Goal: Task Accomplishment & Management: Use online tool/utility

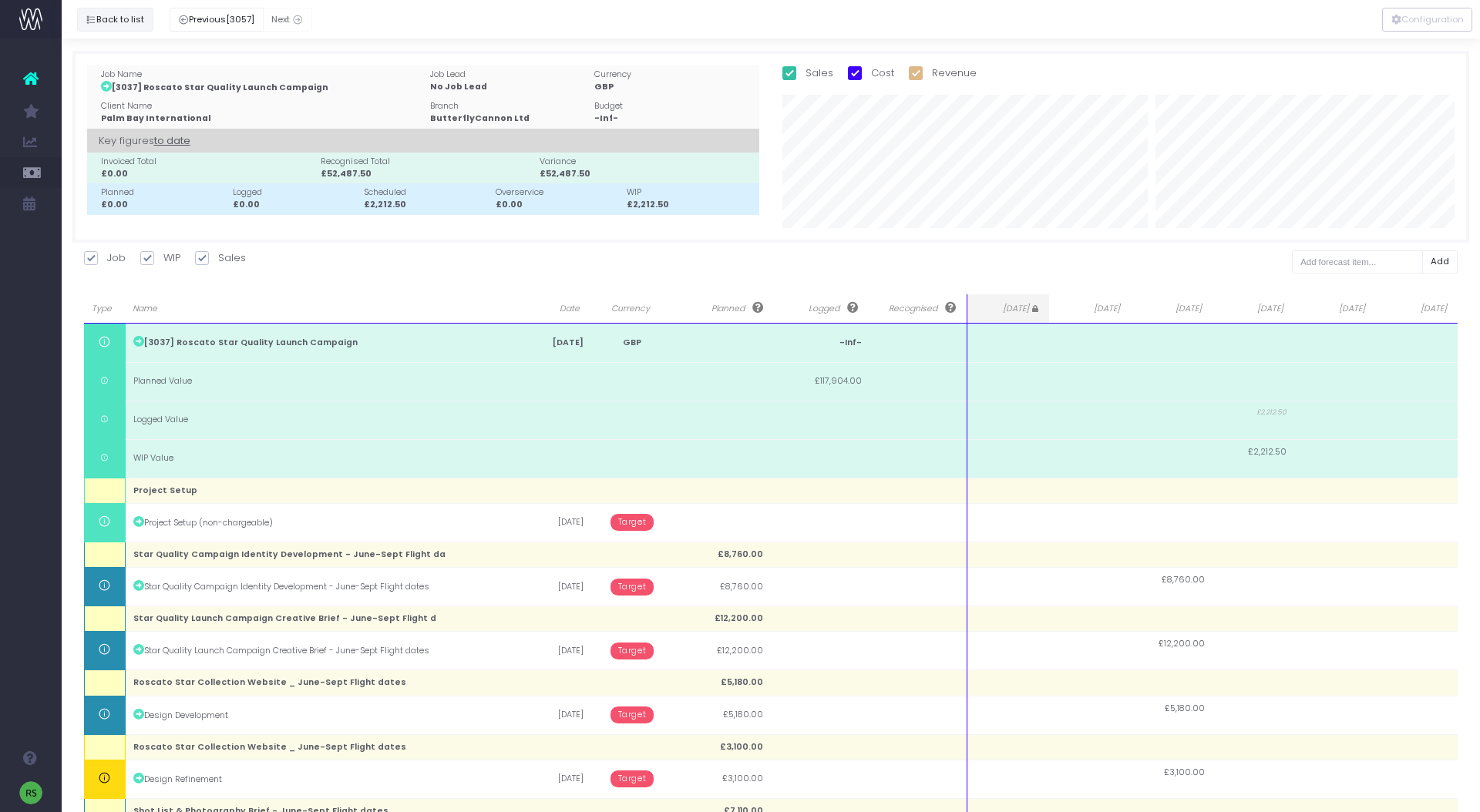
click at [116, 17] on button "Back to list" at bounding box center [115, 19] width 76 height 24
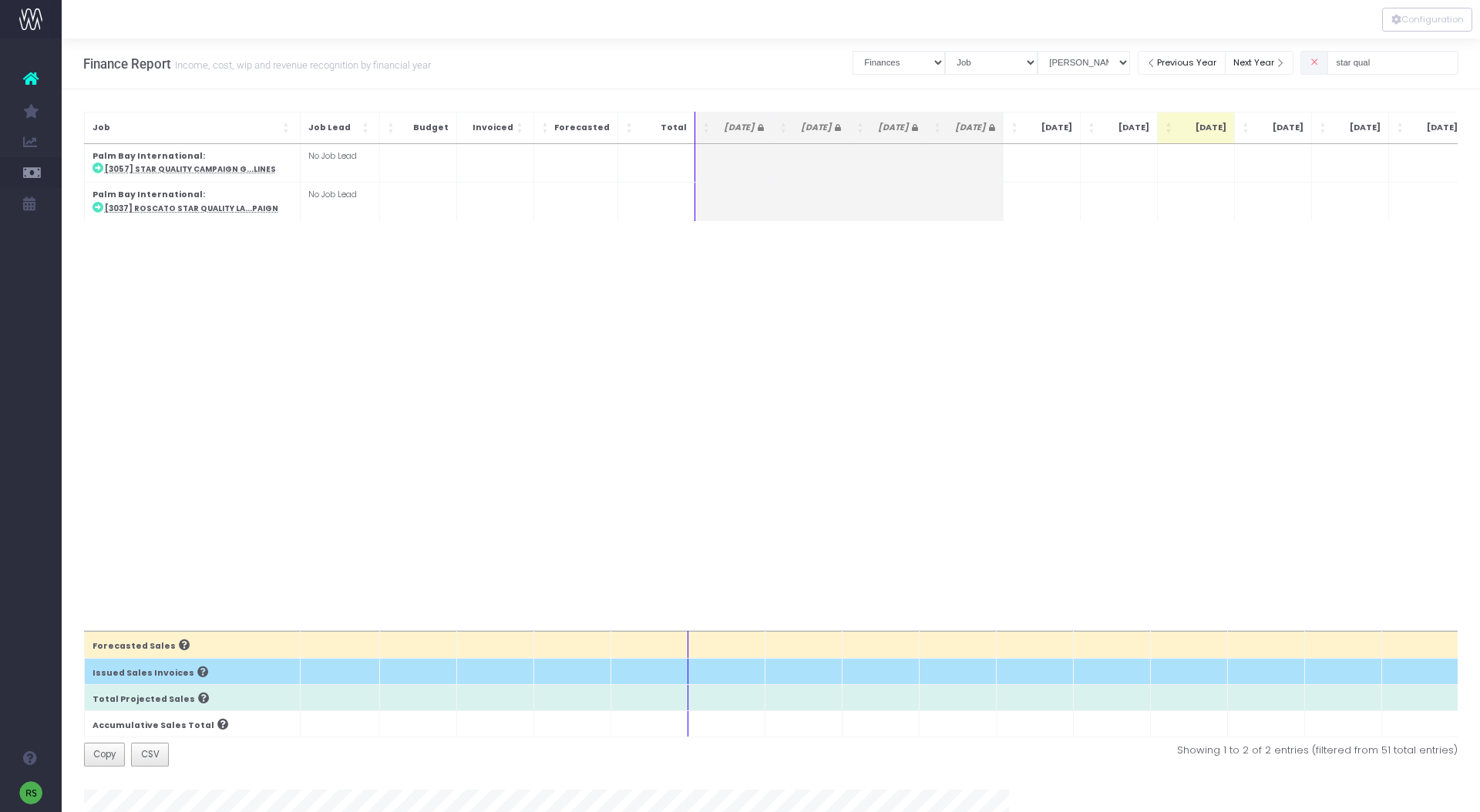
click at [1324, 62] on span at bounding box center [1314, 63] width 27 height 24
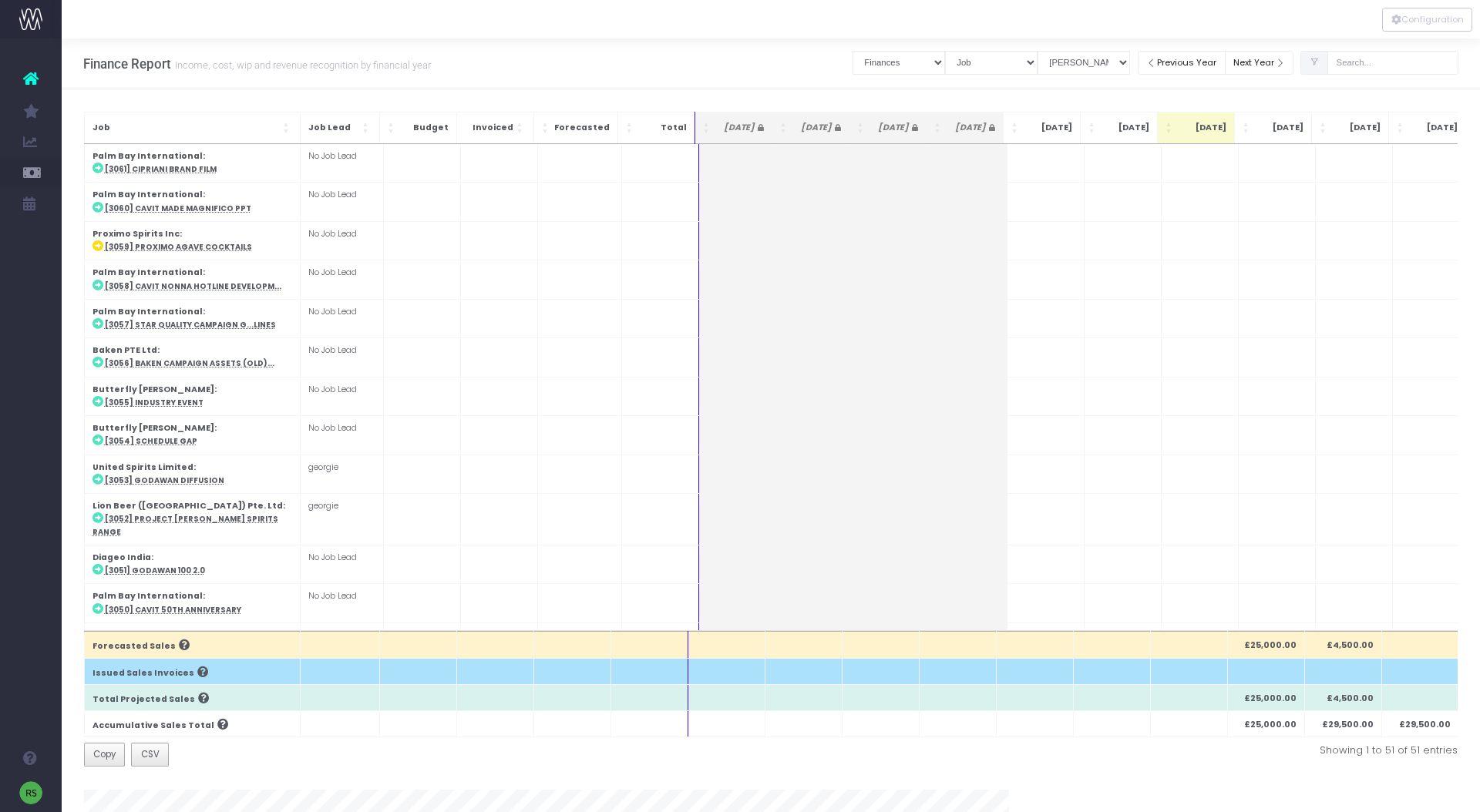
click at [1319, 63] on icon at bounding box center [1314, 63] width 10 height 0
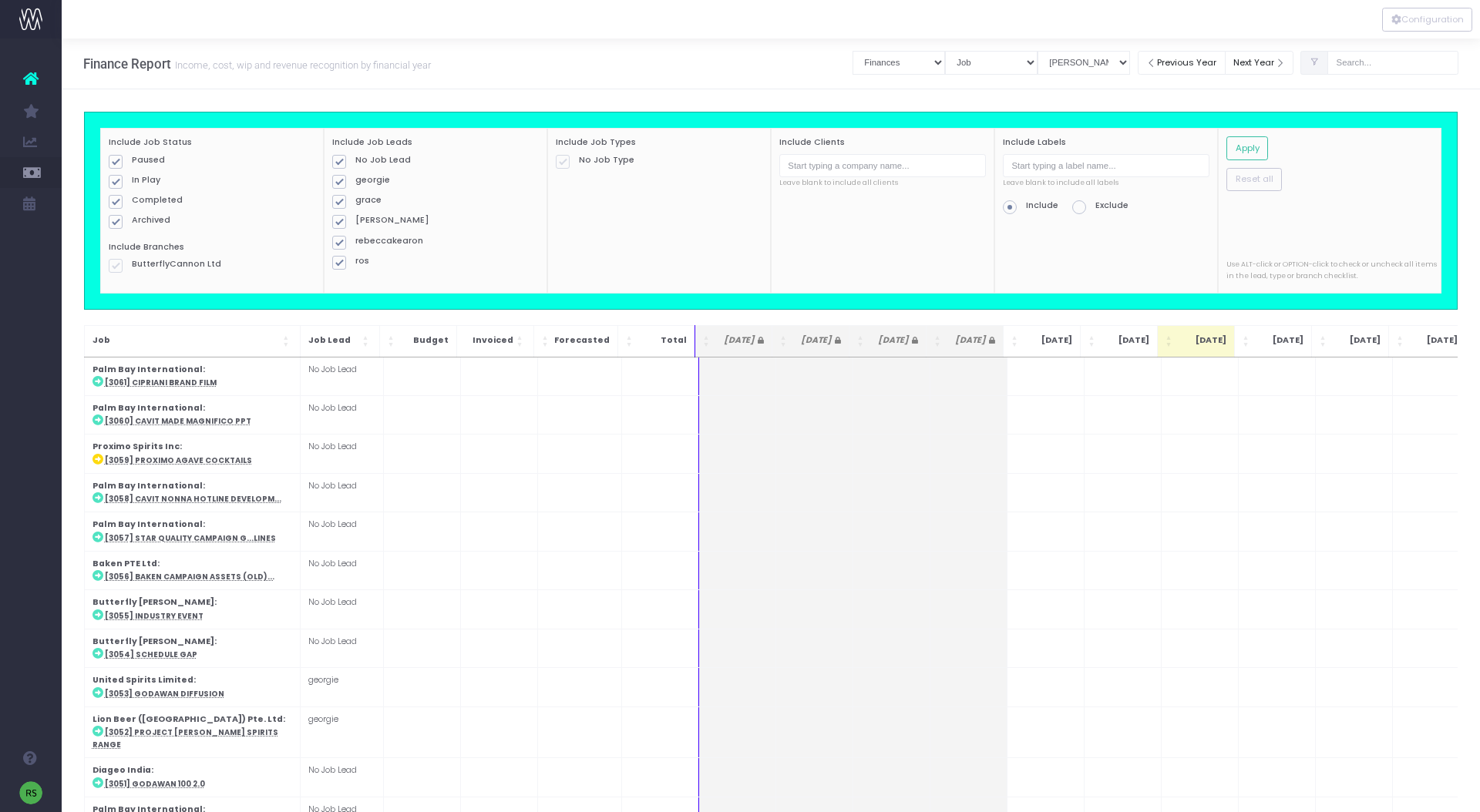
click at [1319, 63] on icon at bounding box center [1314, 63] width 10 height 0
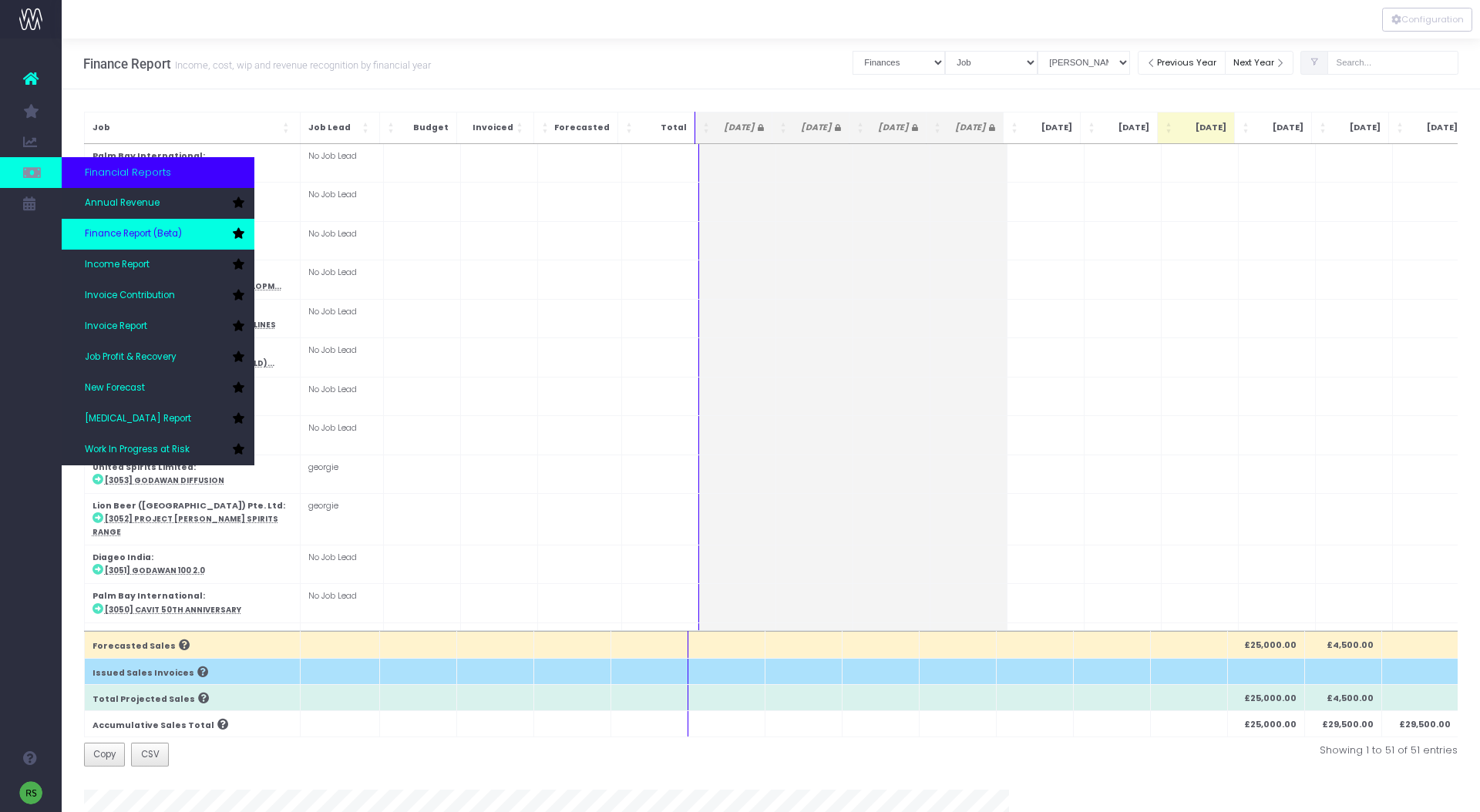
click at [140, 229] on span "Finance Report (Beta)" at bounding box center [133, 235] width 97 height 14
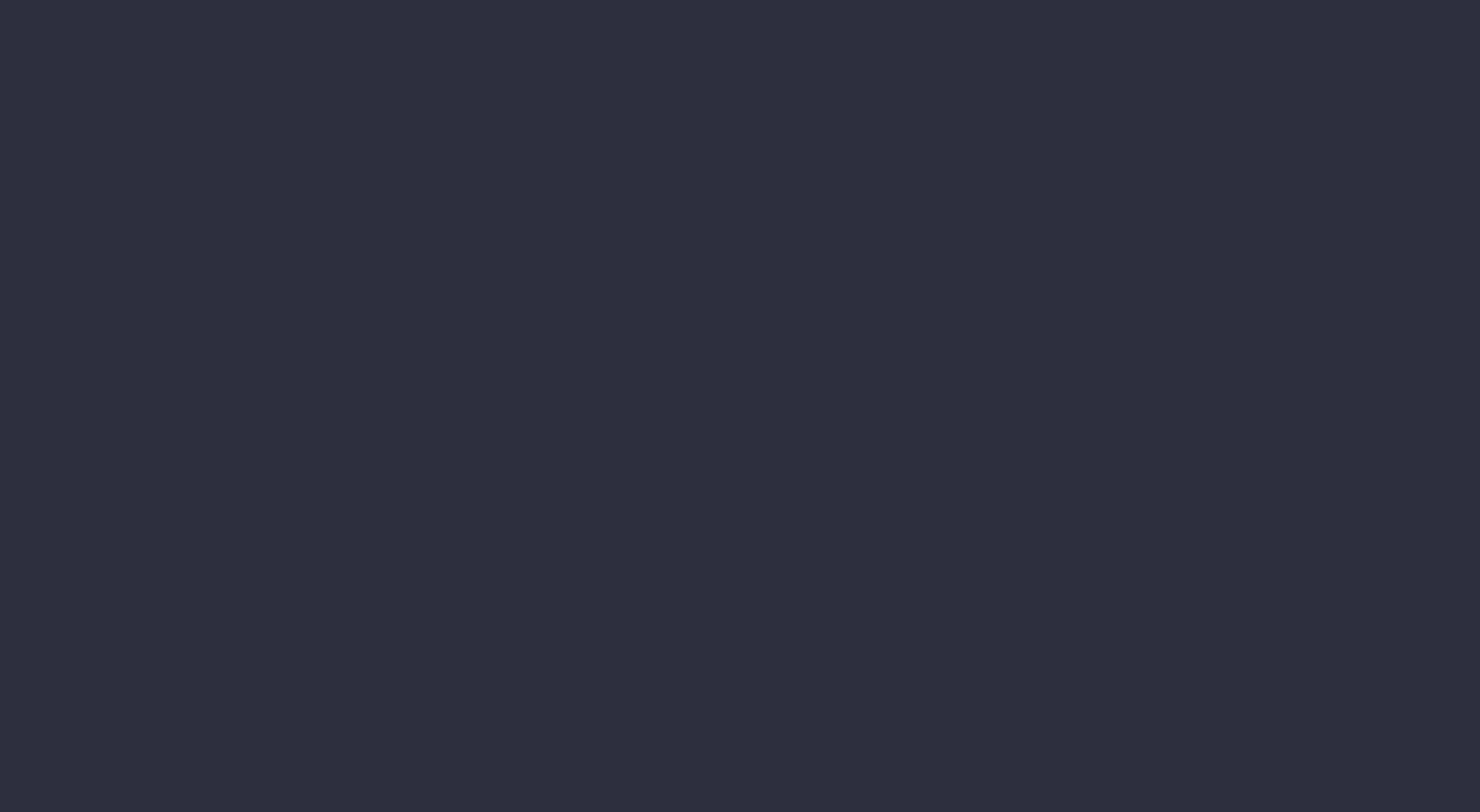
select select "finances"
select select "job"
select select "billing"
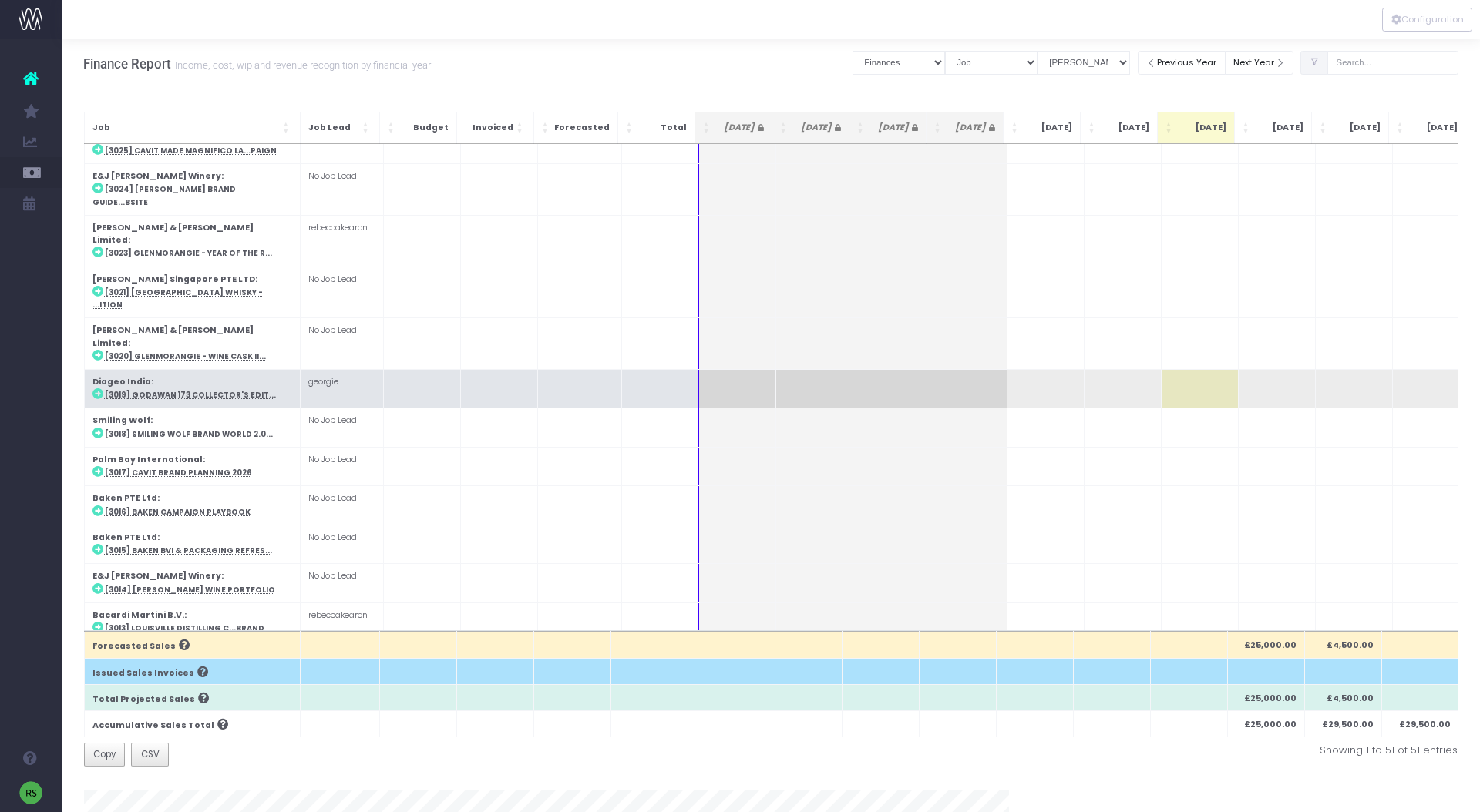
scroll to position [1496, 0]
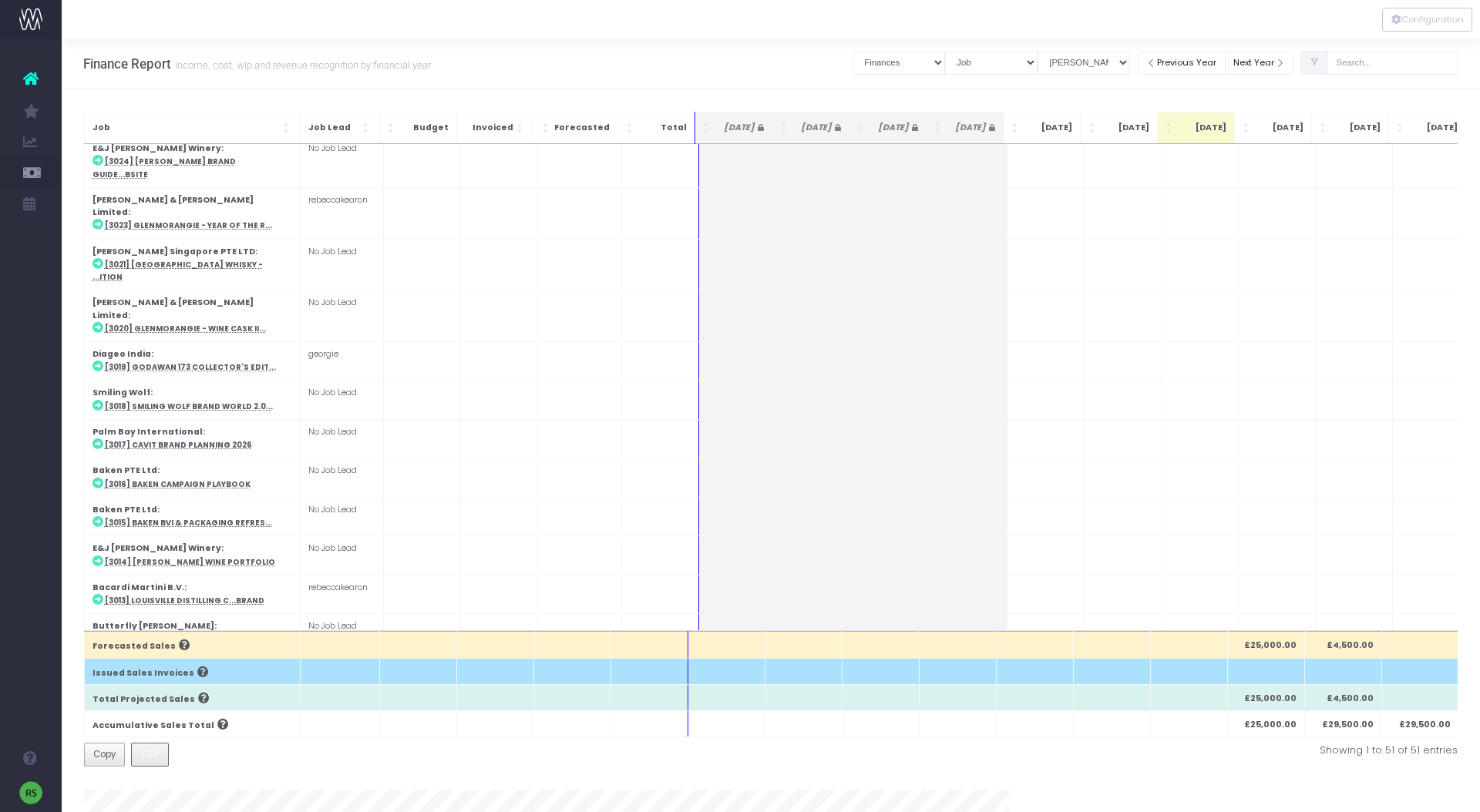
click at [152, 756] on span "CSV" at bounding box center [150, 755] width 19 height 14
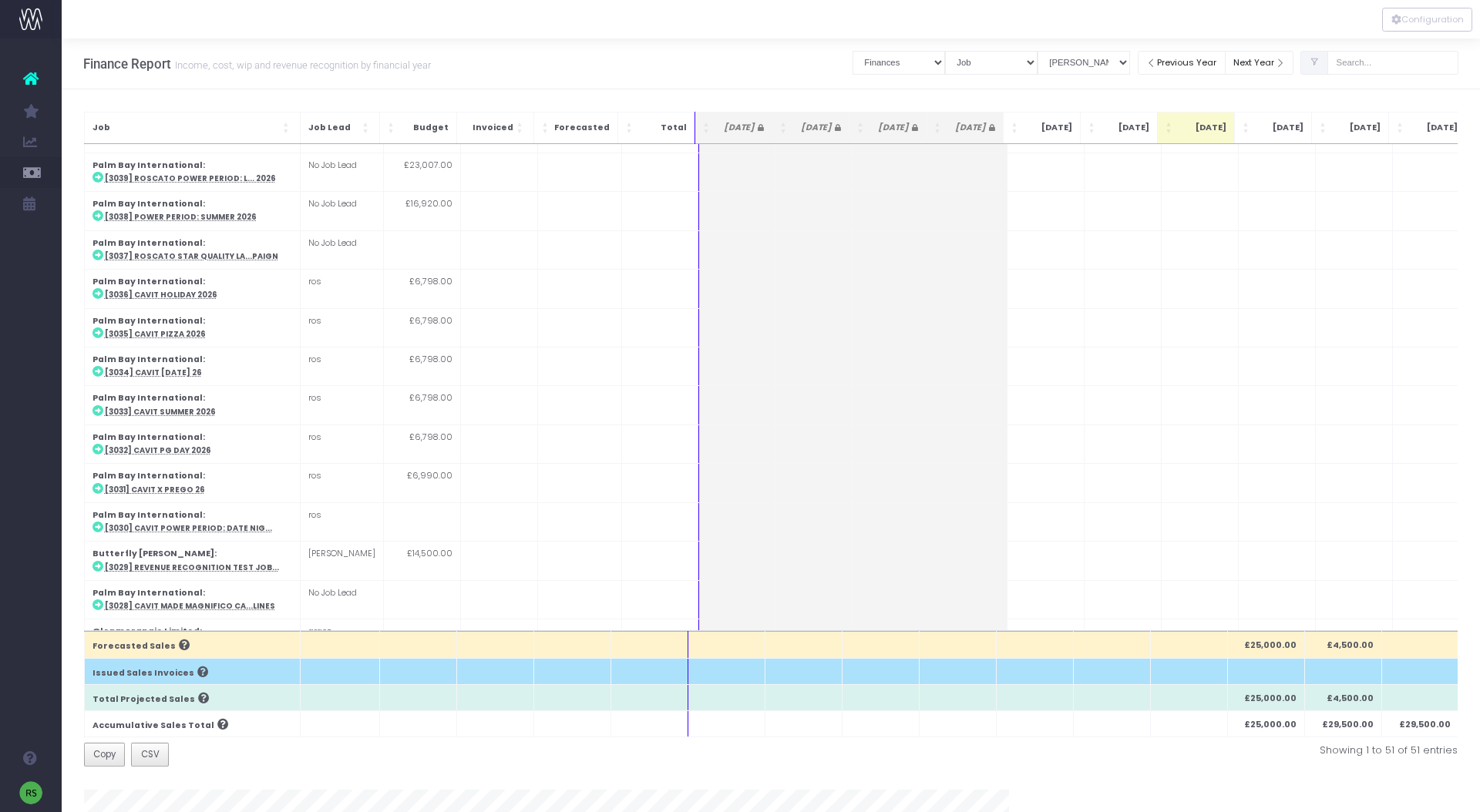
scroll to position [0, 0]
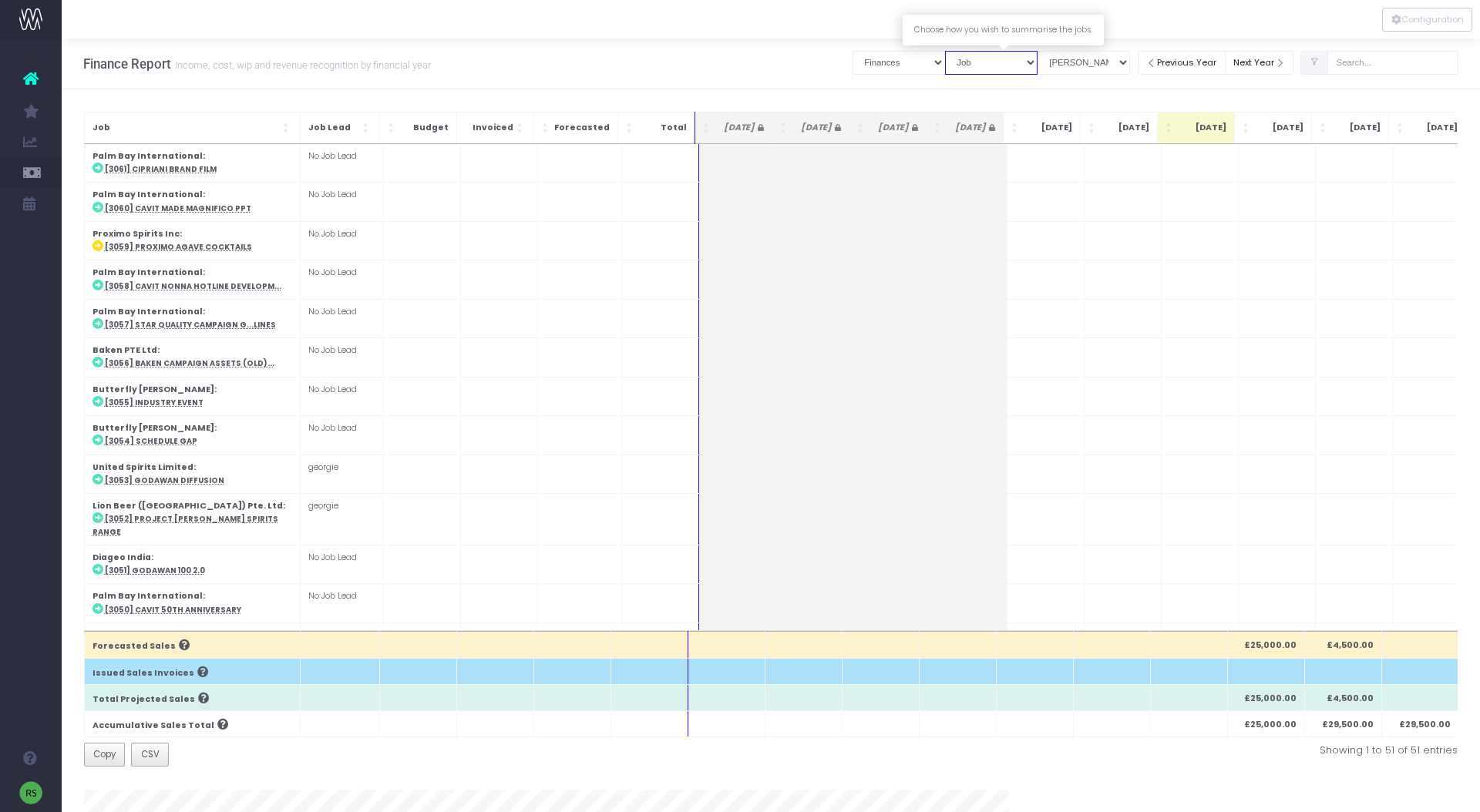
click at [1007, 58] on select "Summary by Job Client Job Lead Job Type Branch" at bounding box center [991, 63] width 93 height 24
click at [933, 64] on select "Job summary column shows... Finances Chart" at bounding box center [898, 63] width 93 height 24
click at [1087, 60] on select "View Mode Billings Revenue Recognition WIP" at bounding box center [1084, 63] width 93 height 24
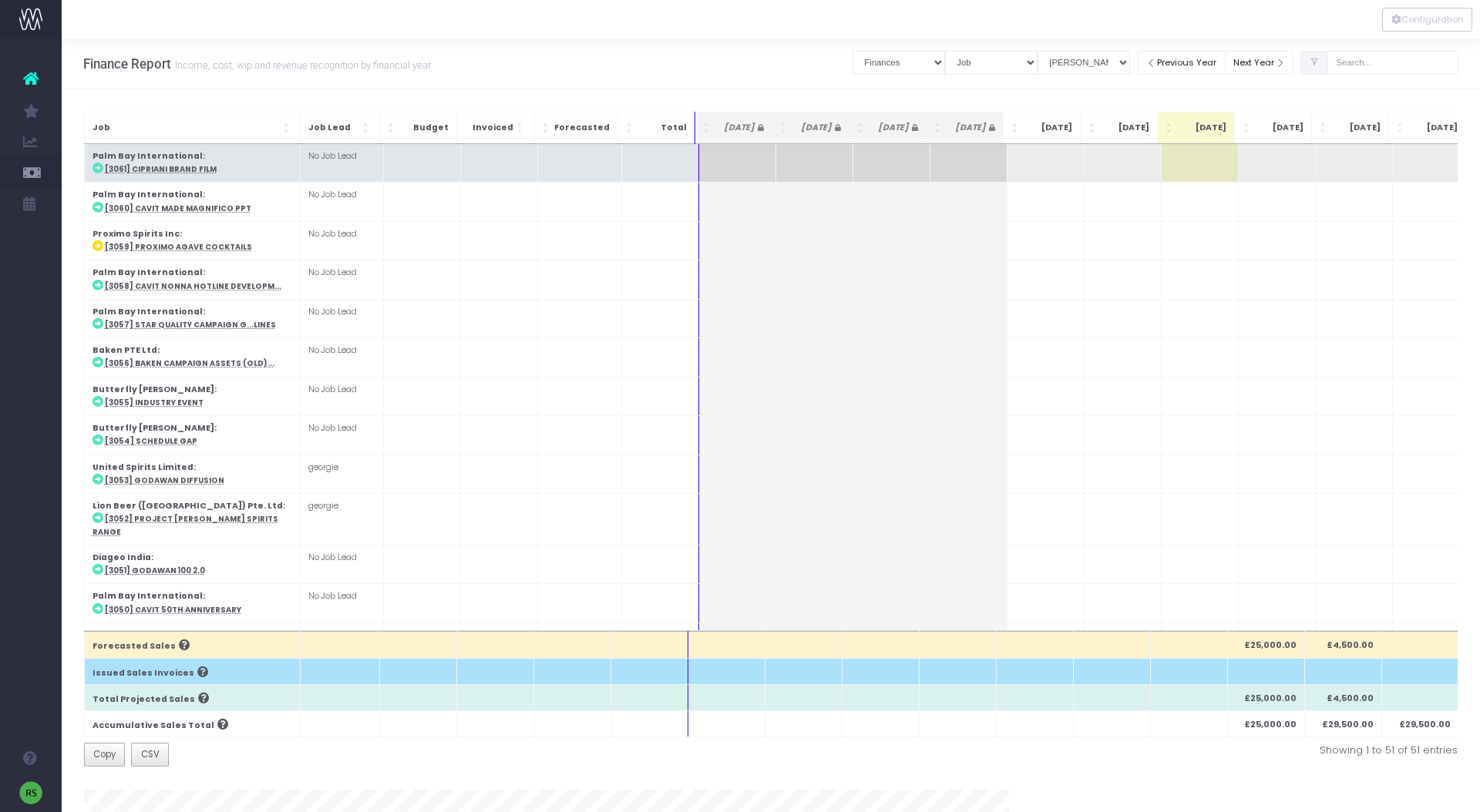
click at [177, 167] on abbr "[3061] Cipriani Brand Film" at bounding box center [161, 169] width 112 height 10
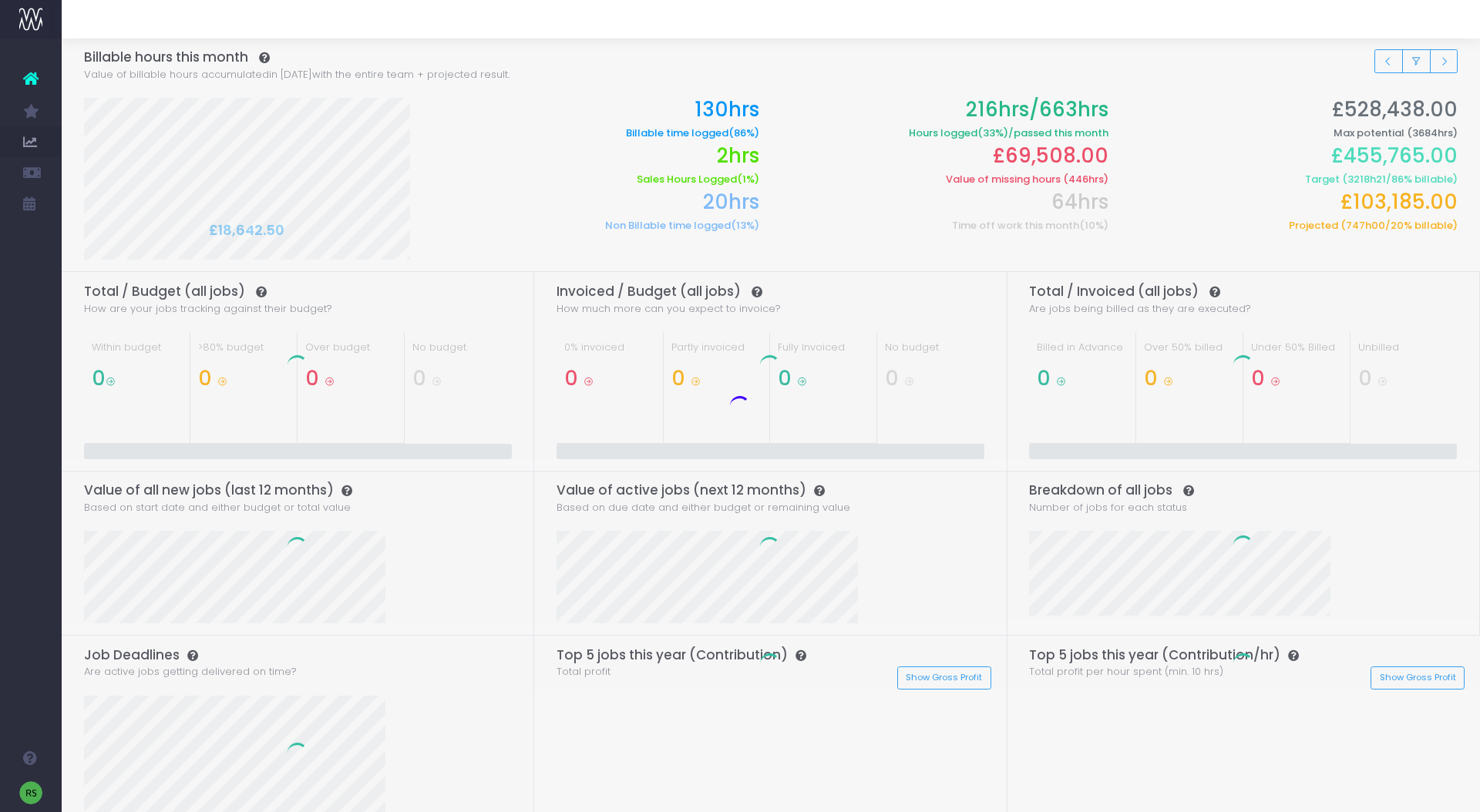
scroll to position [70, 0]
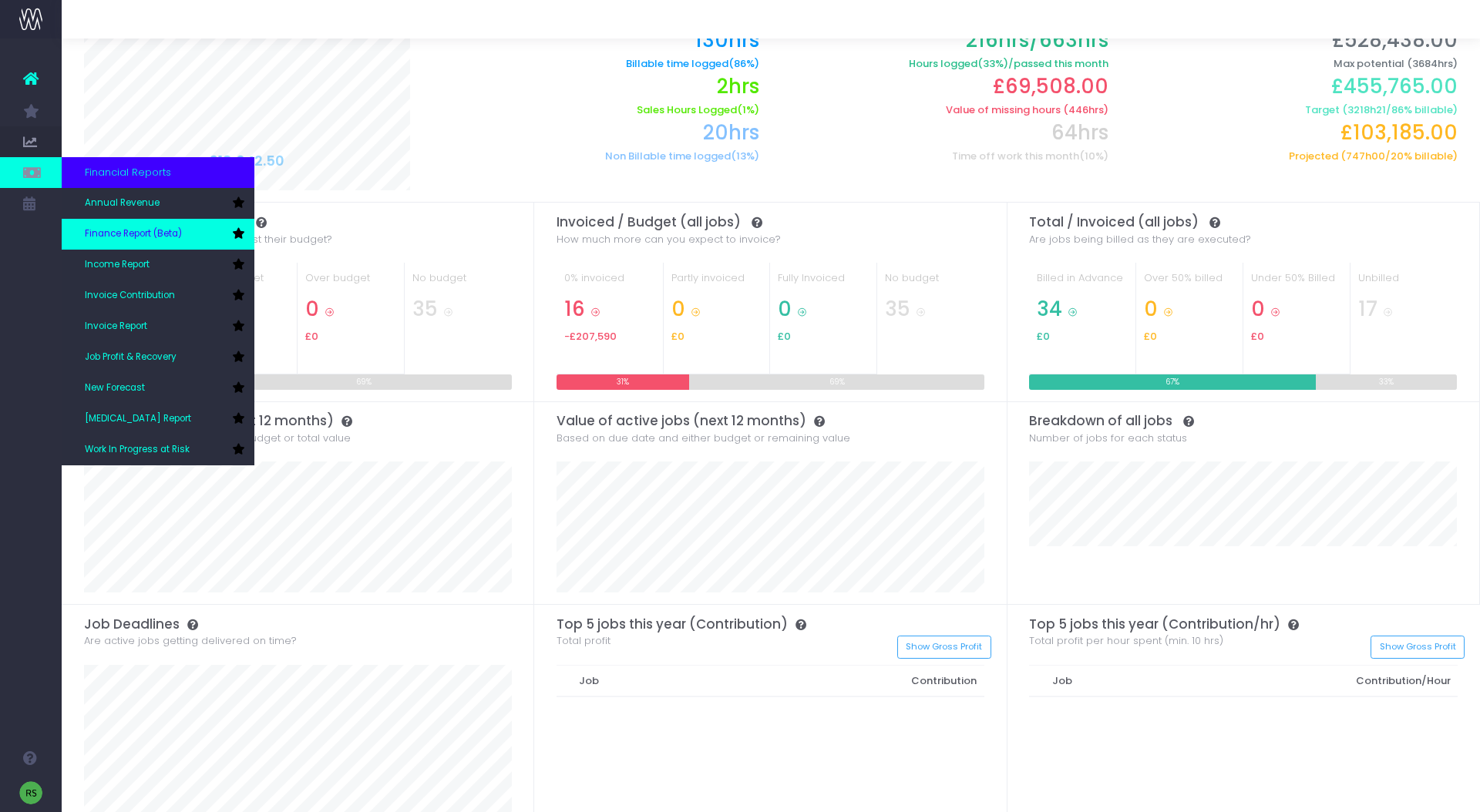
click at [156, 239] on span "Finance Report (Beta)" at bounding box center [133, 235] width 97 height 14
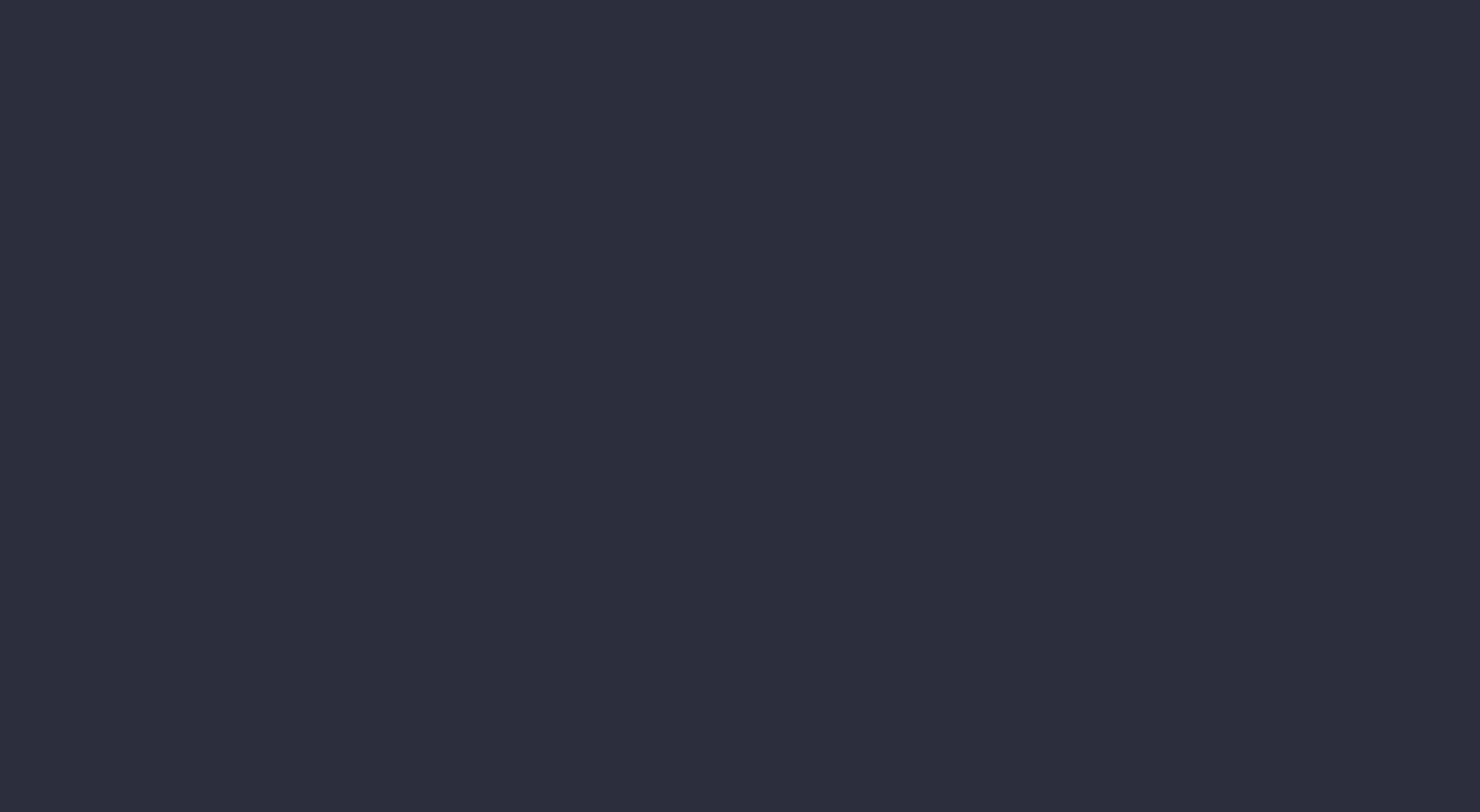
select select "finances"
select select "job"
select select "billing"
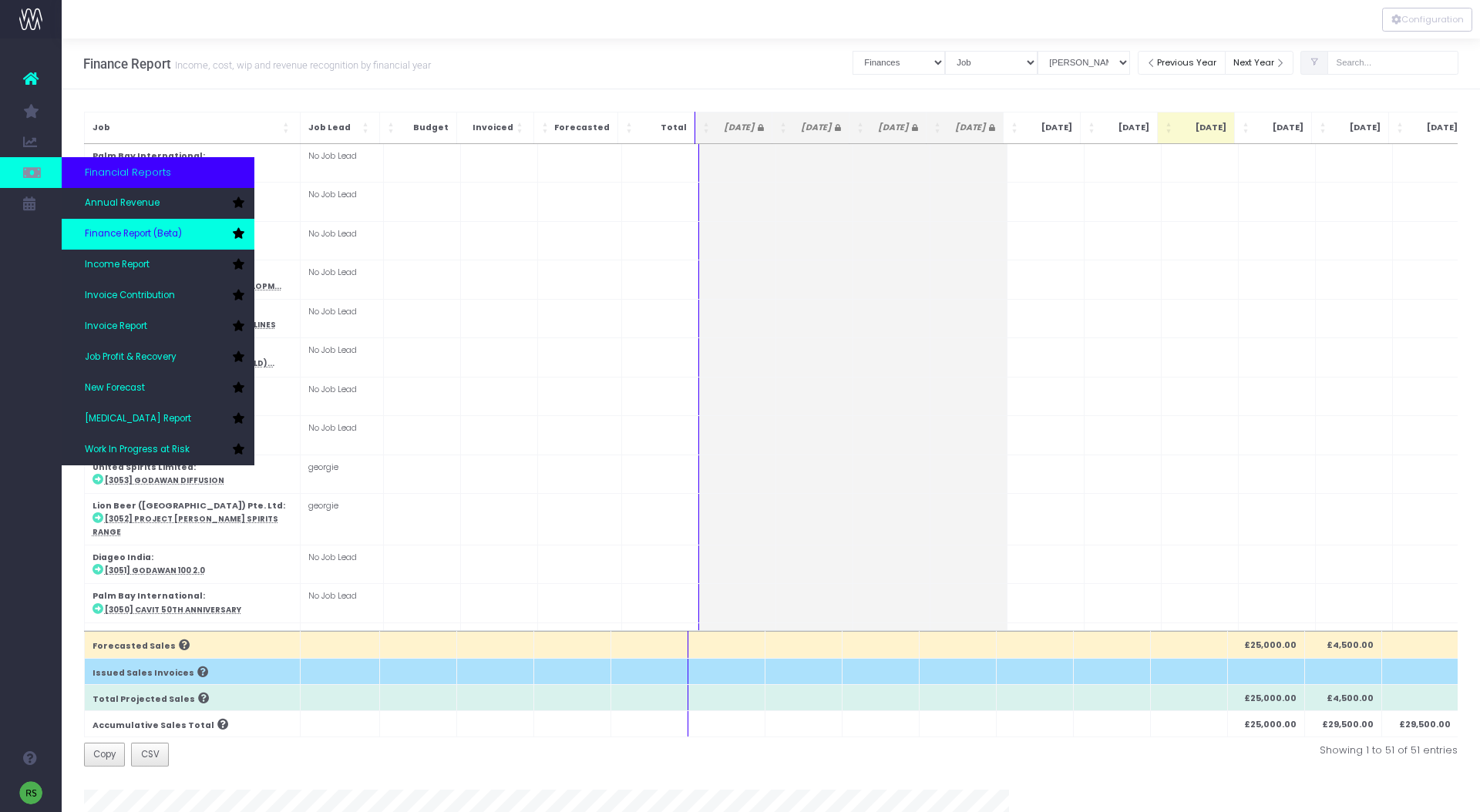
click at [167, 240] on span "Finance Report (Beta)" at bounding box center [133, 235] width 97 height 14
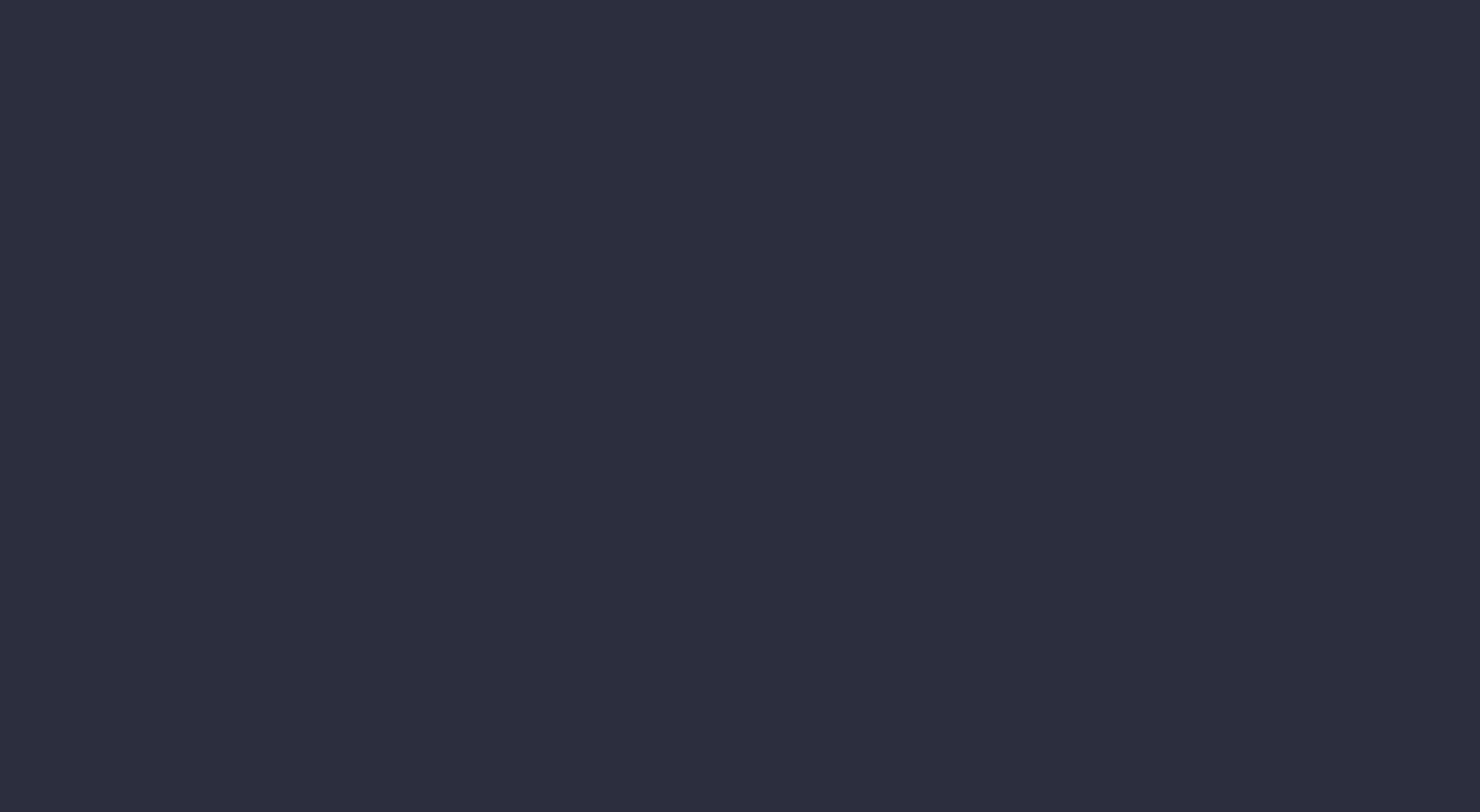
select select "finances"
select select "job"
select select "billing"
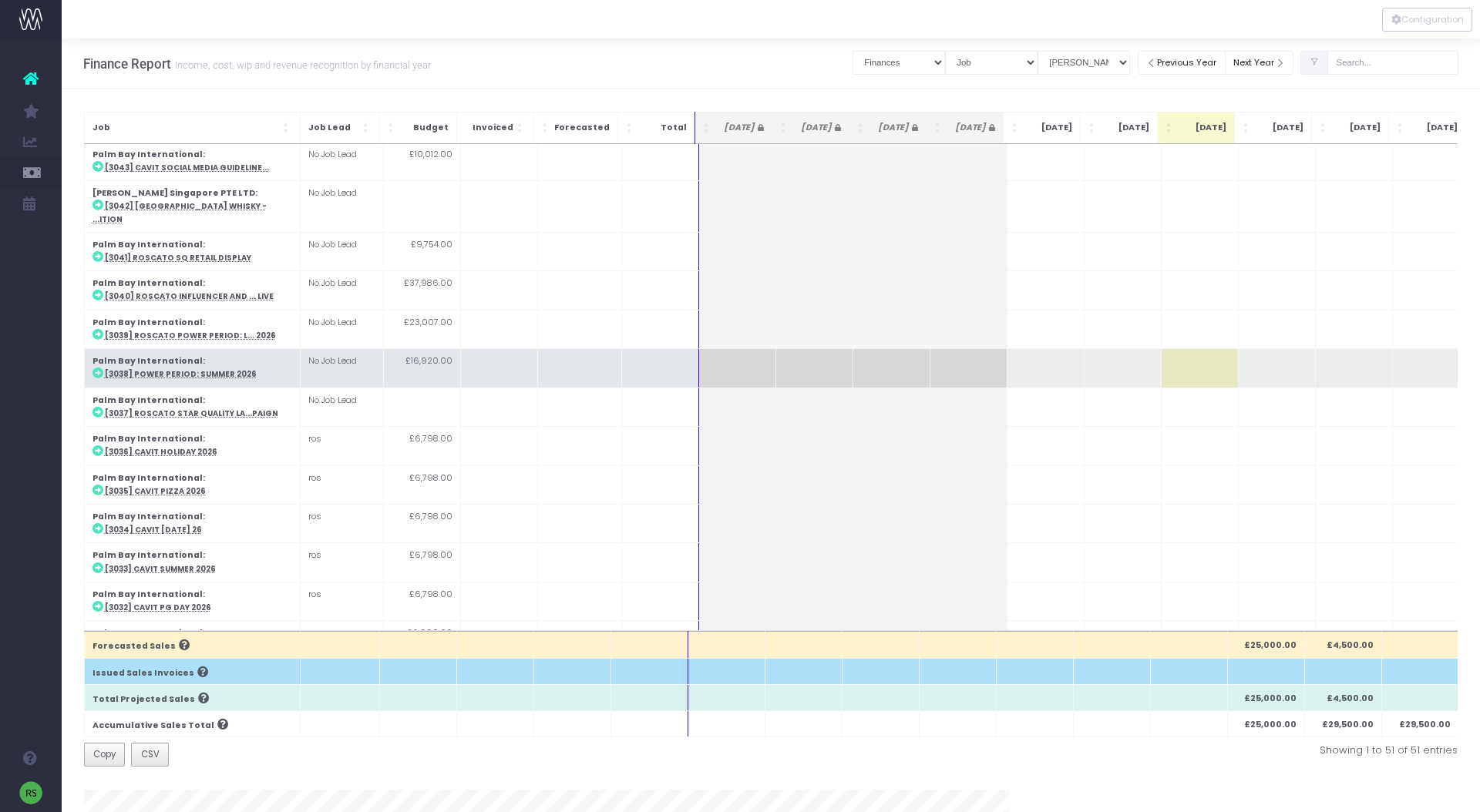
scroll to position [715, 0]
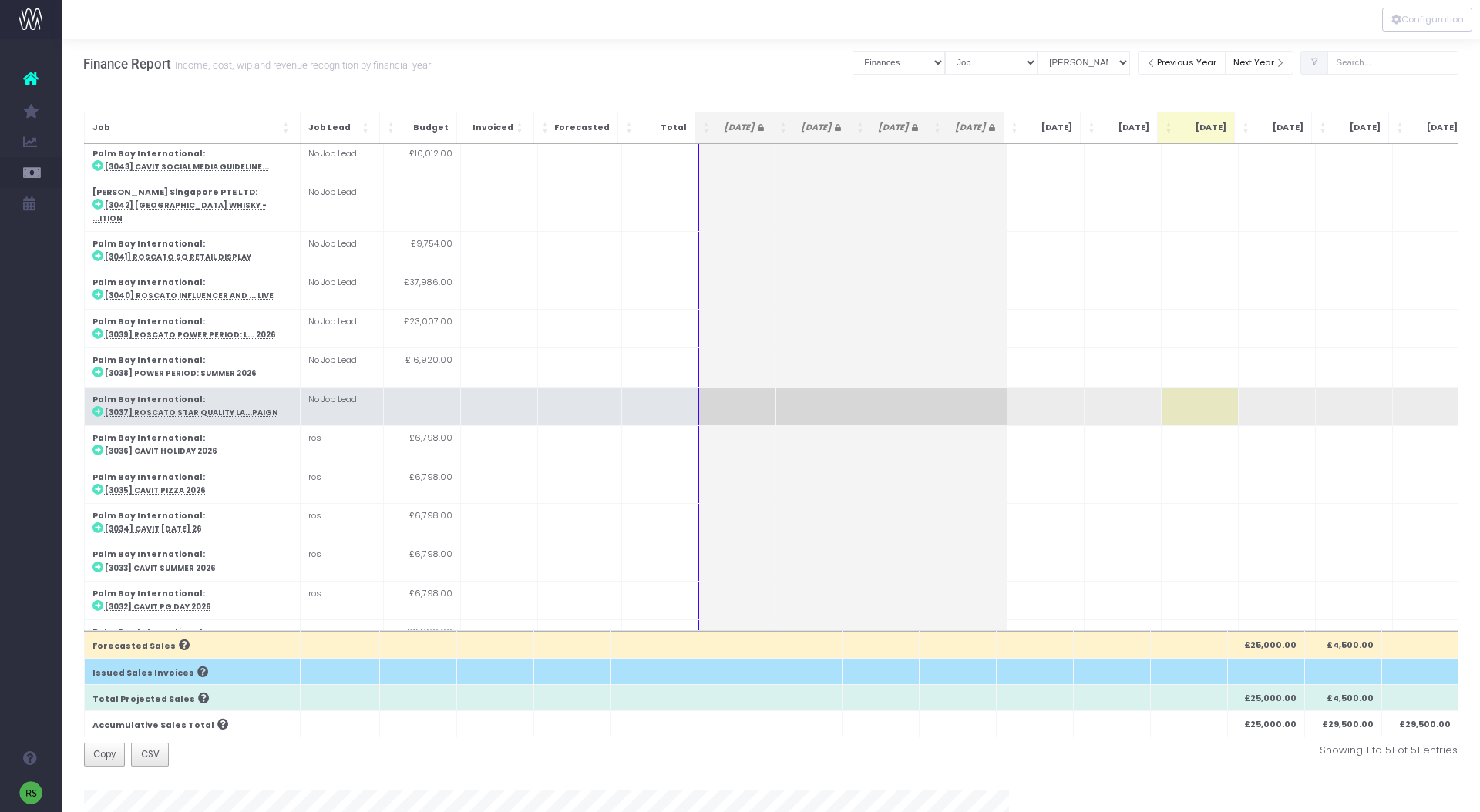
click at [216, 408] on abbr "[3037] Roscato Star Quality La...paign" at bounding box center [192, 412] width 173 height 10
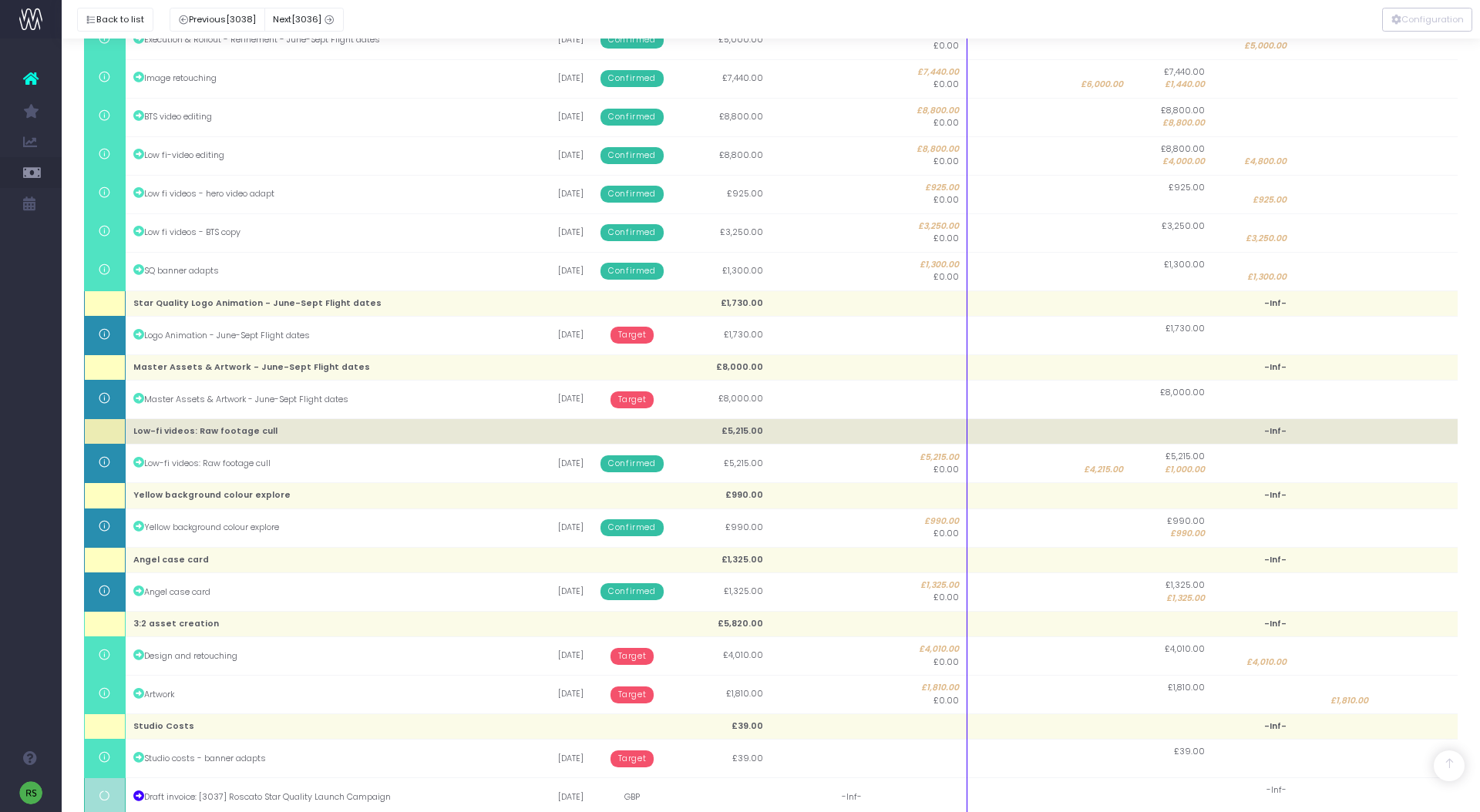
scroll to position [1159, 0]
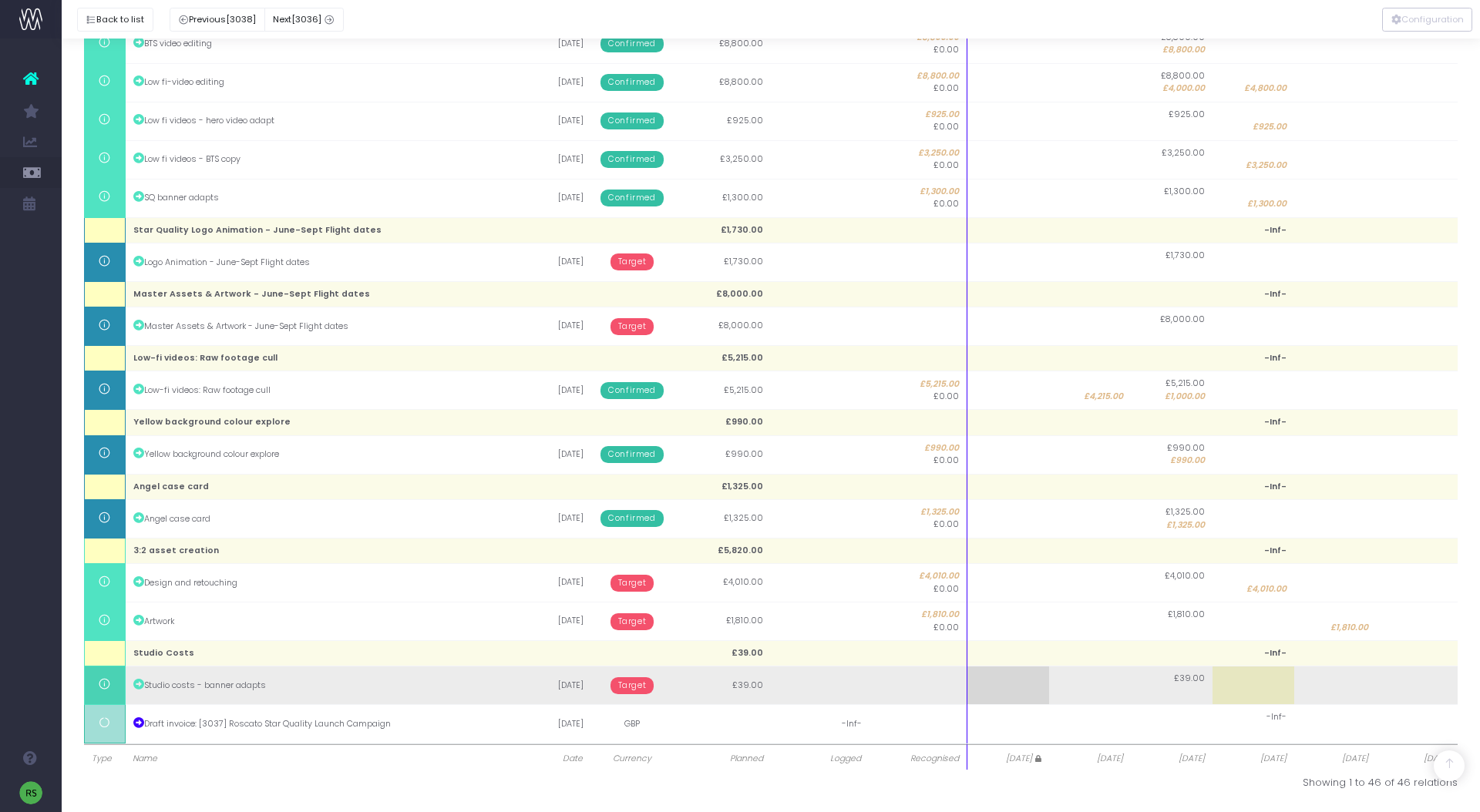
click at [625, 688] on span "Target" at bounding box center [632, 685] width 44 height 17
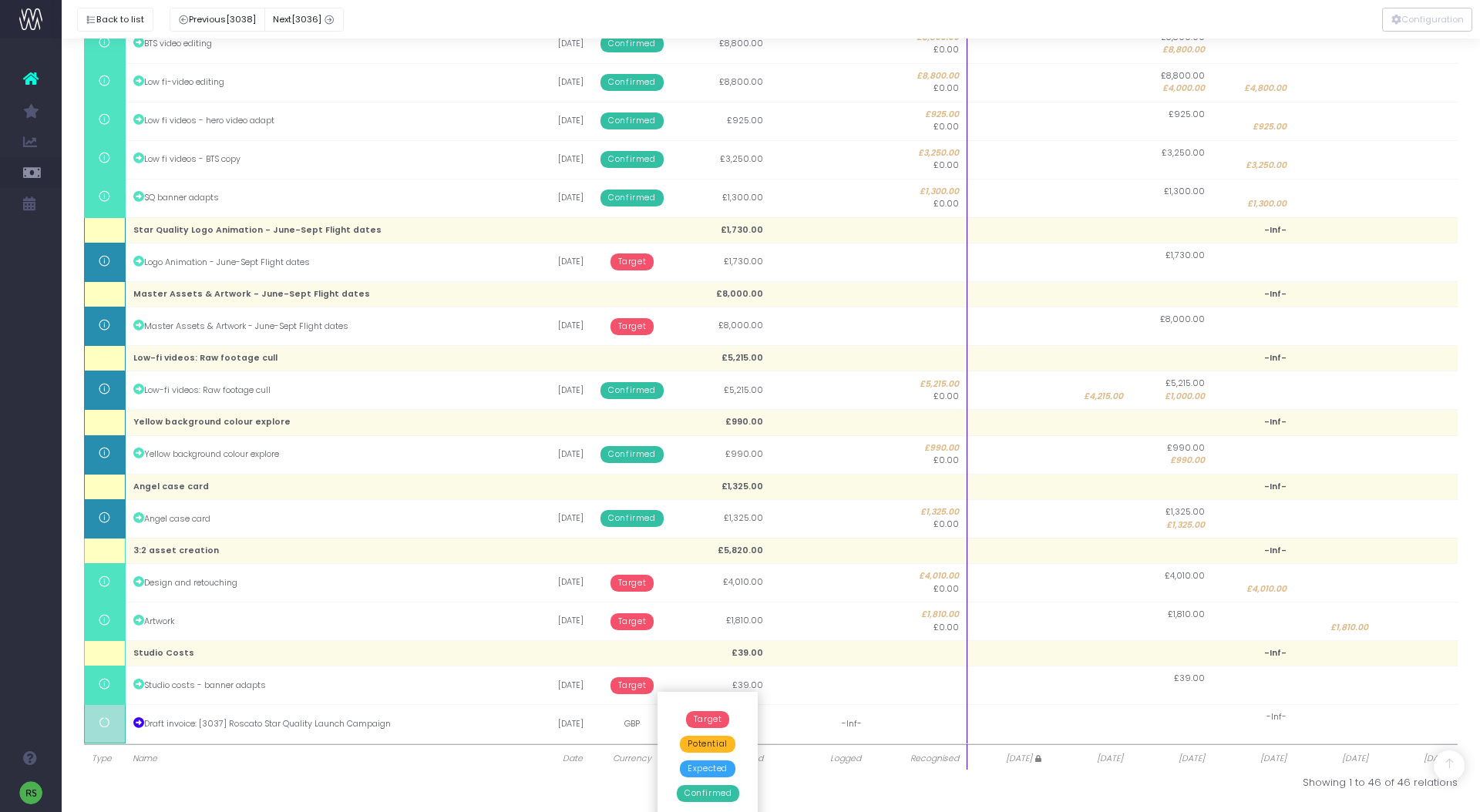
click at [705, 795] on span "Confirmed" at bounding box center [707, 793] width 63 height 17
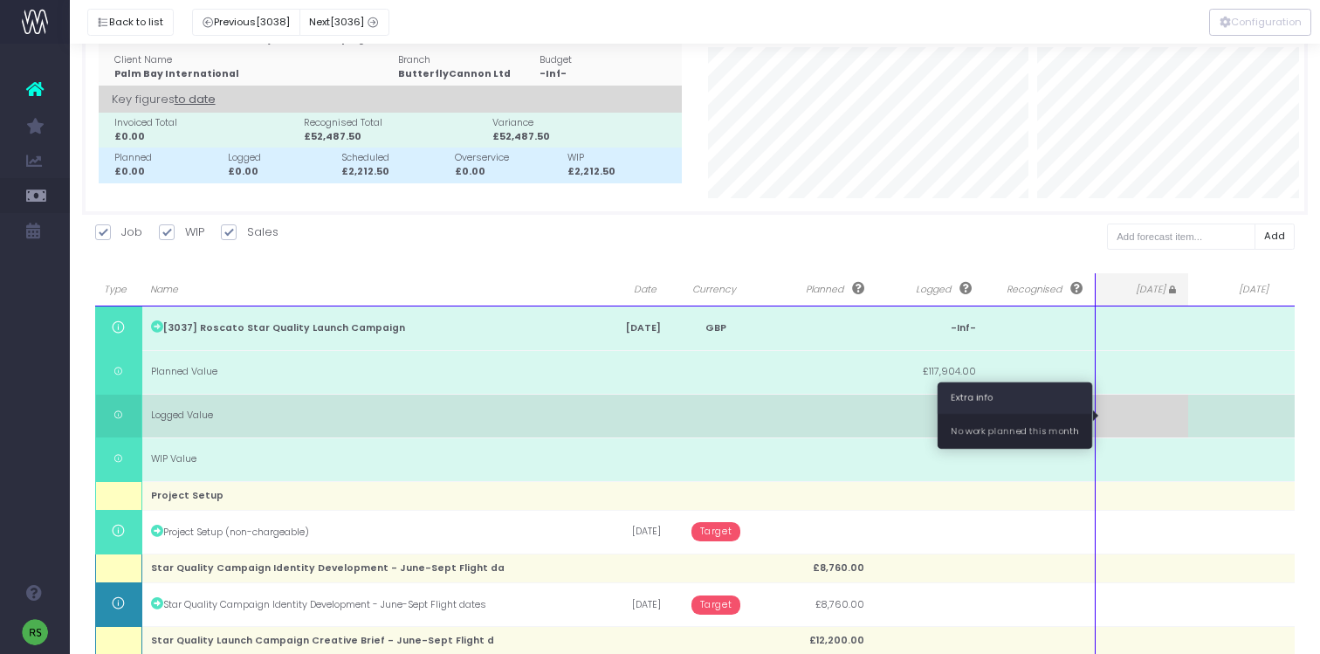
scroll to position [0, 0]
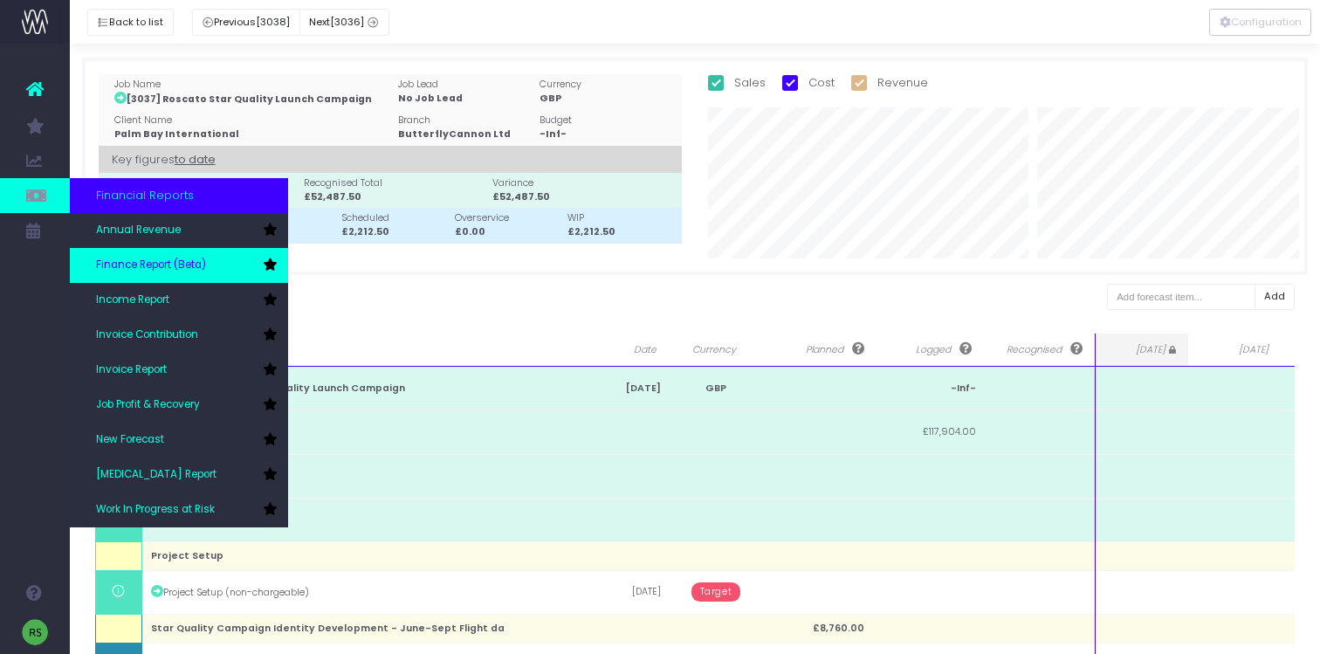
click at [145, 278] on link "Finance Report (Beta)" at bounding box center [179, 265] width 218 height 35
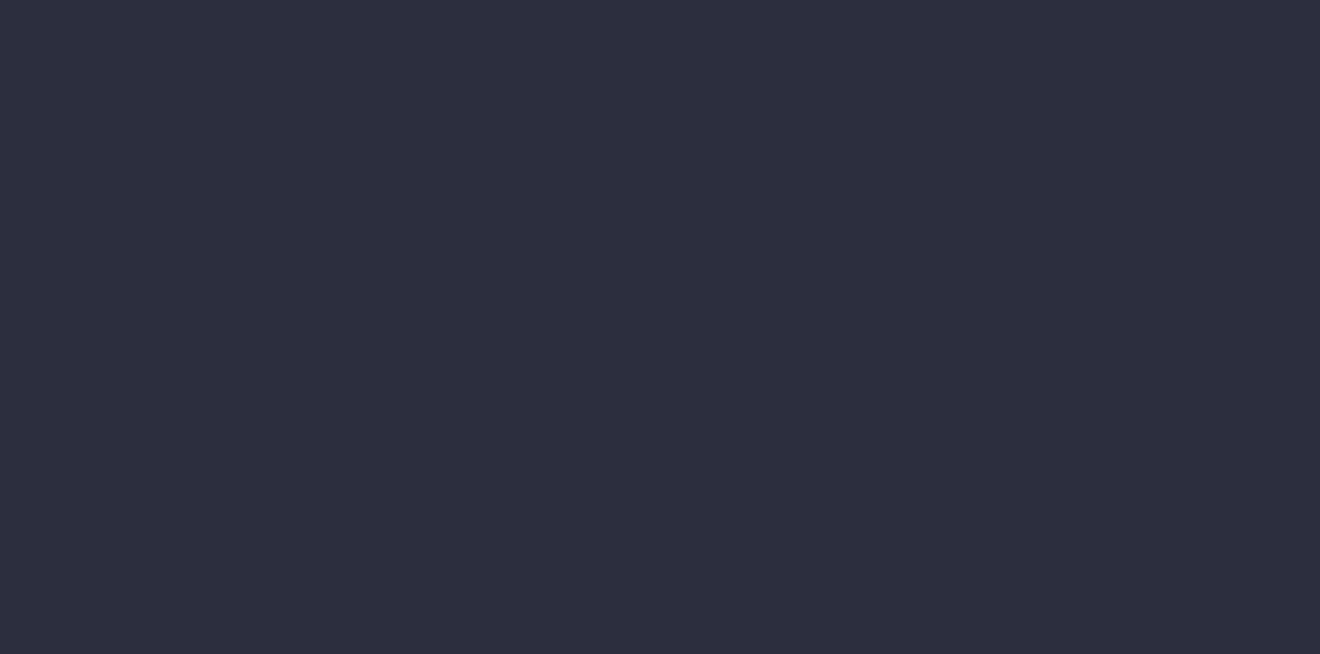
select select "finances"
select select "job"
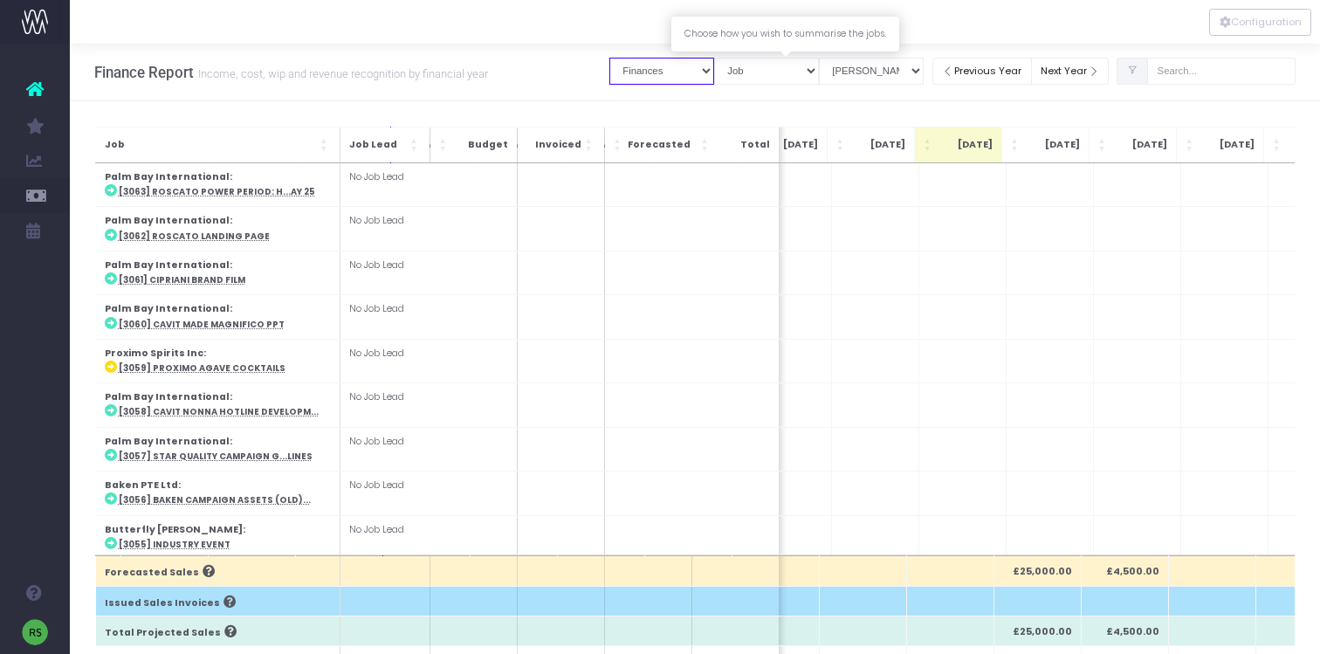
click at [710, 70] on select "Job summary column shows... Finances Chart" at bounding box center [661, 71] width 105 height 27
click at [903, 69] on select "View Mode Billings Revenue Recognition WIP" at bounding box center [871, 71] width 105 height 27
select select "revrec"
click at [838, 58] on select "View Mode Billings Revenue Recognition WIP" at bounding box center [871, 71] width 105 height 27
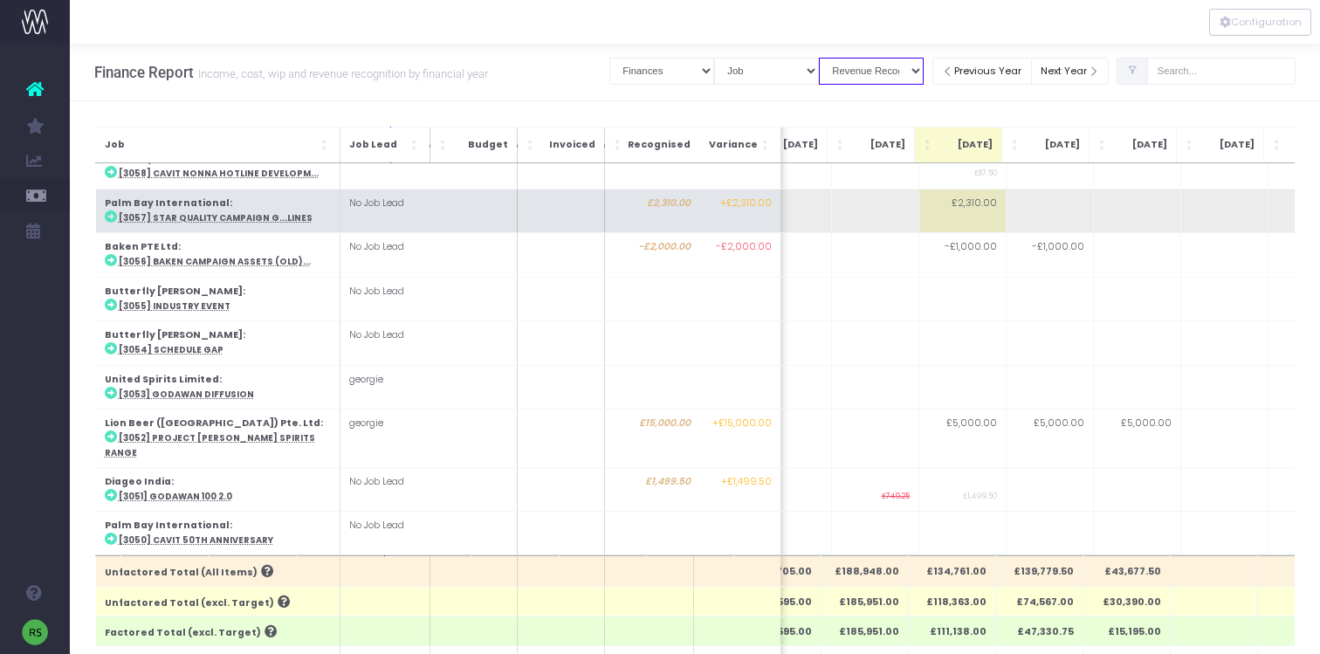
scroll to position [246, 396]
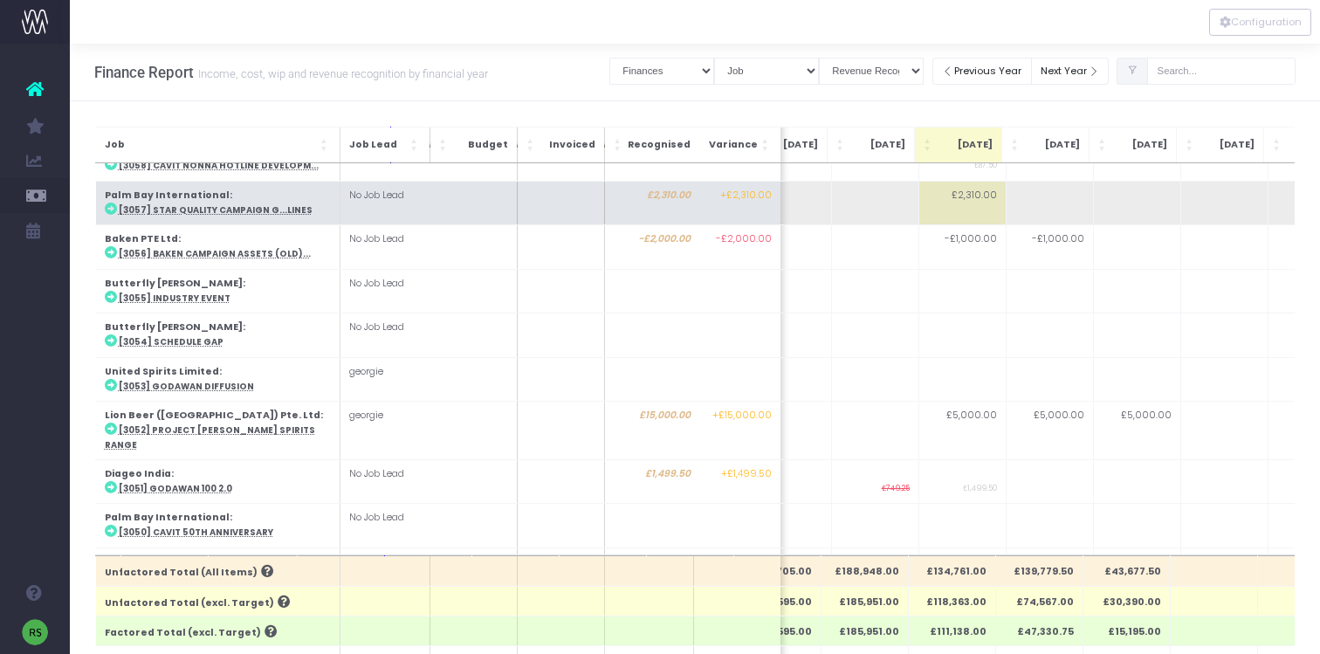
click at [134, 204] on abbr "[3057] Star Quality Campaign G...lines" at bounding box center [215, 209] width 194 height 11
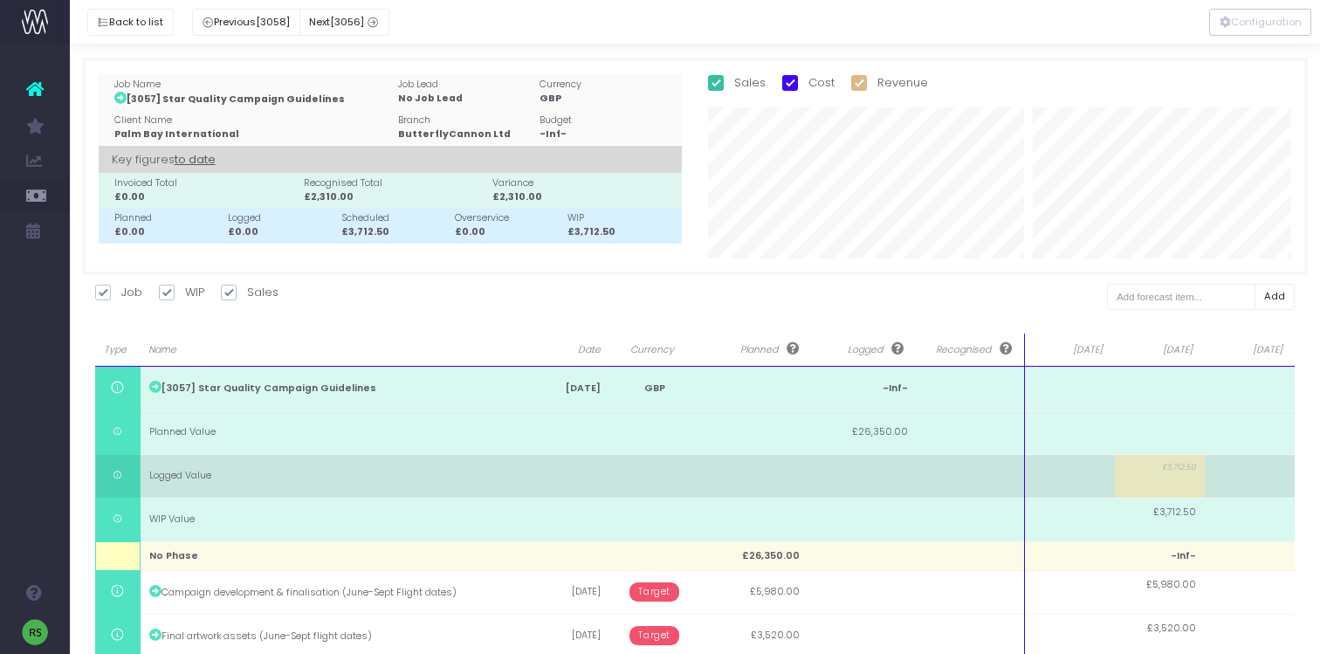
scroll to position [256, 0]
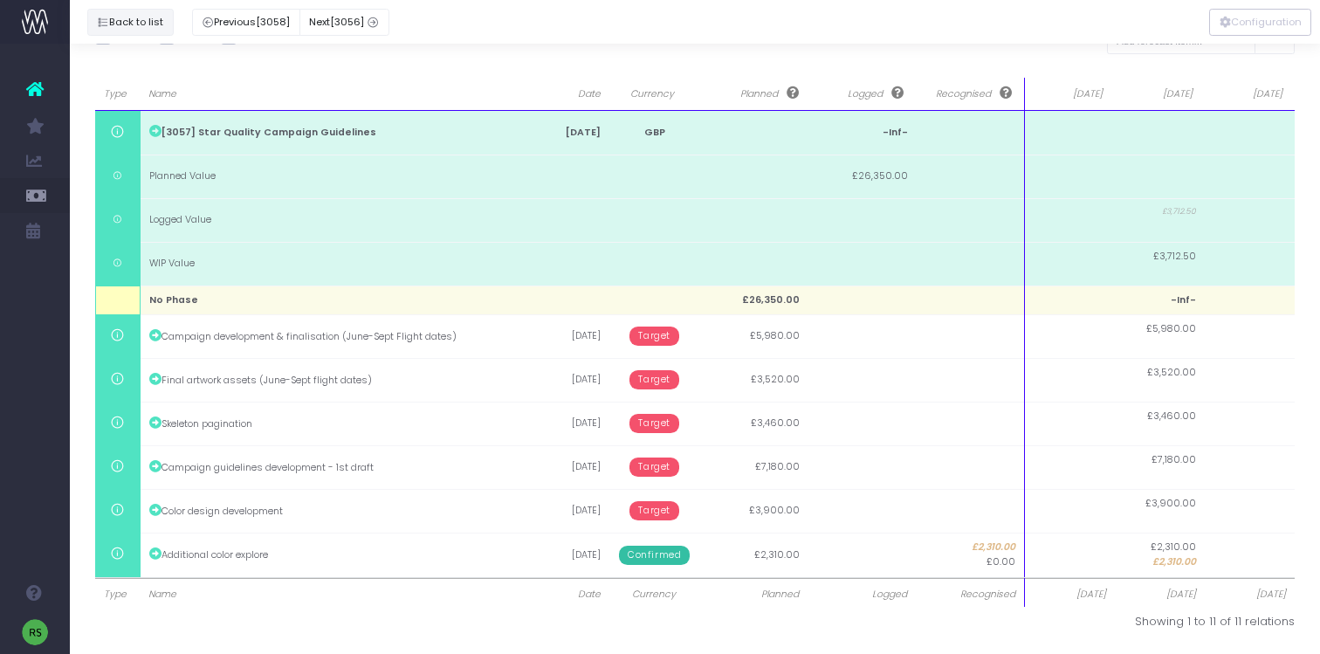
click at [117, 24] on button "Back to list" at bounding box center [130, 22] width 86 height 27
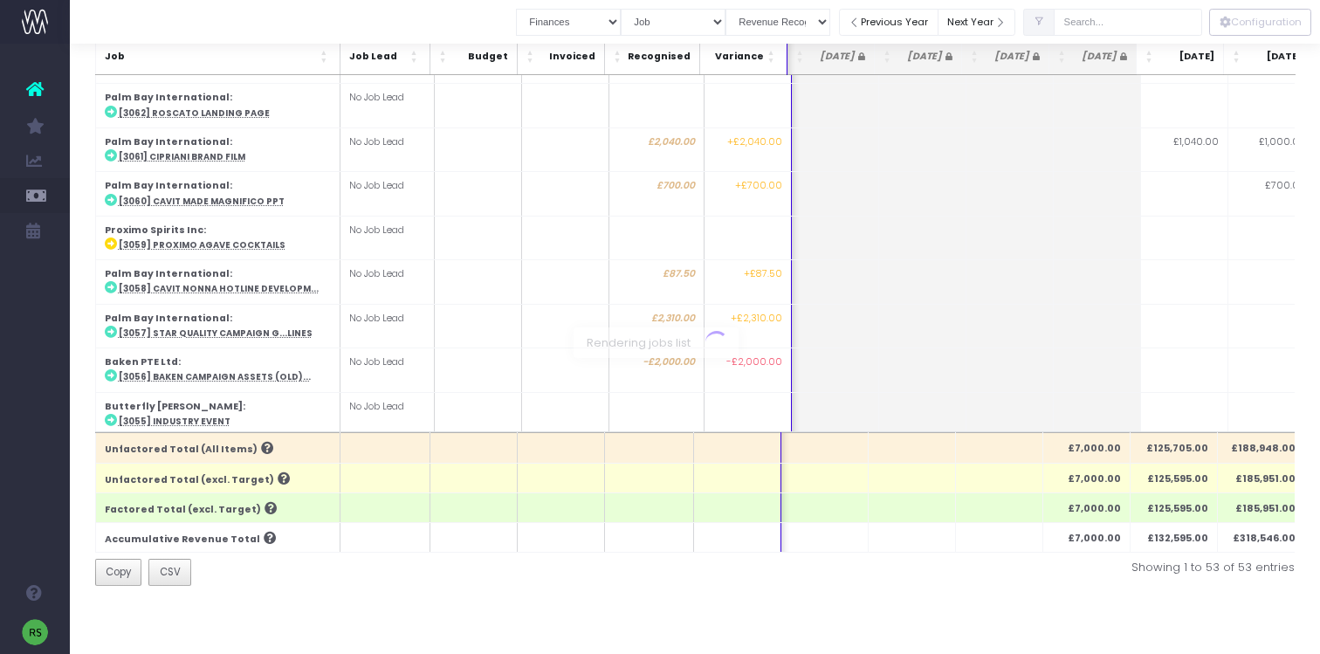
scroll to position [0, 396]
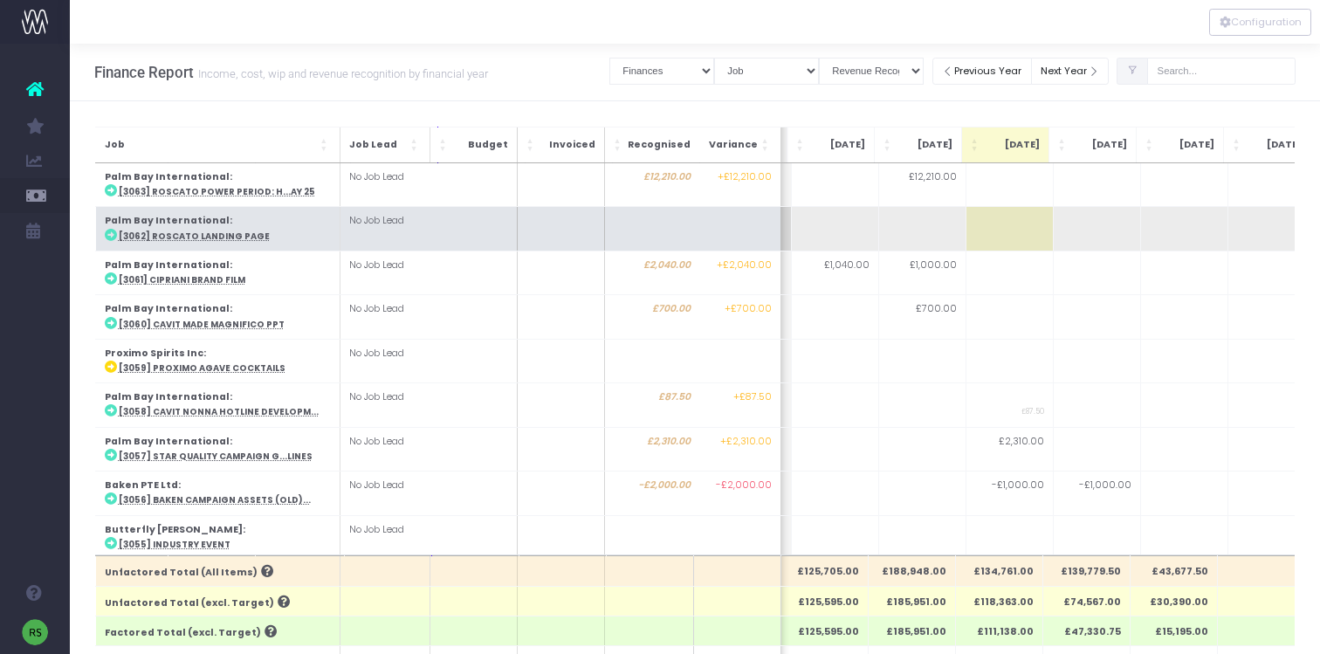
click at [270, 236] on td "Palm Bay International : [3062] Roscato landing page" at bounding box center [217, 229] width 244 height 44
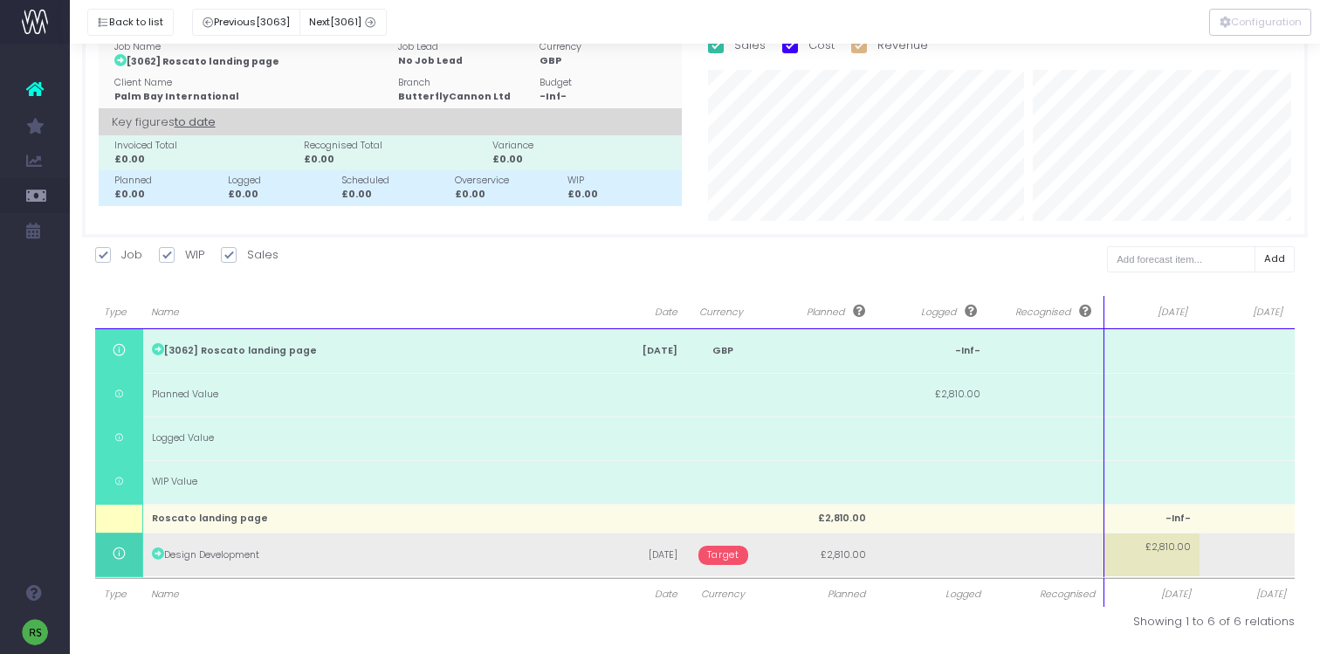
click at [1160, 553] on td "£2,810.00" at bounding box center [1150, 554] width 95 height 44
type input "2810"
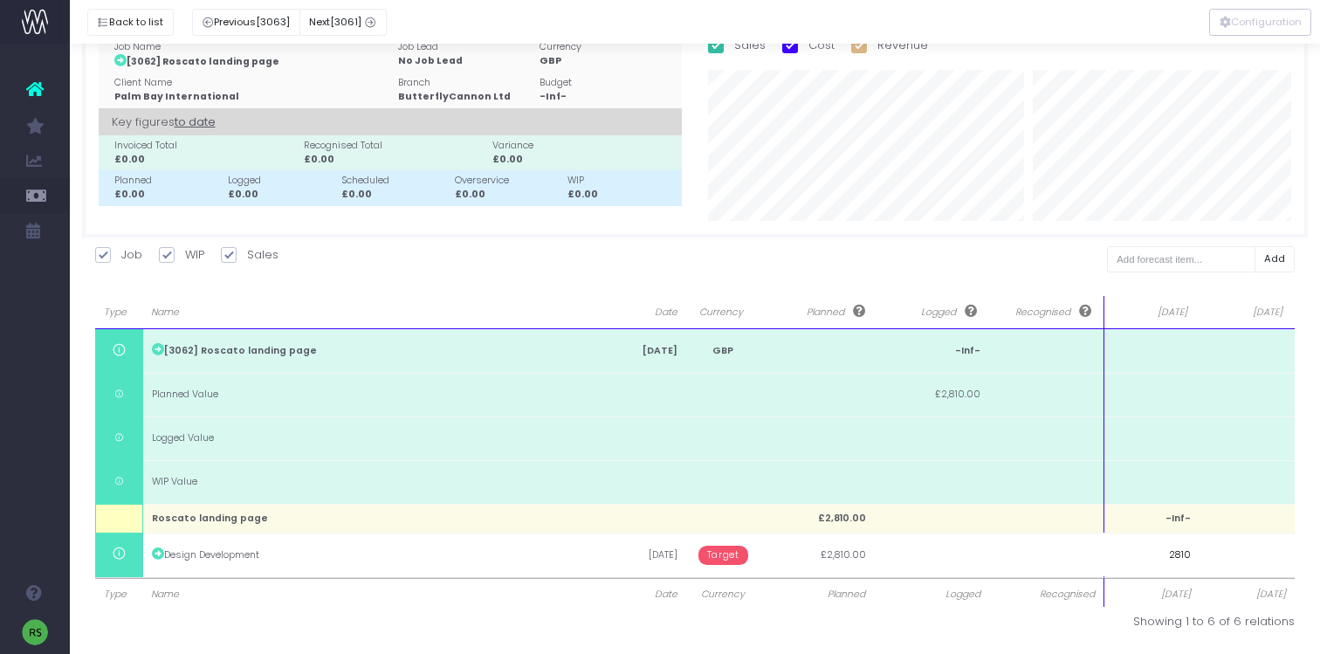
click at [1107, 616] on body "Oh my... this is bad. wayahead wasn't able to load this page. Please contact su…" at bounding box center [660, 289] width 1320 height 654
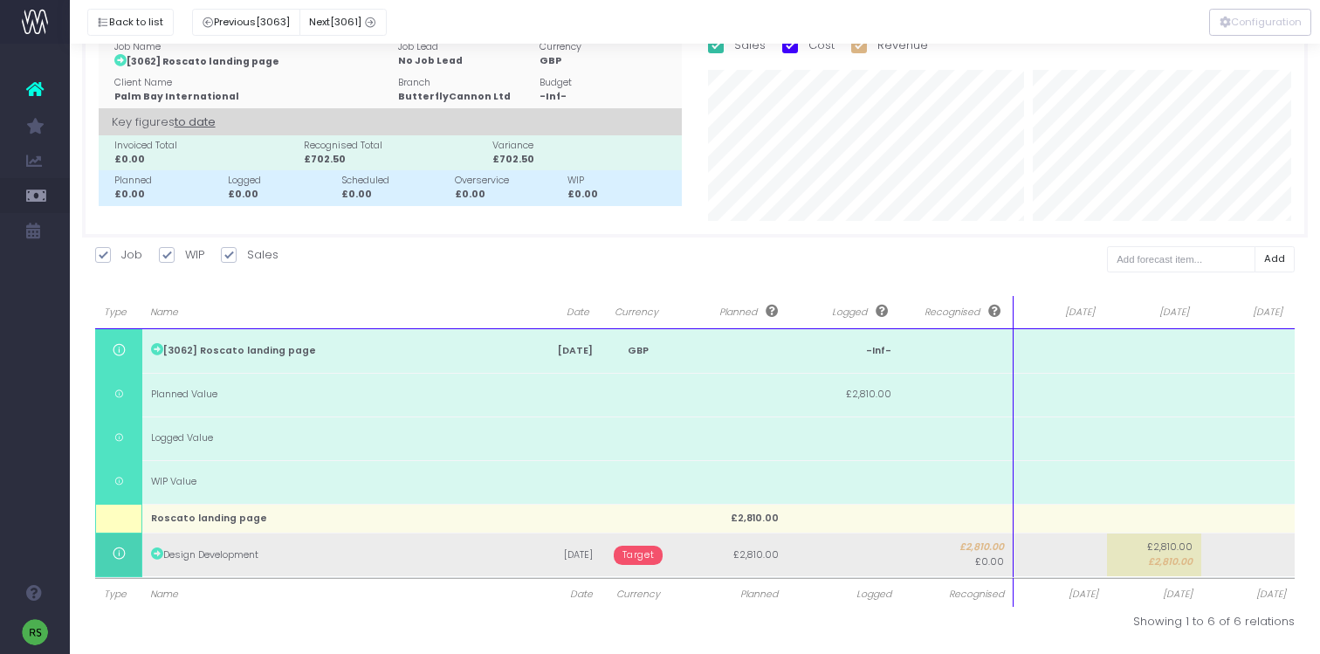
click at [642, 554] on span "Target" at bounding box center [639, 555] width 50 height 19
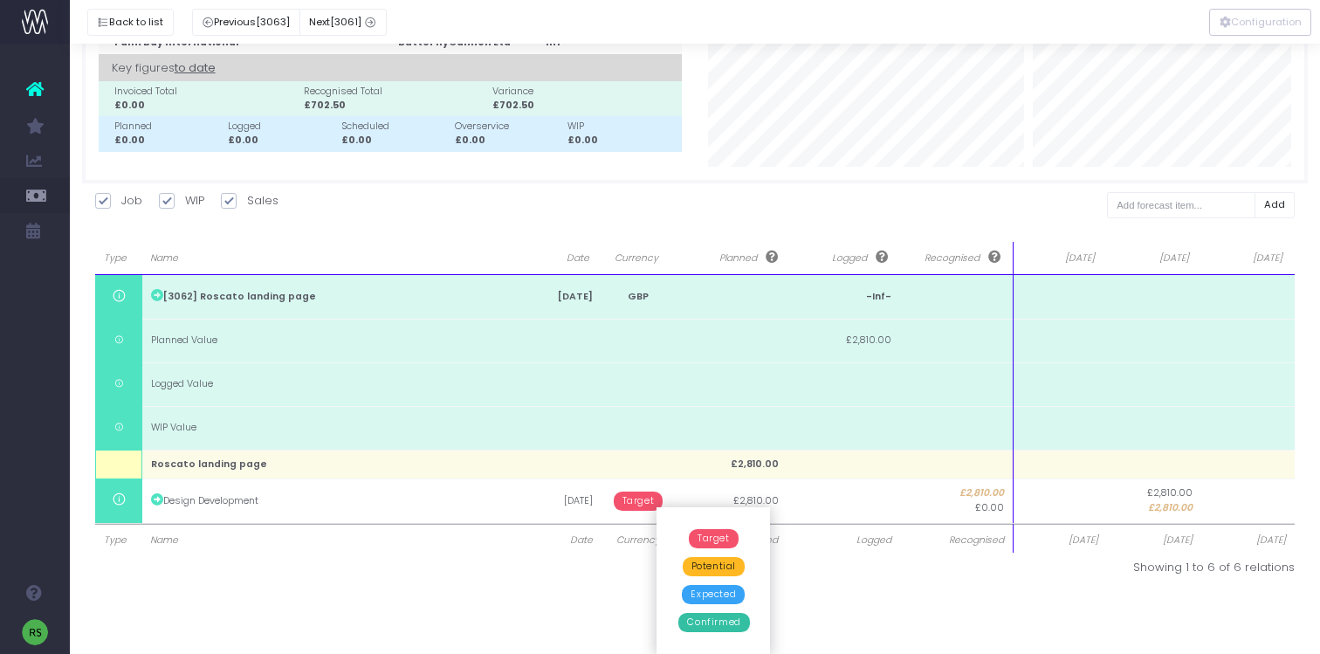
click at [720, 562] on span "Potential" at bounding box center [714, 566] width 62 height 19
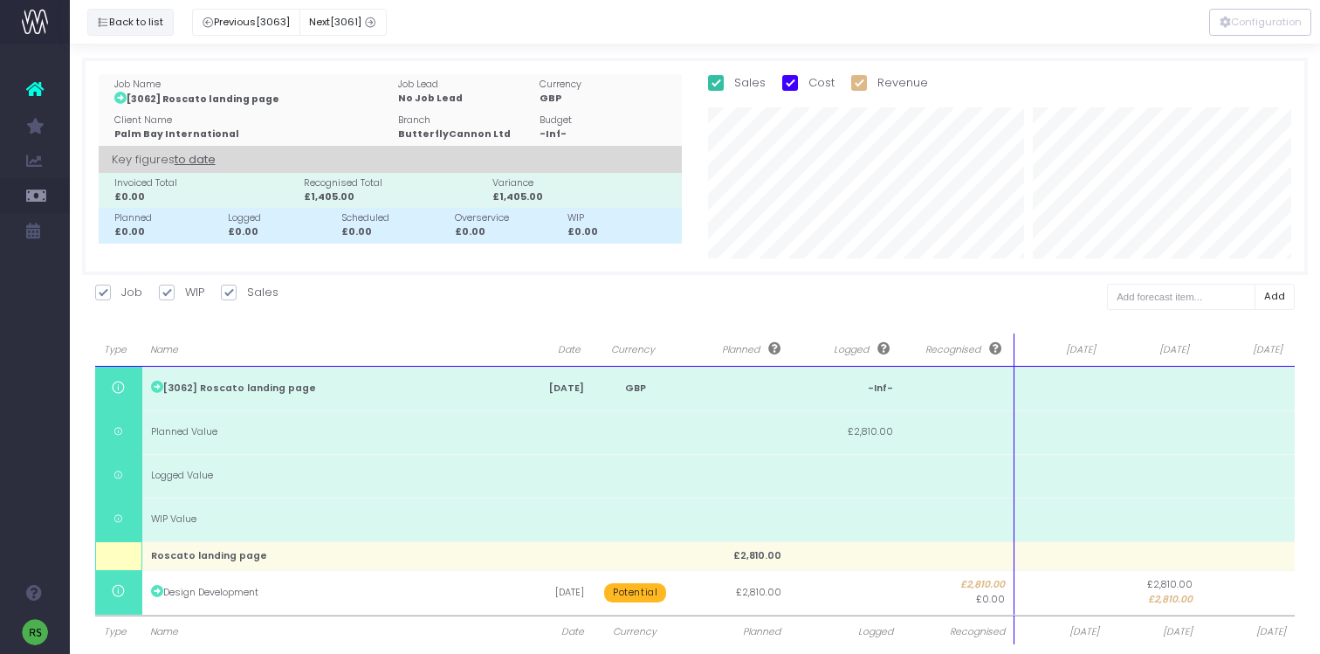
click at [145, 20] on button "Back to list" at bounding box center [130, 22] width 86 height 27
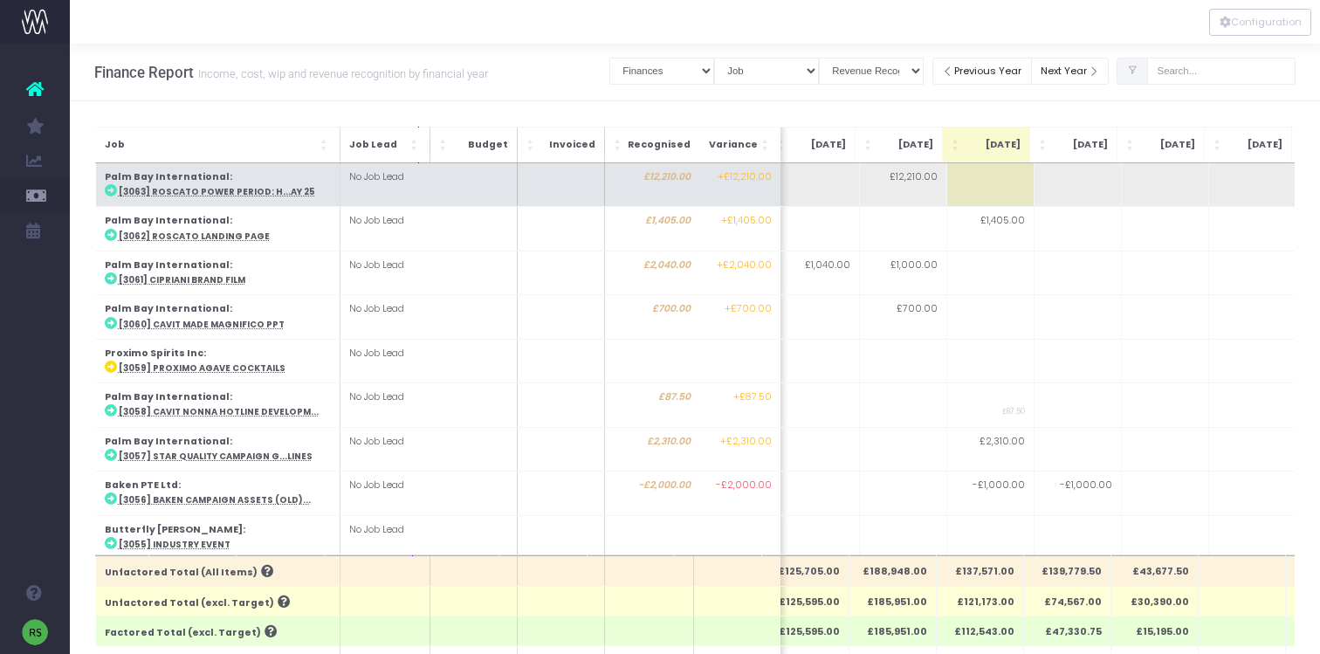
click at [236, 193] on abbr "[3063] Roscato Power Period: H...ay 25" at bounding box center [216, 191] width 196 height 11
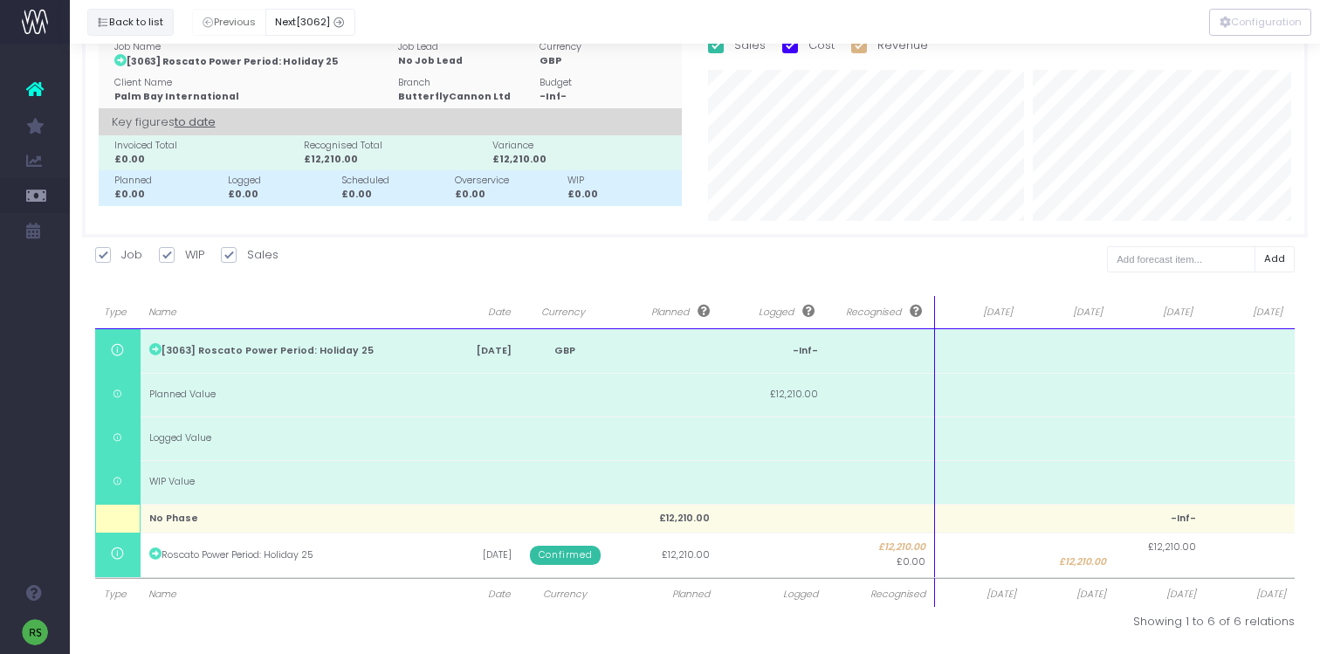
click at [133, 22] on button "Back to list" at bounding box center [130, 22] width 86 height 27
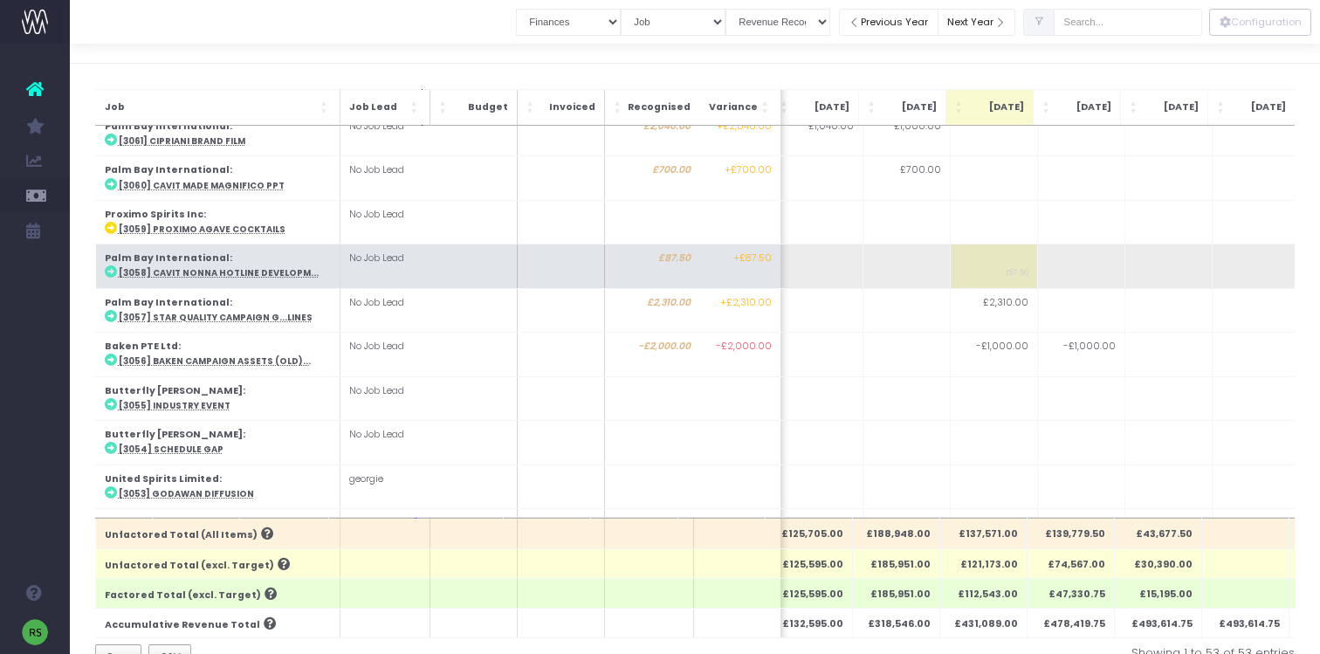
click at [219, 260] on td "Palm Bay International : [3058] Cavit Nonna Hotline Developm..." at bounding box center [217, 266] width 244 height 44
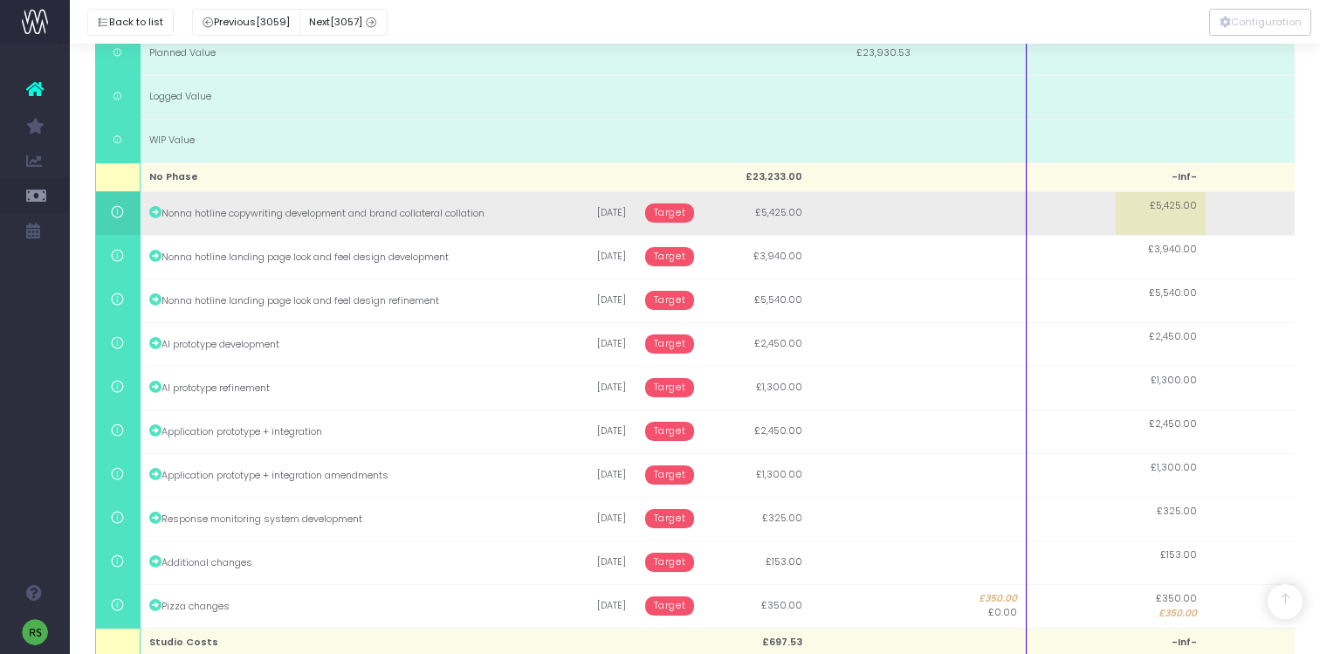
drag, startPoint x: 1186, startPoint y: 220, endPoint x: 1001, endPoint y: 204, distance: 185.7
click at [1001, 204] on tr "Nonna hotline copywriting development and brand collateral collation 07 Oct 202…" at bounding box center [694, 213] width 1199 height 44
type input "5425"
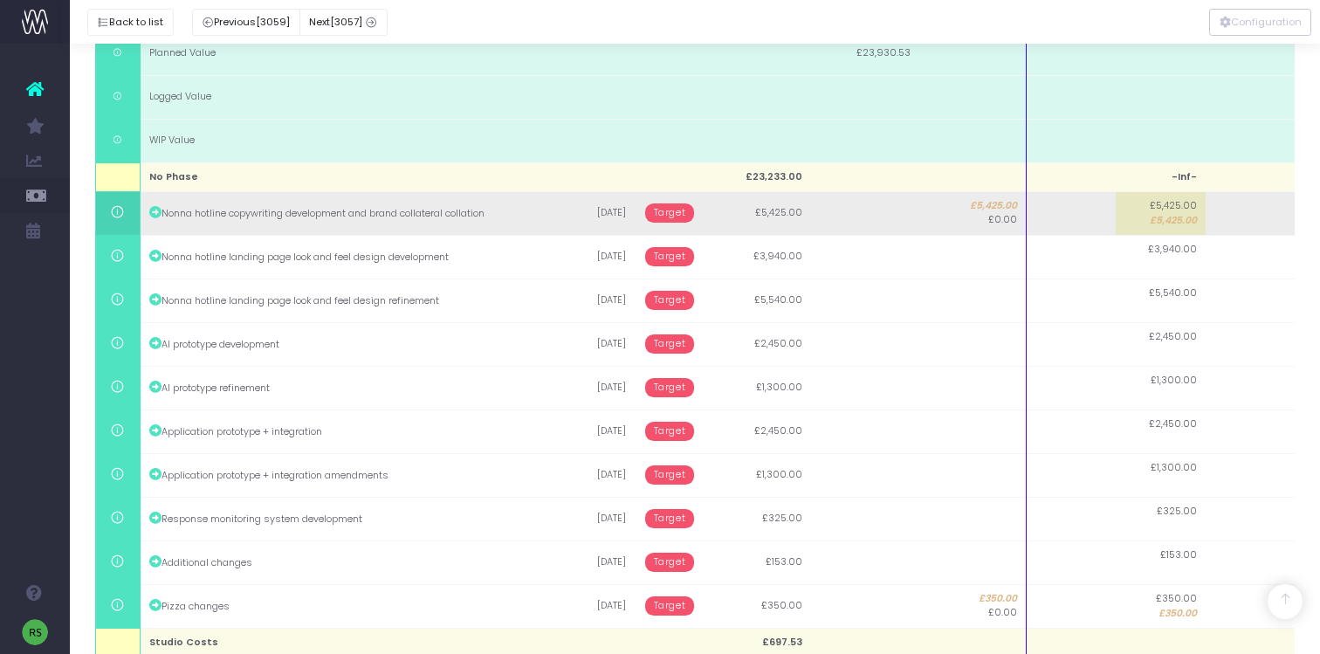
click at [1164, 214] on span "£5,425.00" at bounding box center [1173, 221] width 47 height 14
type input "5425"
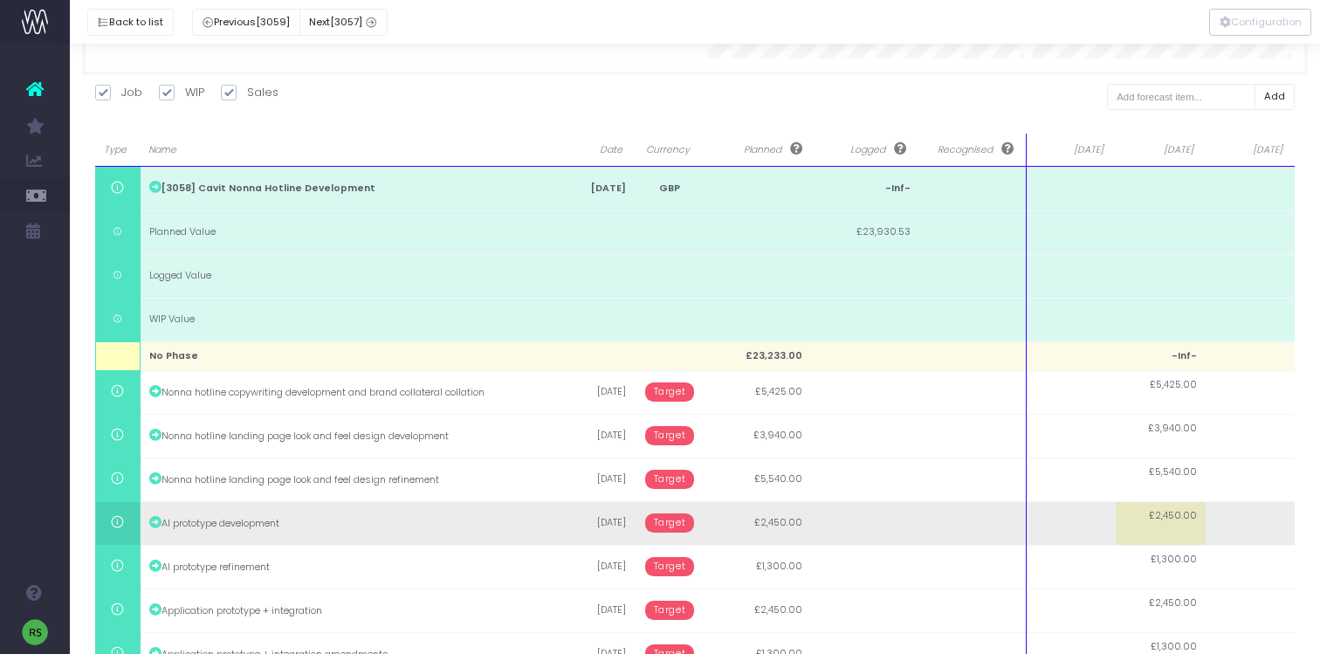
scroll to position [0, 0]
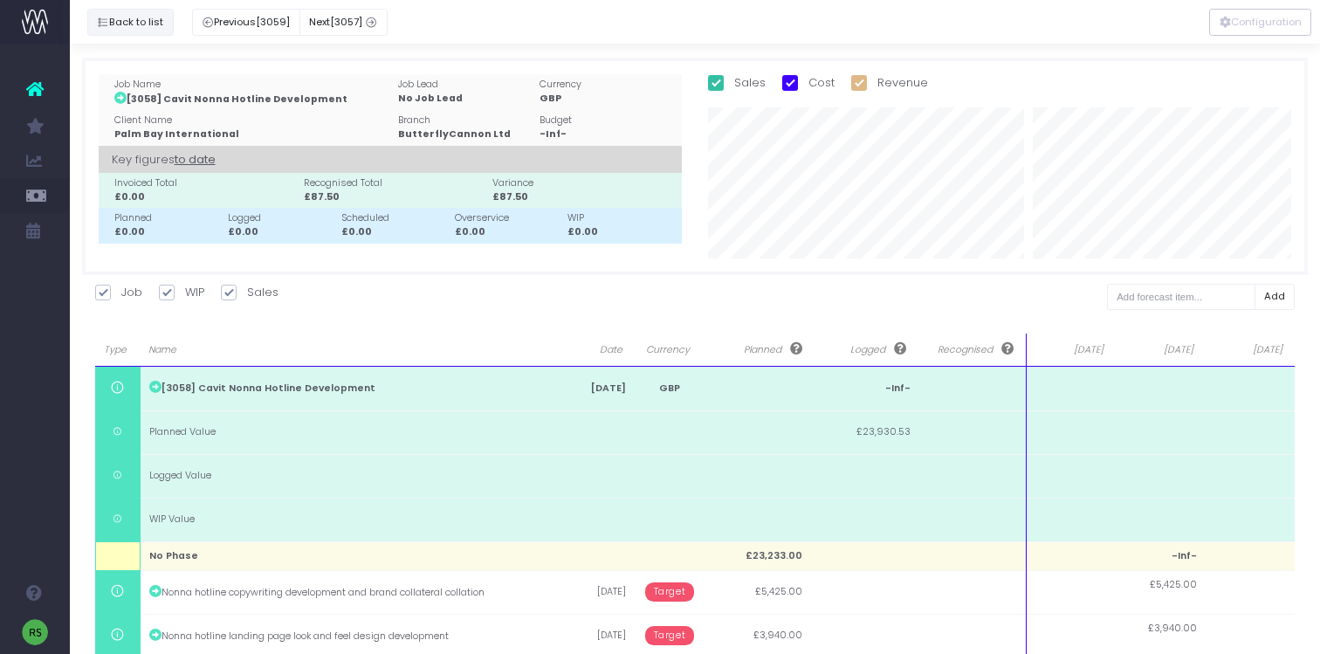
click at [103, 23] on icon "button" at bounding box center [103, 23] width 12 height 0
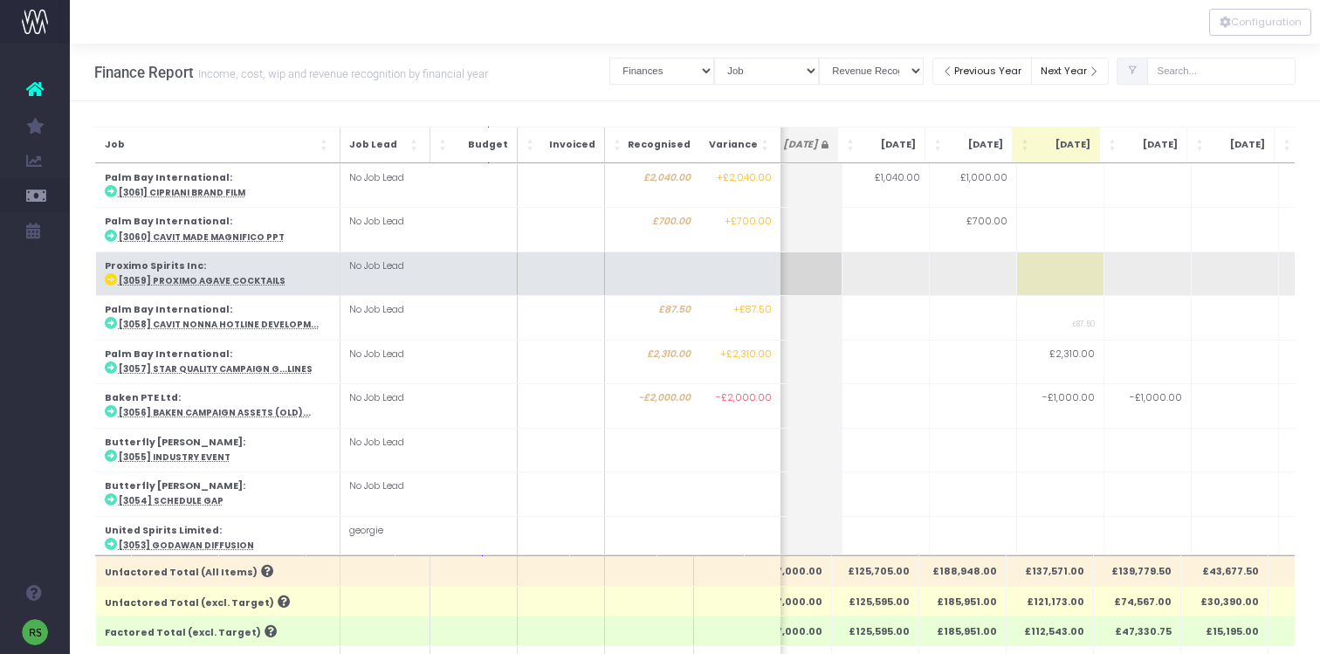
scroll to position [85, 299]
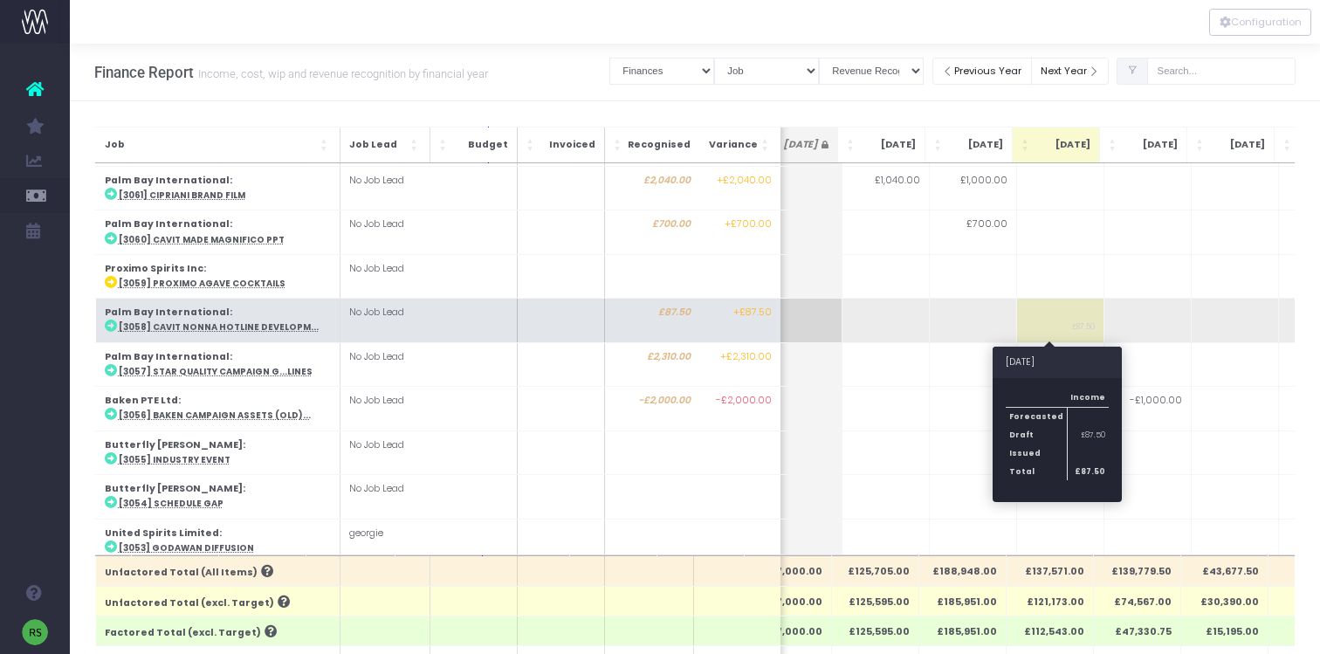
click at [1044, 324] on td "£87.50" at bounding box center [1059, 321] width 87 height 44
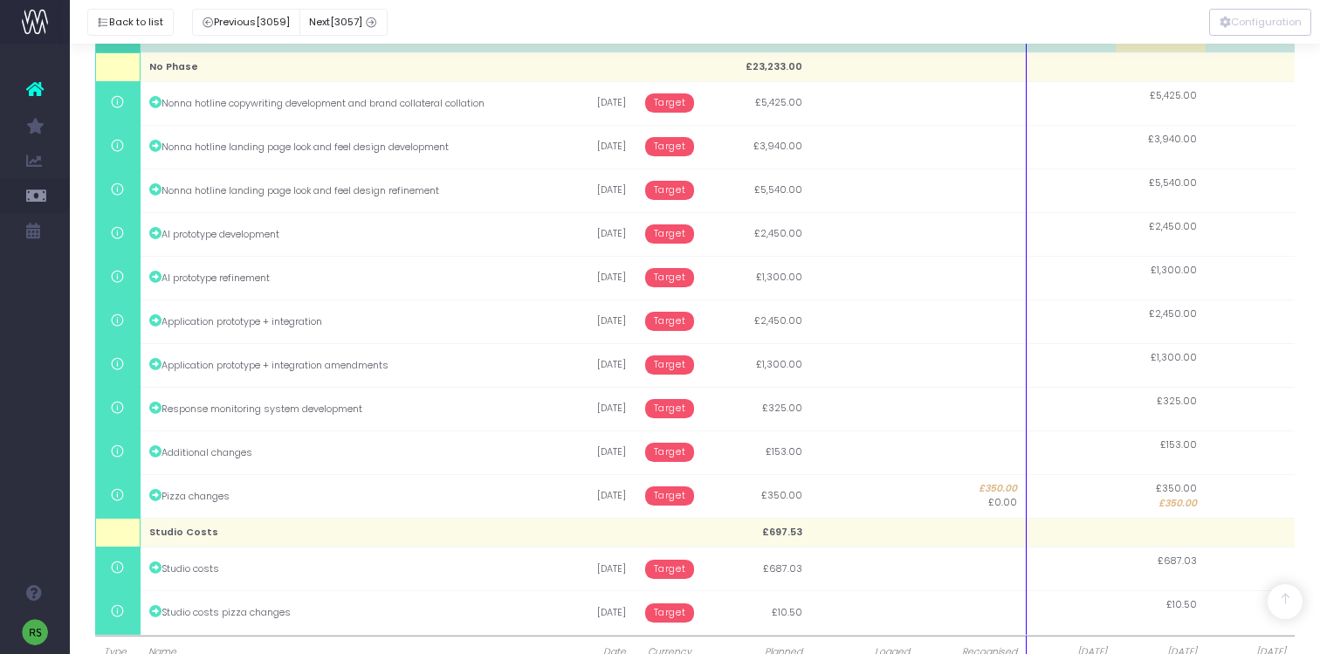
scroll to position [546, 0]
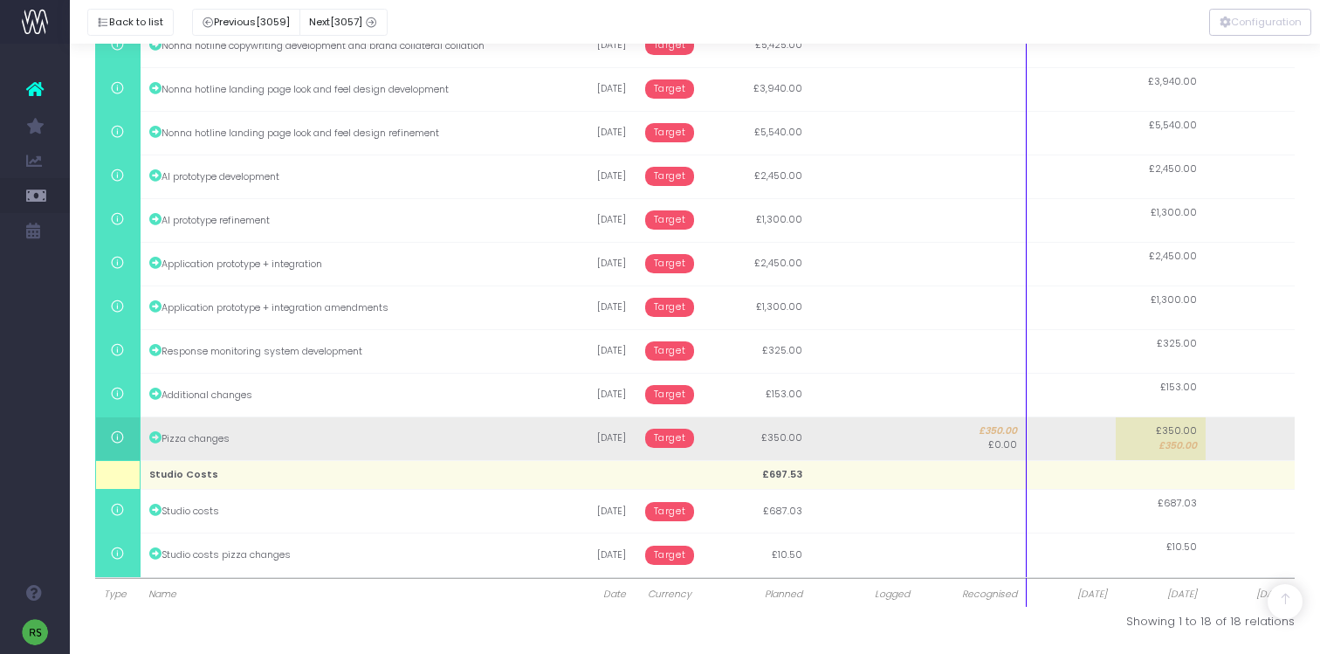
click at [1183, 433] on span "£350.00" at bounding box center [1176, 431] width 41 height 14
type input "350"
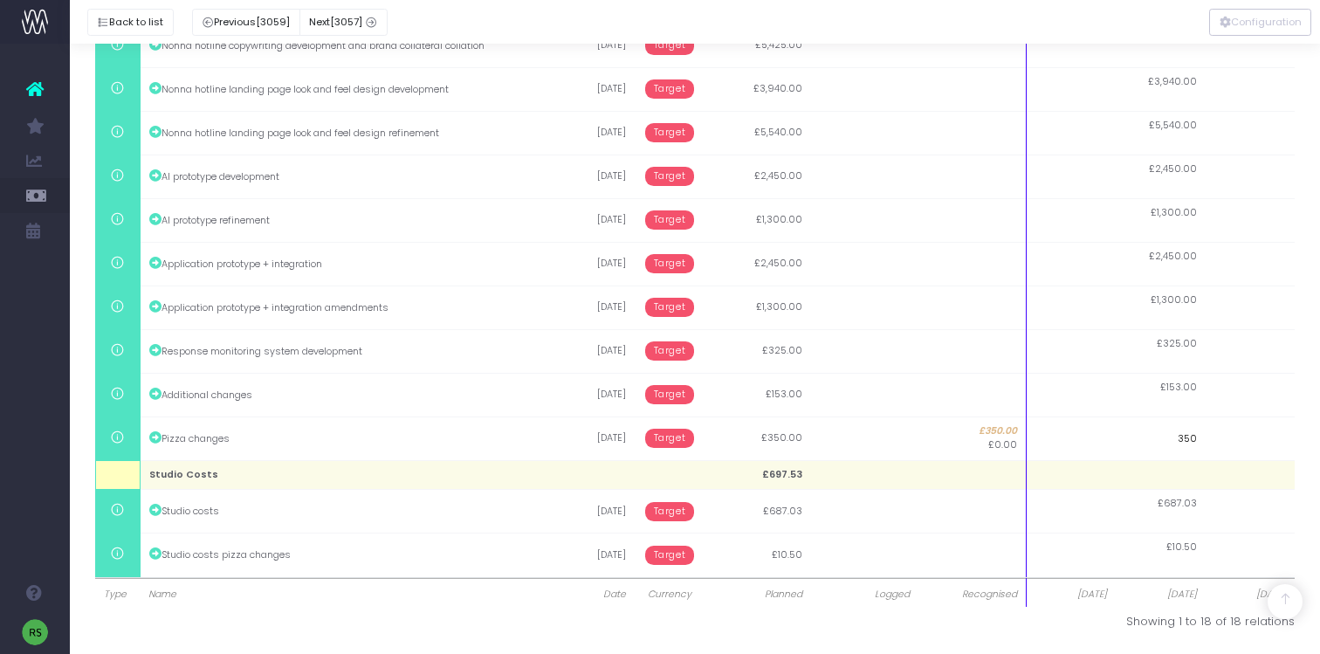
click at [1171, 450] on input "350" at bounding box center [1161, 438] width 90 height 44
click at [134, 32] on button "Back to list" at bounding box center [130, 22] width 86 height 27
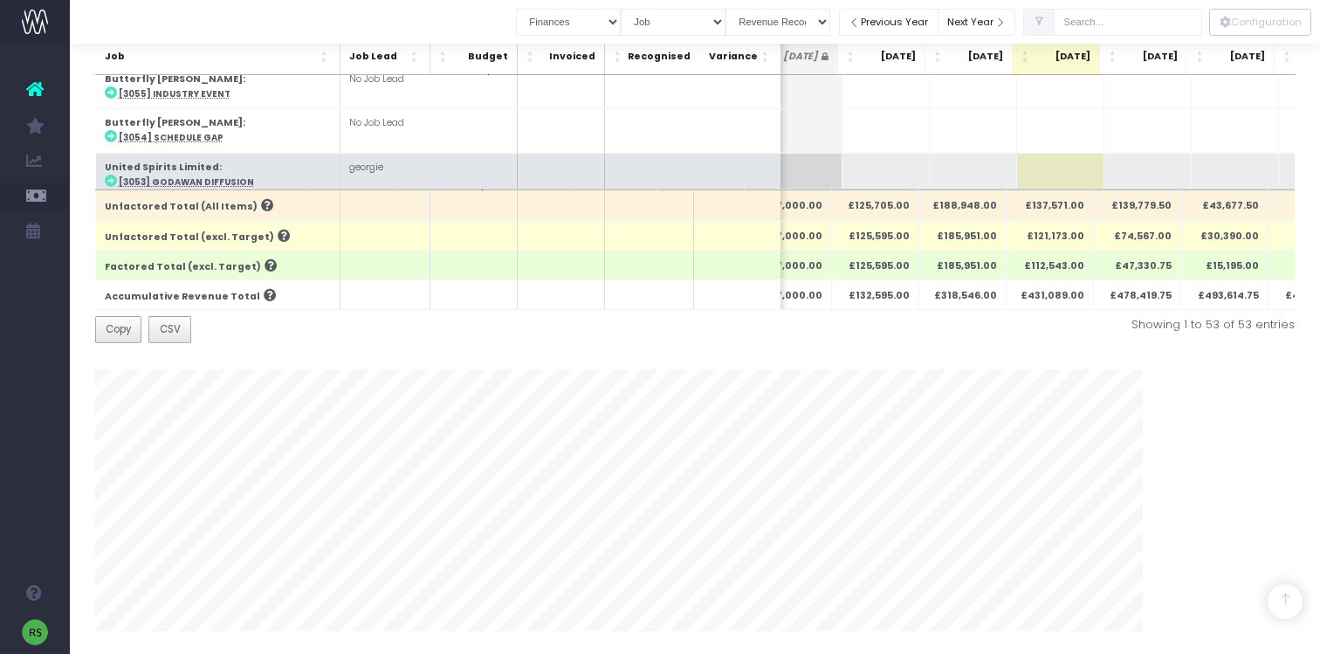
scroll to position [56, 299]
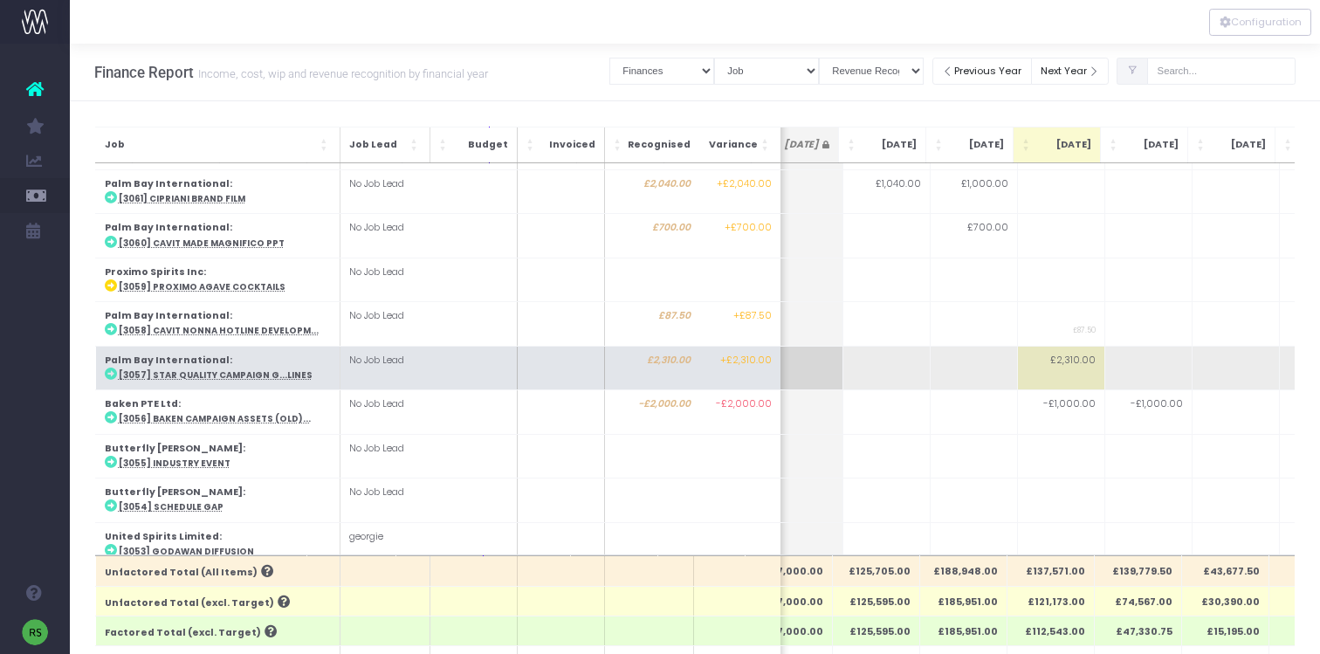
click at [182, 357] on strong "Palm Bay International" at bounding box center [166, 360] width 125 height 13
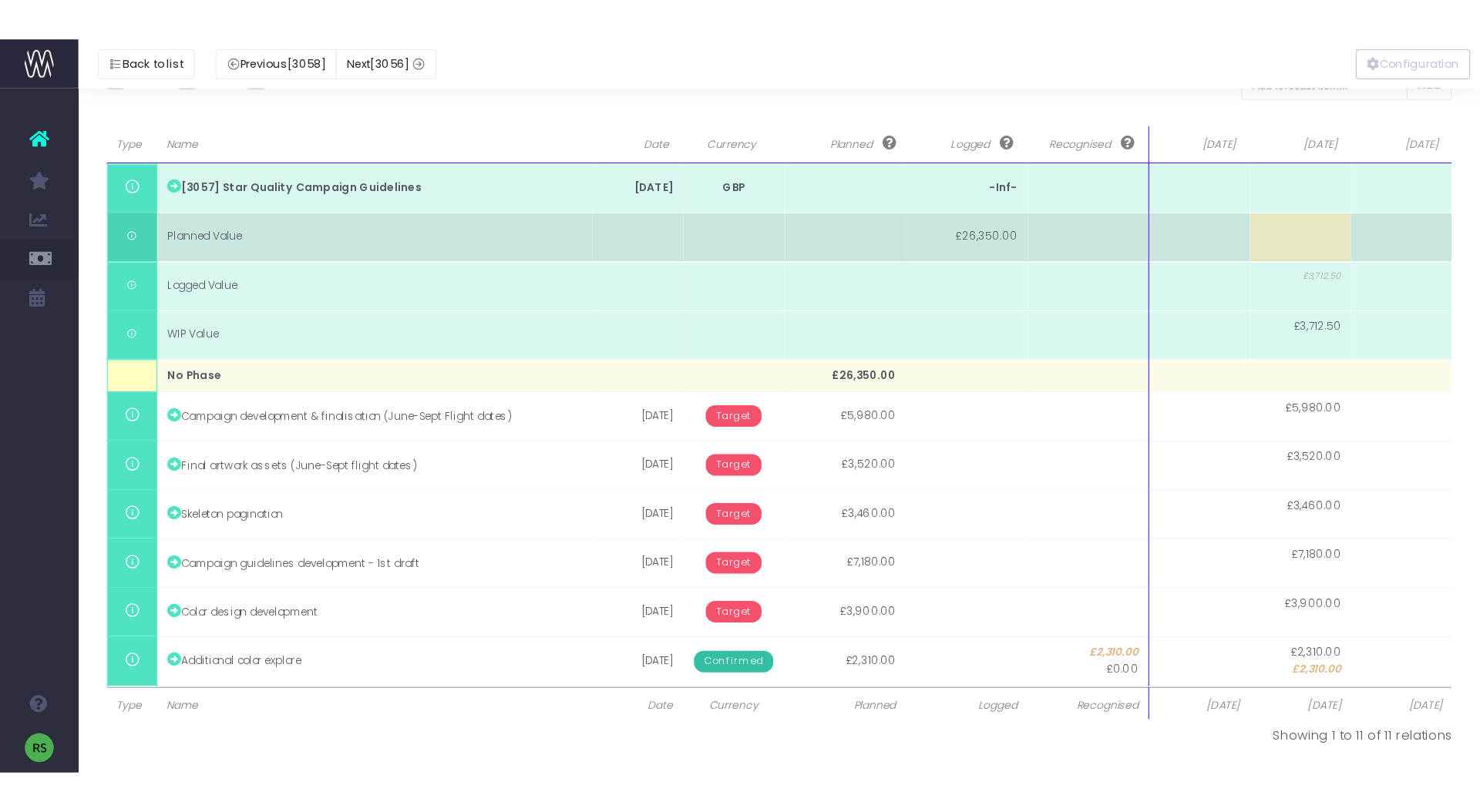
scroll to position [0, 0]
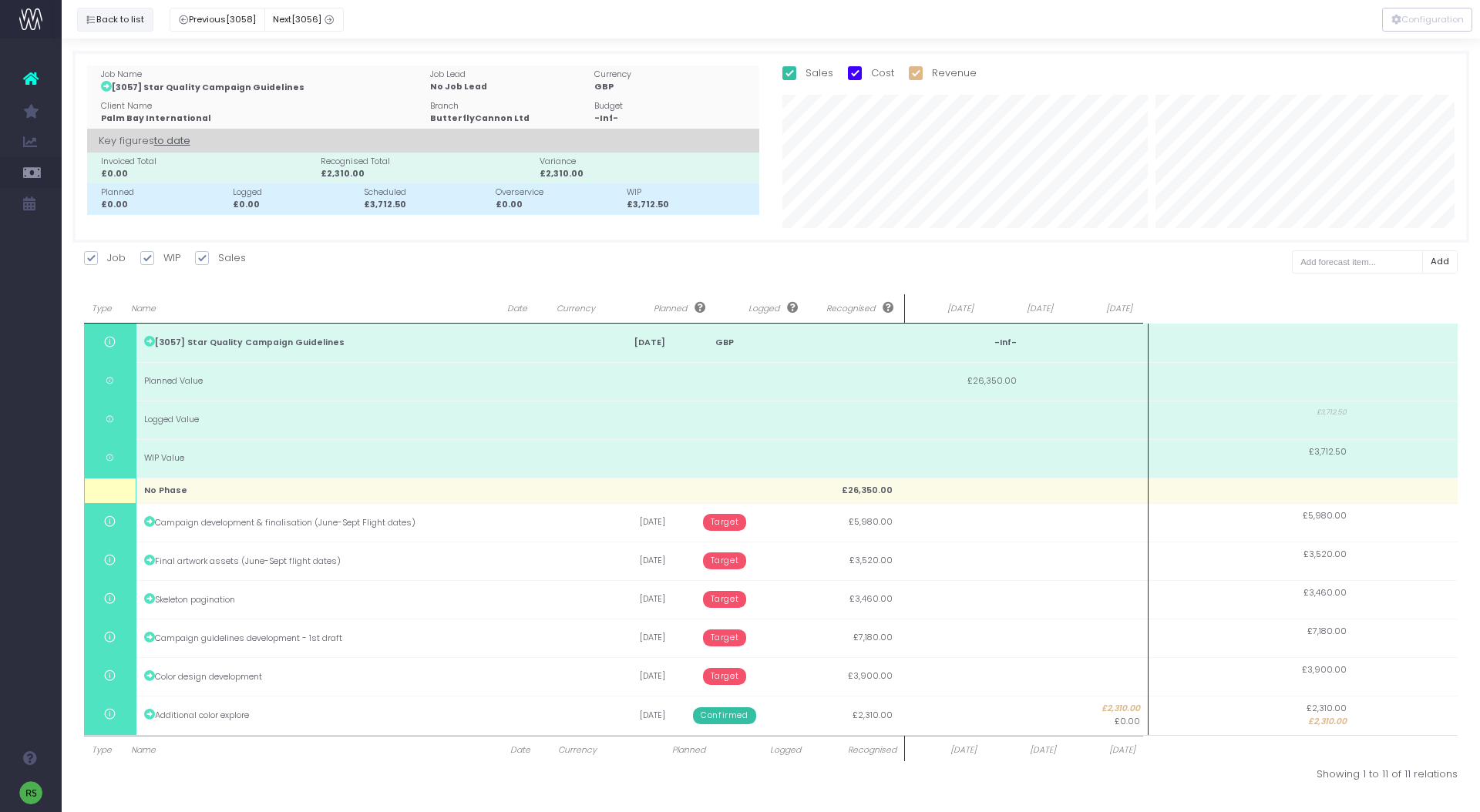
click at [121, 15] on button "Back to list" at bounding box center [115, 19] width 76 height 24
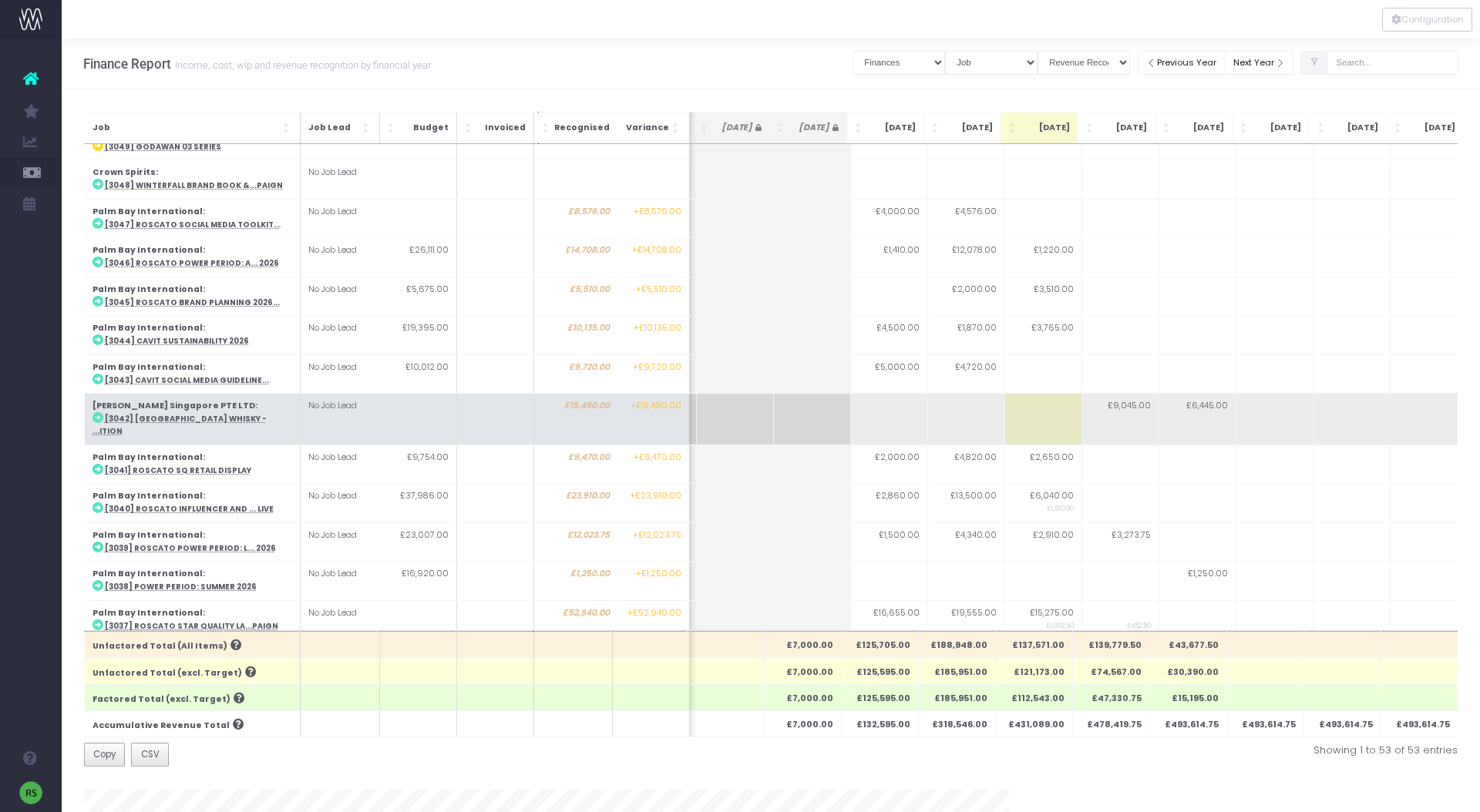
scroll to position [629, 156]
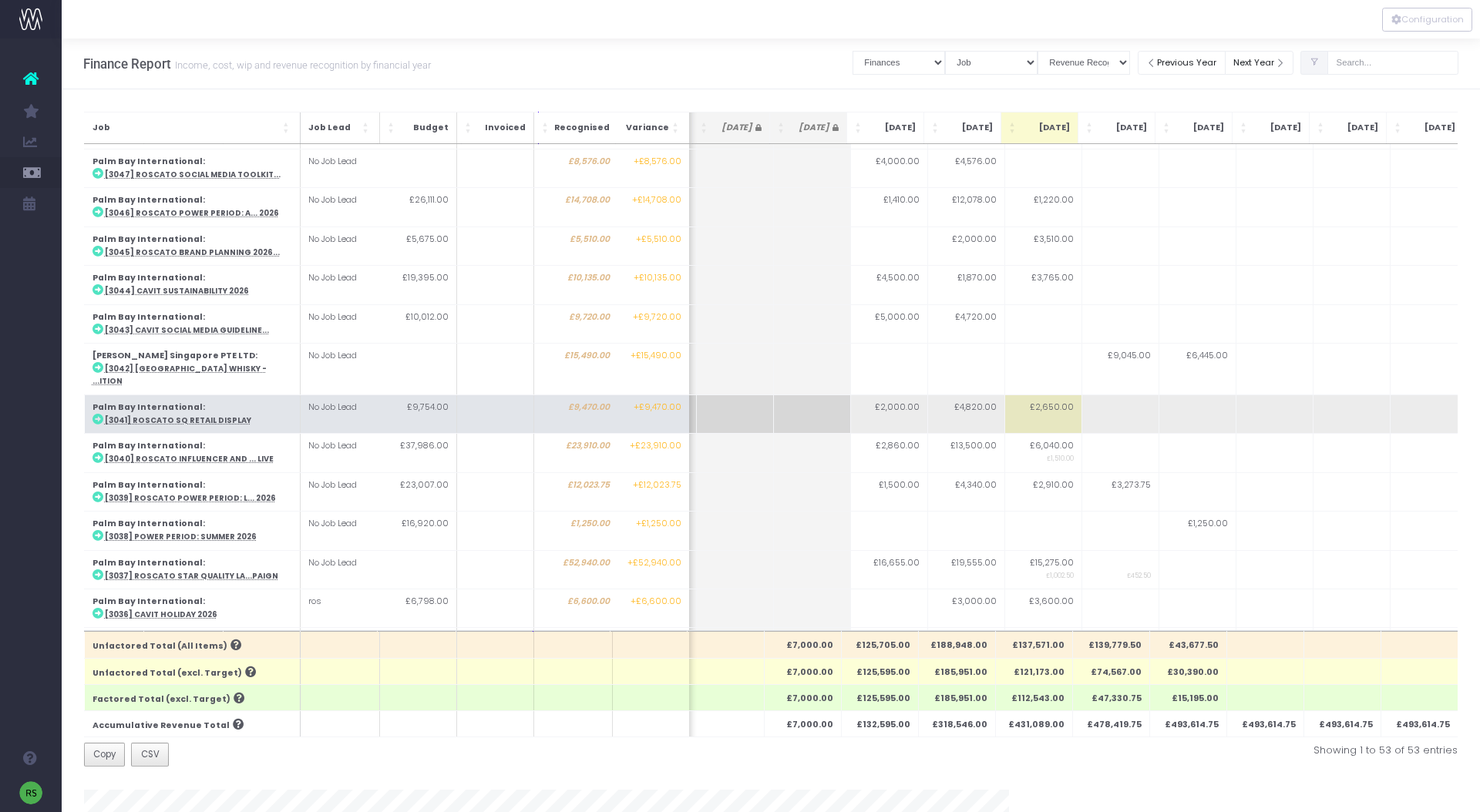
click at [214, 416] on abbr "[3041] Roscato SQ Retail Display" at bounding box center [177, 420] width 147 height 10
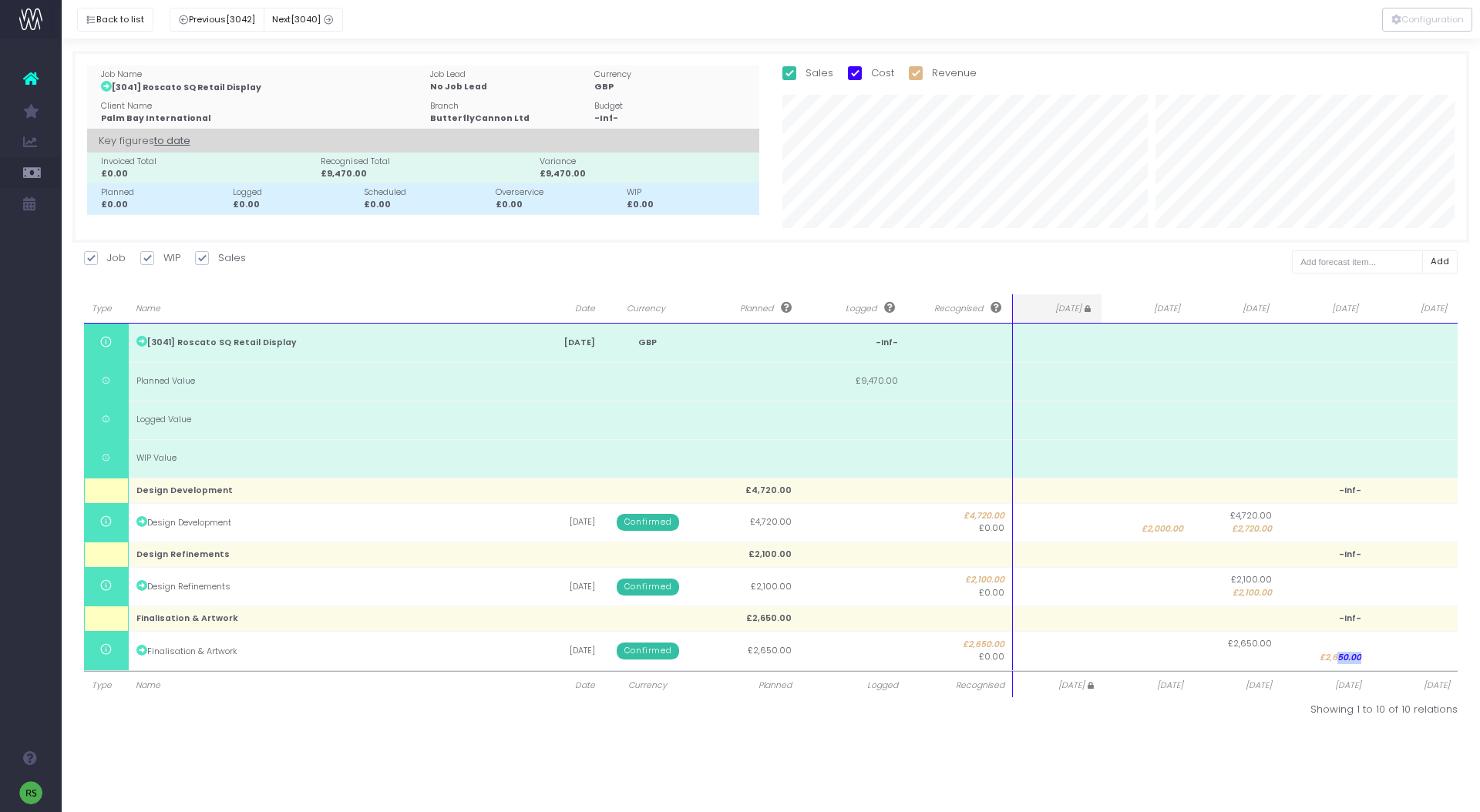
drag, startPoint x: 1340, startPoint y: 654, endPoint x: 1336, endPoint y: 662, distance: 8.9
click at [1165, 576] on tr "Finalisation & Artwork 07 Oct 2025 Confirmed £2,650.00 £2,650.00 £0.00 £2,650.0…" at bounding box center [771, 651] width 1374 height 39
type input "2650"
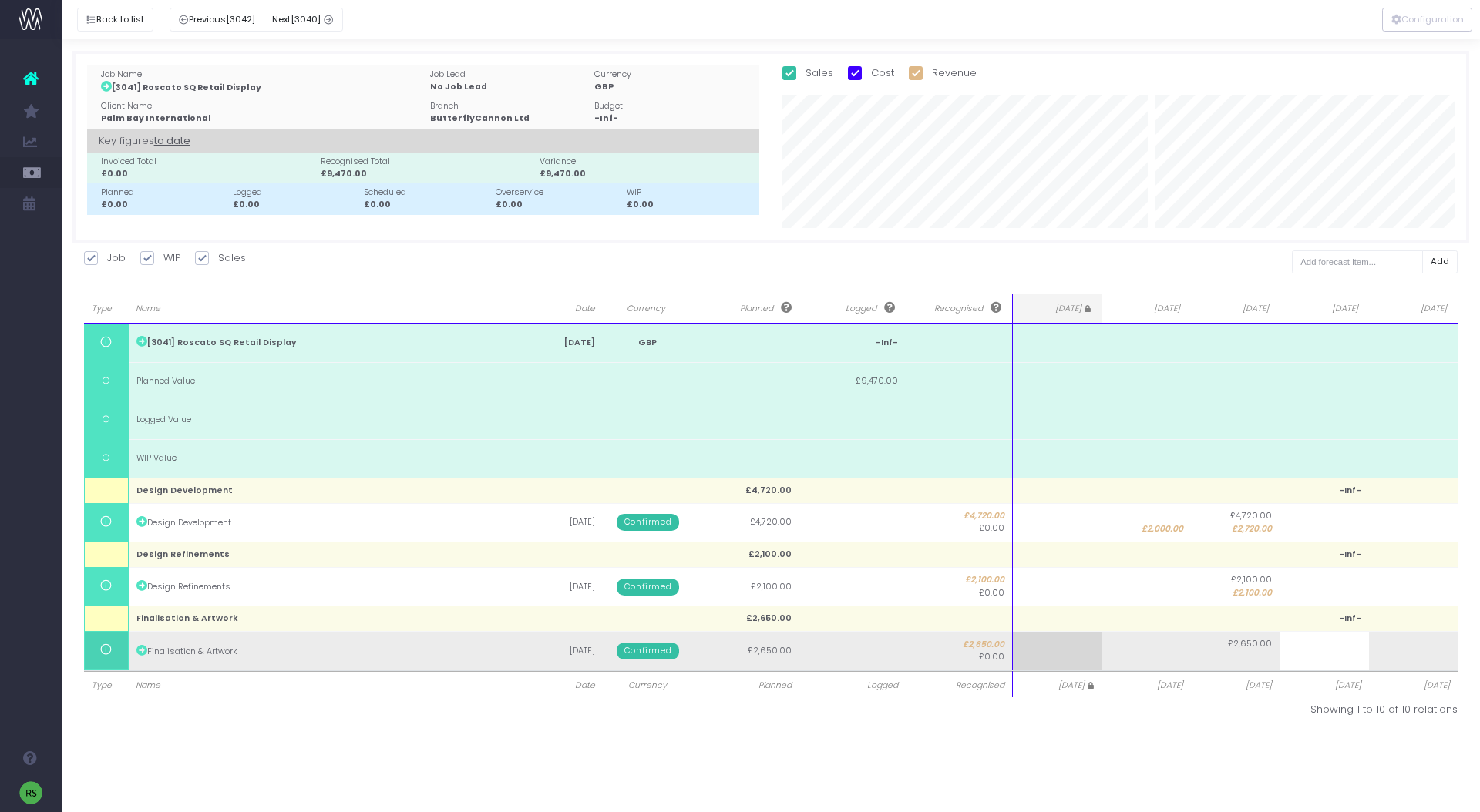
click at [1165, 576] on body "Oh my... this is bad. wayahead wasn't able to load this page. Please contact su…" at bounding box center [740, 406] width 1480 height 812
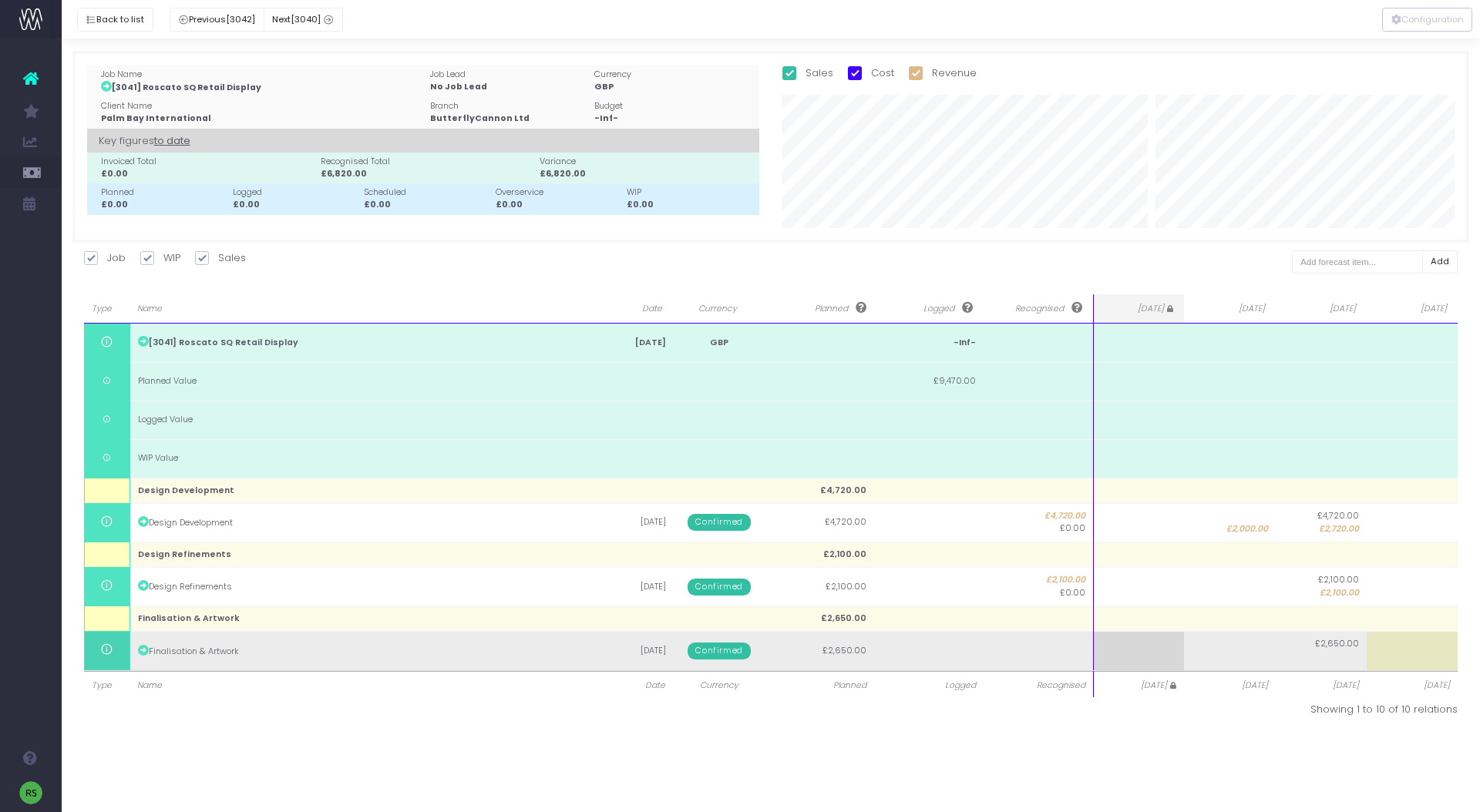
click at [1165, 576] on td at bounding box center [1412, 651] width 91 height 39
type input "2650"
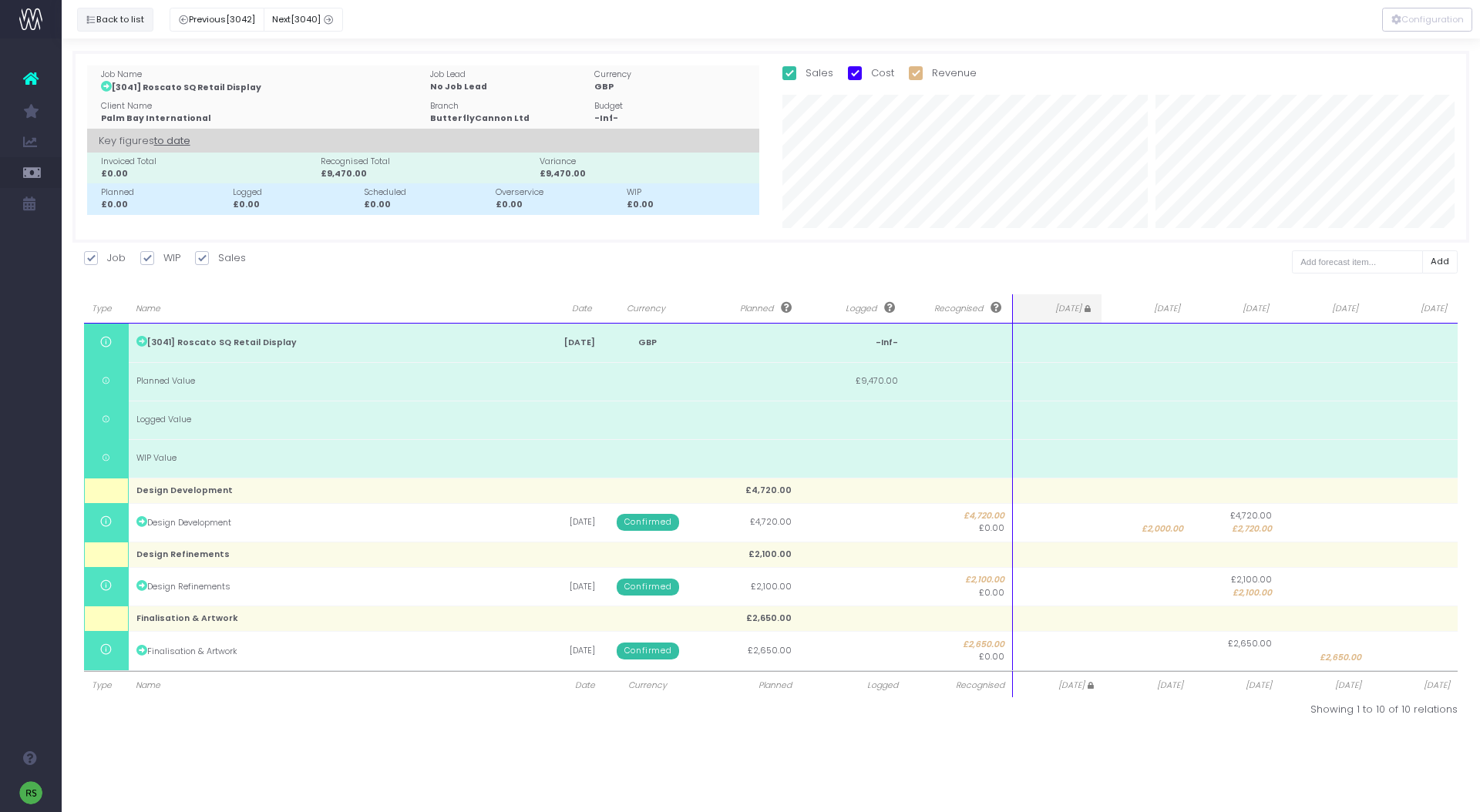
click at [118, 17] on button "Back to list" at bounding box center [115, 19] width 76 height 24
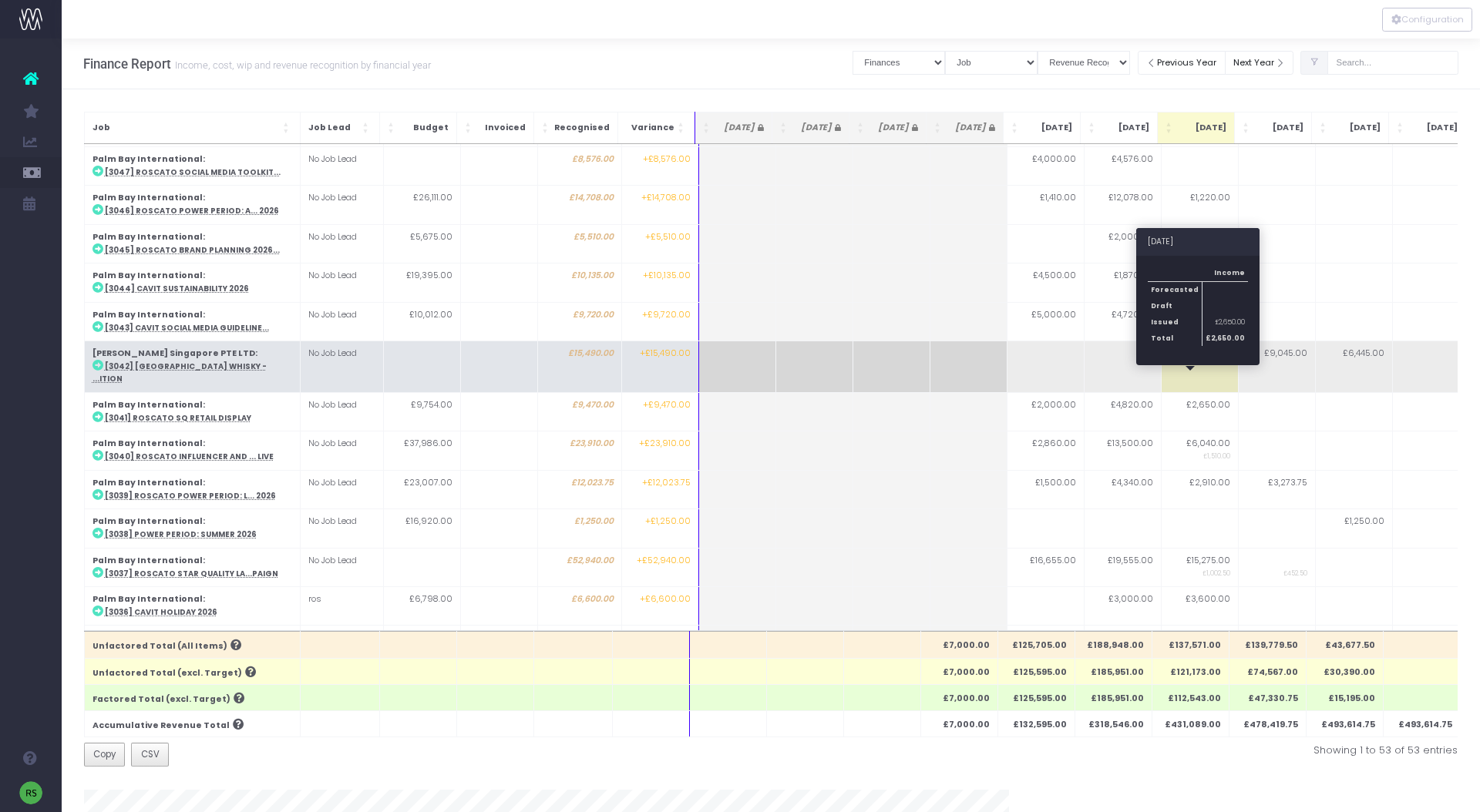
scroll to position [636, 0]
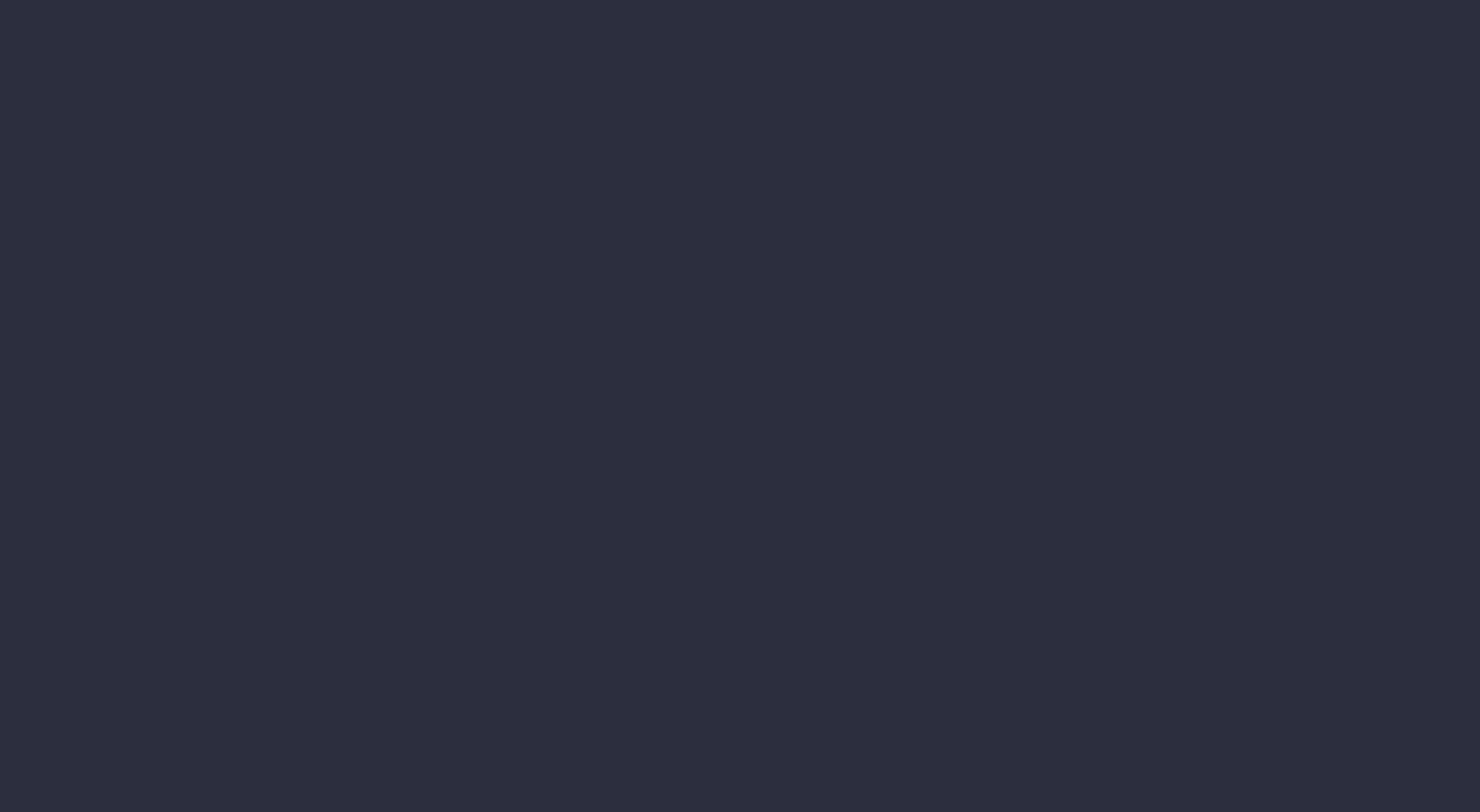
select select "finances"
select select "job"
select select "revrec"
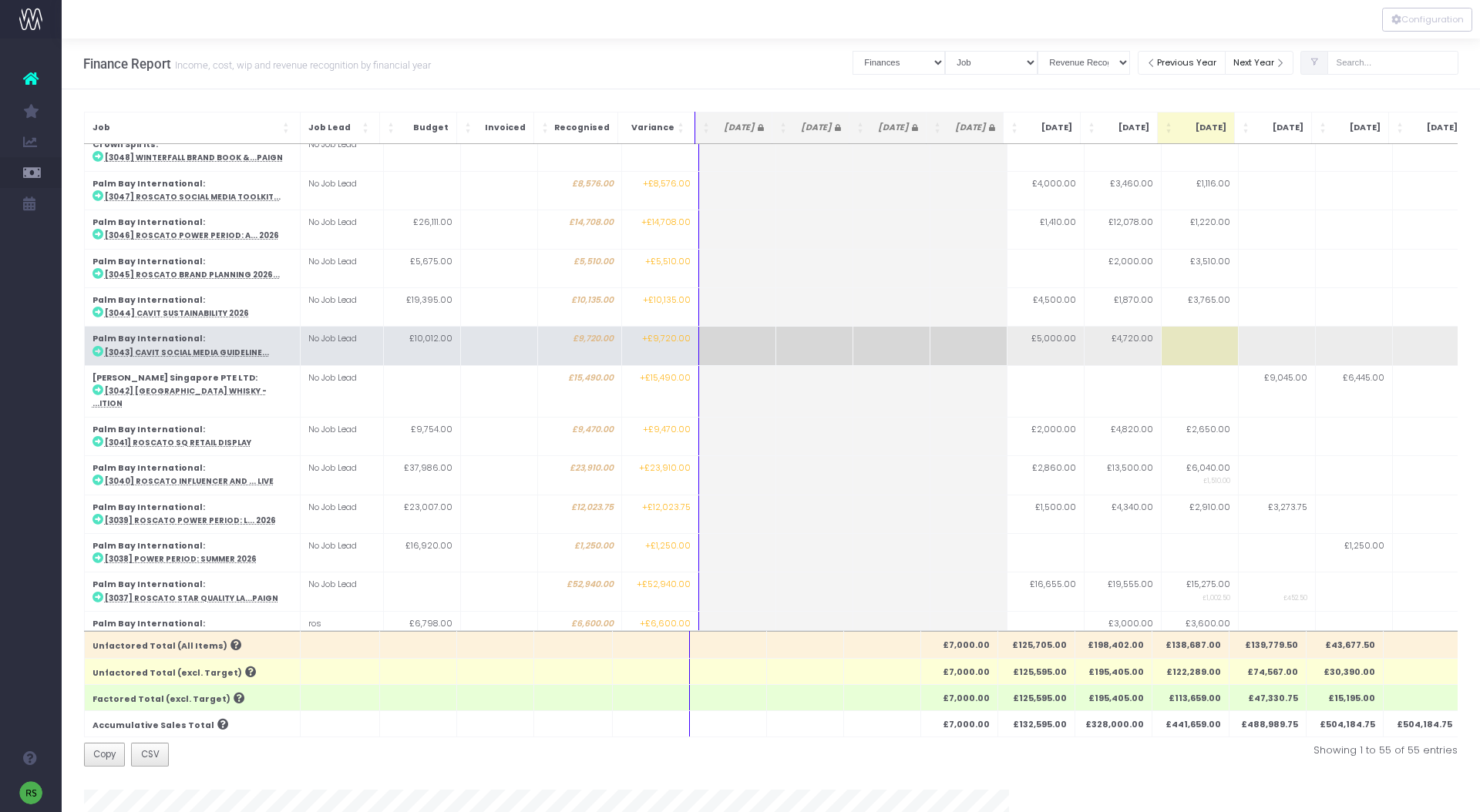
scroll to position [686, 0]
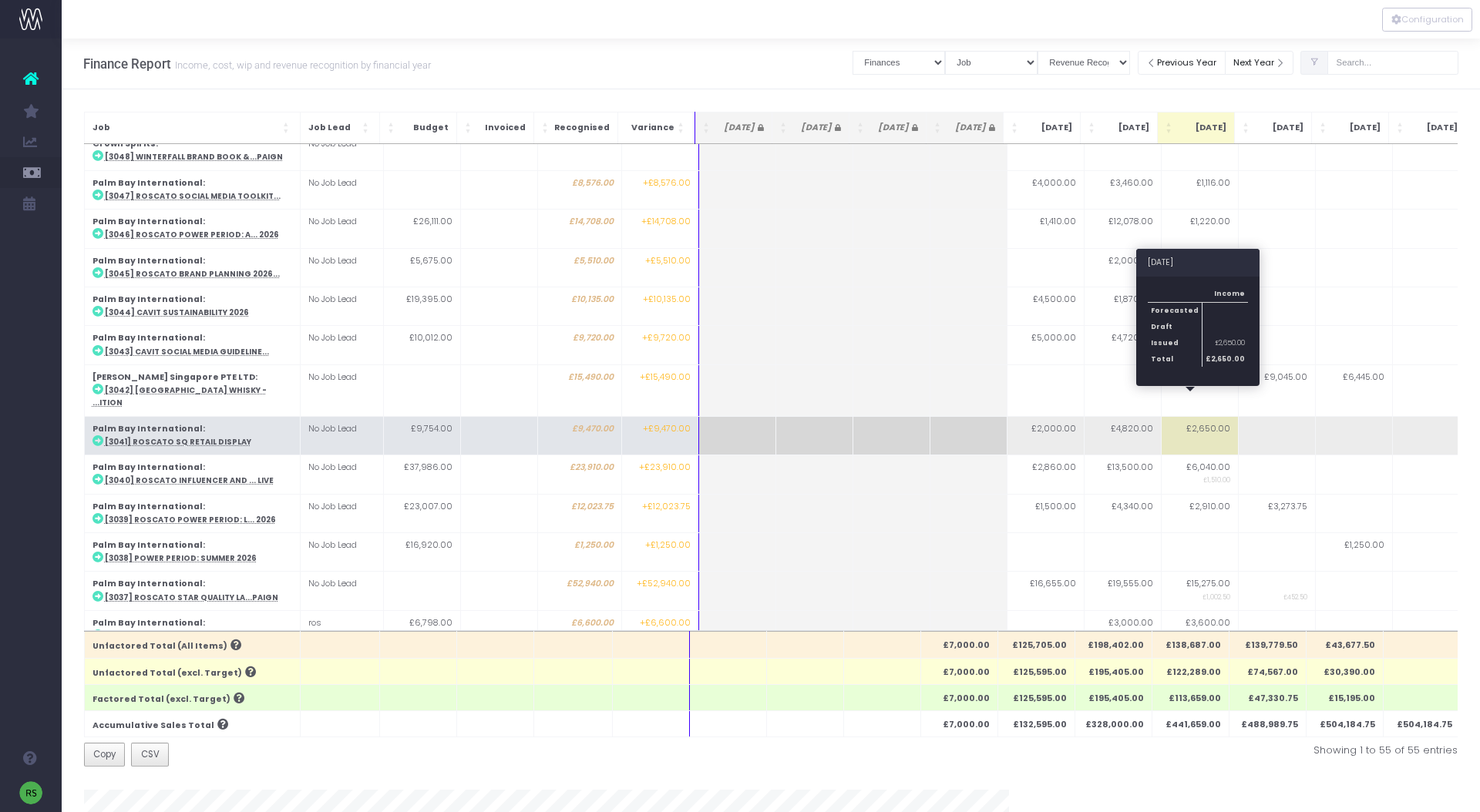
click at [1208, 416] on td "£2,650.00" at bounding box center [1199, 435] width 77 height 39
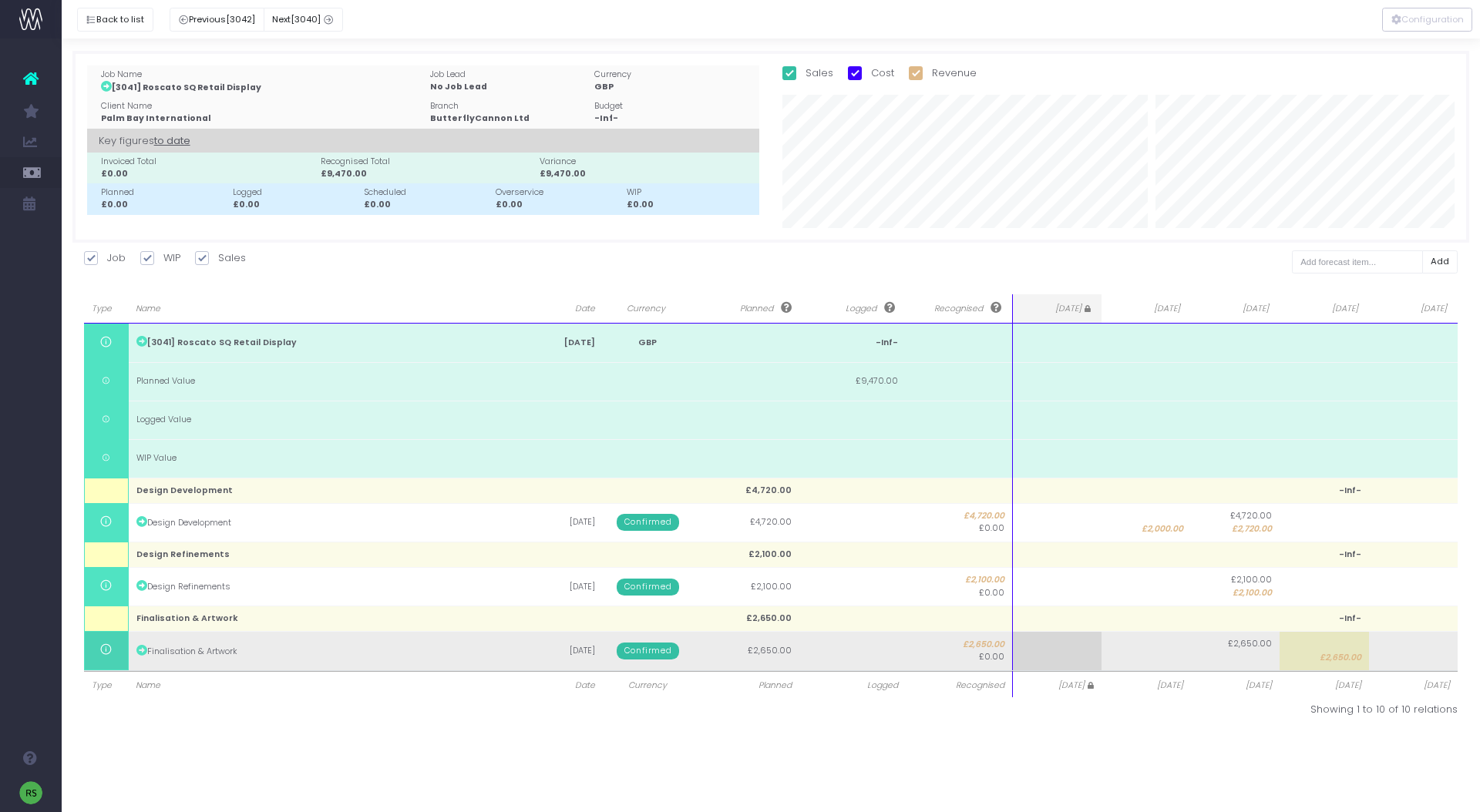
click at [1285, 650] on td "£2,650.00" at bounding box center [1324, 651] width 88 height 39
type input "2650"
click at [1415, 650] on body "Oh my... this is bad. [PERSON_NAME] wasn't able to load this page. Please conta…" at bounding box center [740, 406] width 1480 height 812
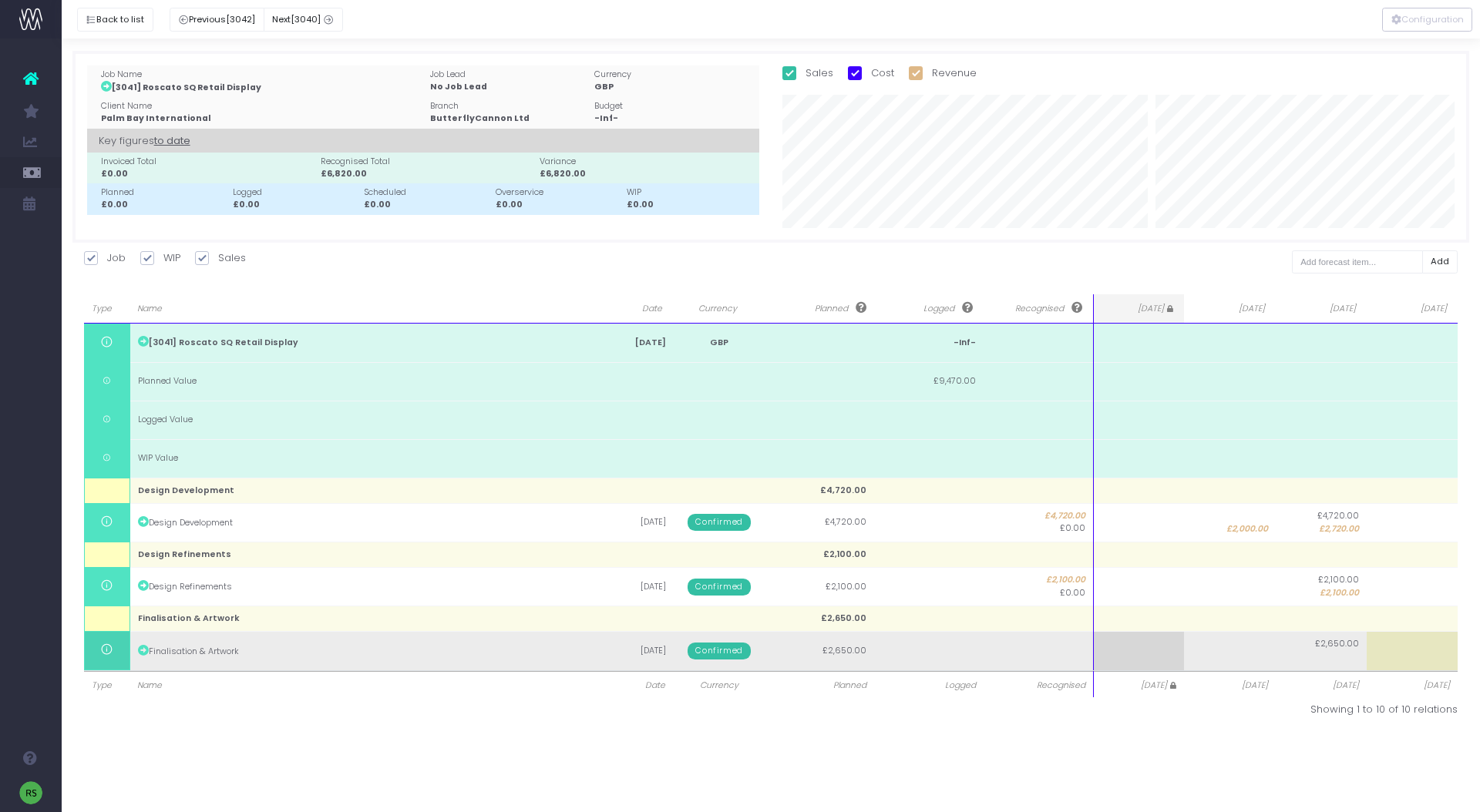
click at [1336, 649] on span "£2,650.00" at bounding box center [1337, 644] width 44 height 12
type input "2650"
click at [1425, 649] on td at bounding box center [1412, 651] width 91 height 39
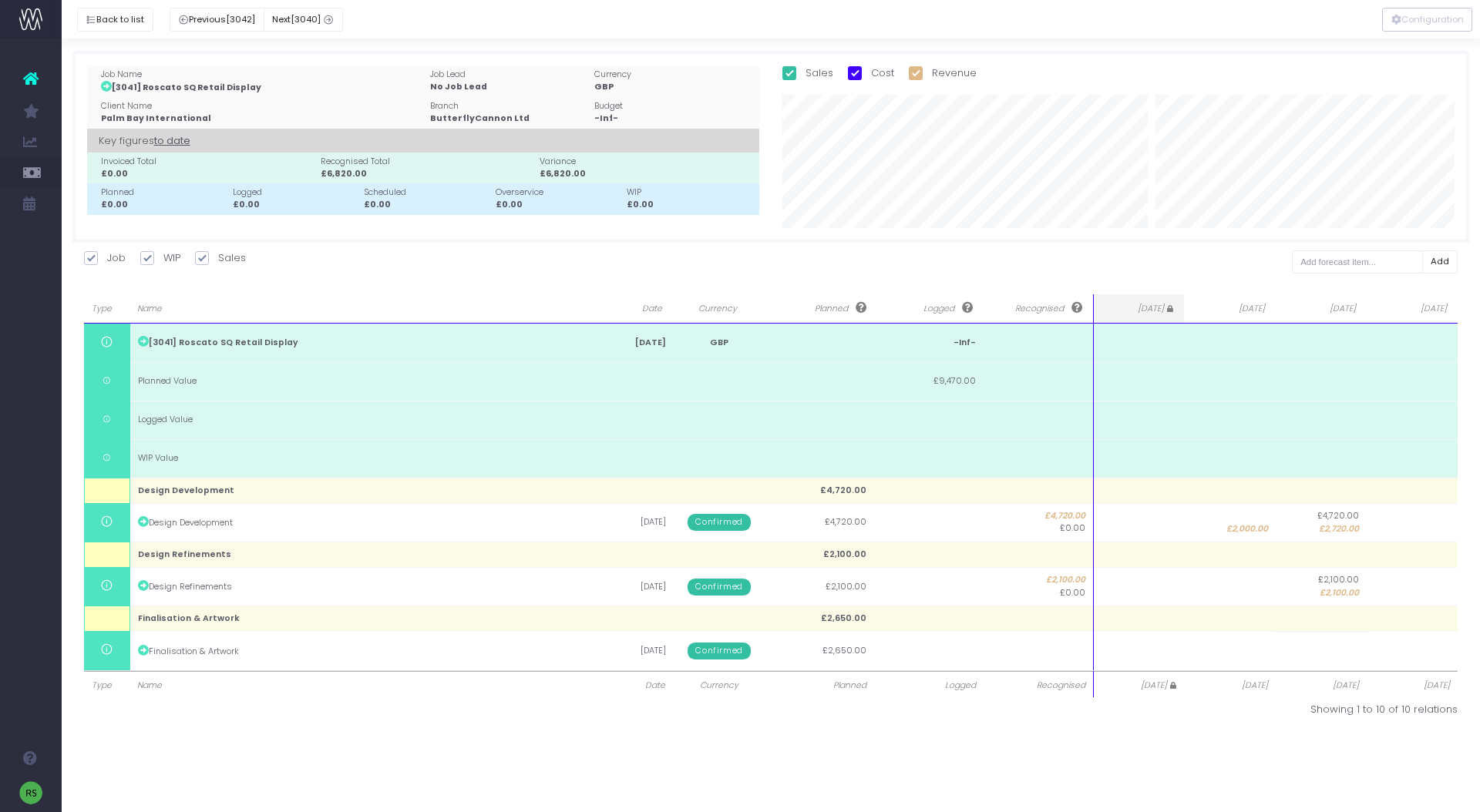
type input "2650"
click at [1316, 715] on div "Showing 1 to 10 of 10 relations" at bounding box center [1120, 709] width 676 height 15
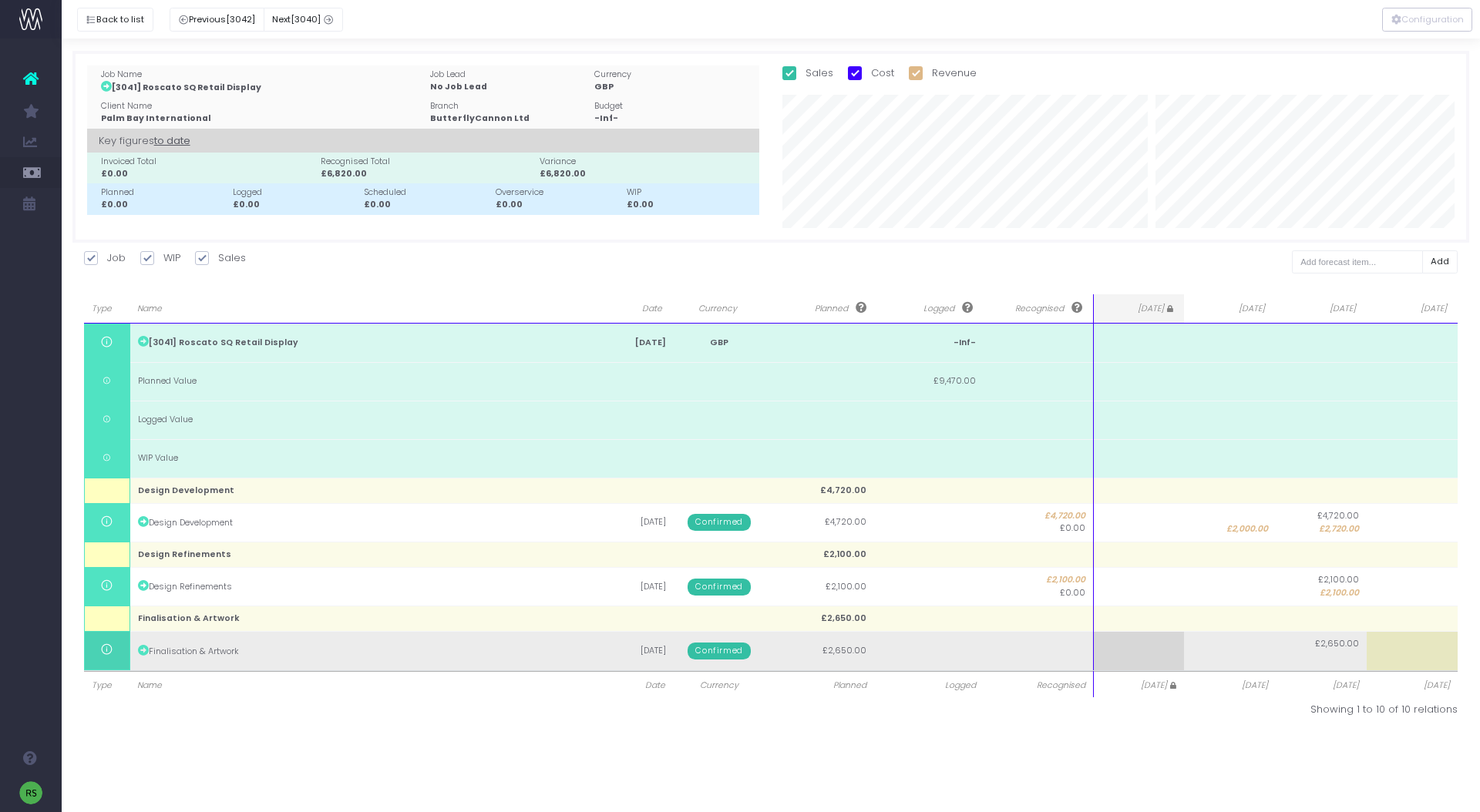
click at [1329, 646] on span "£2,650.00" at bounding box center [1337, 644] width 44 height 12
type input "2650"
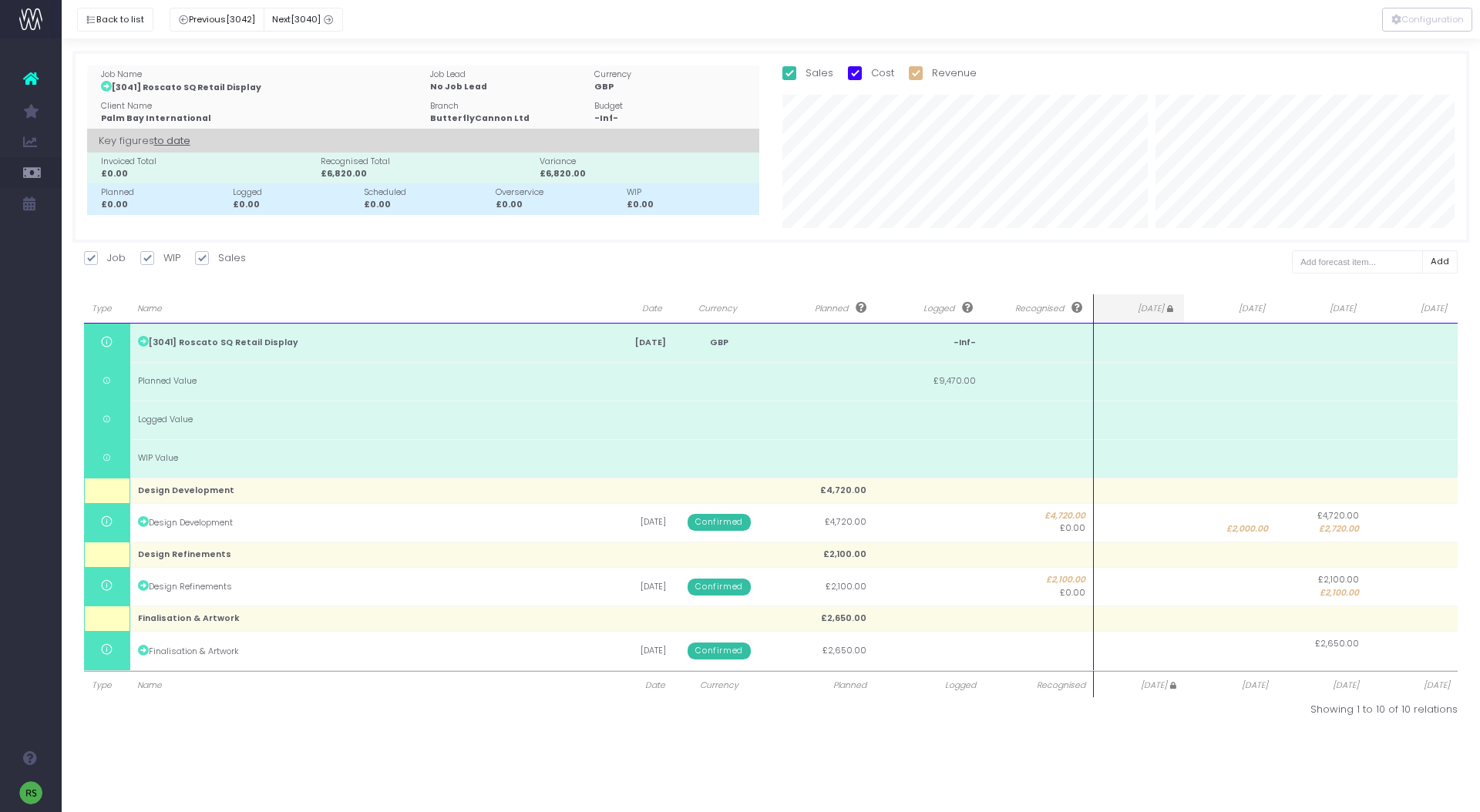
click at [1357, 760] on div "Configuration Finance Report Income, cost, wip and revenue recognition by finan…" at bounding box center [771, 425] width 1418 height 773
click at [1355, 265] on input "text" at bounding box center [1357, 262] width 131 height 24
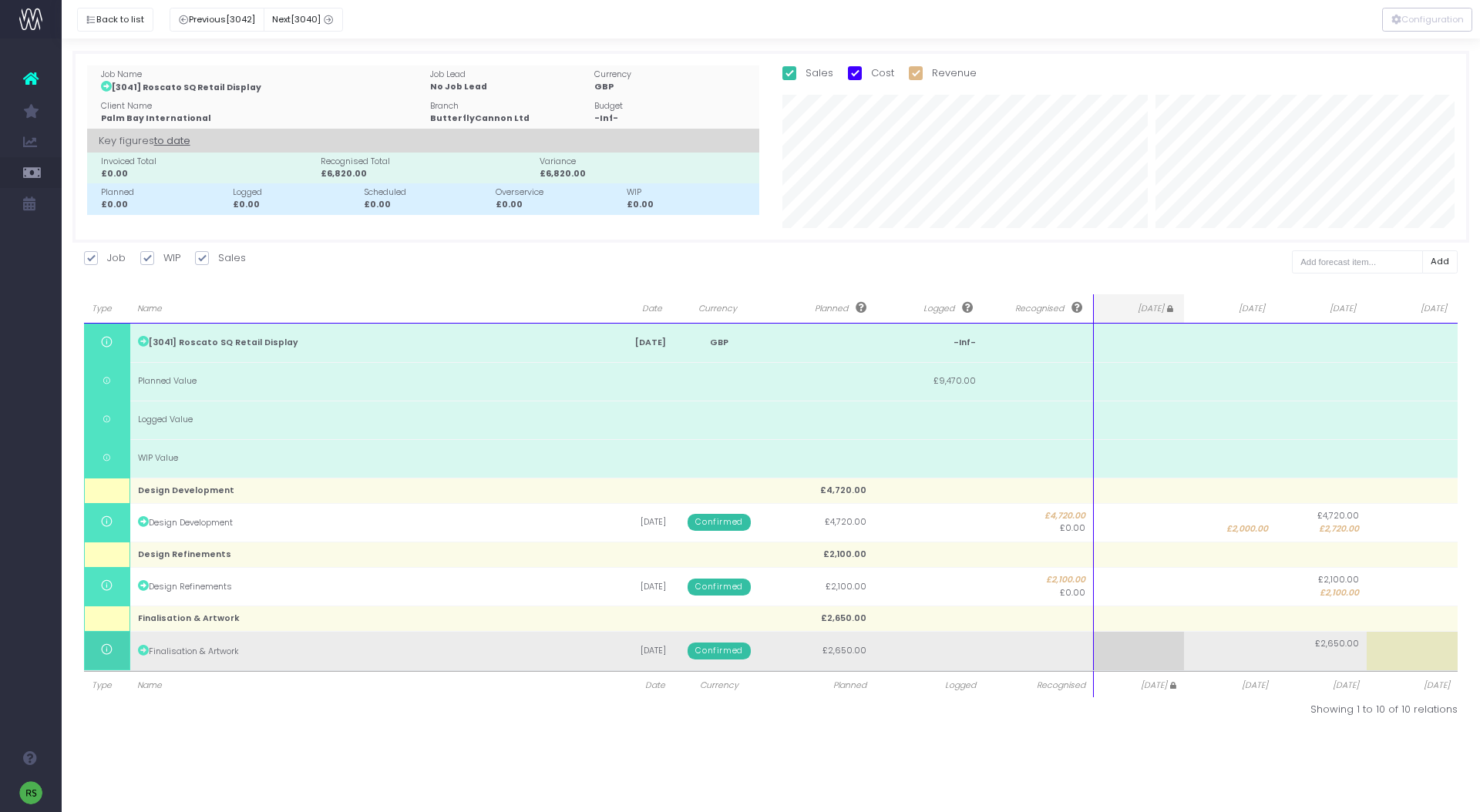
click at [1416, 647] on td at bounding box center [1412, 651] width 91 height 39
type input "2650"
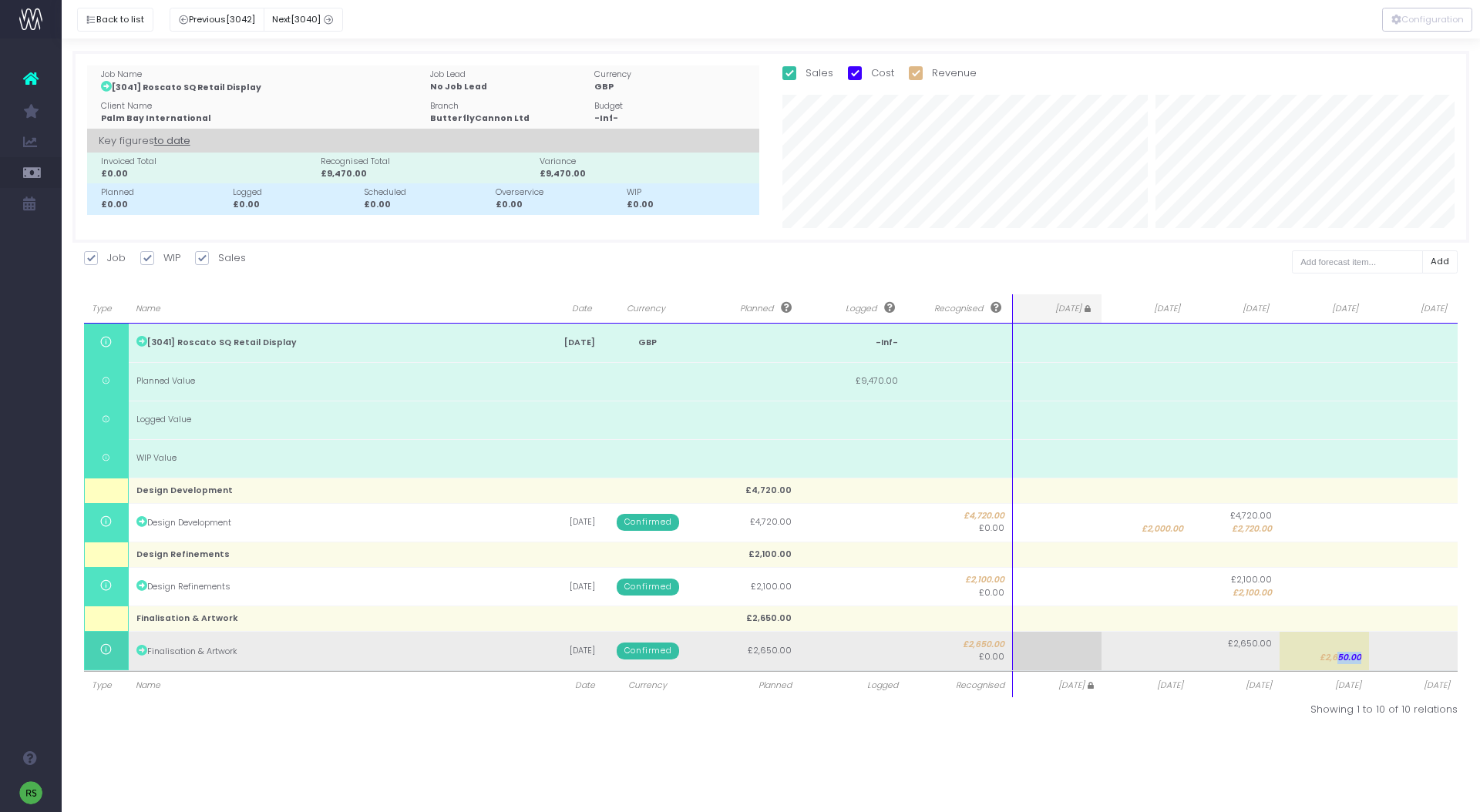
drag, startPoint x: 1367, startPoint y: 653, endPoint x: 1432, endPoint y: 651, distance: 65.0
click at [1432, 651] on tr "Finalisation & Artwork [DATE] Confirmed £2,650.00 £2,650.00 £0.00 £2,650.00 £2,…" at bounding box center [771, 651] width 1374 height 39
click at [1431, 652] on td at bounding box center [1413, 651] width 89 height 39
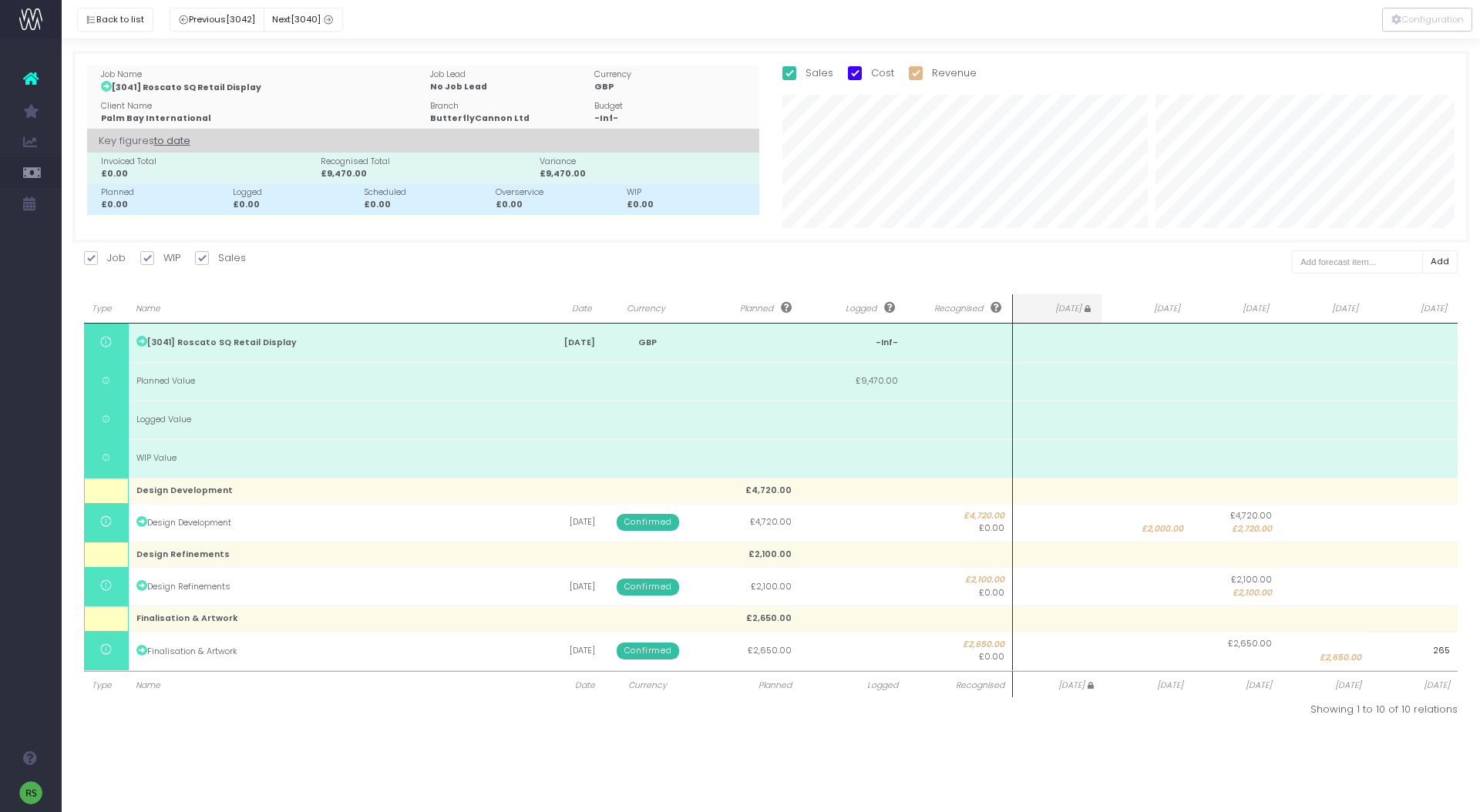
type input "2650"
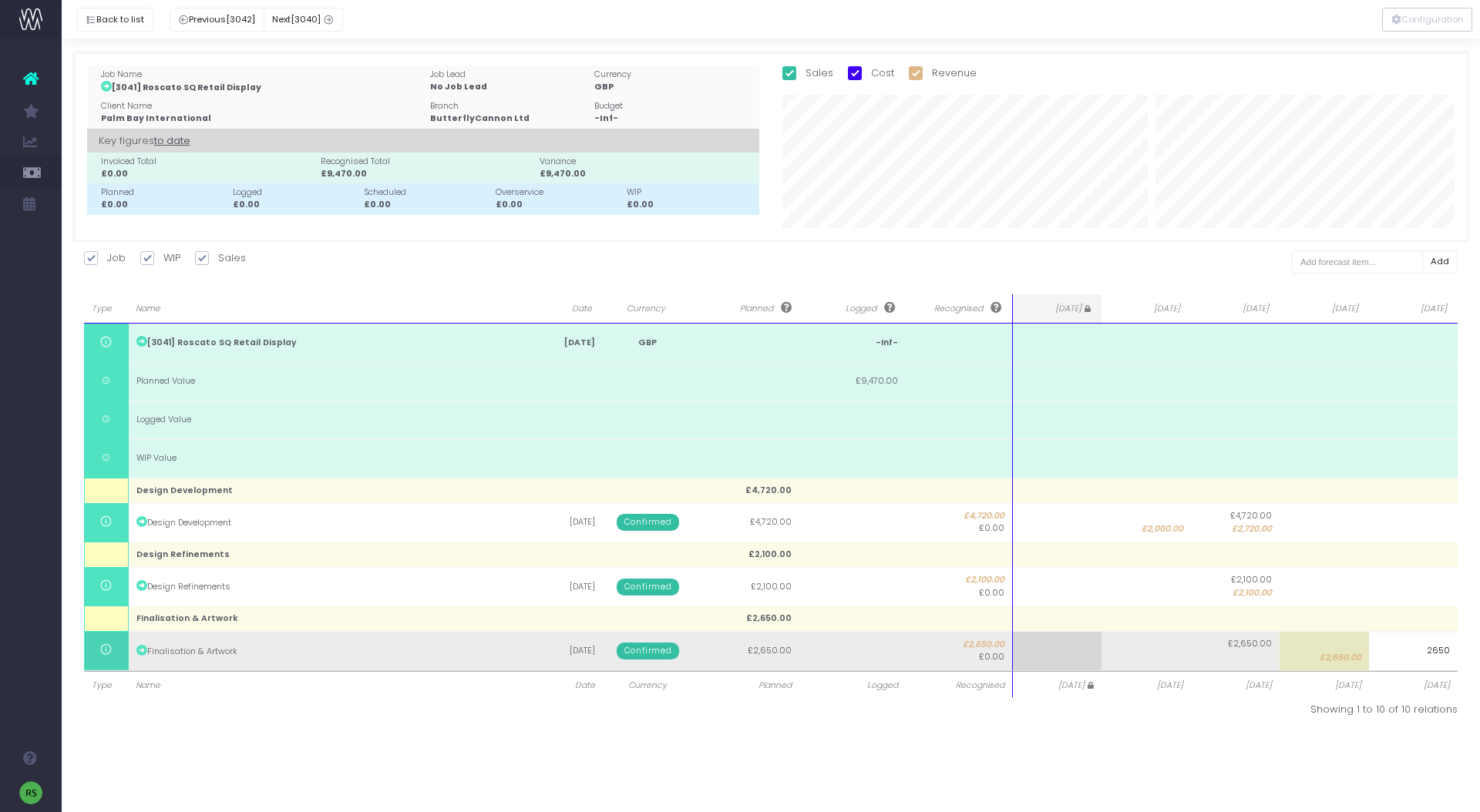
click at [1332, 660] on body "Oh my... this is bad. [PERSON_NAME] wasn't able to load this page. Please conta…" at bounding box center [740, 406] width 1480 height 812
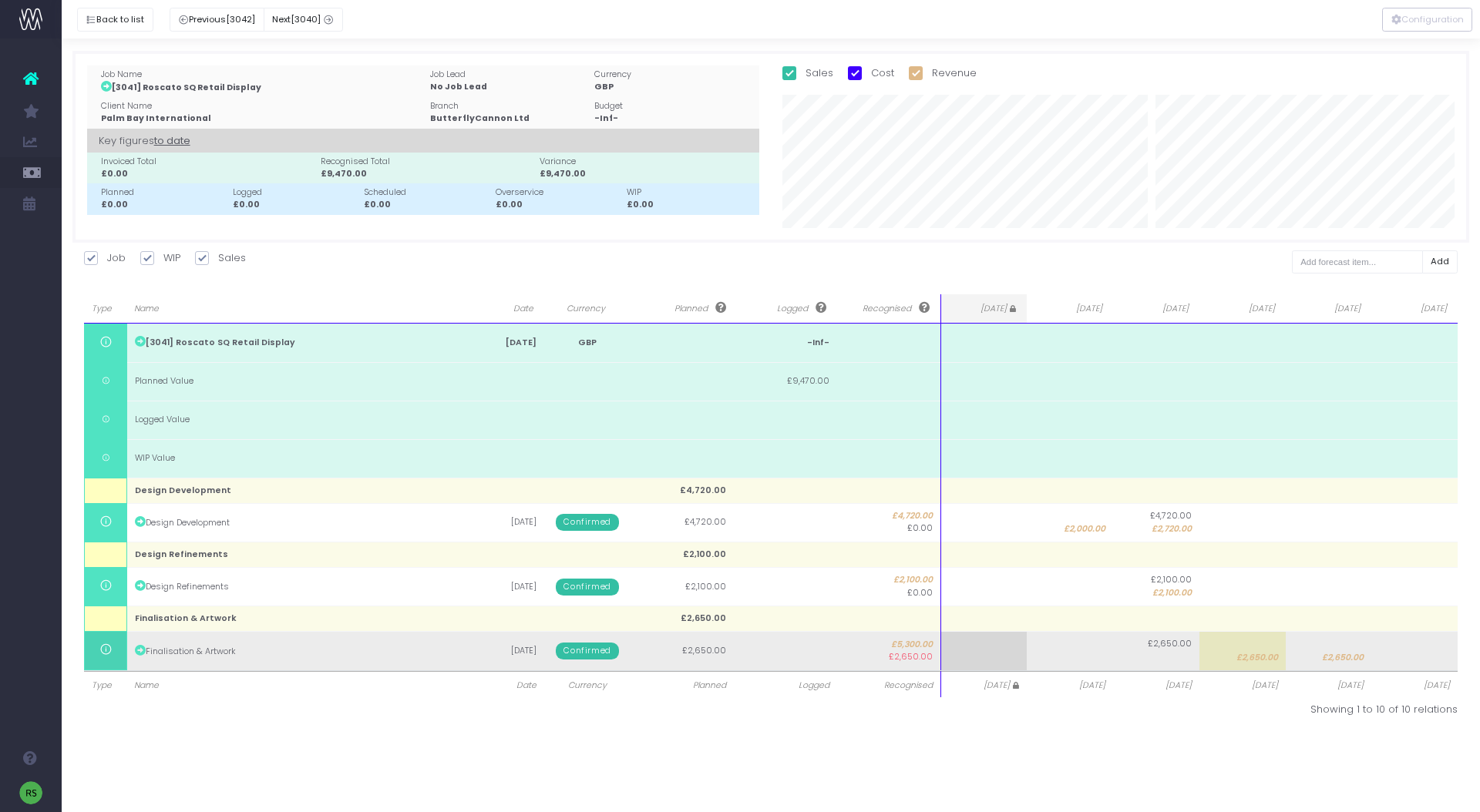
click at [1231, 652] on td "£2,650.00" at bounding box center [1242, 651] width 87 height 39
type input "2650"
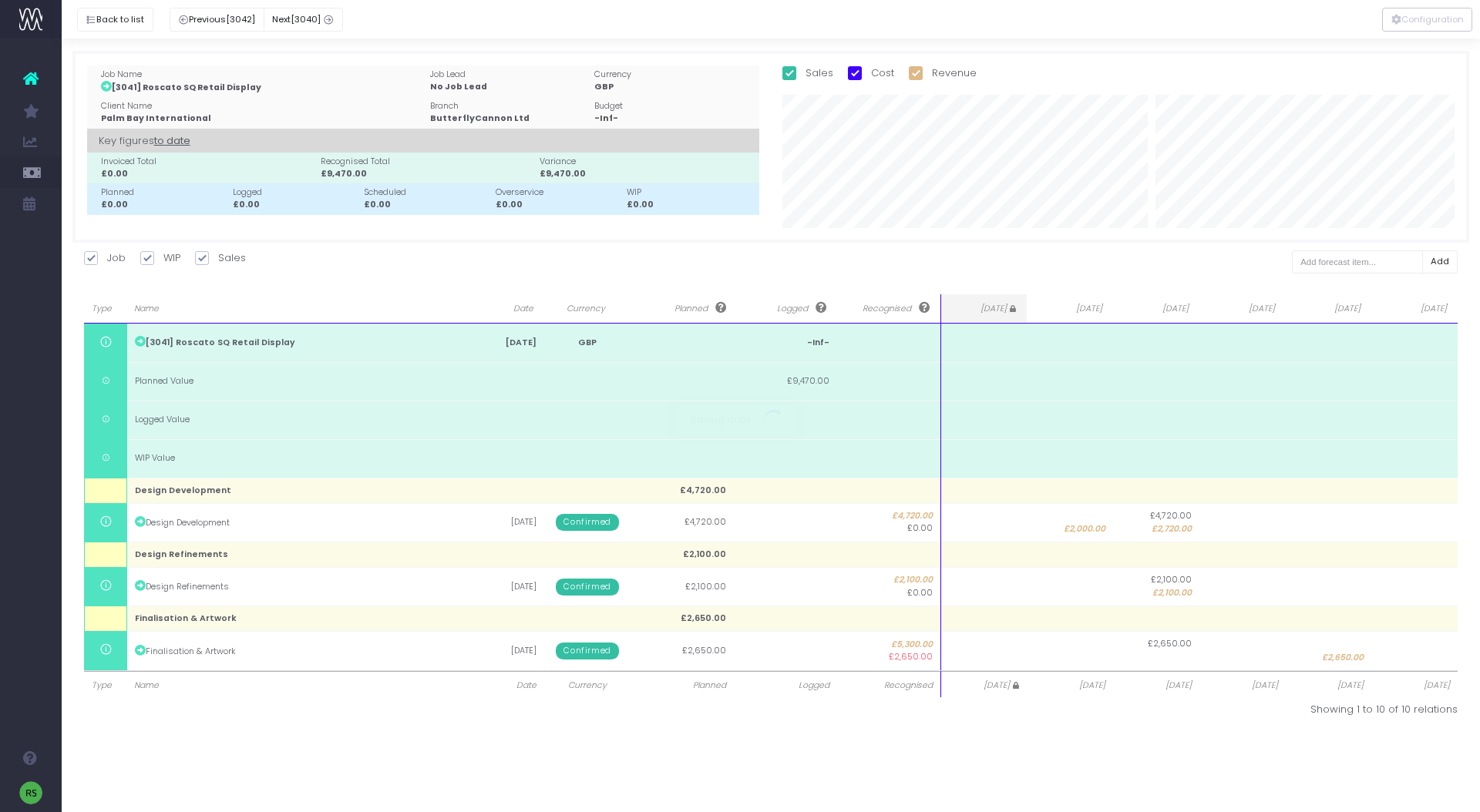
click at [1259, 757] on body "Oh my... this is bad. [PERSON_NAME] wasn't able to load this page. Please conta…" at bounding box center [740, 406] width 1480 height 812
click at [117, 14] on button "Back to list" at bounding box center [115, 19] width 76 height 24
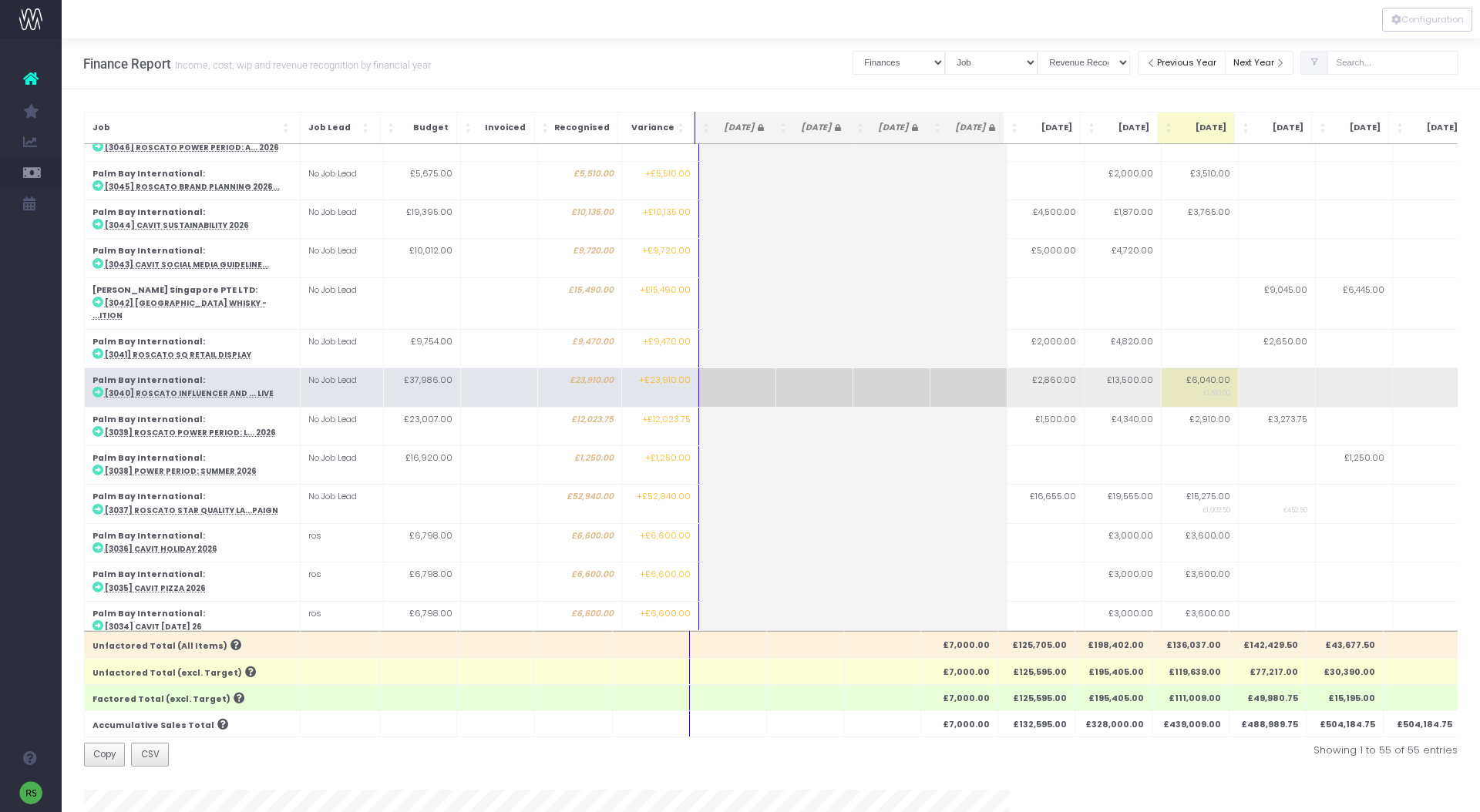
scroll to position [781, 0]
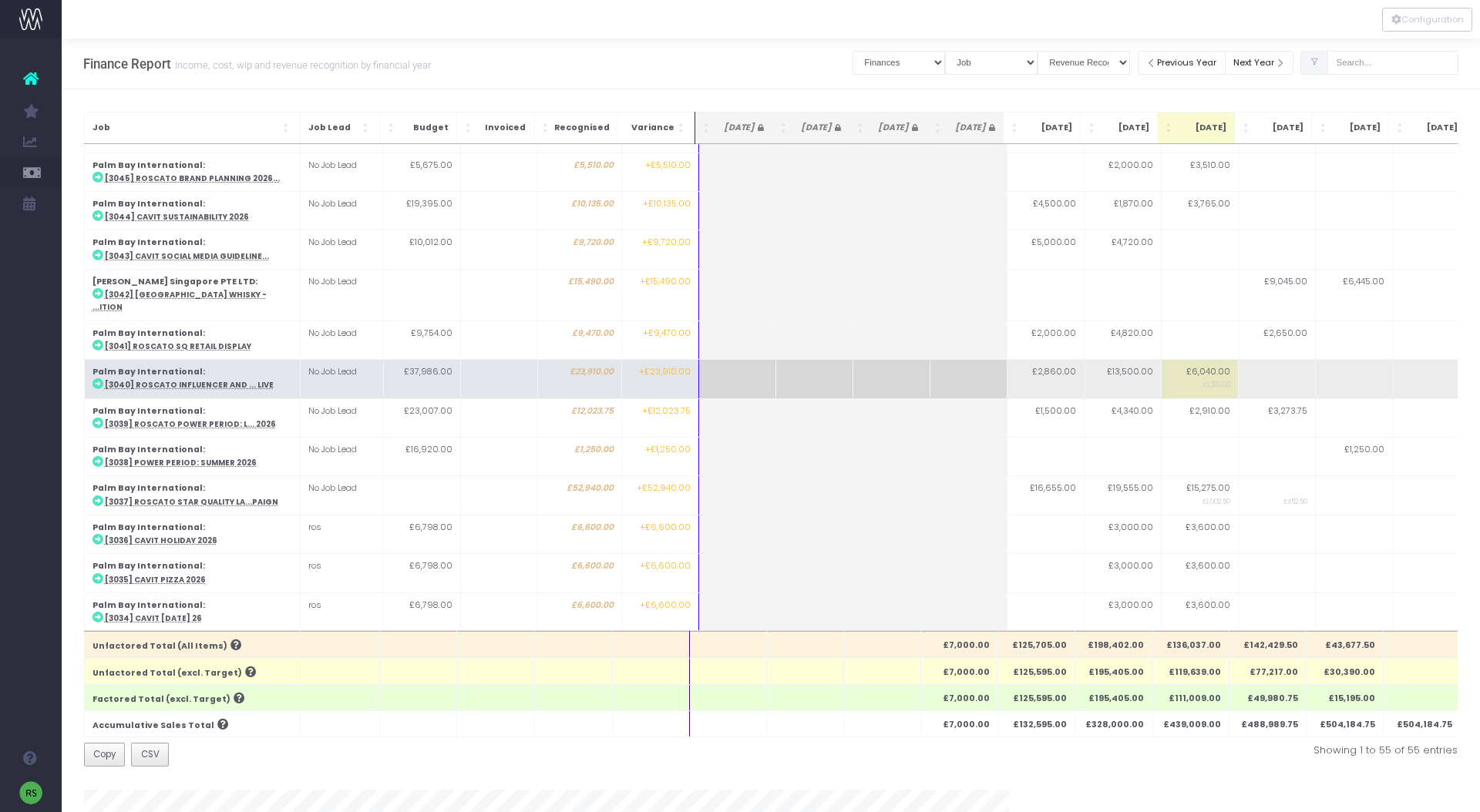
click at [230, 380] on abbr "[3040] Roscato Influencer and ... Live" at bounding box center [189, 384] width 169 height 10
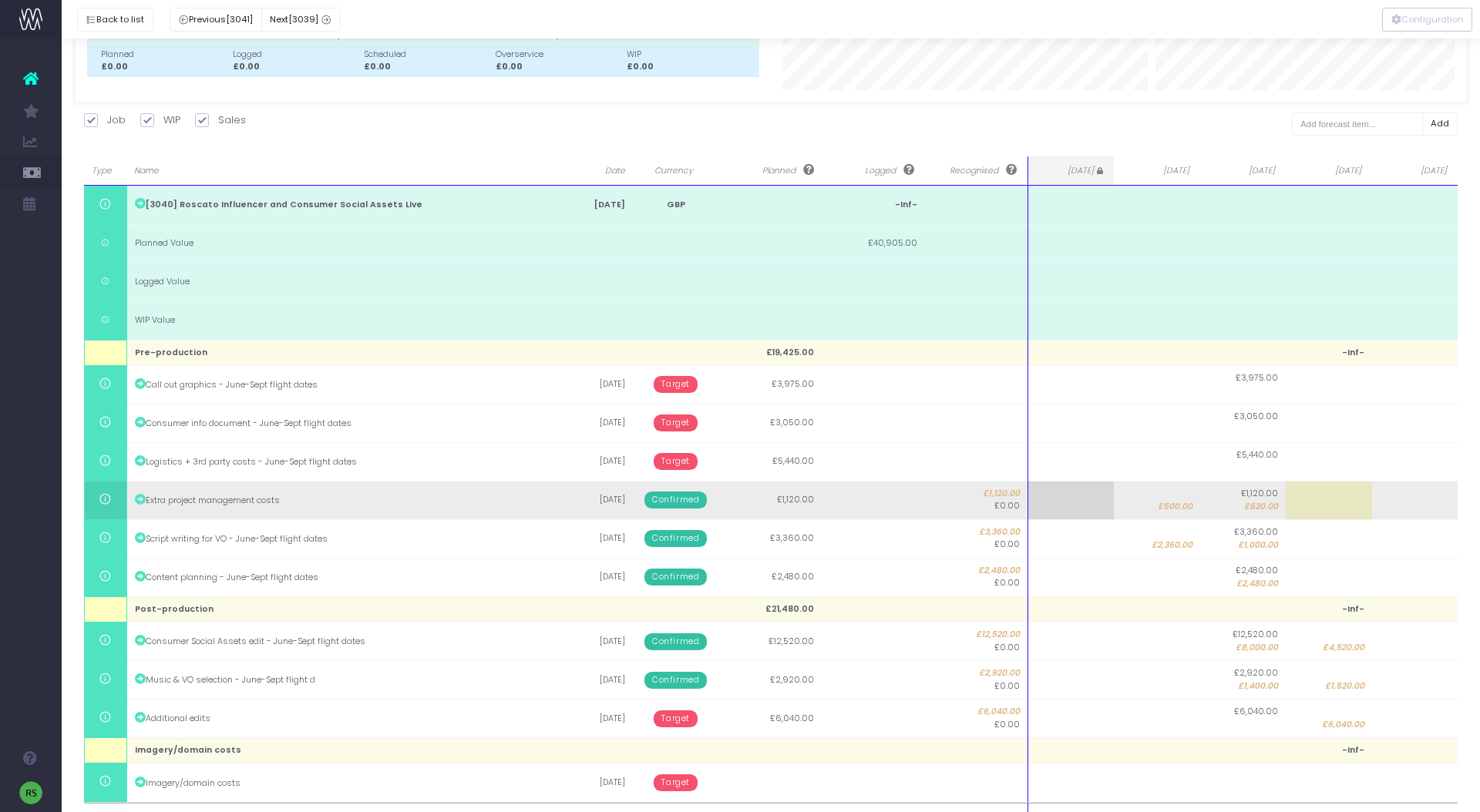
scroll to position [197, 0]
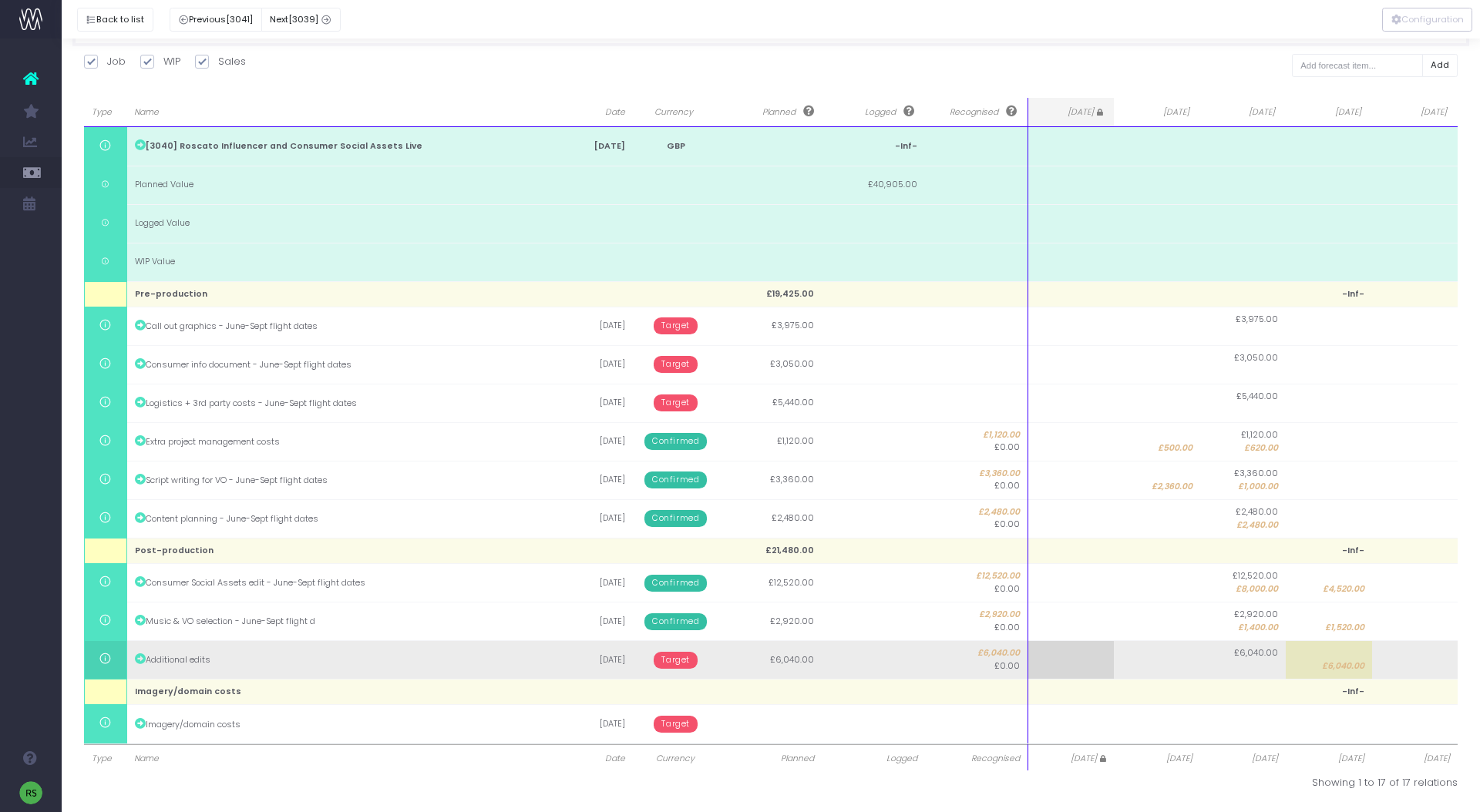
click at [675, 658] on span "Target" at bounding box center [676, 660] width 44 height 17
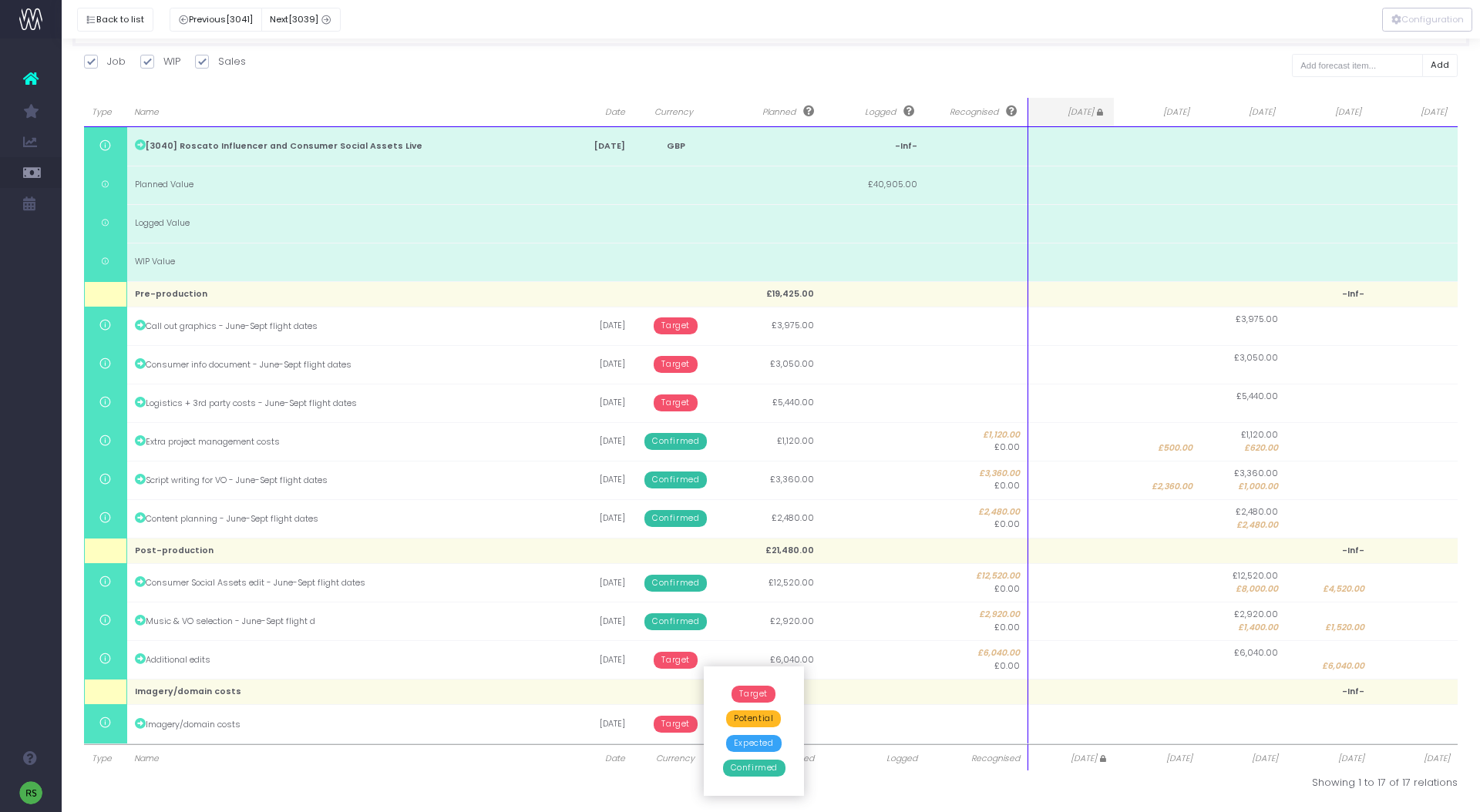
click at [745, 771] on span "Confirmed" at bounding box center [754, 768] width 63 height 17
click at [128, 19] on button "Back to list" at bounding box center [115, 19] width 76 height 24
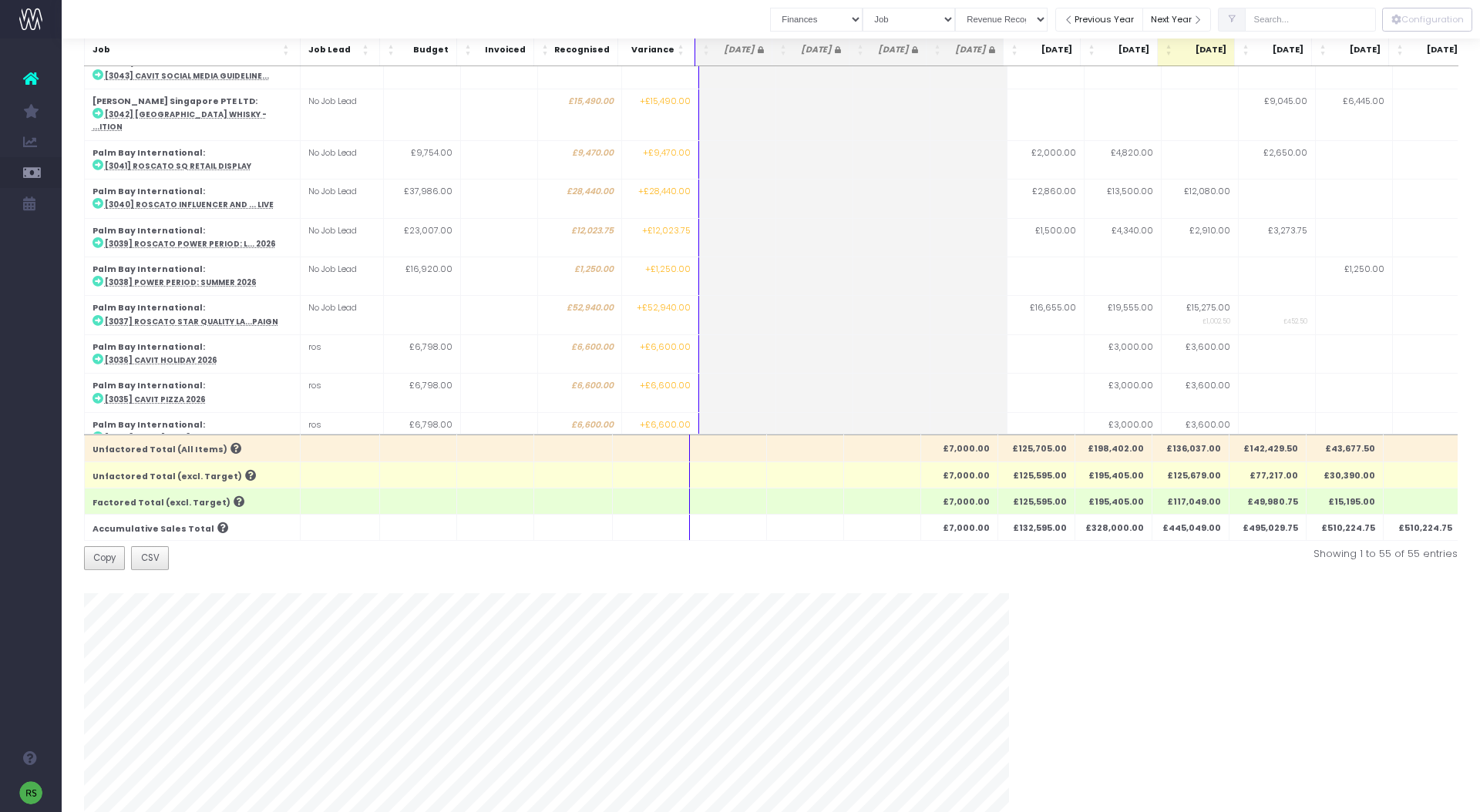
scroll to position [767, 0]
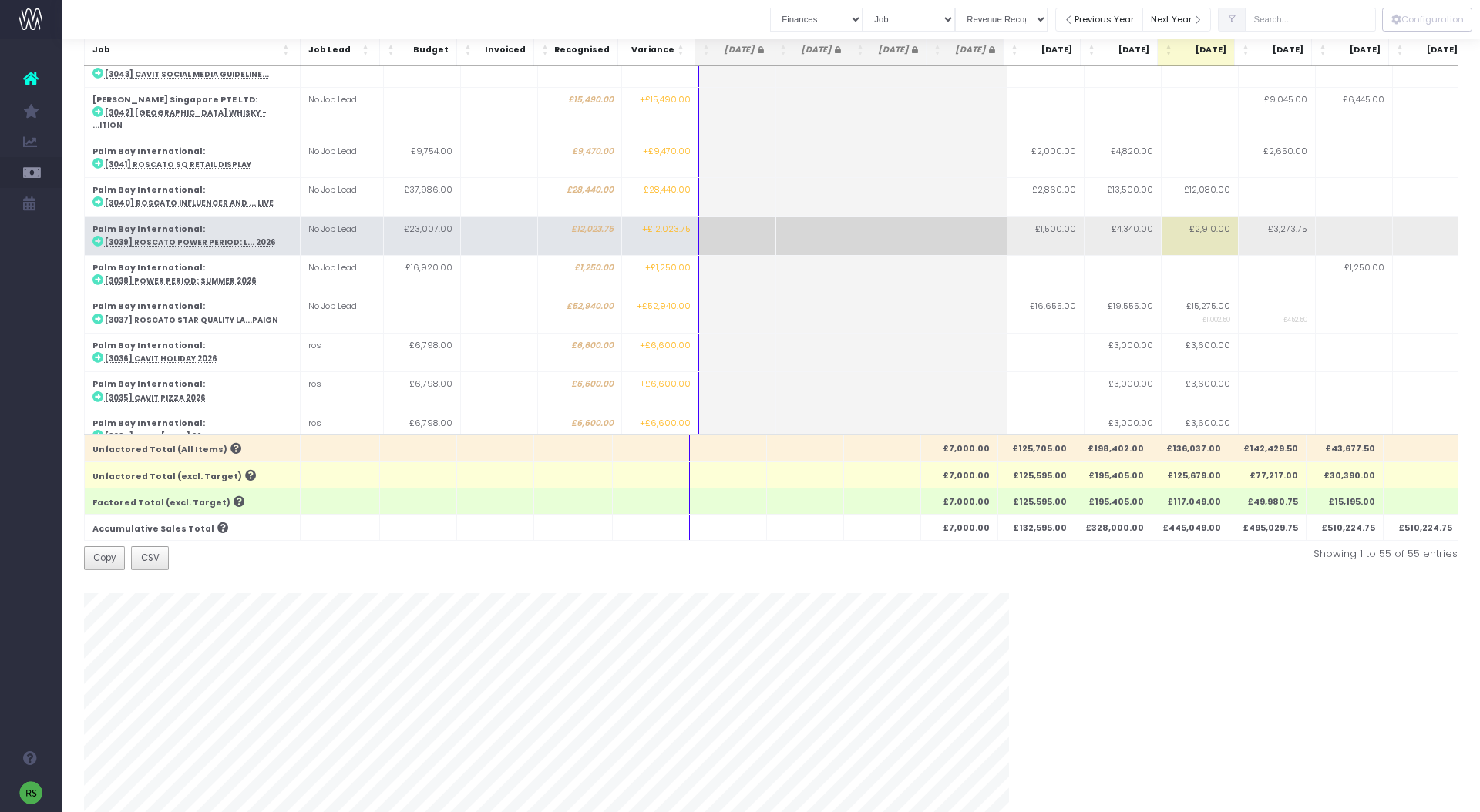
click at [226, 237] on abbr "[3039] Roscato Power Period: L... 2026" at bounding box center [191, 242] width 171 height 10
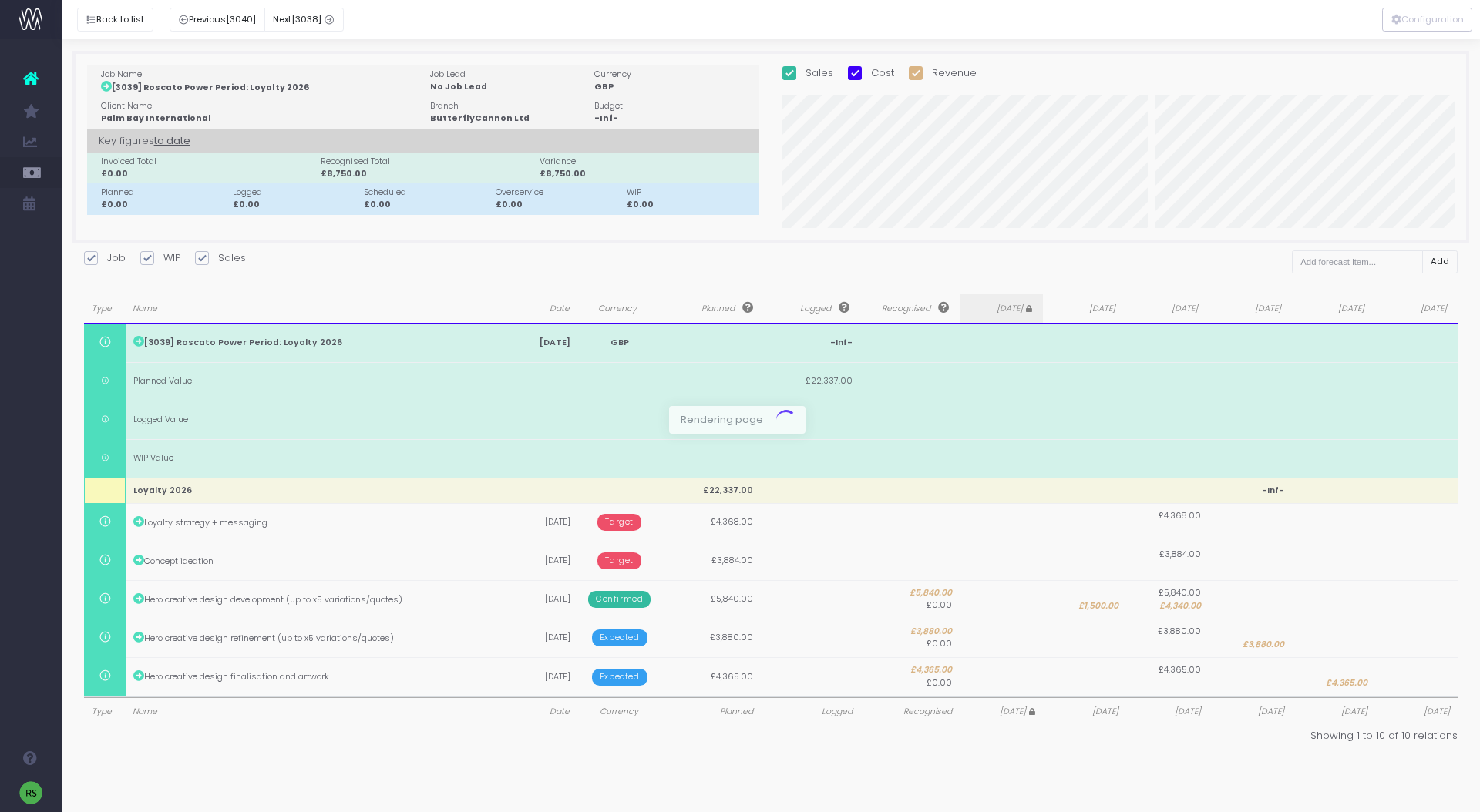
scroll to position [0, 0]
click at [118, 21] on button "Back to list" at bounding box center [115, 19] width 76 height 24
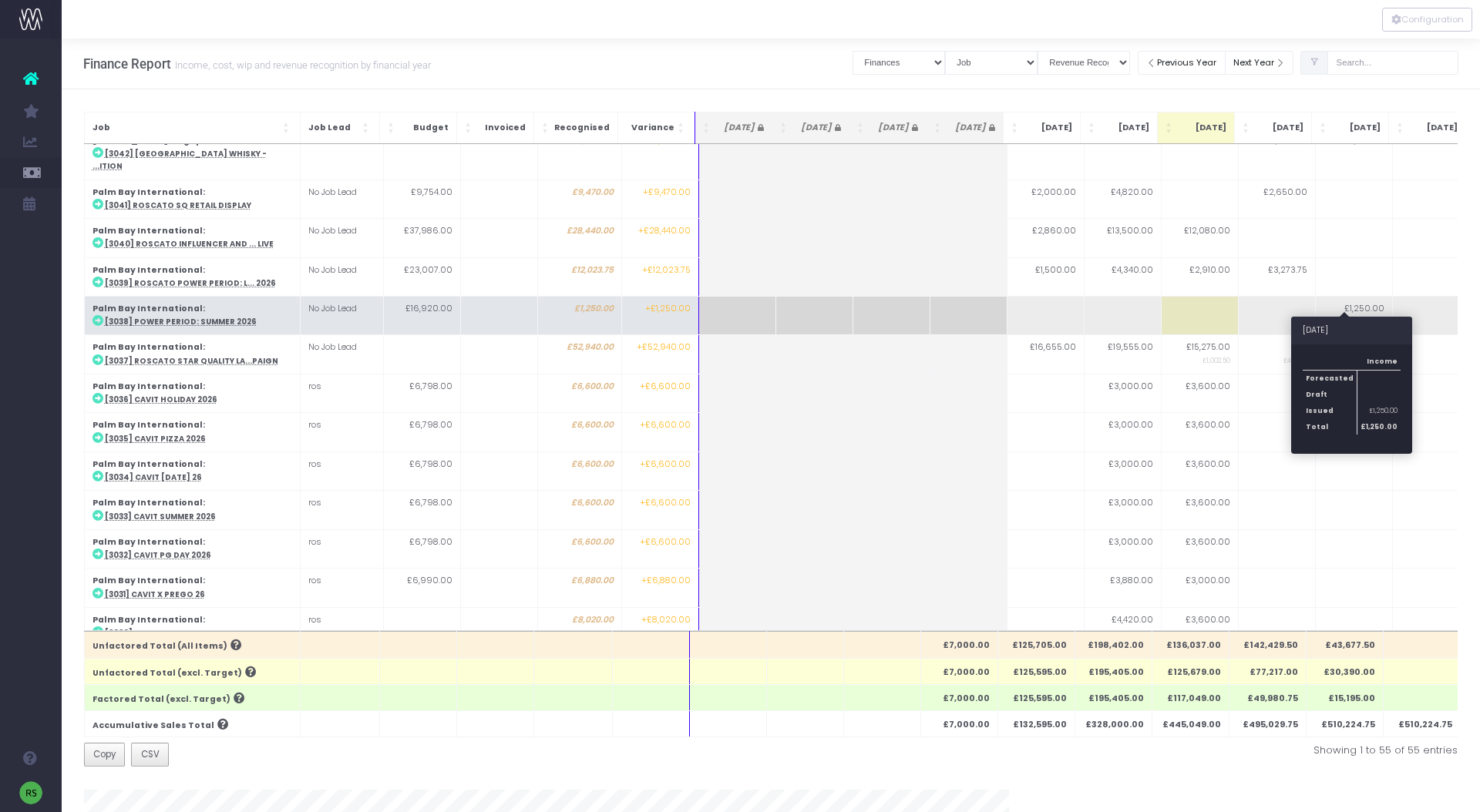
scroll to position [2, 0]
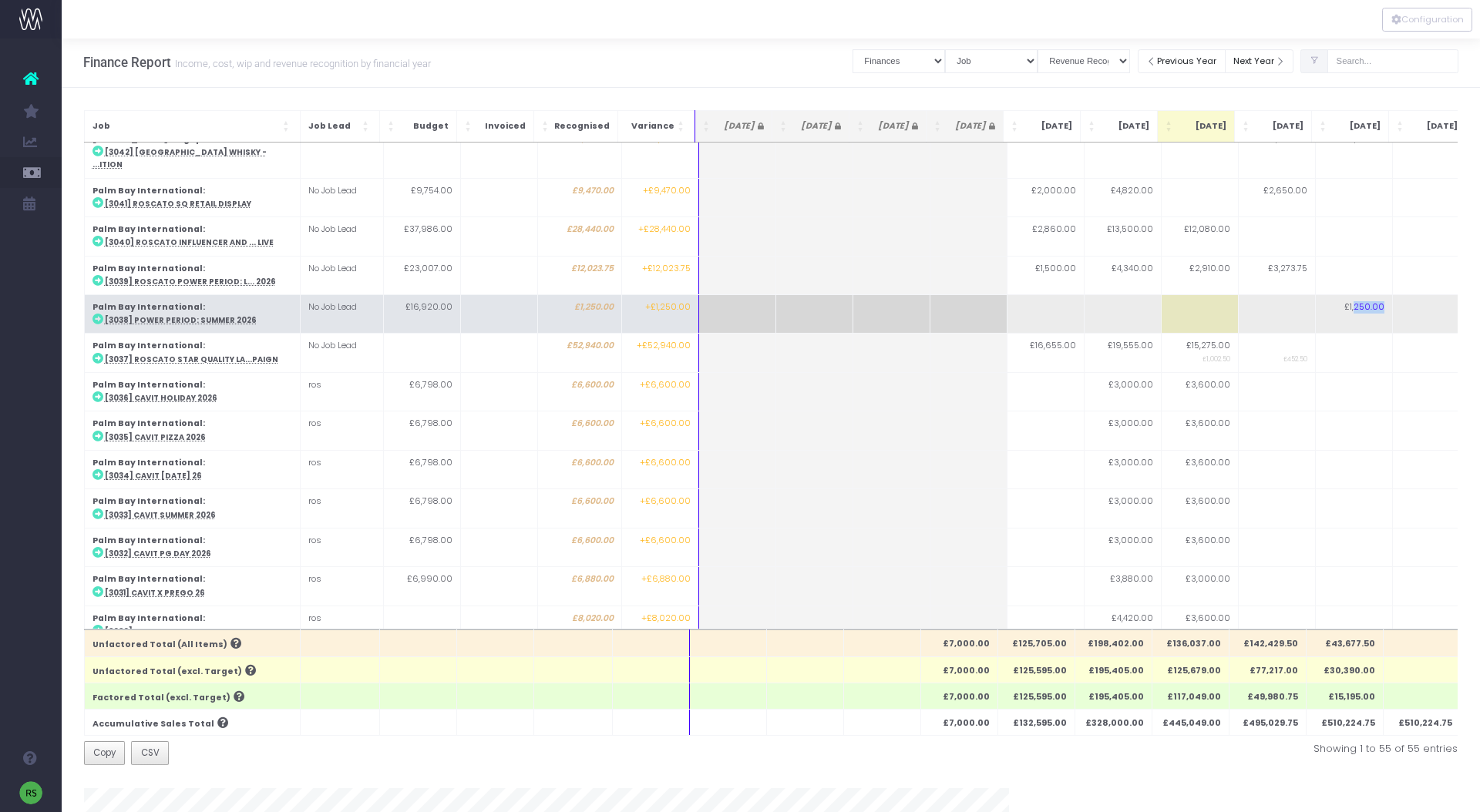
drag, startPoint x: 1348, startPoint y: 288, endPoint x: 1394, endPoint y: 288, distance: 46.0
click at [1394, 295] on tr "Palm Bay International : [3038] Power Period: Summer 2026 No Job Lead £16,920.0…" at bounding box center [853, 314] width 1539 height 39
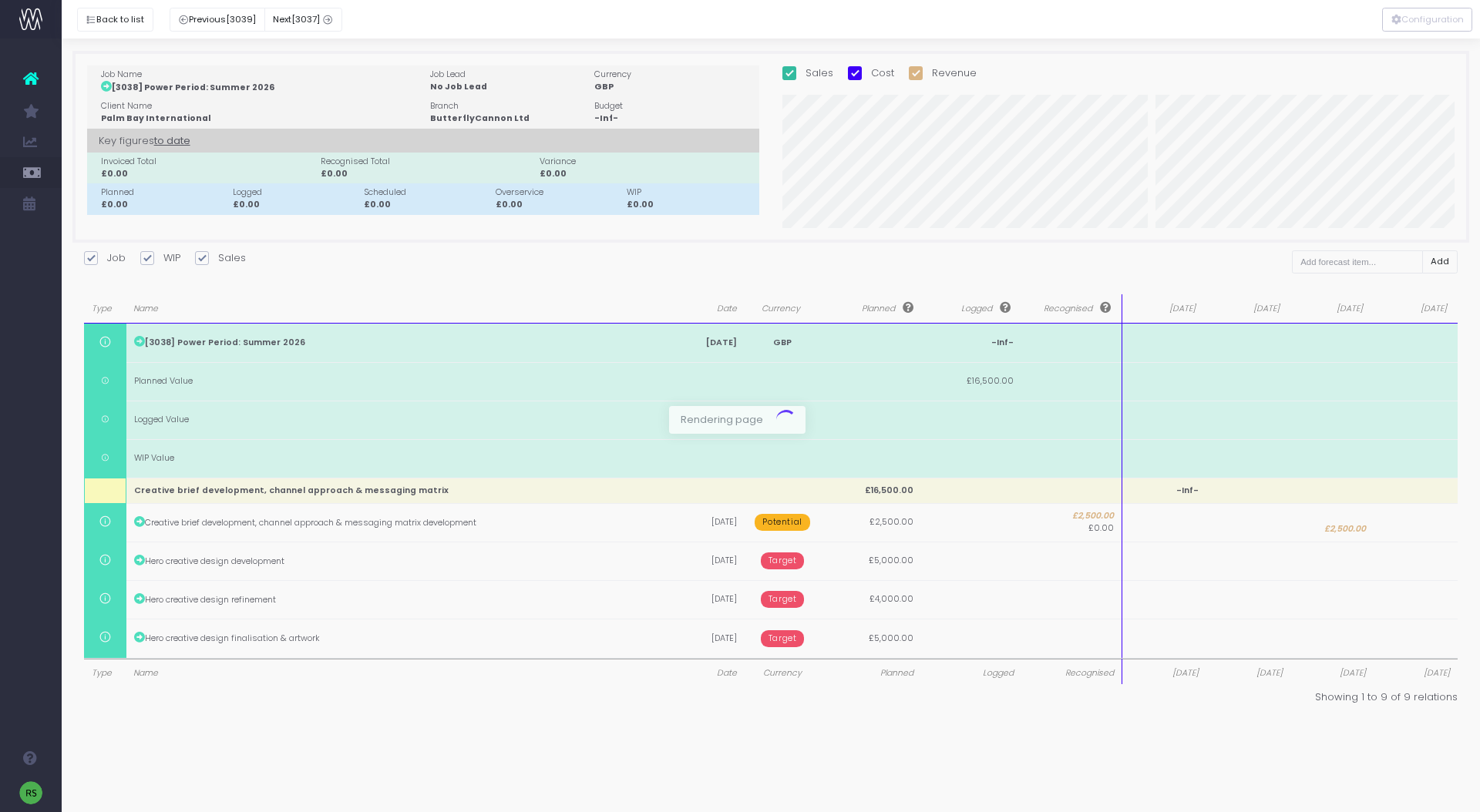
scroll to position [0, 0]
click at [1347, 289] on div at bounding box center [740, 406] width 1480 height 812
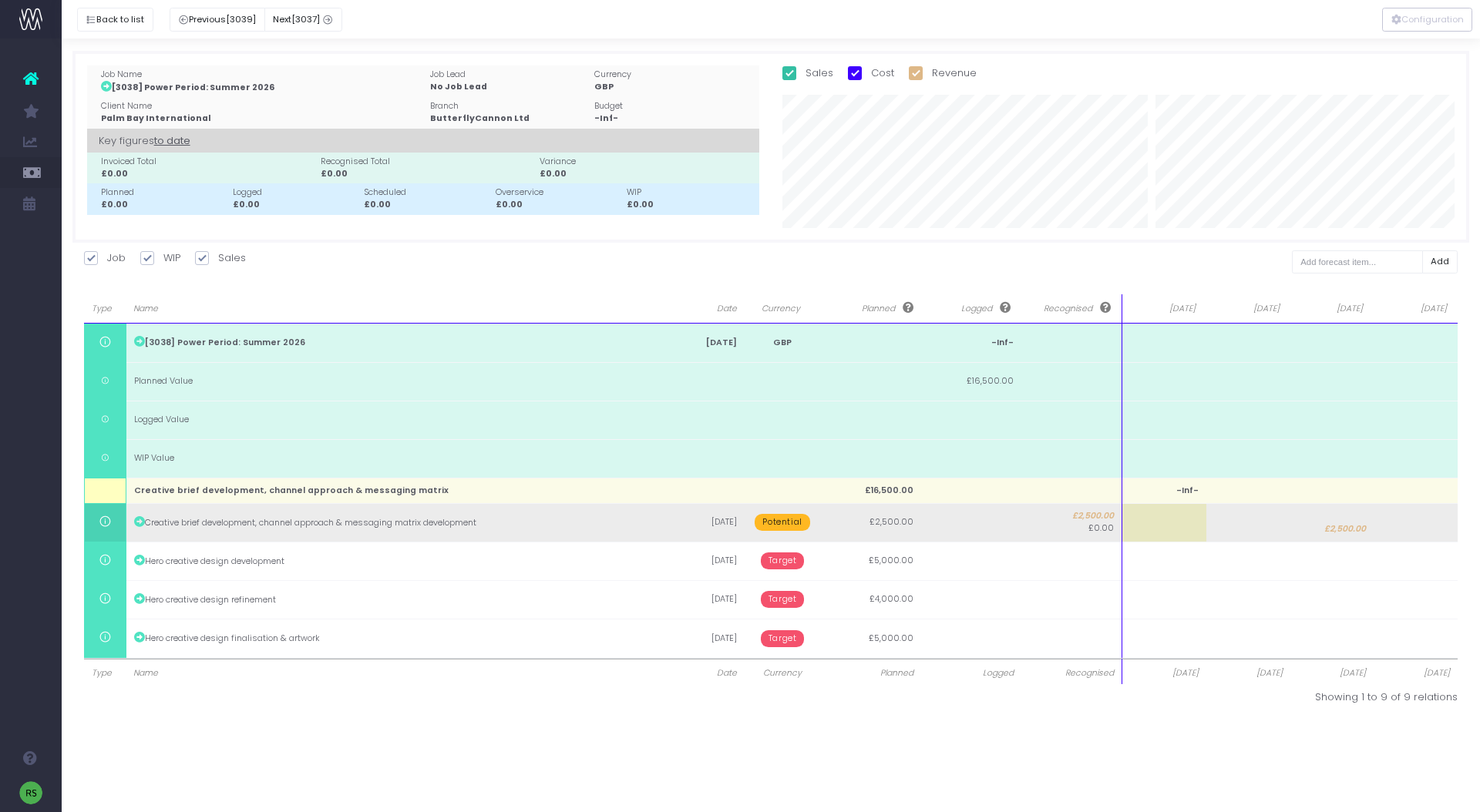
click at [1431, 523] on td at bounding box center [1416, 523] width 84 height 39
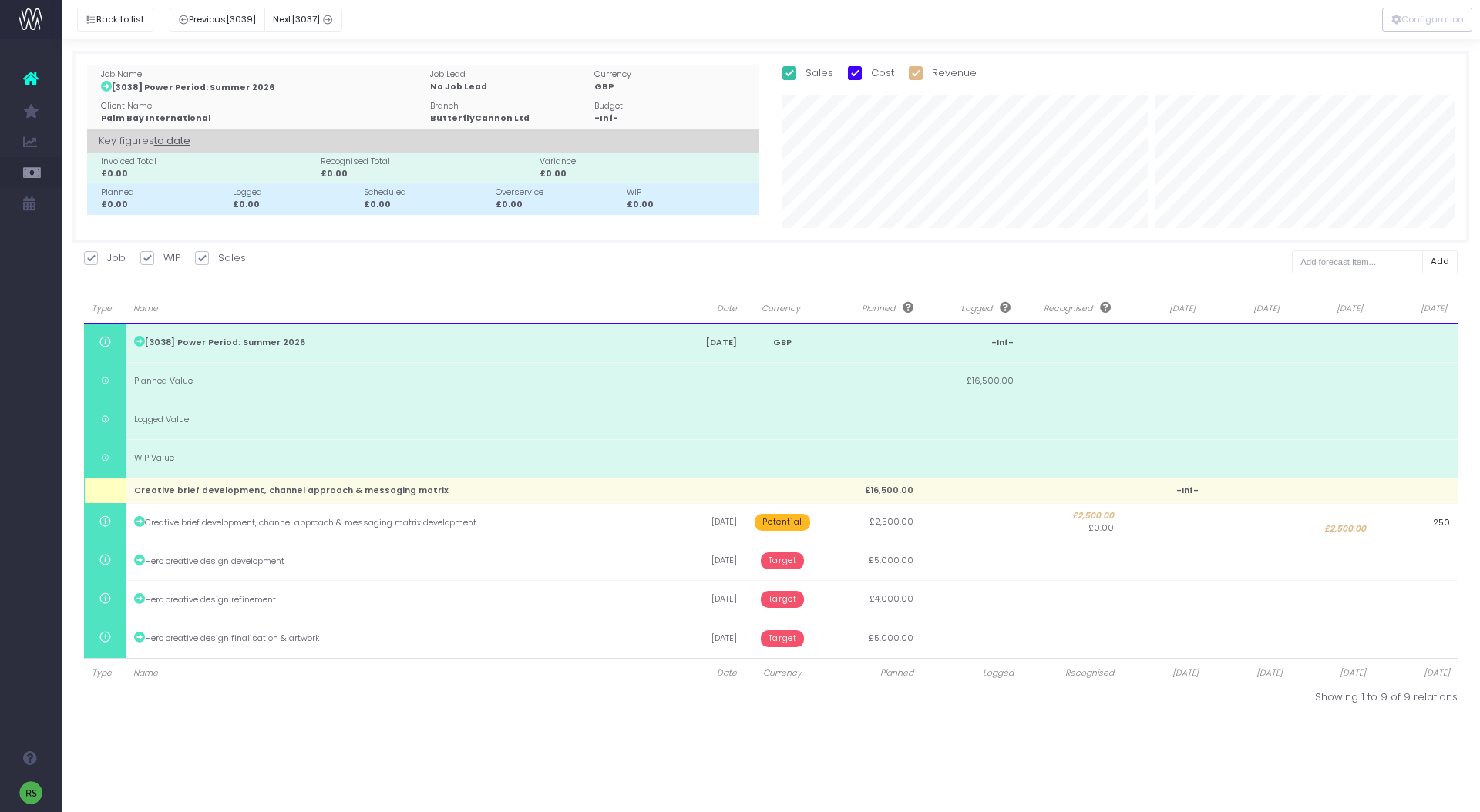
type input "2500"
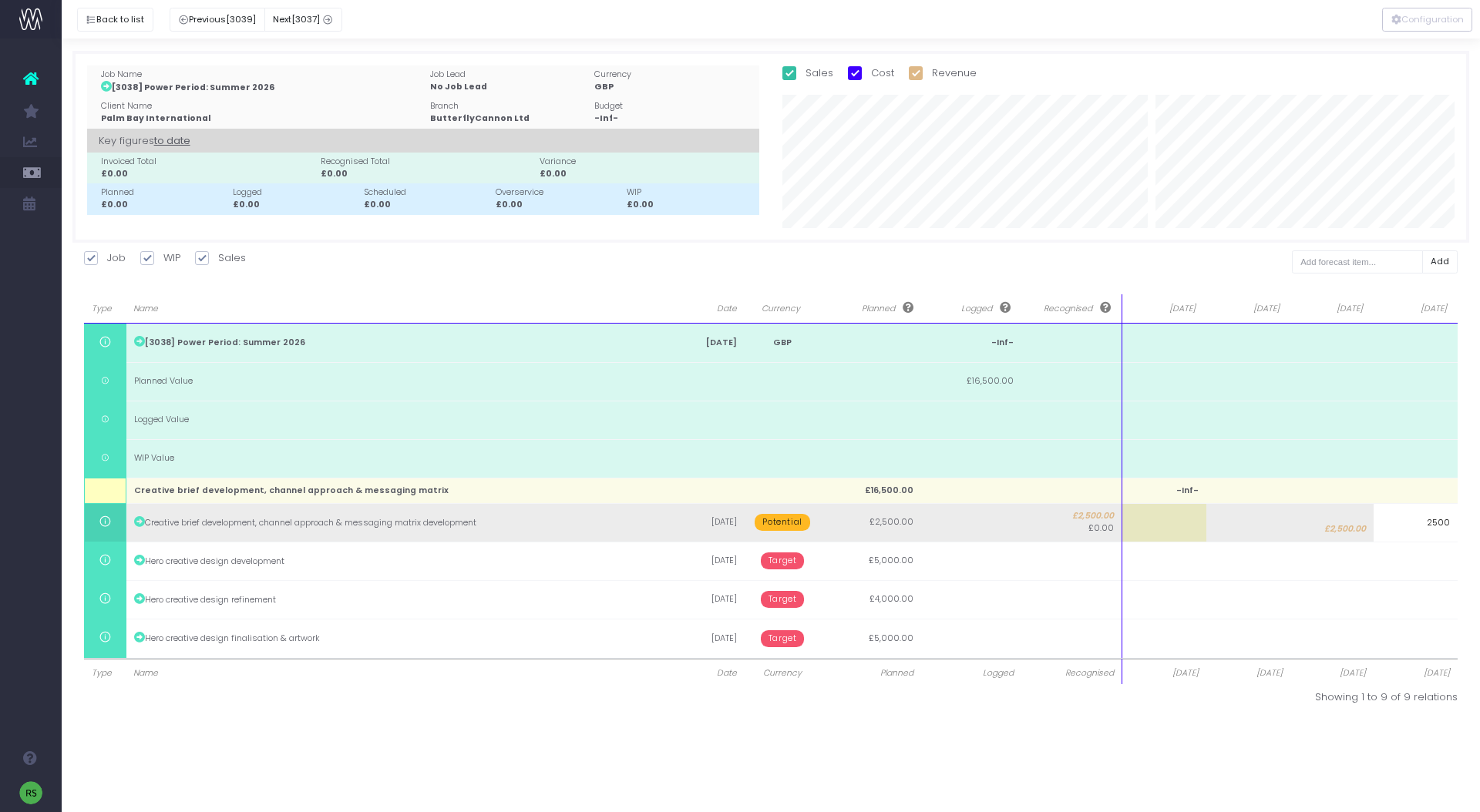
click at [1349, 530] on body "Oh my... this is bad. wayahead wasn't able to load this page. Please contact su…" at bounding box center [740, 406] width 1480 height 812
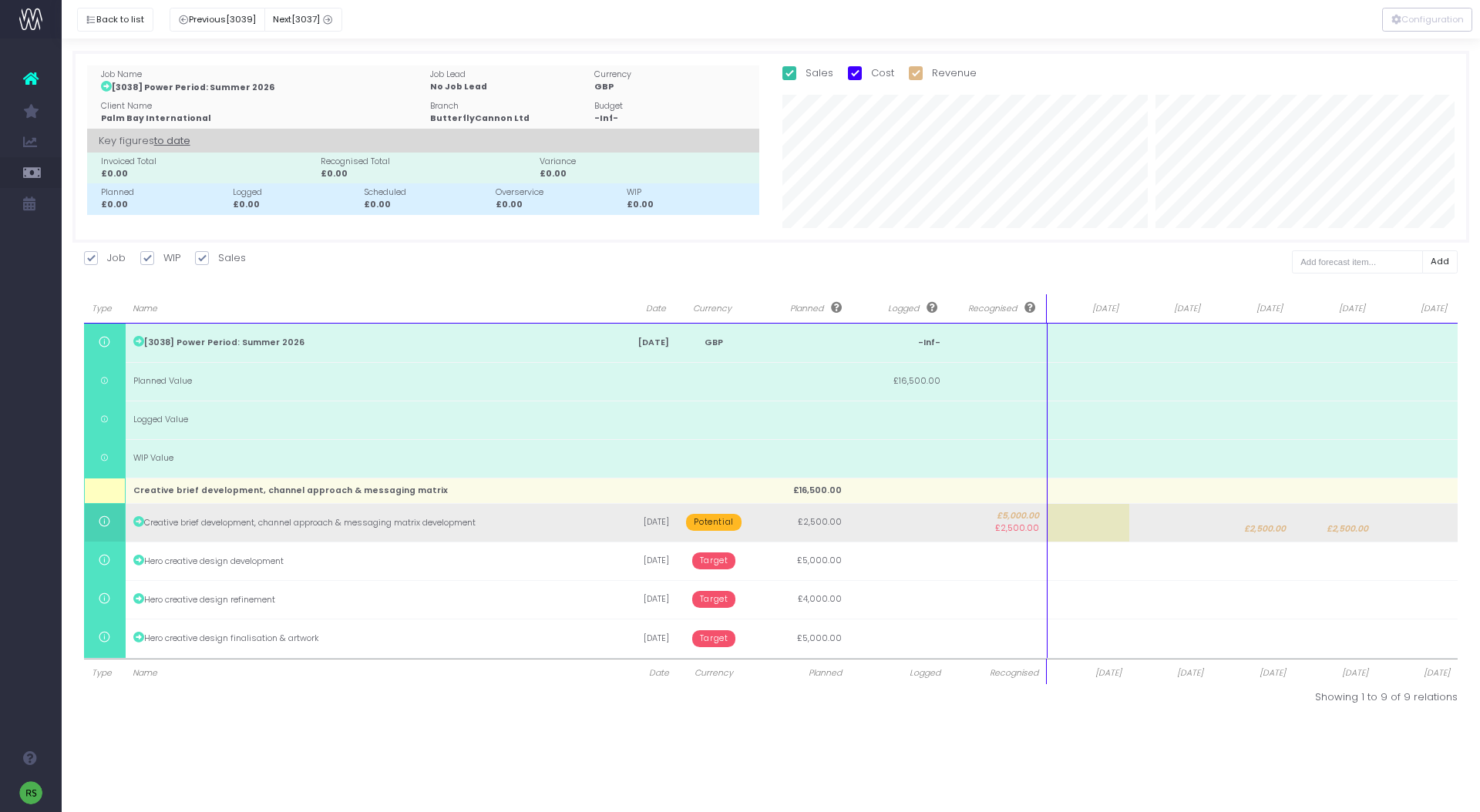
click at [1244, 533] on span "£2,500.00" at bounding box center [1265, 530] width 42 height 12
type input "2500"
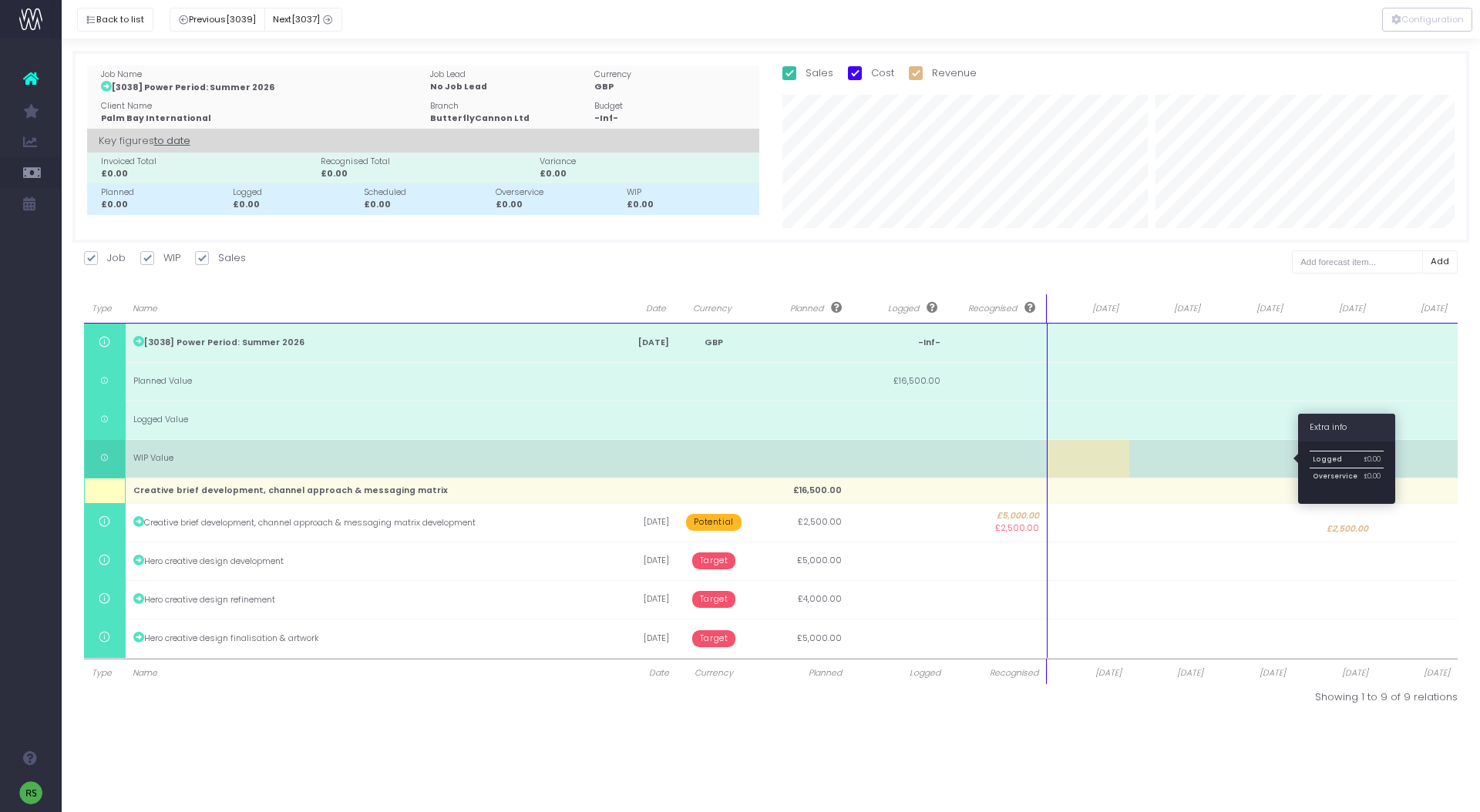
click at [1230, 447] on body "Oh my... this is bad. wayahead wasn't able to load this page. Please contact su…" at bounding box center [740, 406] width 1480 height 812
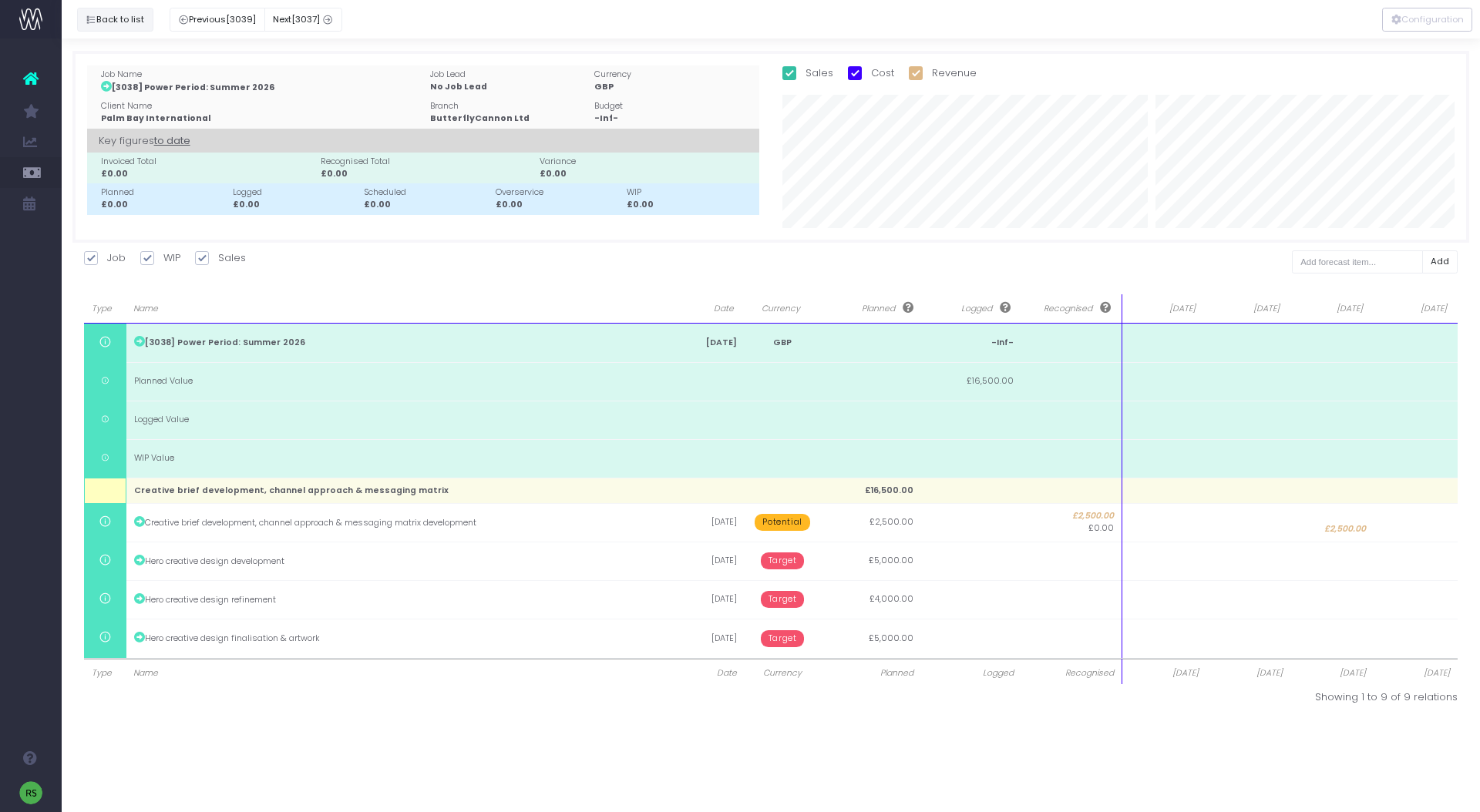
click at [99, 17] on button "Back to list" at bounding box center [115, 19] width 76 height 24
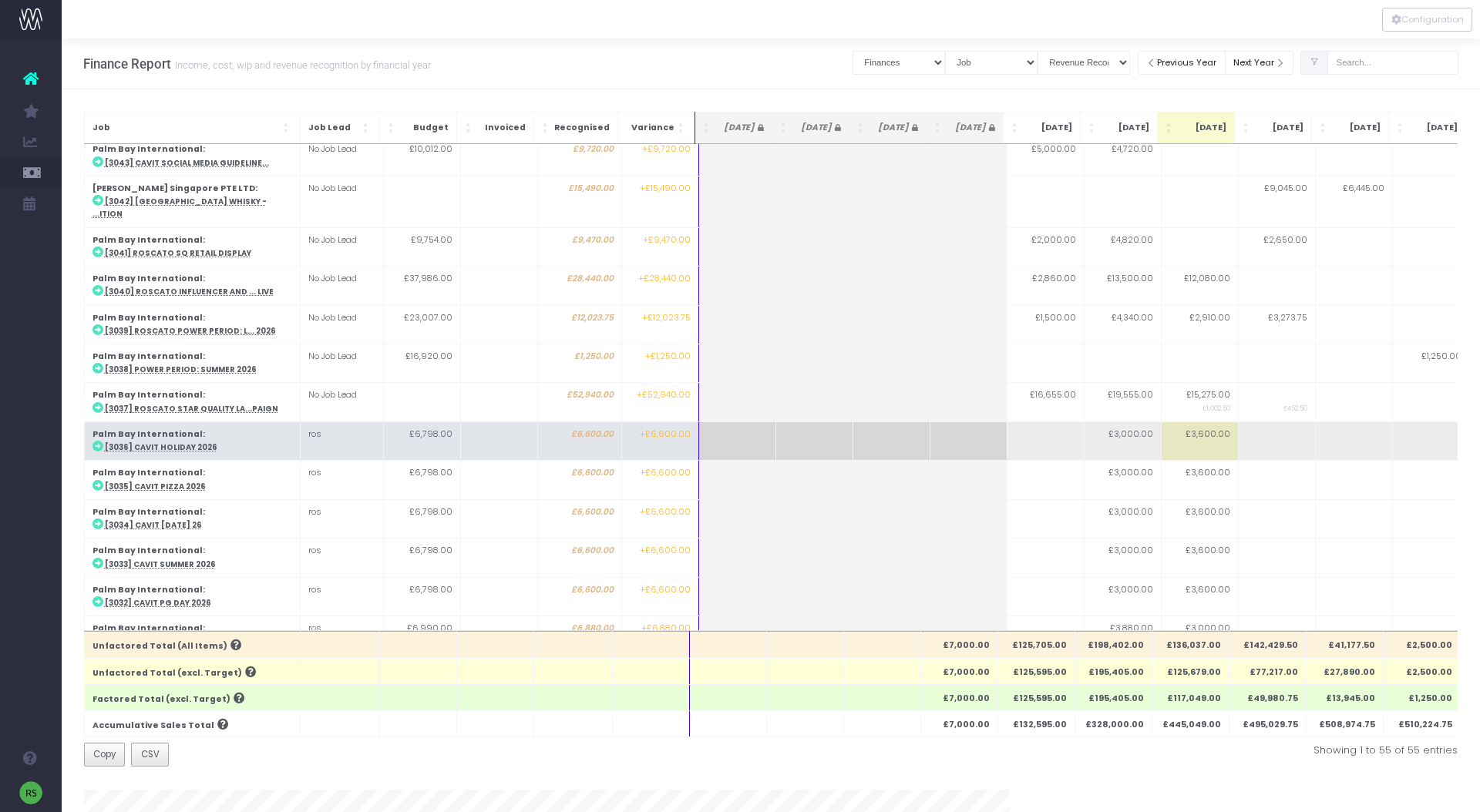
scroll to position [895, 0]
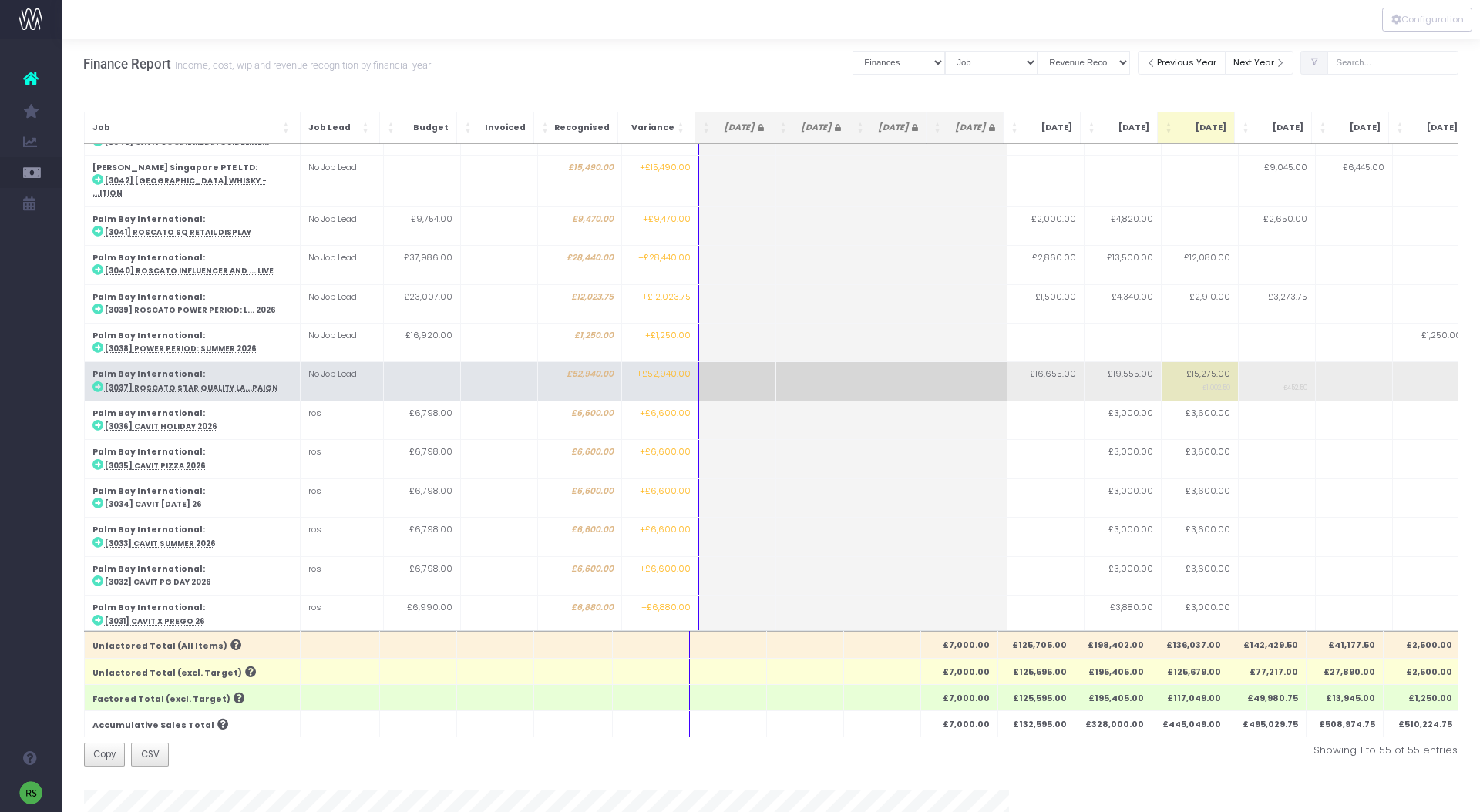
click at [211, 383] on abbr "[3037] Roscato Star Quality La...paign" at bounding box center [192, 387] width 173 height 10
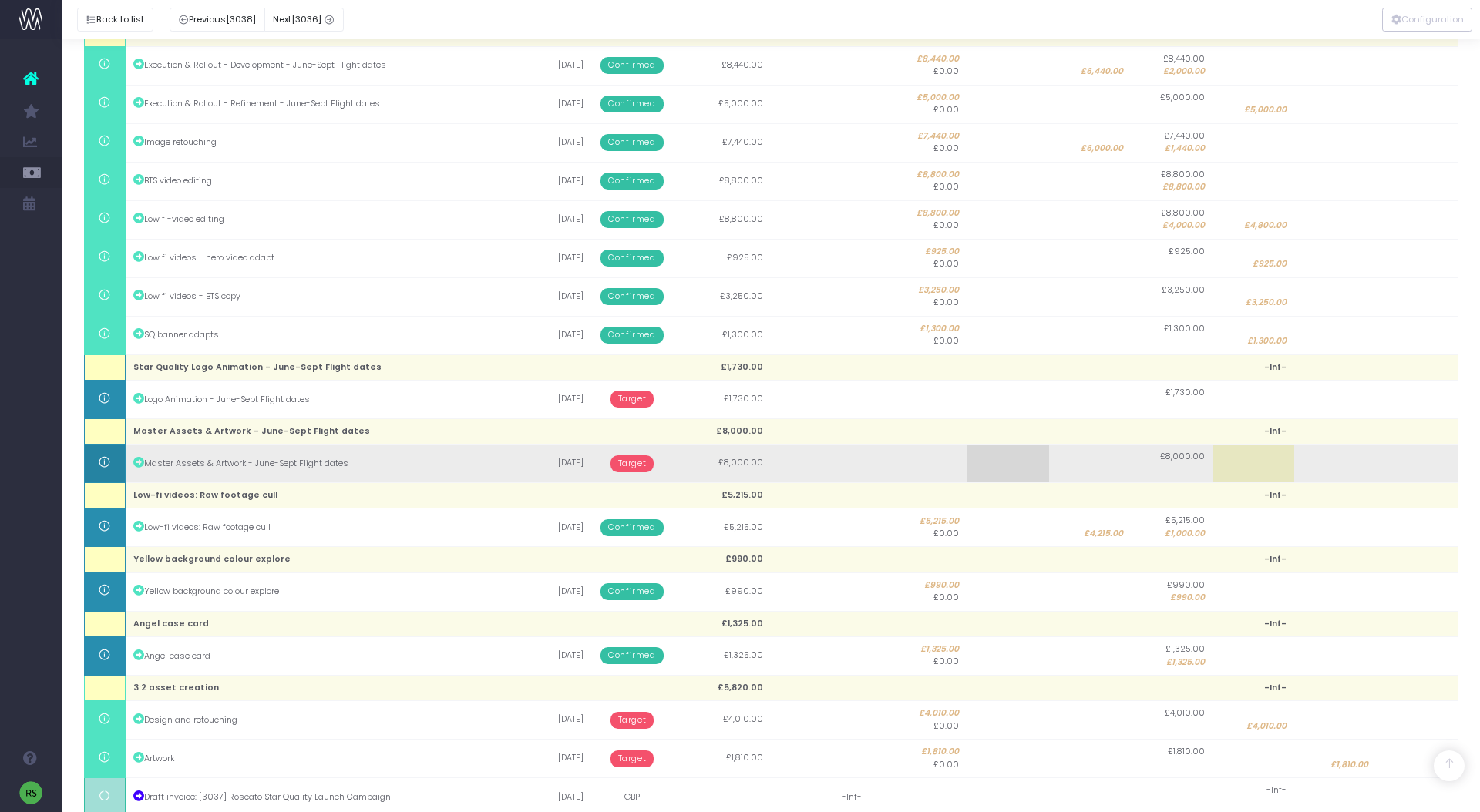
scroll to position [1094, 0]
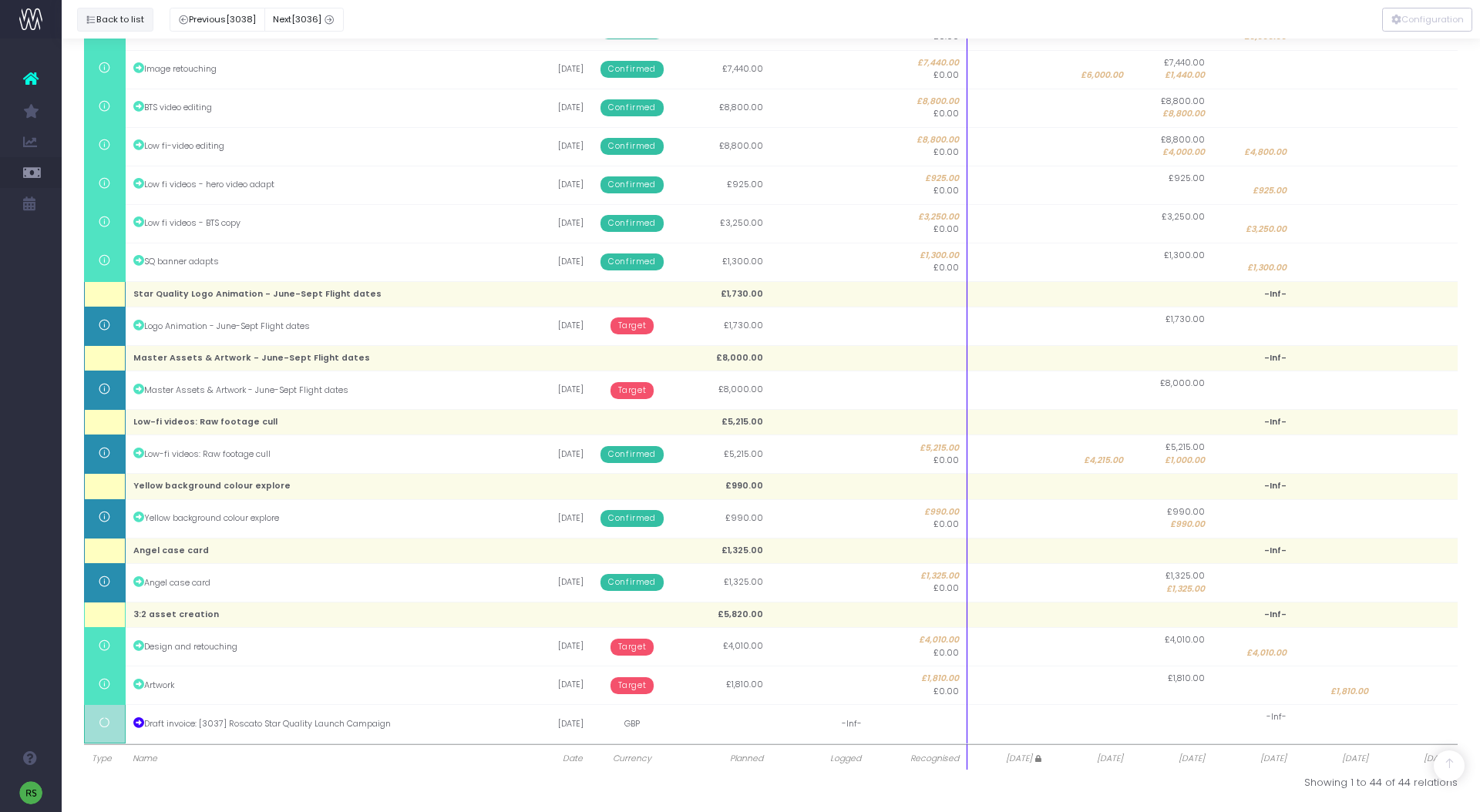
click at [102, 22] on button "Back to list" at bounding box center [115, 19] width 76 height 24
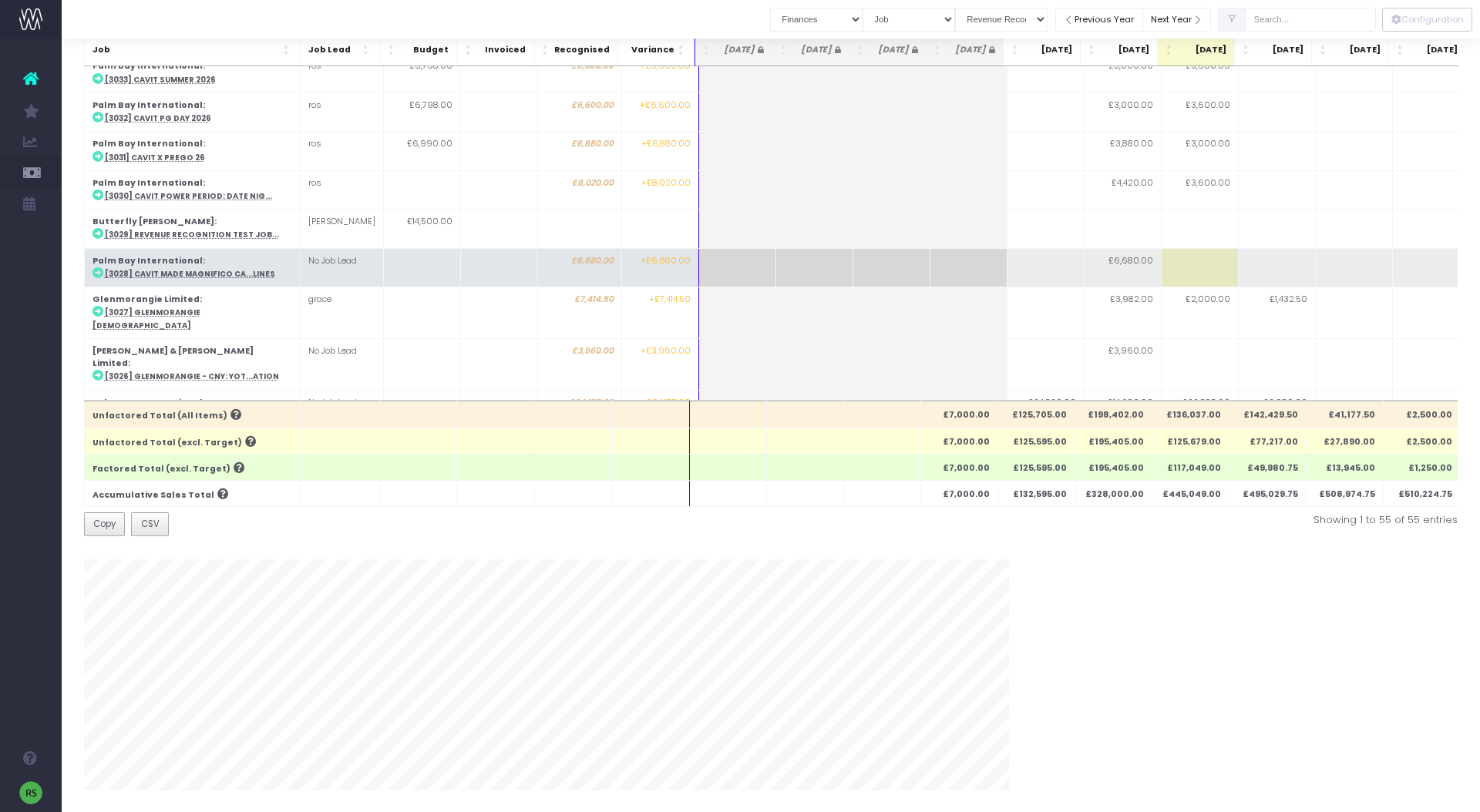
scroll to position [1125, 0]
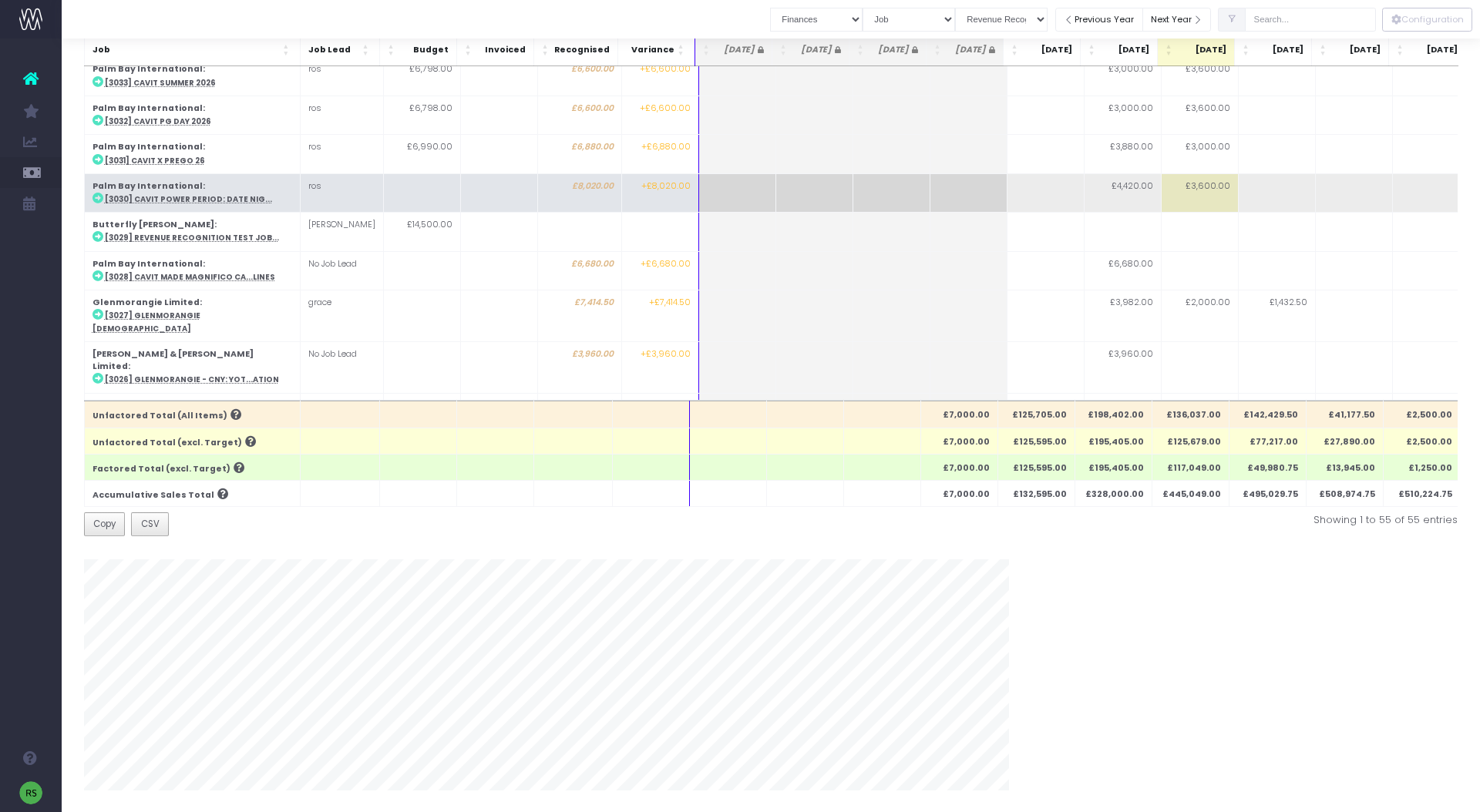
click at [152, 194] on abbr "[3030] Cavit Power Period: Date Nig..." at bounding box center [188, 199] width 167 height 10
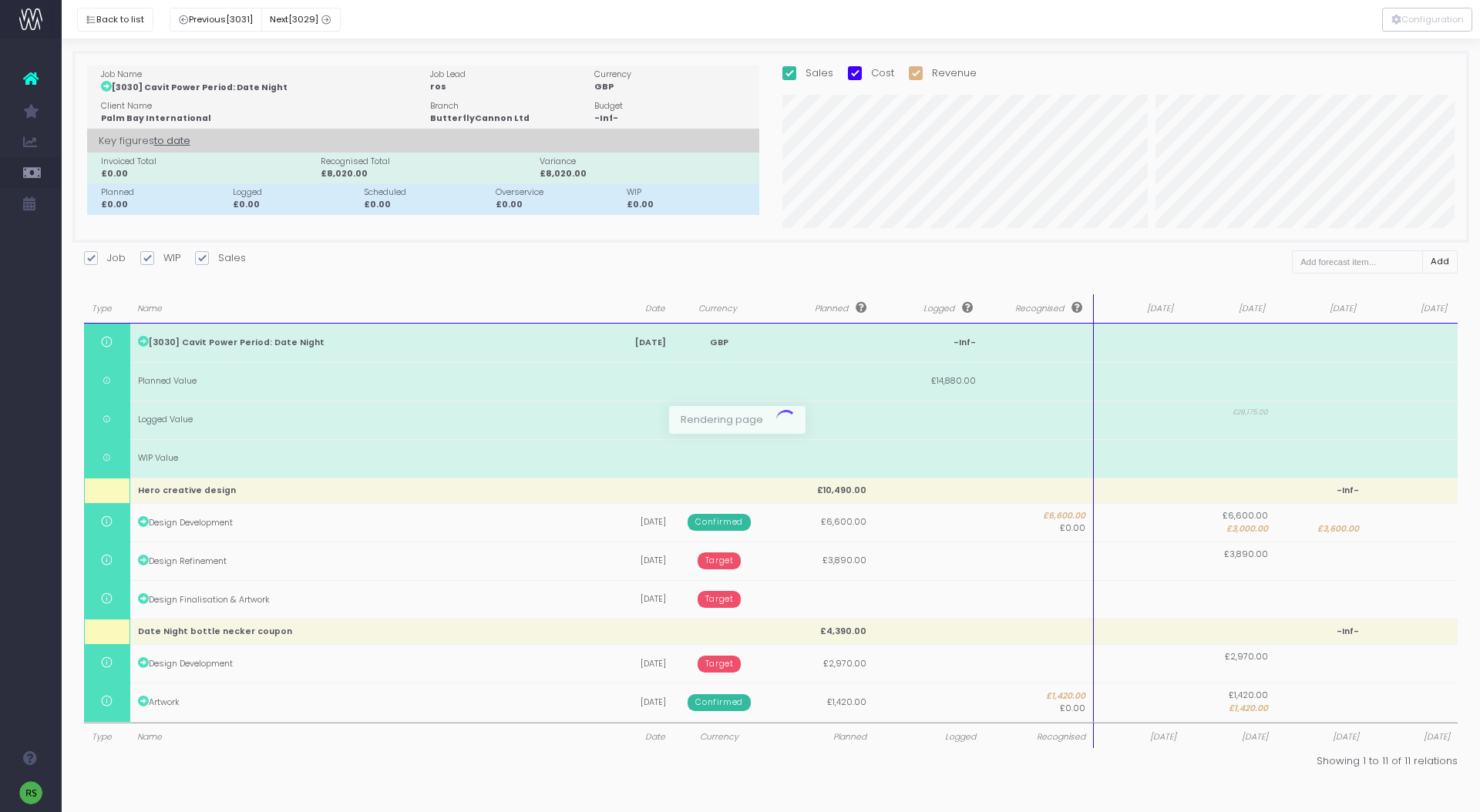
scroll to position [0, 0]
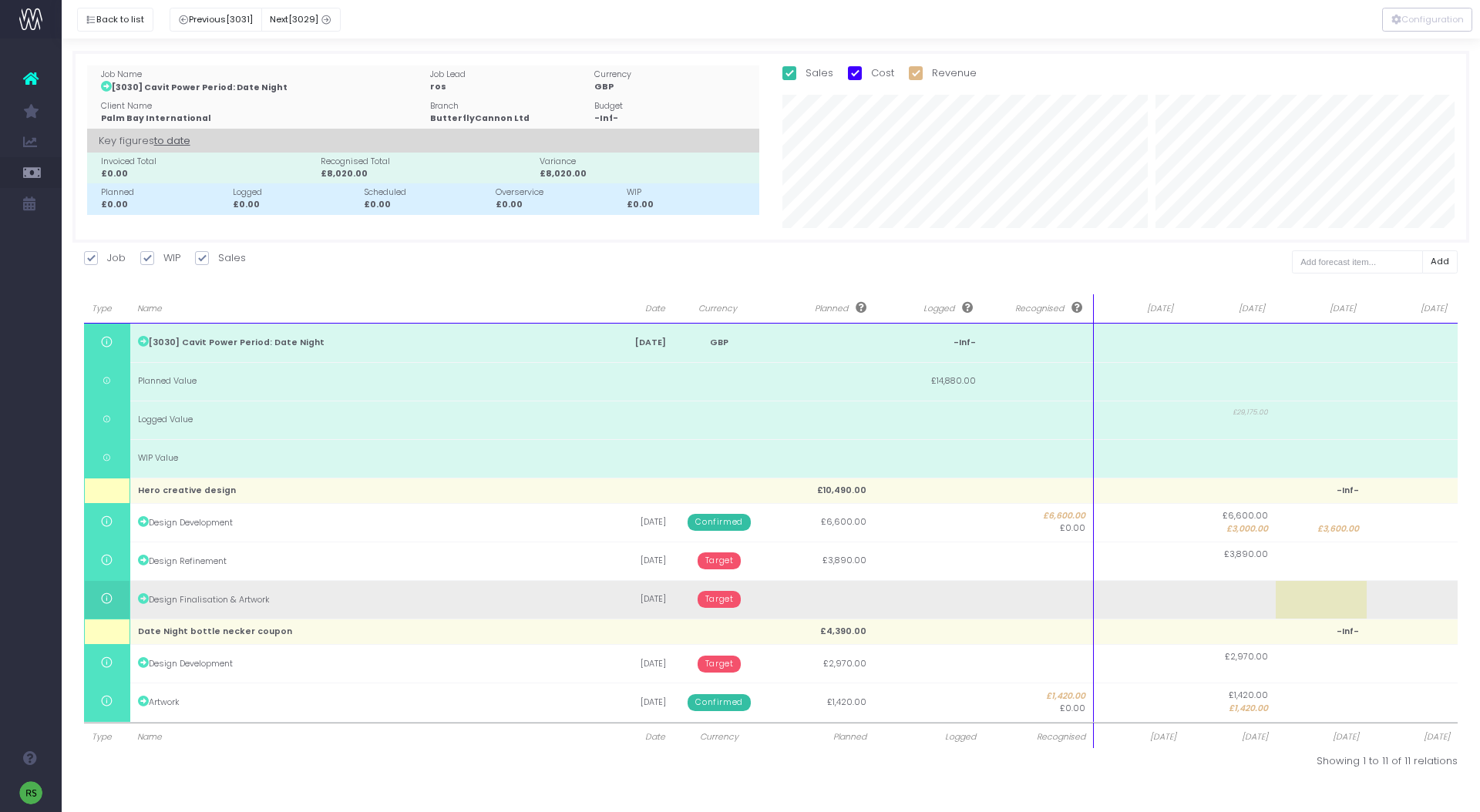
click at [735, 603] on span "Target" at bounding box center [720, 599] width 44 height 17
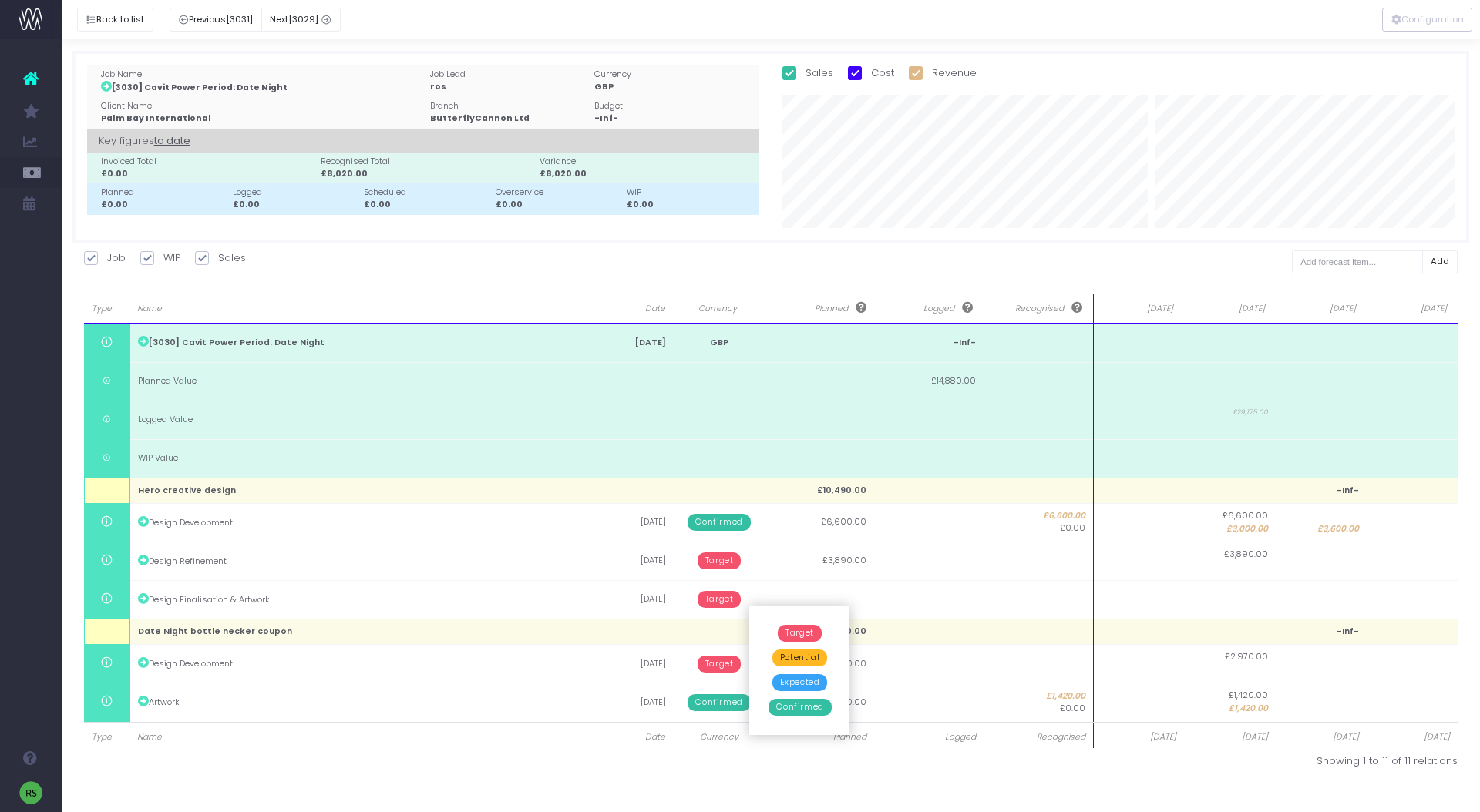
click at [801, 680] on span "Expected" at bounding box center [800, 682] width 56 height 17
click at [1354, 596] on td at bounding box center [1321, 599] width 91 height 39
type input "0"
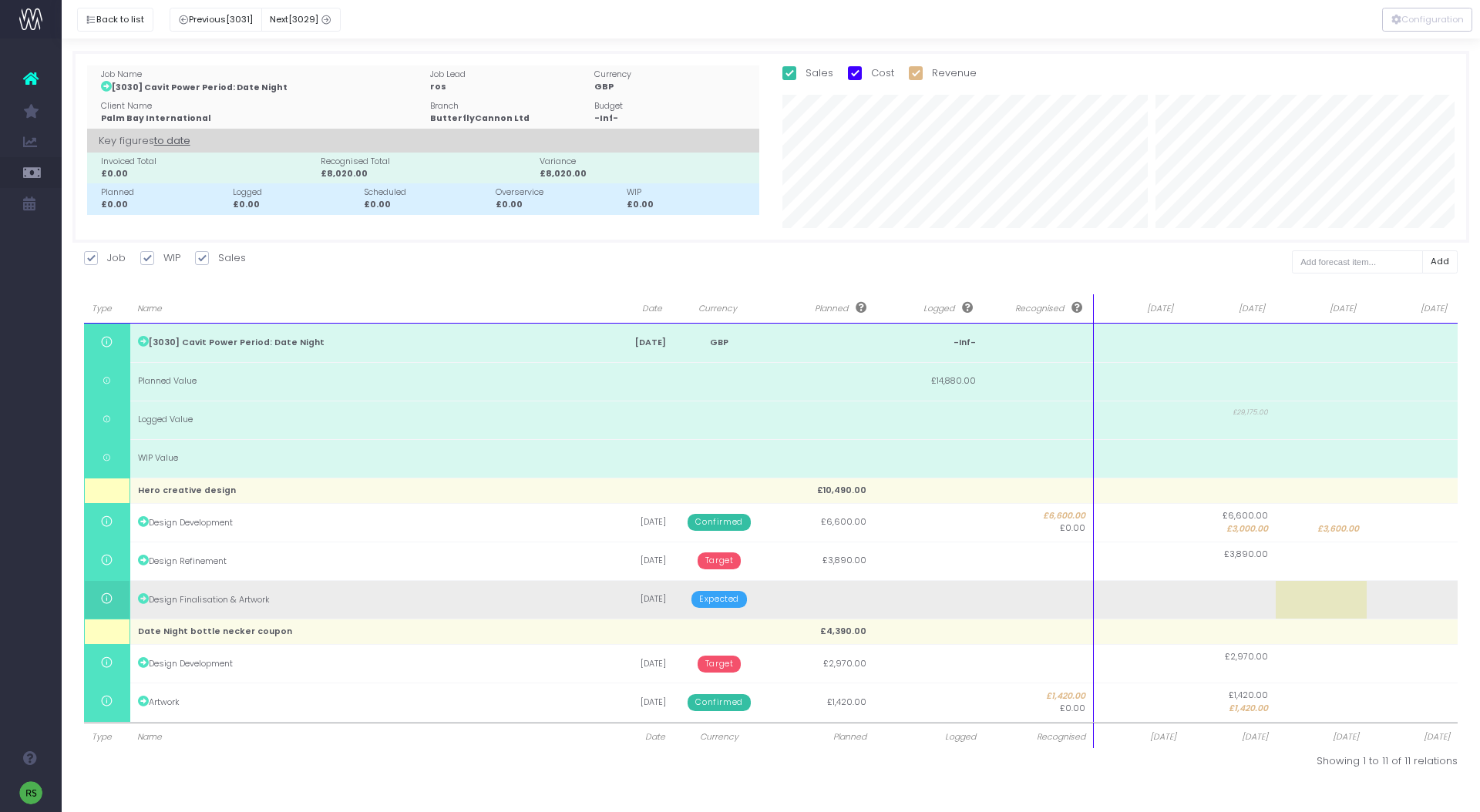
drag, startPoint x: 989, startPoint y: 596, endPoint x: 1008, endPoint y: 596, distance: 19.0
click at [989, 596] on td at bounding box center [1038, 599] width 109 height 39
click at [1315, 589] on td at bounding box center [1321, 599] width 91 height 39
click at [1176, 607] on td at bounding box center [1138, 599] width 91 height 39
click at [1310, 591] on td at bounding box center [1321, 599] width 91 height 39
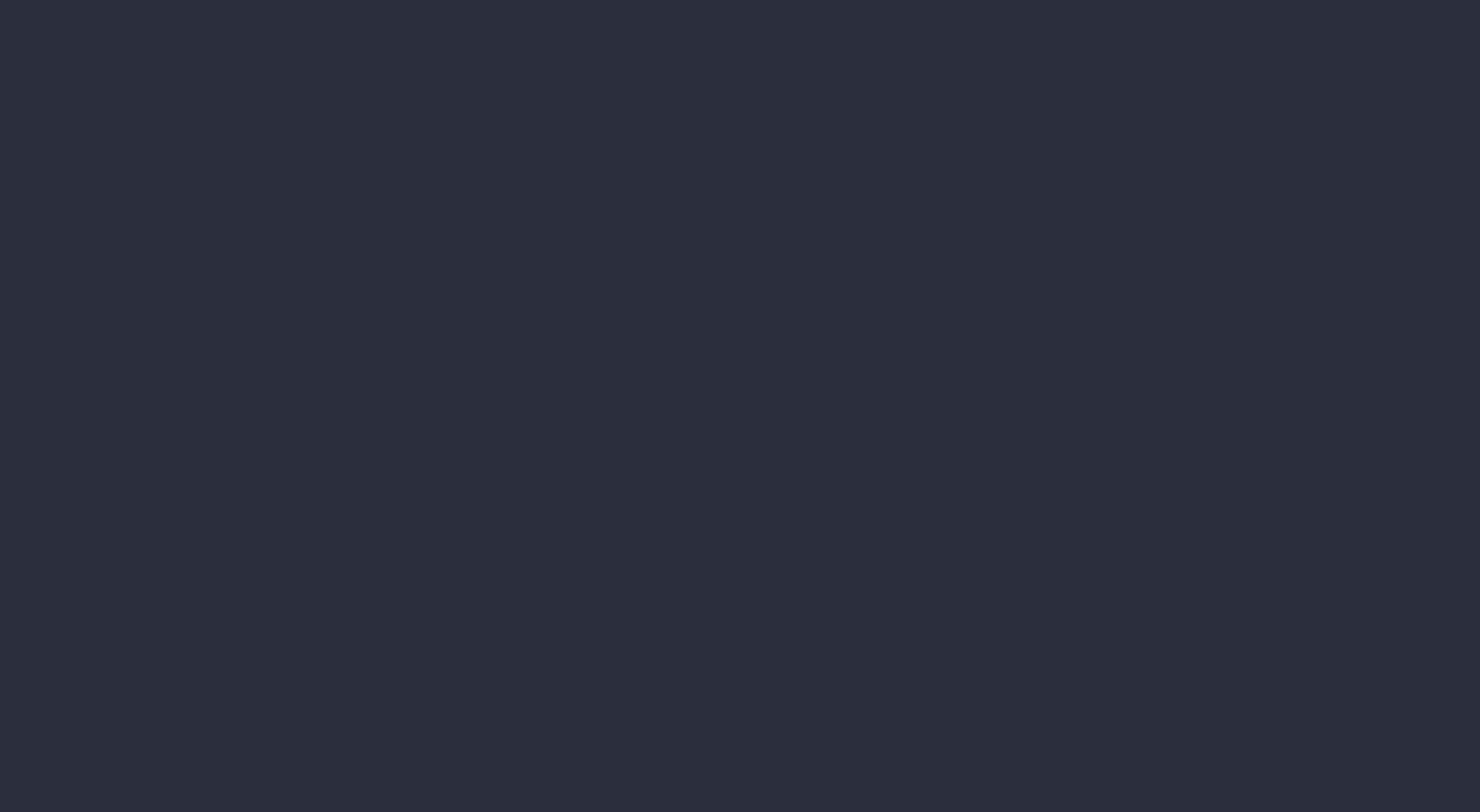
select select "finances"
select select "job"
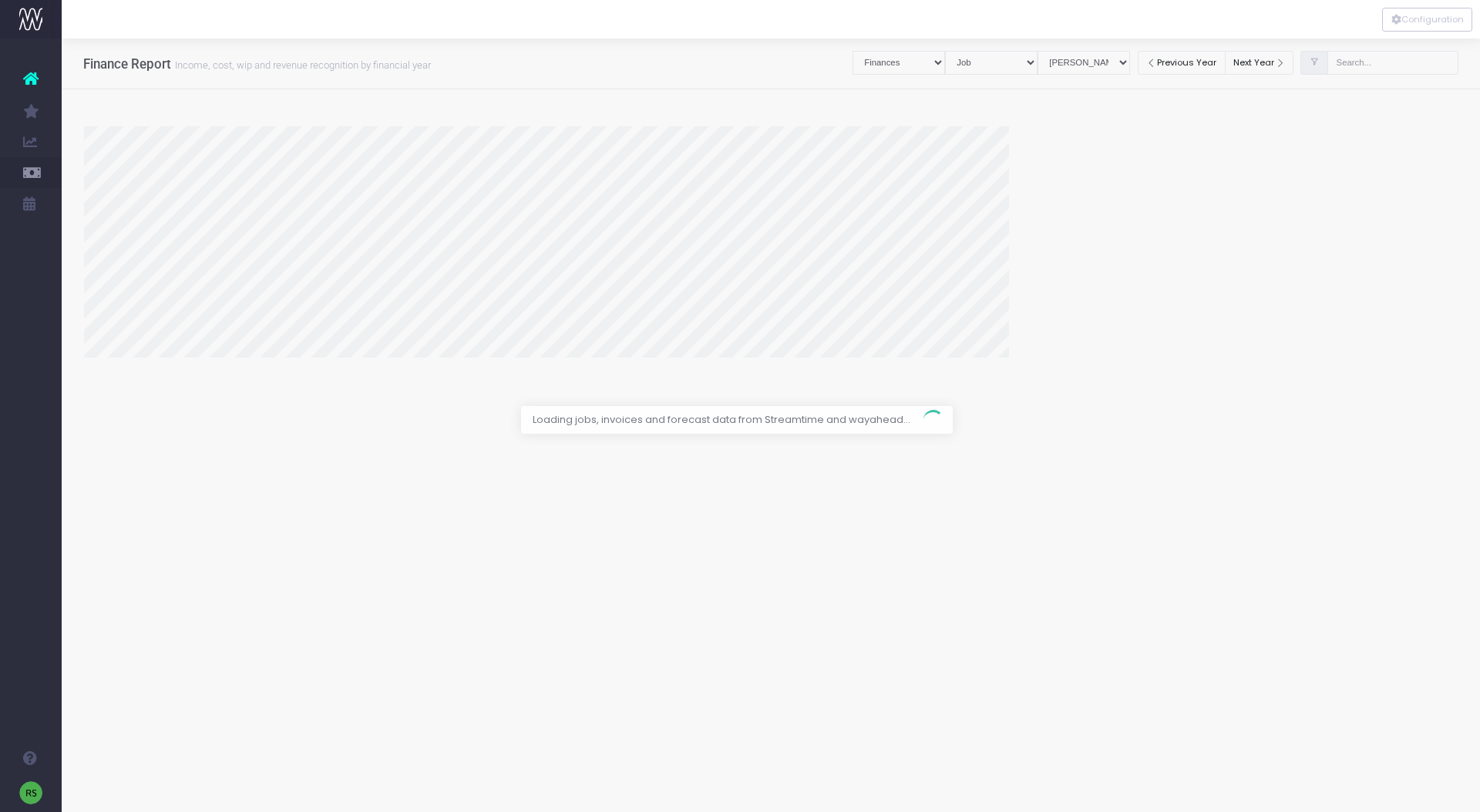
select select "revrec"
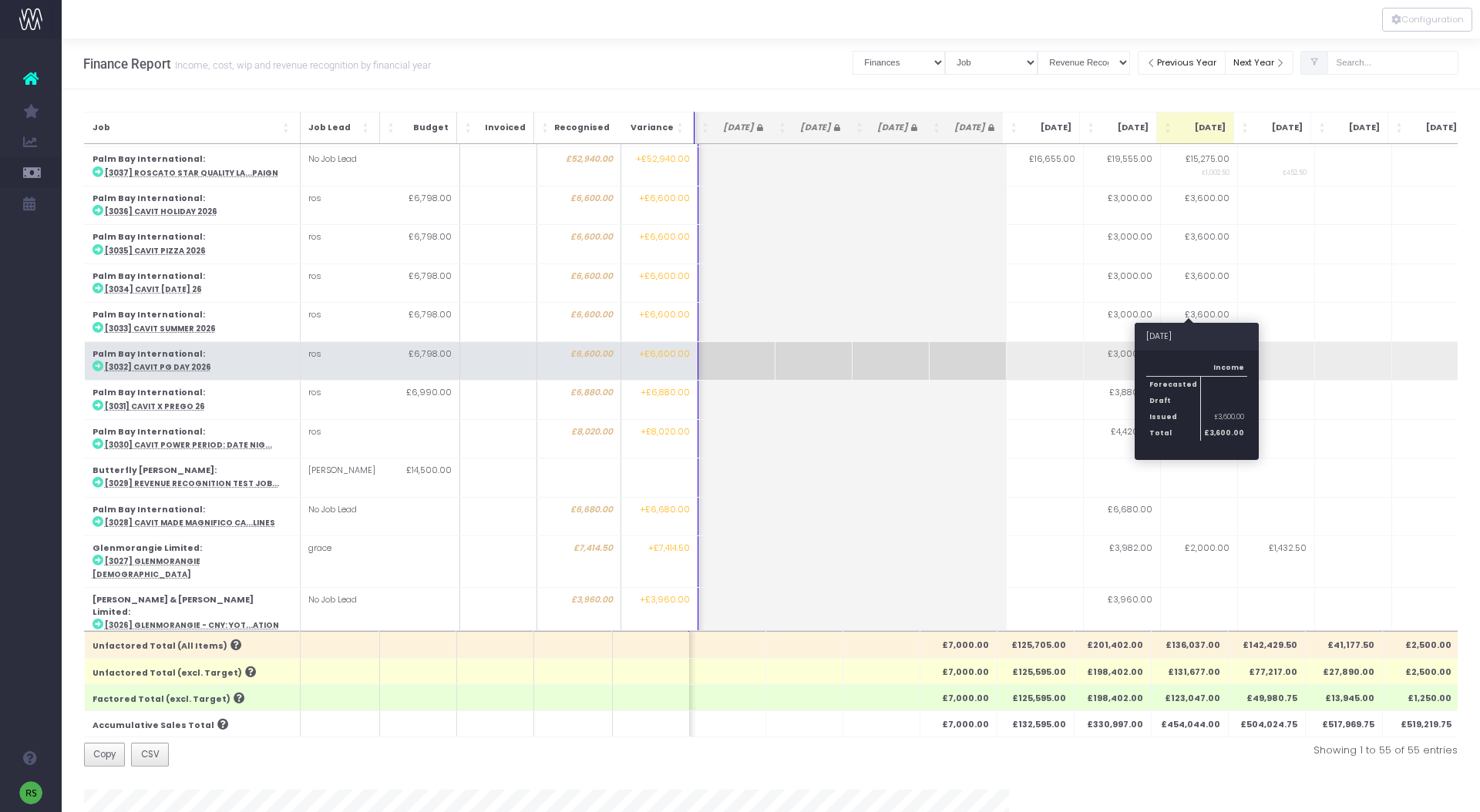
scroll to position [1114, 1]
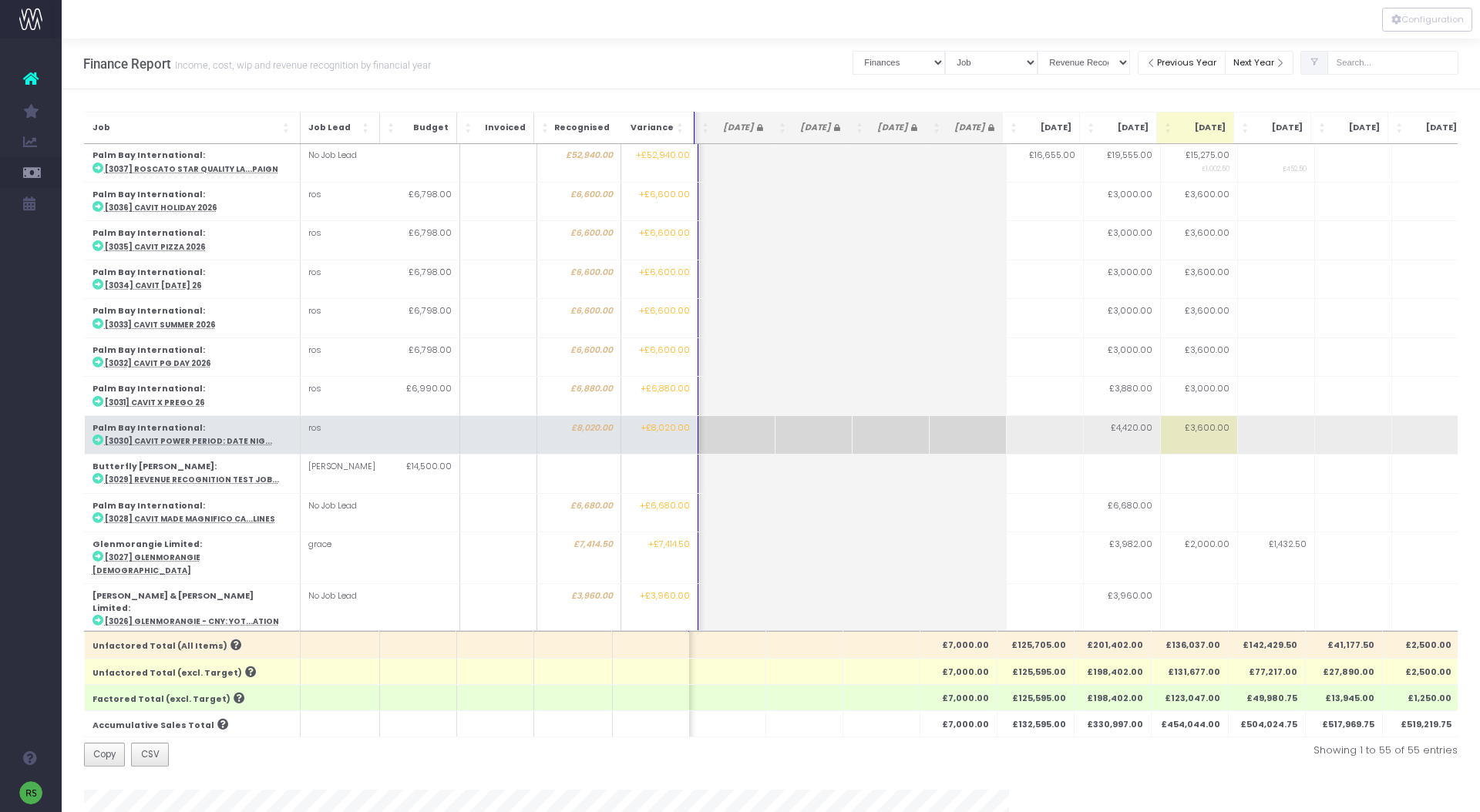
click at [238, 436] on abbr "[3030] Cavit Power Period: Date Nig..." at bounding box center [187, 440] width 167 height 10
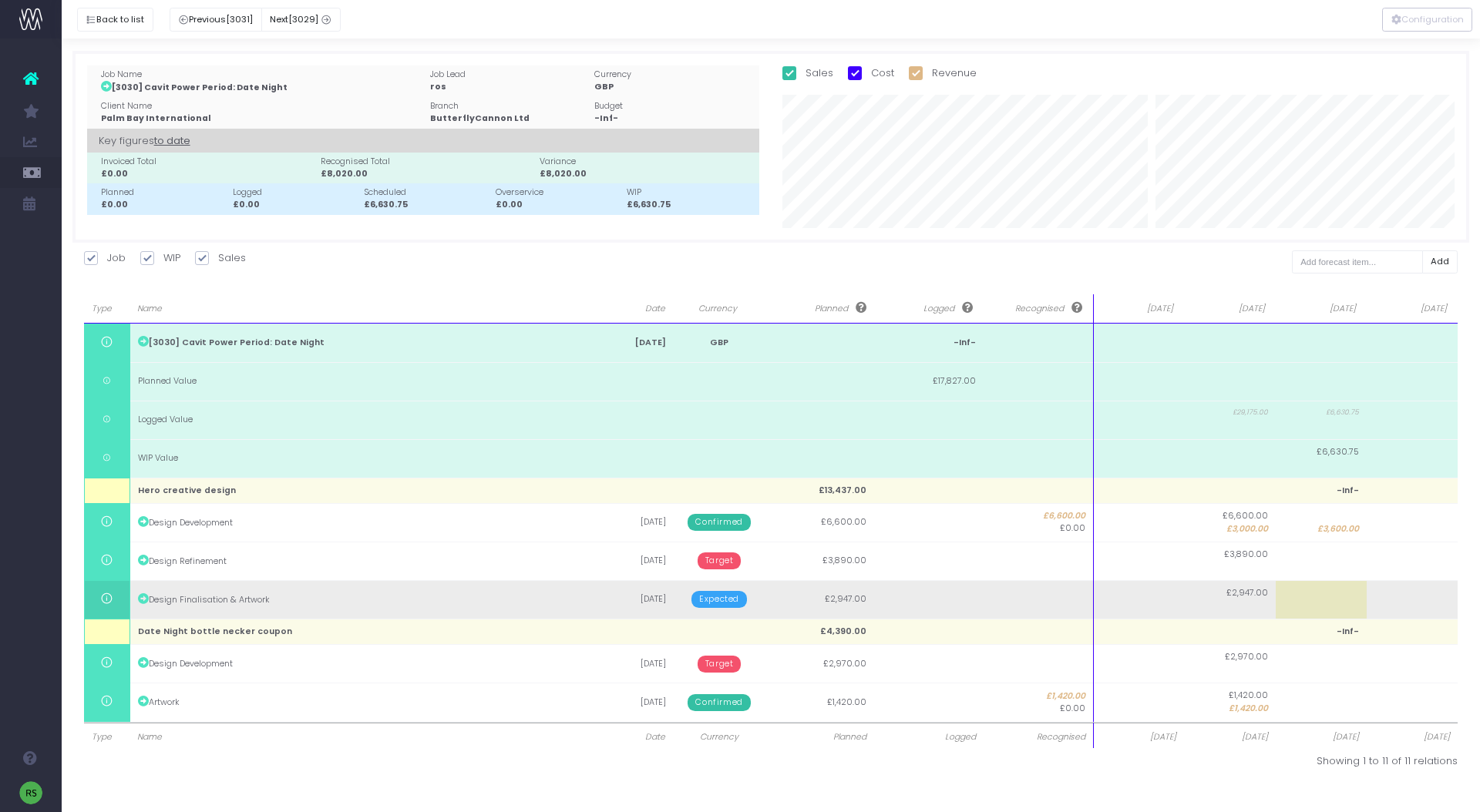
click at [1323, 603] on td at bounding box center [1321, 599] width 91 height 39
type input "2947"
click at [1438, 598] on body "Oh my... this is bad. [PERSON_NAME] wasn't able to load this page. Please conta…" at bounding box center [740, 406] width 1480 height 812
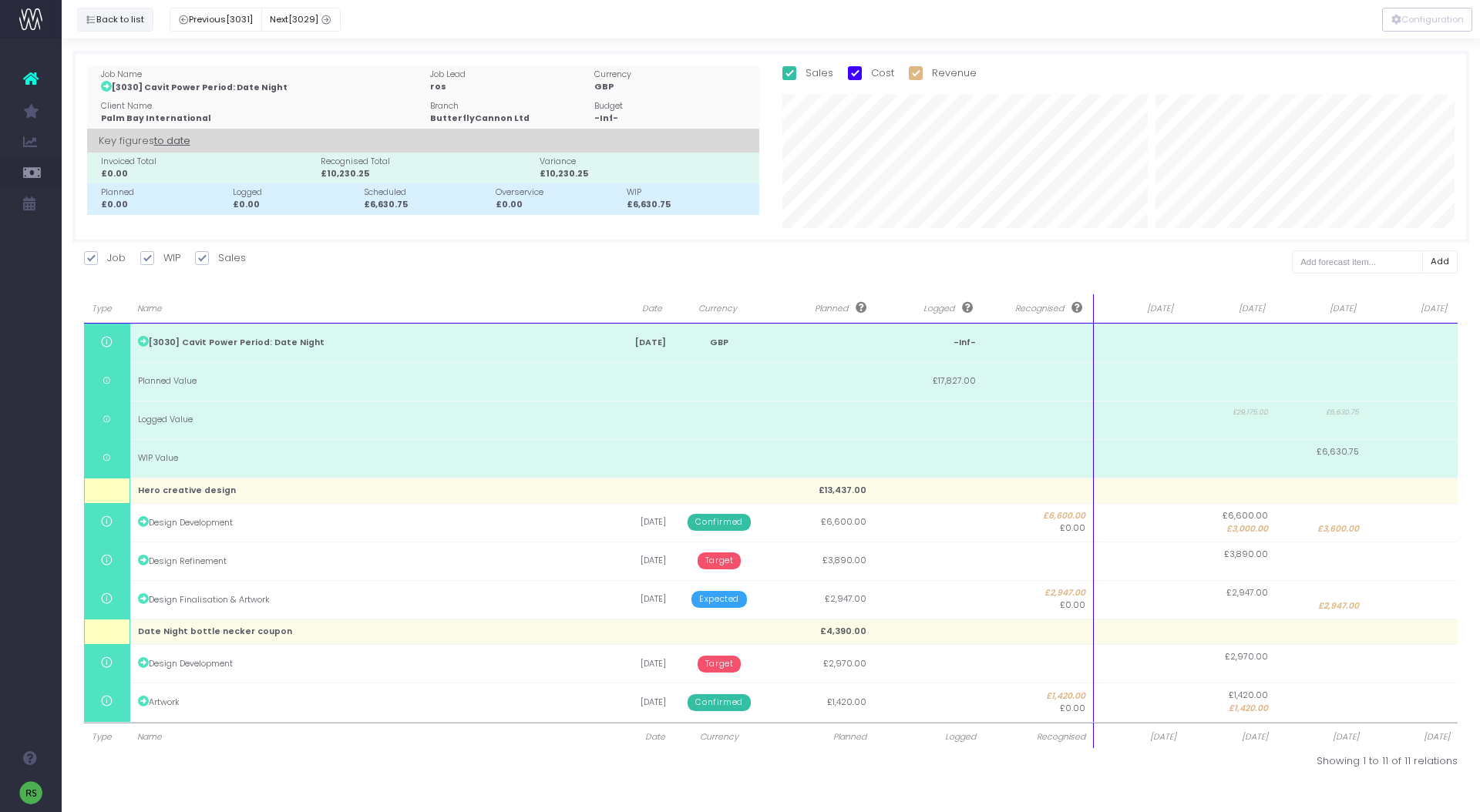
click at [90, 10] on button "Back to list" at bounding box center [115, 19] width 76 height 24
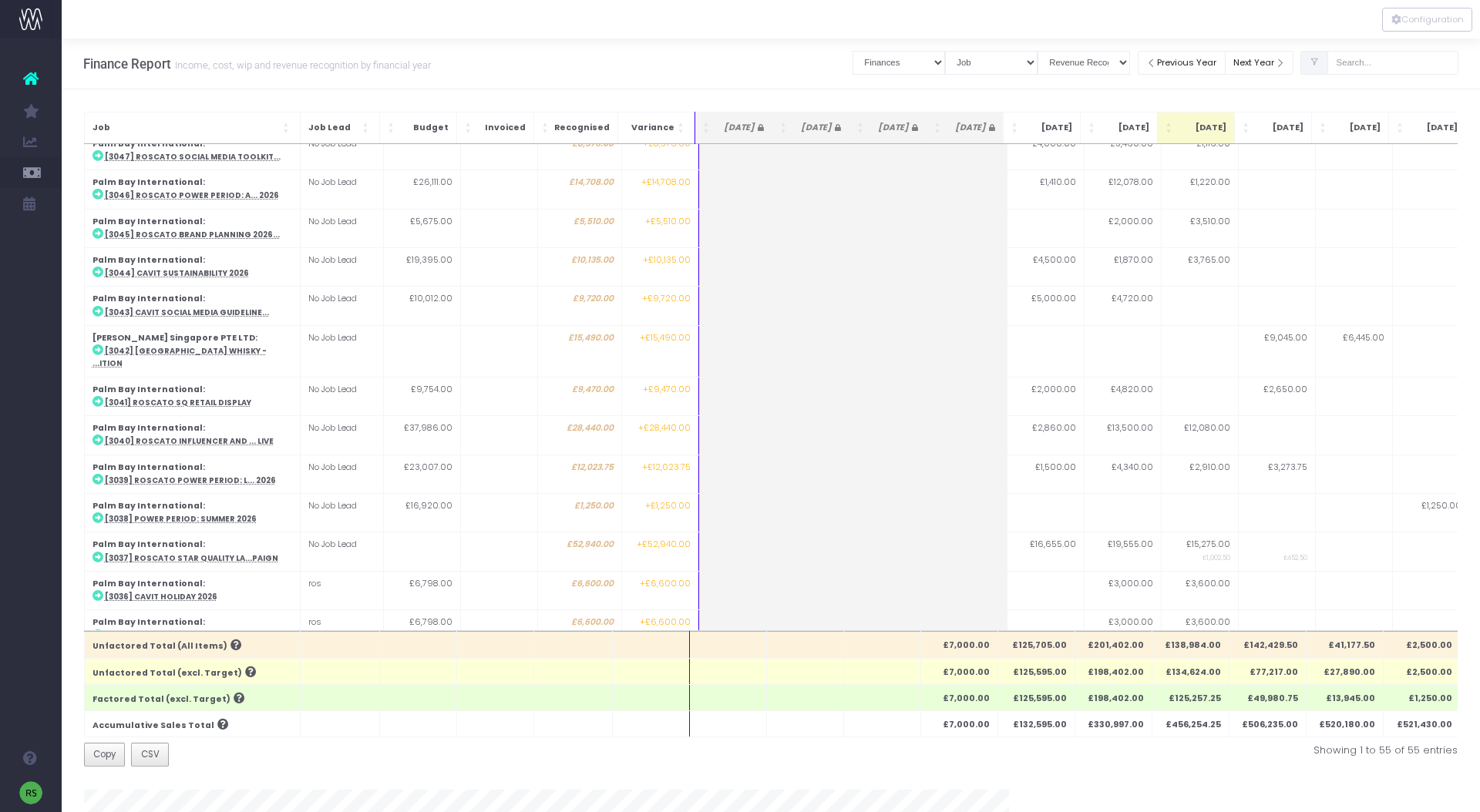
scroll to position [732, 0]
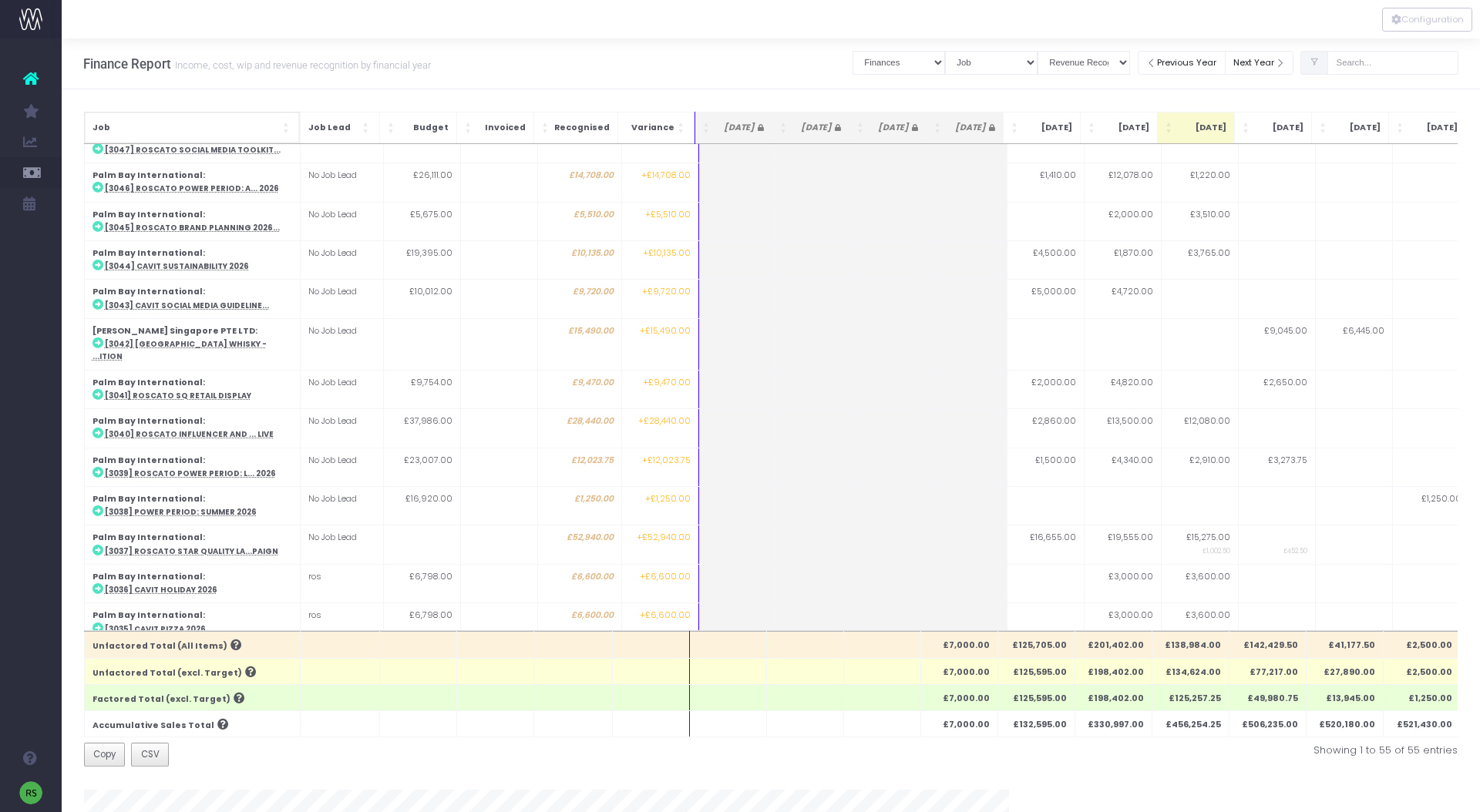
click at [255, 124] on span "Job" at bounding box center [186, 128] width 187 height 12
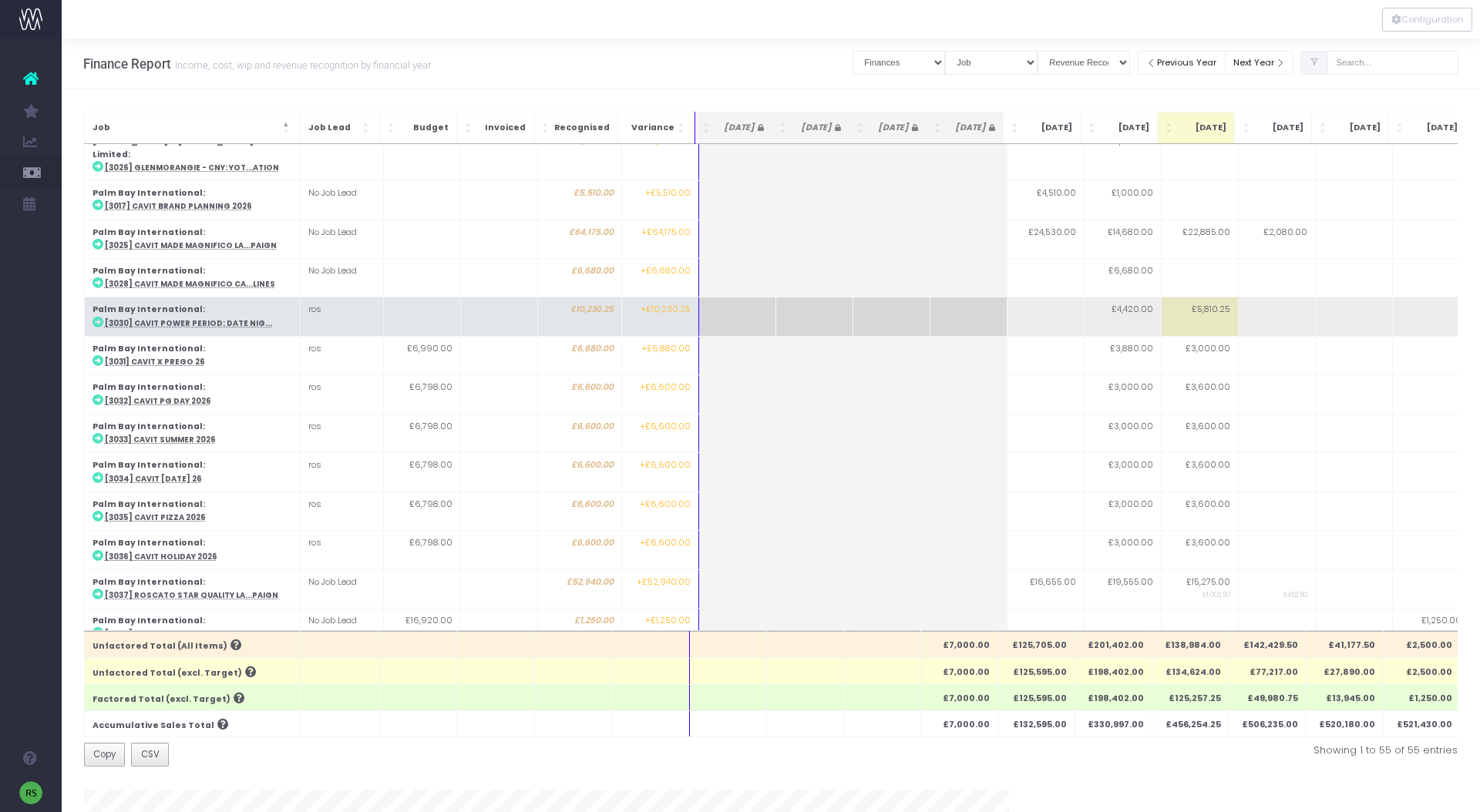
scroll to position [921, 0]
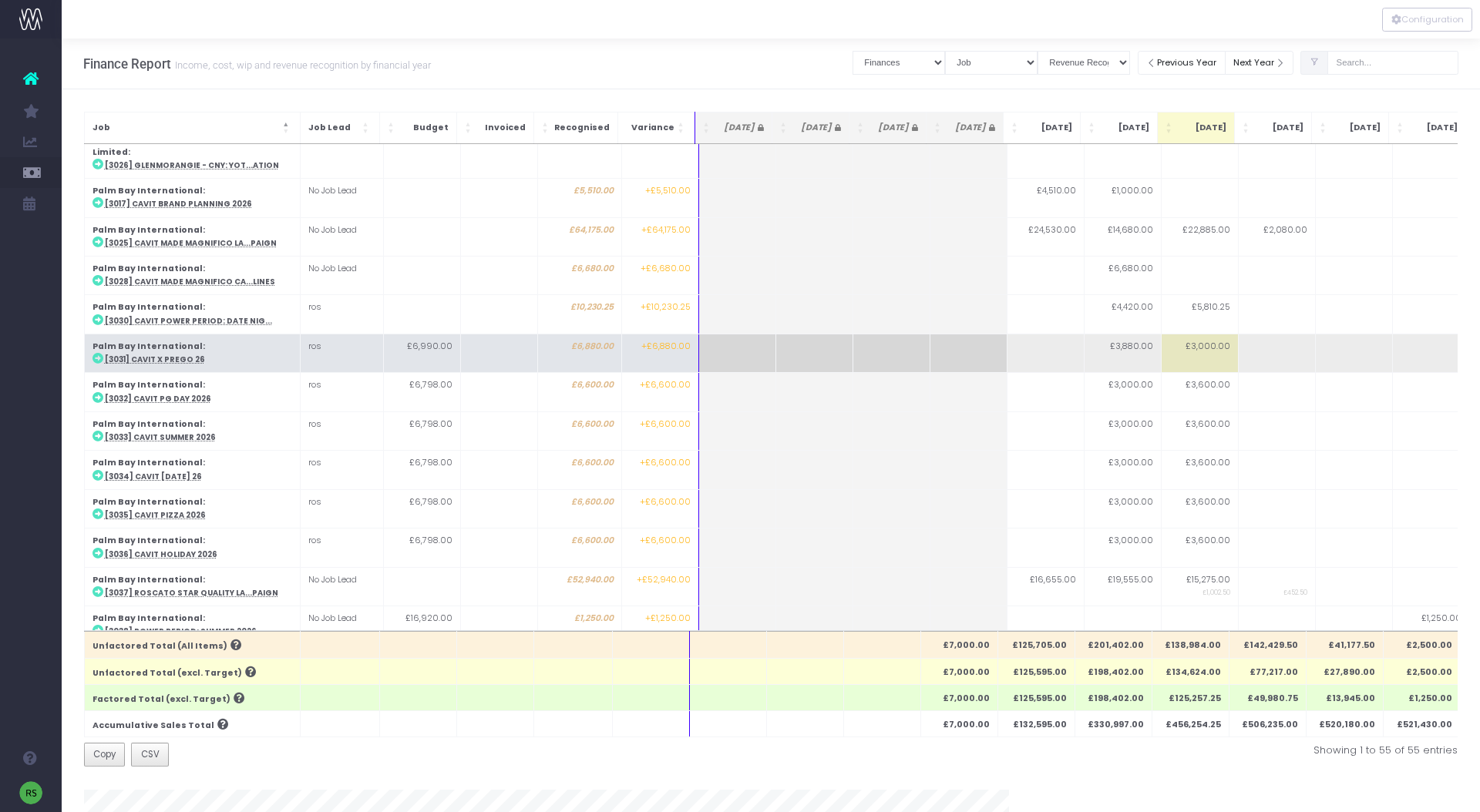
click at [208, 334] on td "Palm Bay International : [3031] Cavit x Prego 26" at bounding box center [192, 353] width 215 height 39
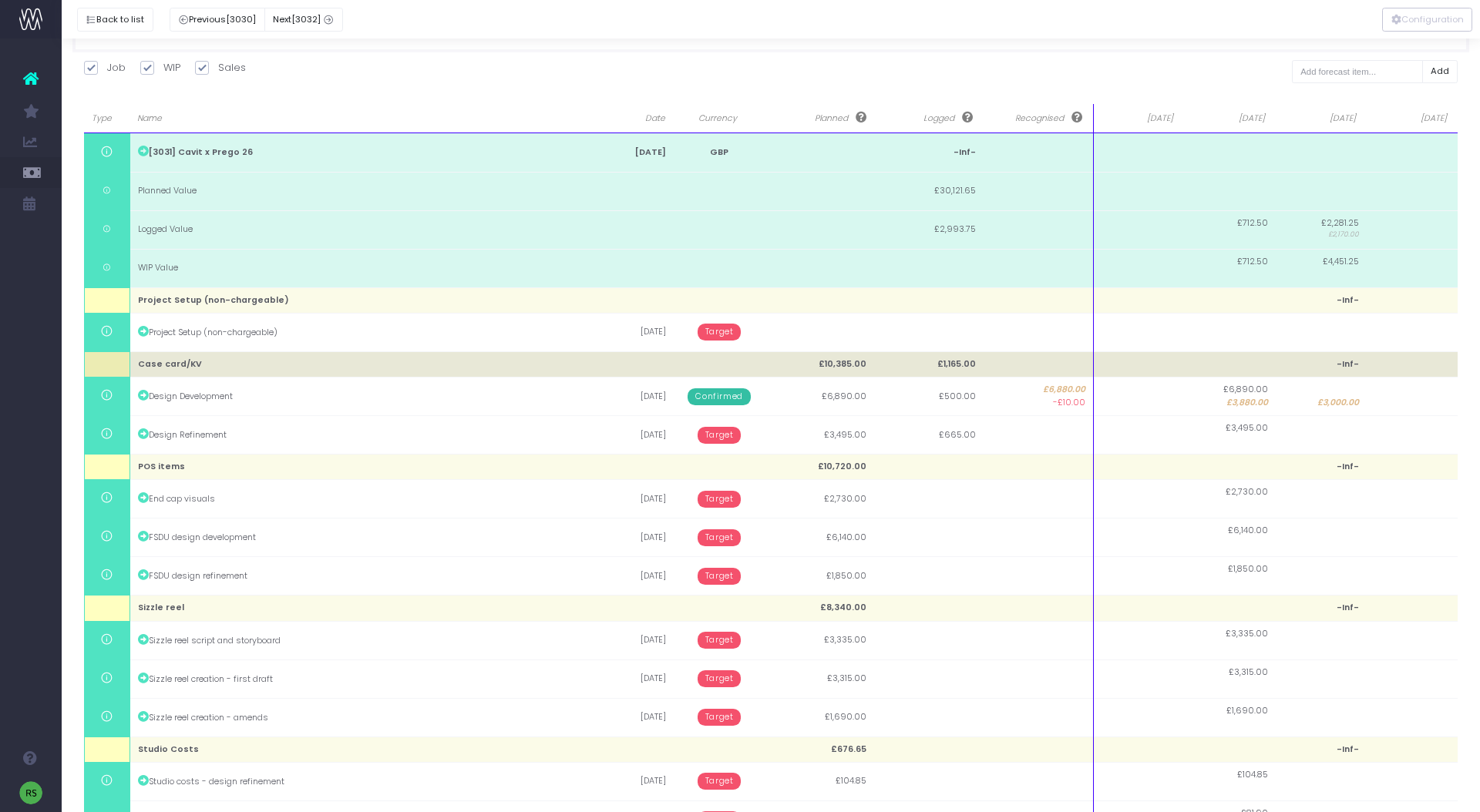
scroll to position [243, 0]
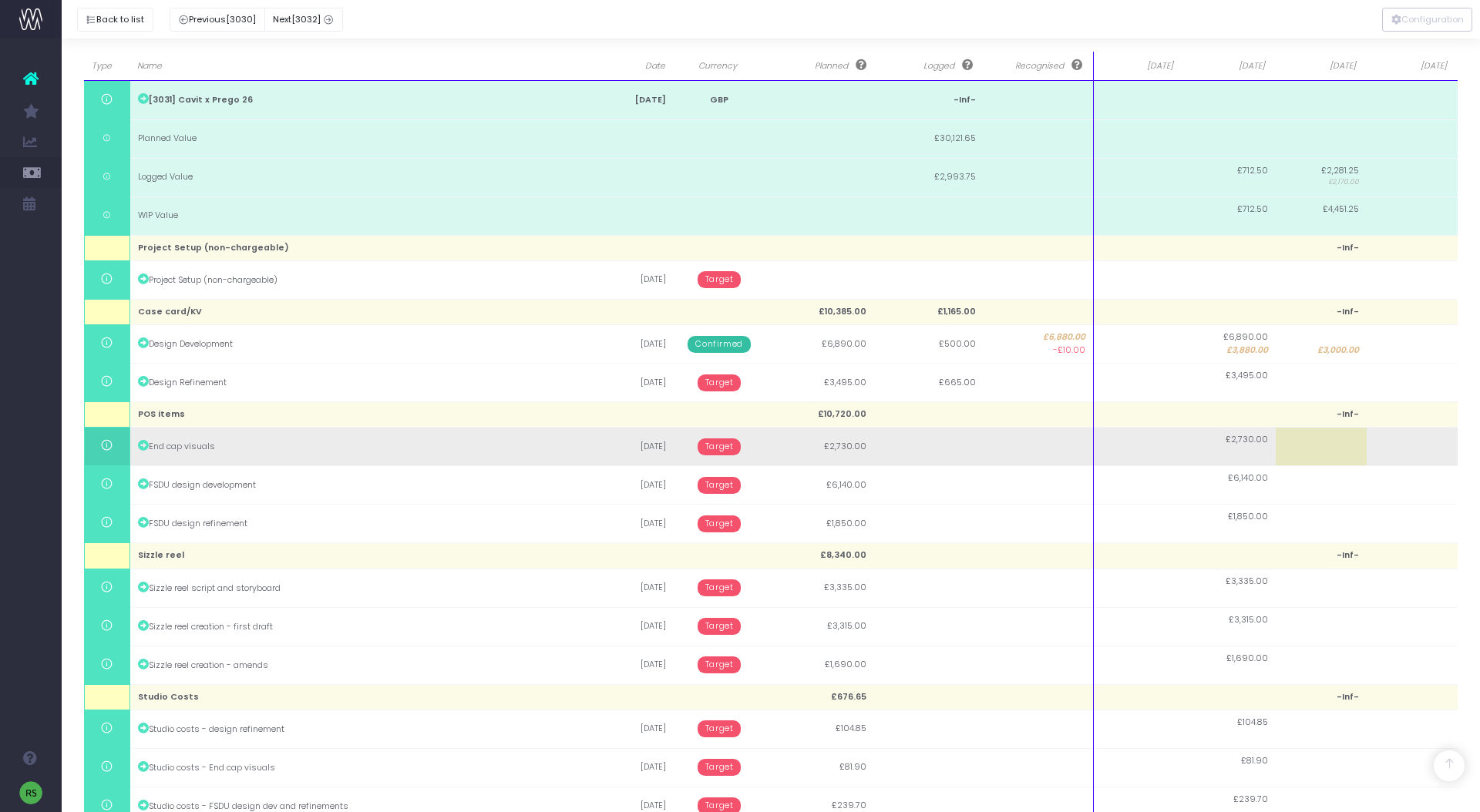
click at [1409, 452] on td at bounding box center [1412, 447] width 91 height 39
type input "2730"
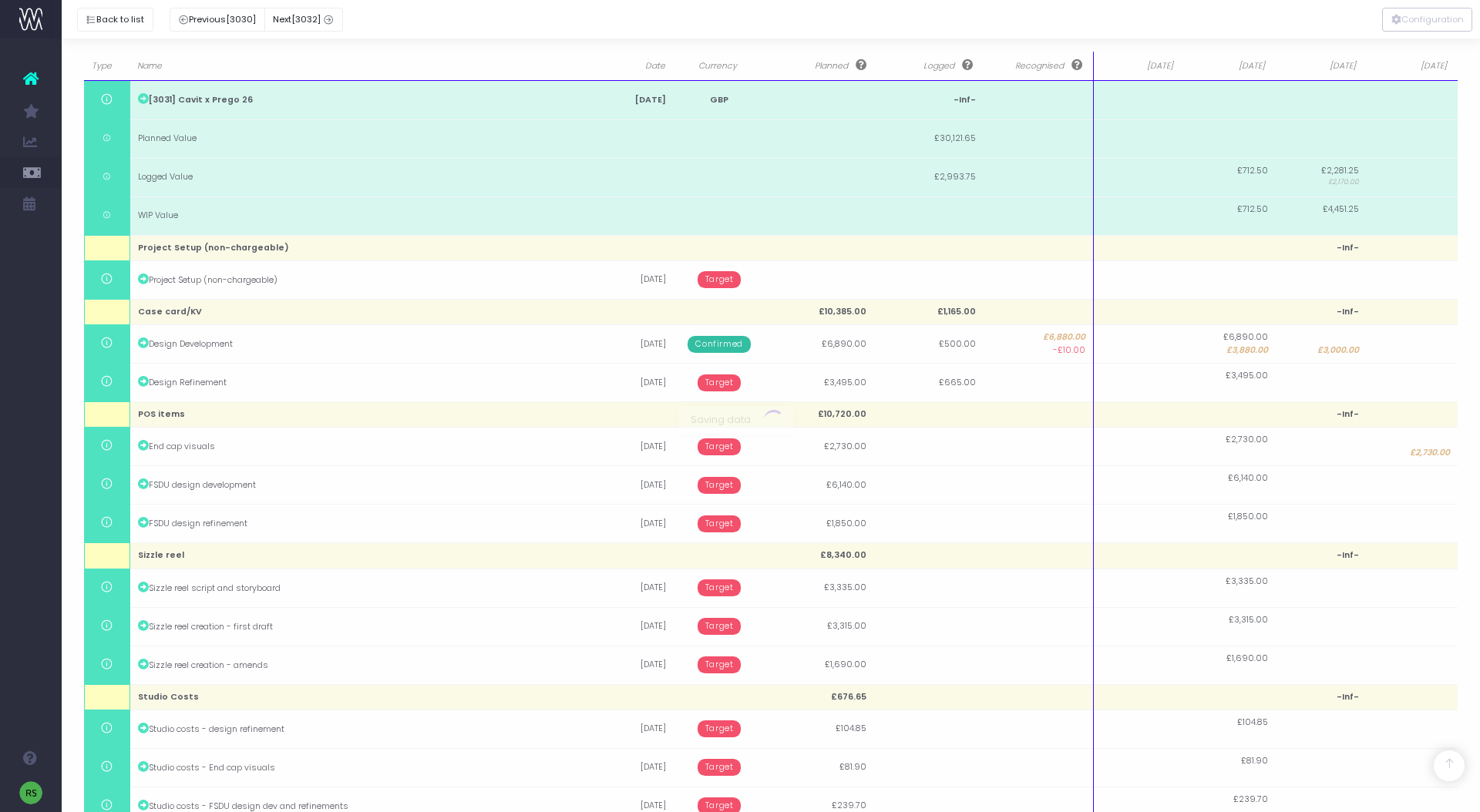
click at [1466, 492] on body "Oh my... this is bad. [PERSON_NAME] wasn't able to load this page. Please conta…" at bounding box center [740, 163] width 1480 height 812
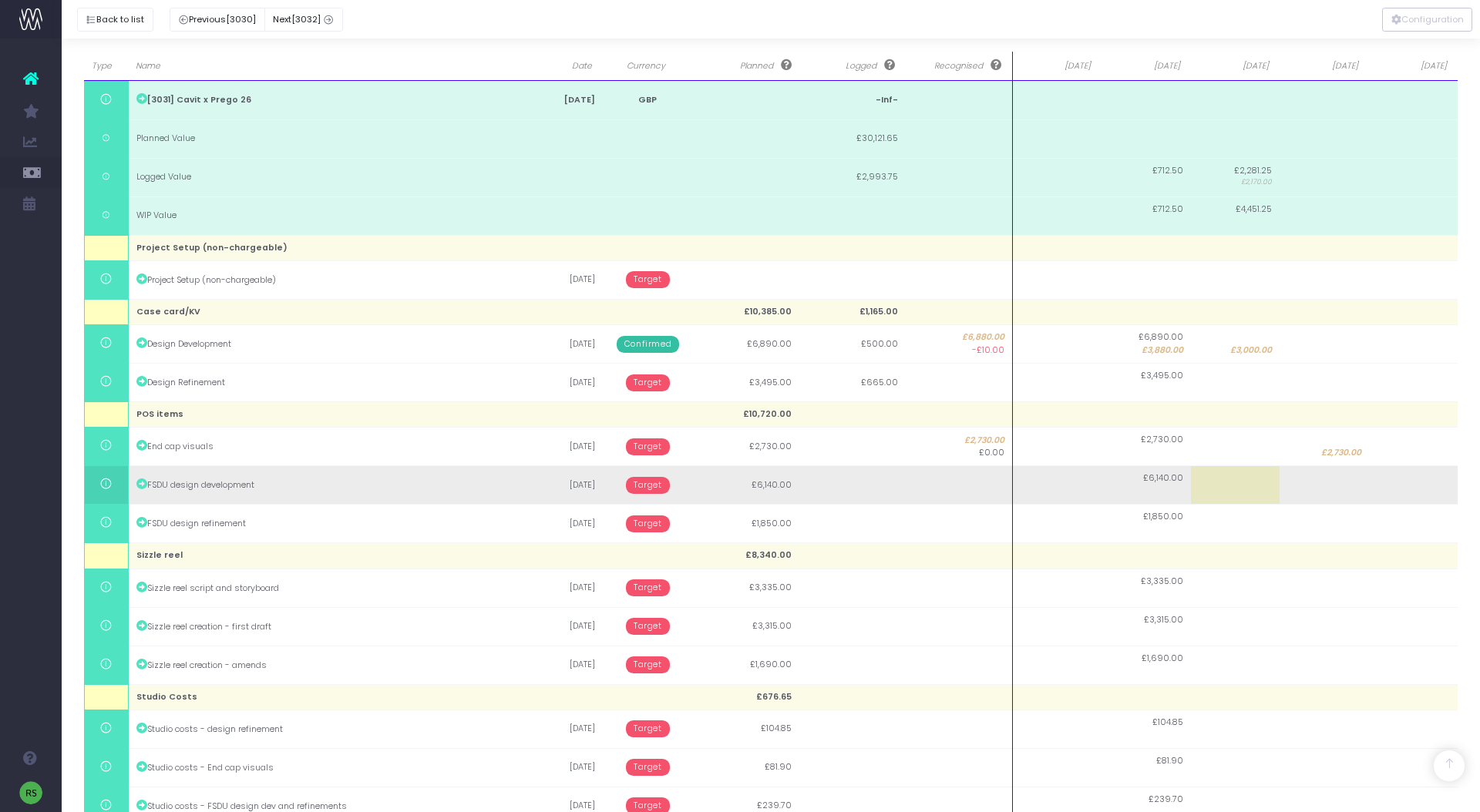
click at [1338, 492] on td at bounding box center [1324, 485] width 88 height 39
type input "6140"
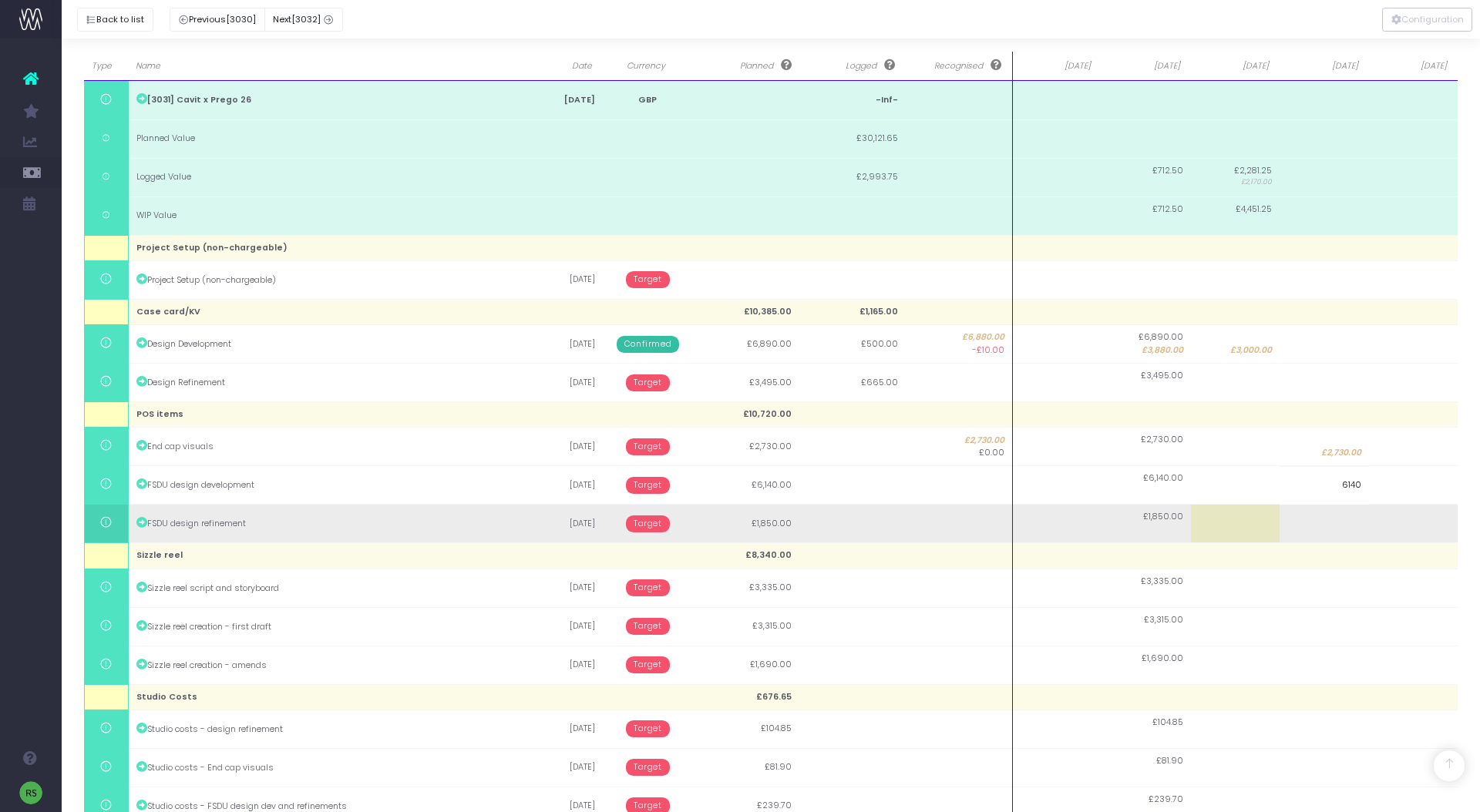
click at [1435, 511] on body "Oh my... this is bad. [PERSON_NAME] wasn't able to load this page. Please conta…" at bounding box center [740, 163] width 1480 height 812
click at [1422, 524] on td at bounding box center [1413, 524] width 89 height 39
type input "1850"
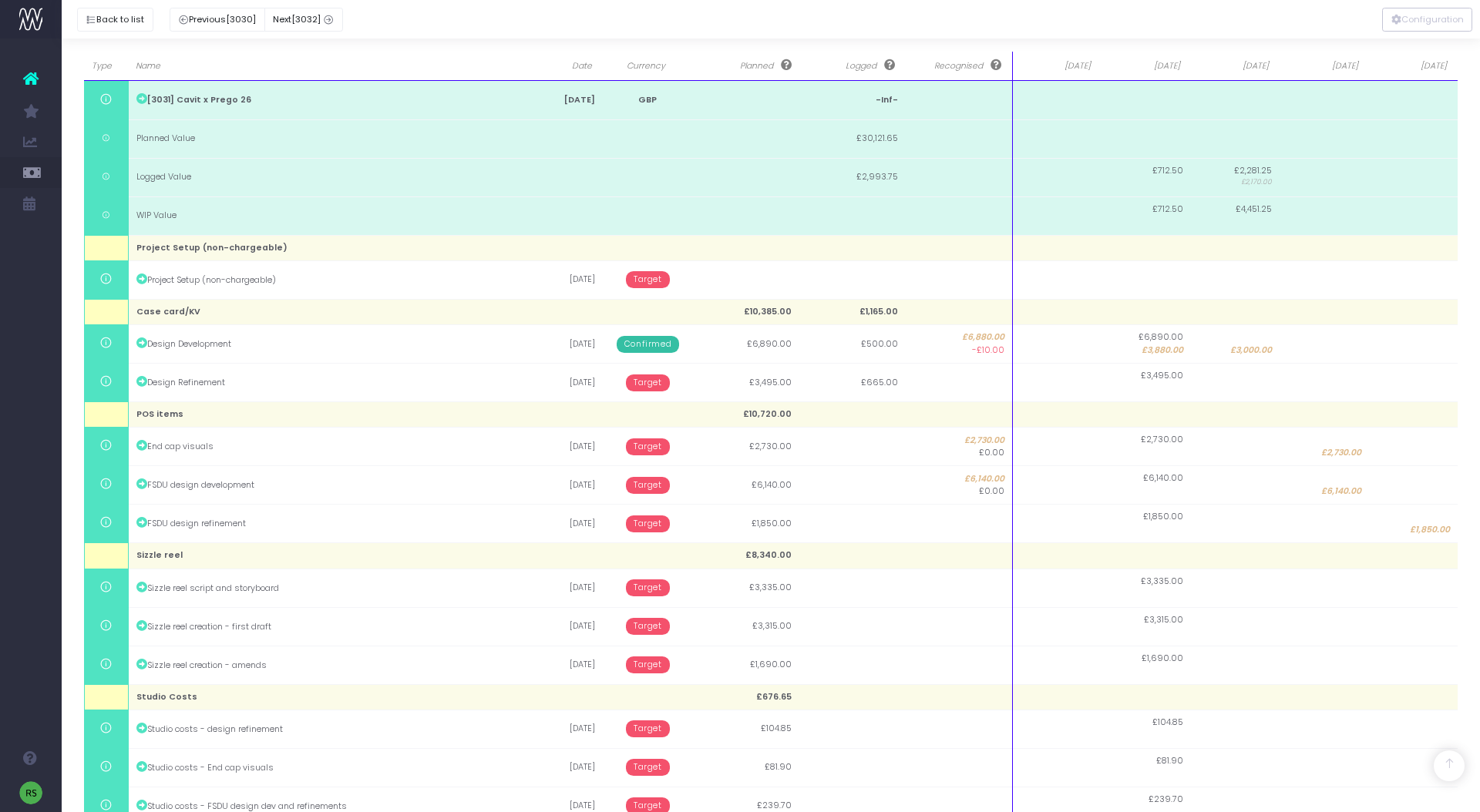
click at [1472, 518] on body "Oh my... this is bad. [PERSON_NAME] wasn't able to load this page. Please conta…" at bounding box center [740, 163] width 1480 height 812
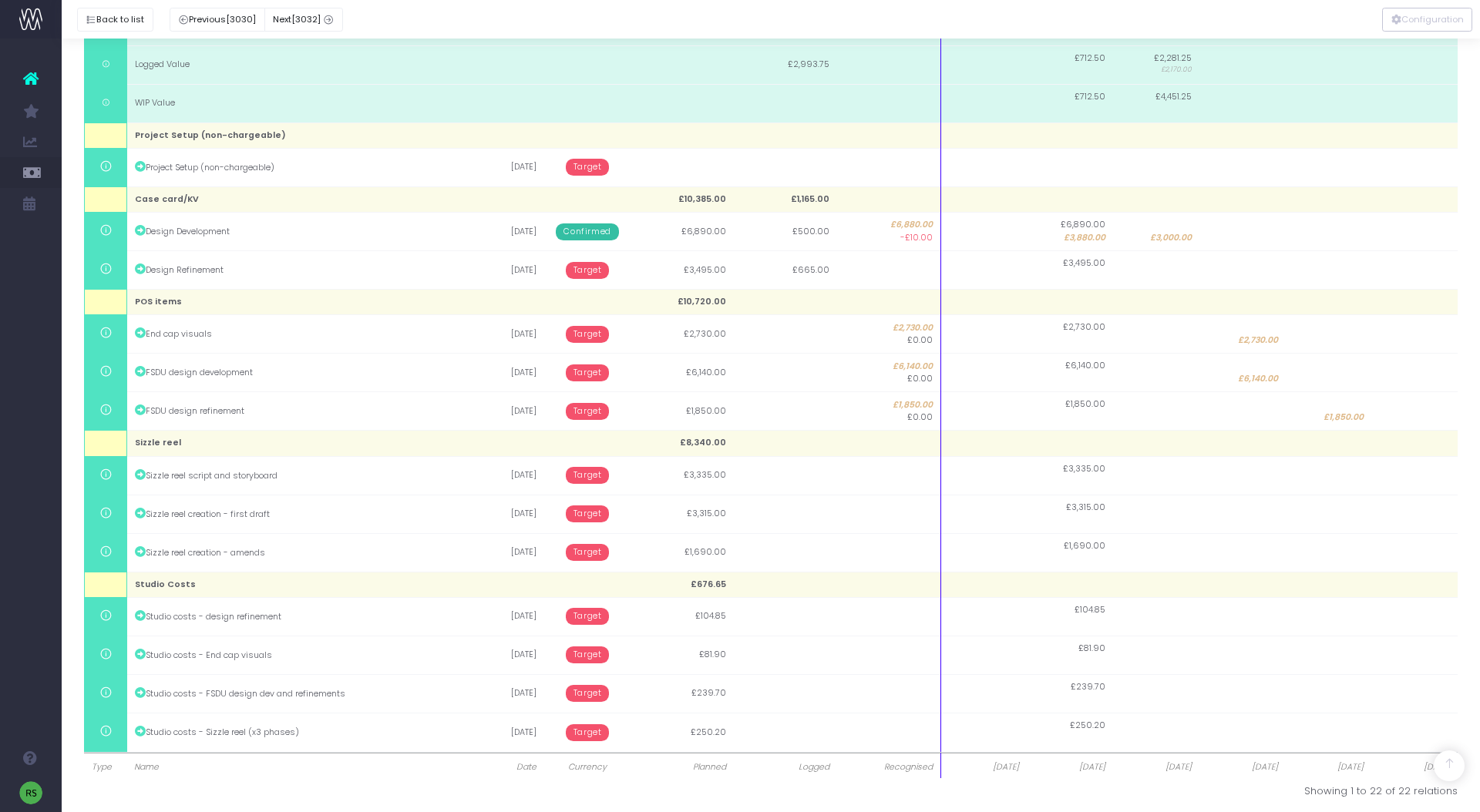
scroll to position [357, 0]
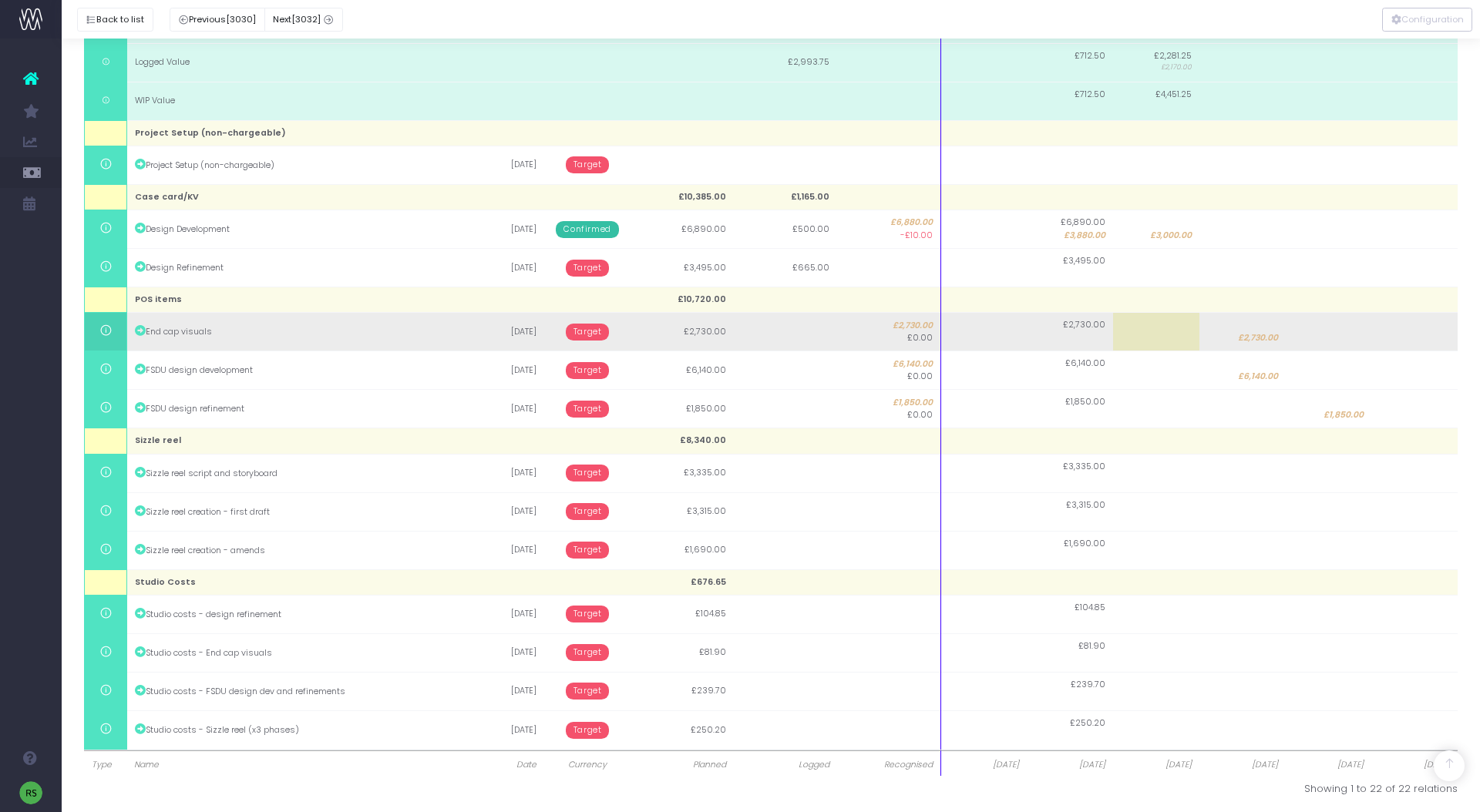
click at [611, 331] on td "Target" at bounding box center [587, 332] width 87 height 39
click at [595, 332] on span "Target" at bounding box center [588, 332] width 44 height 17
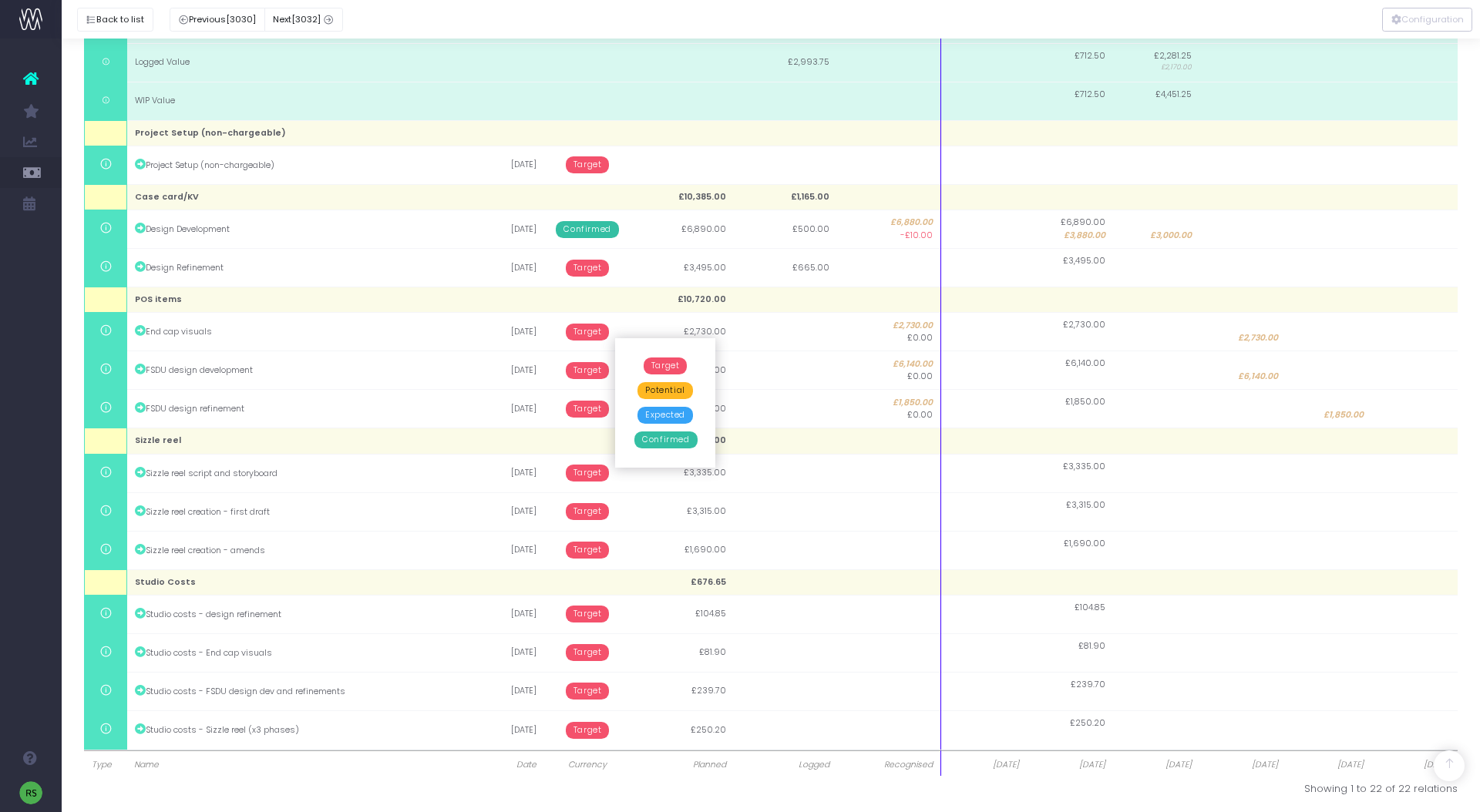
click at [656, 390] on span "Potential" at bounding box center [665, 390] width 55 height 17
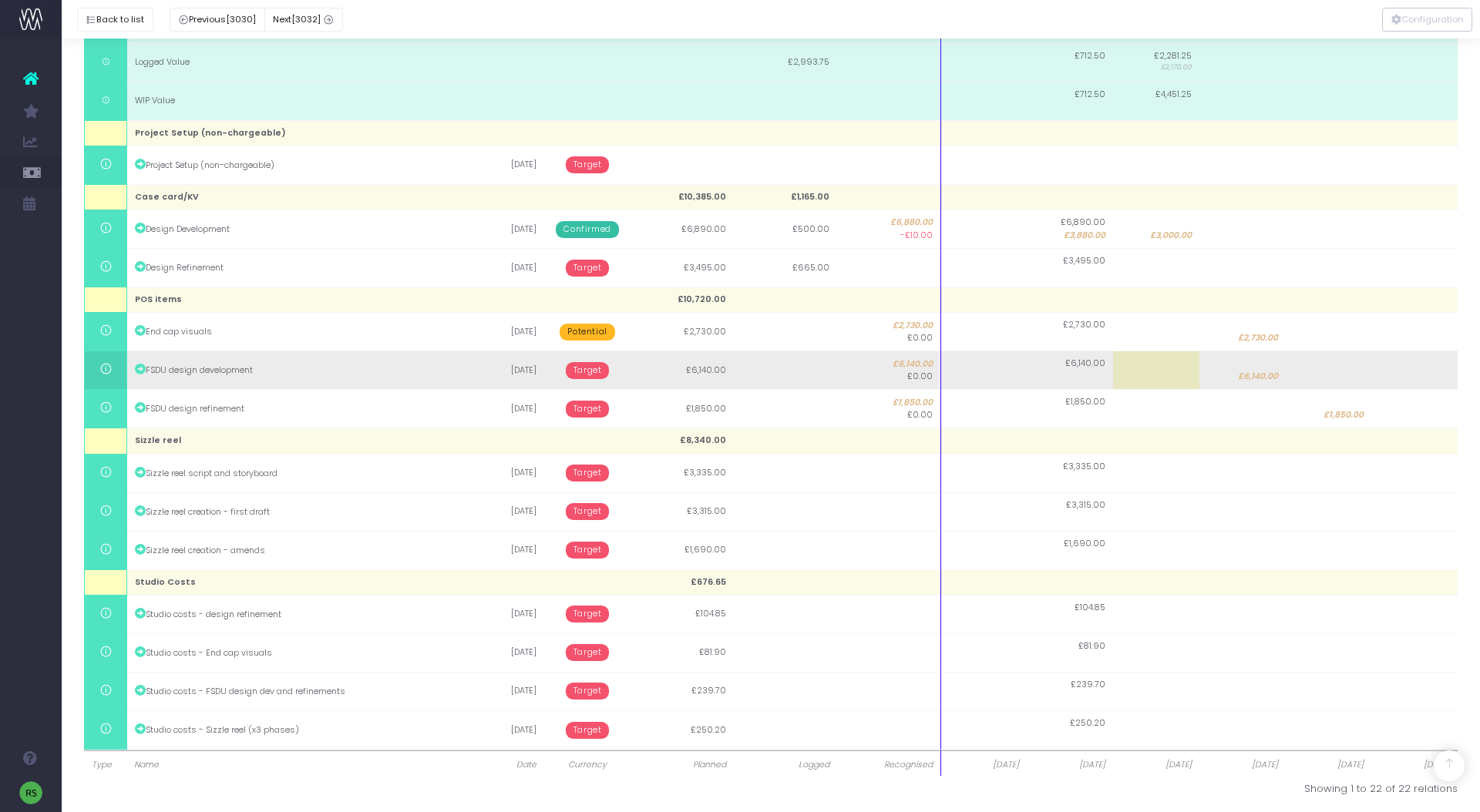
click at [592, 372] on span "Target" at bounding box center [588, 370] width 44 height 17
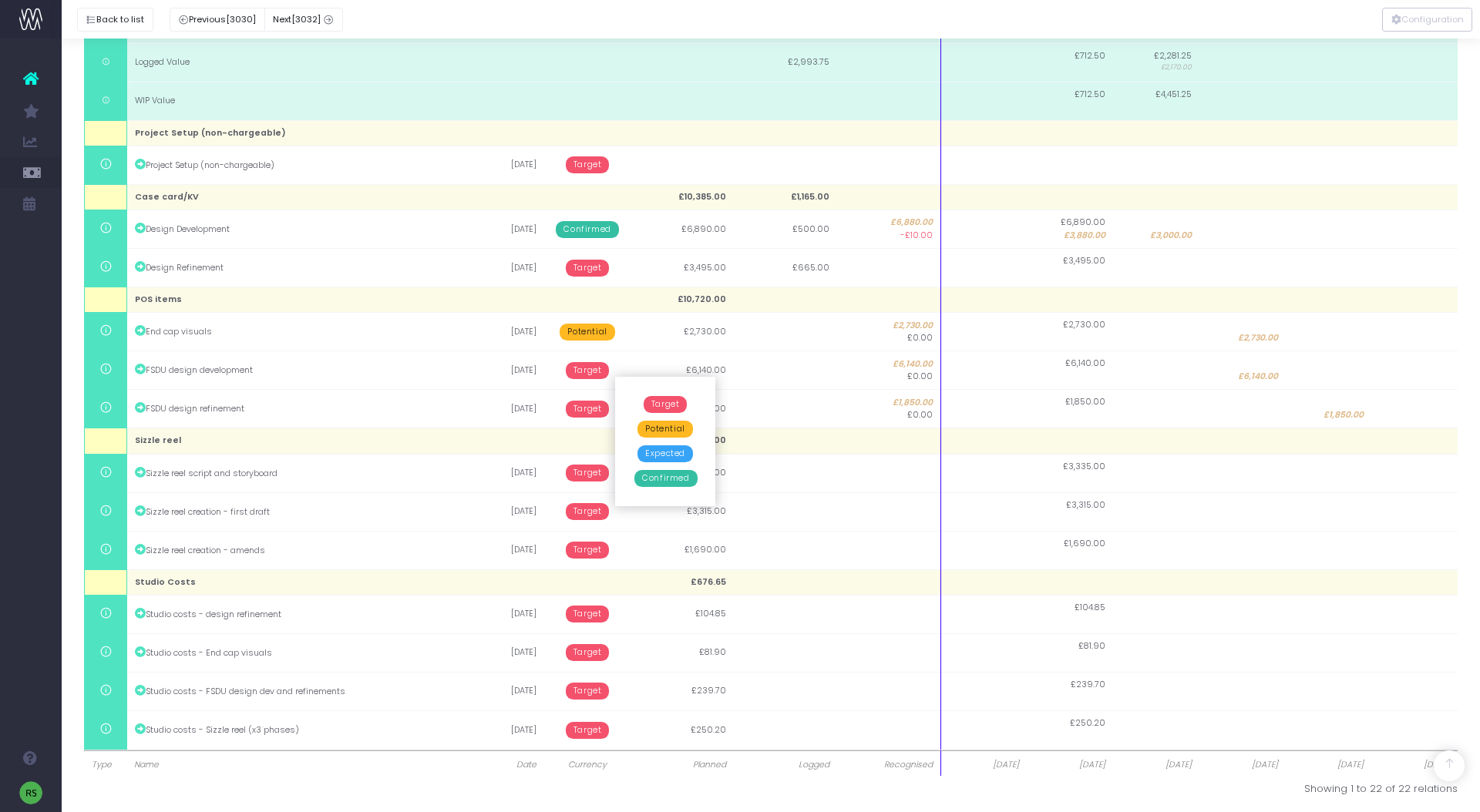
click at [684, 427] on span "Potential" at bounding box center [665, 429] width 55 height 17
click at [598, 415] on span "Target" at bounding box center [588, 409] width 44 height 17
click at [673, 464] on span "Potential" at bounding box center [665, 467] width 55 height 17
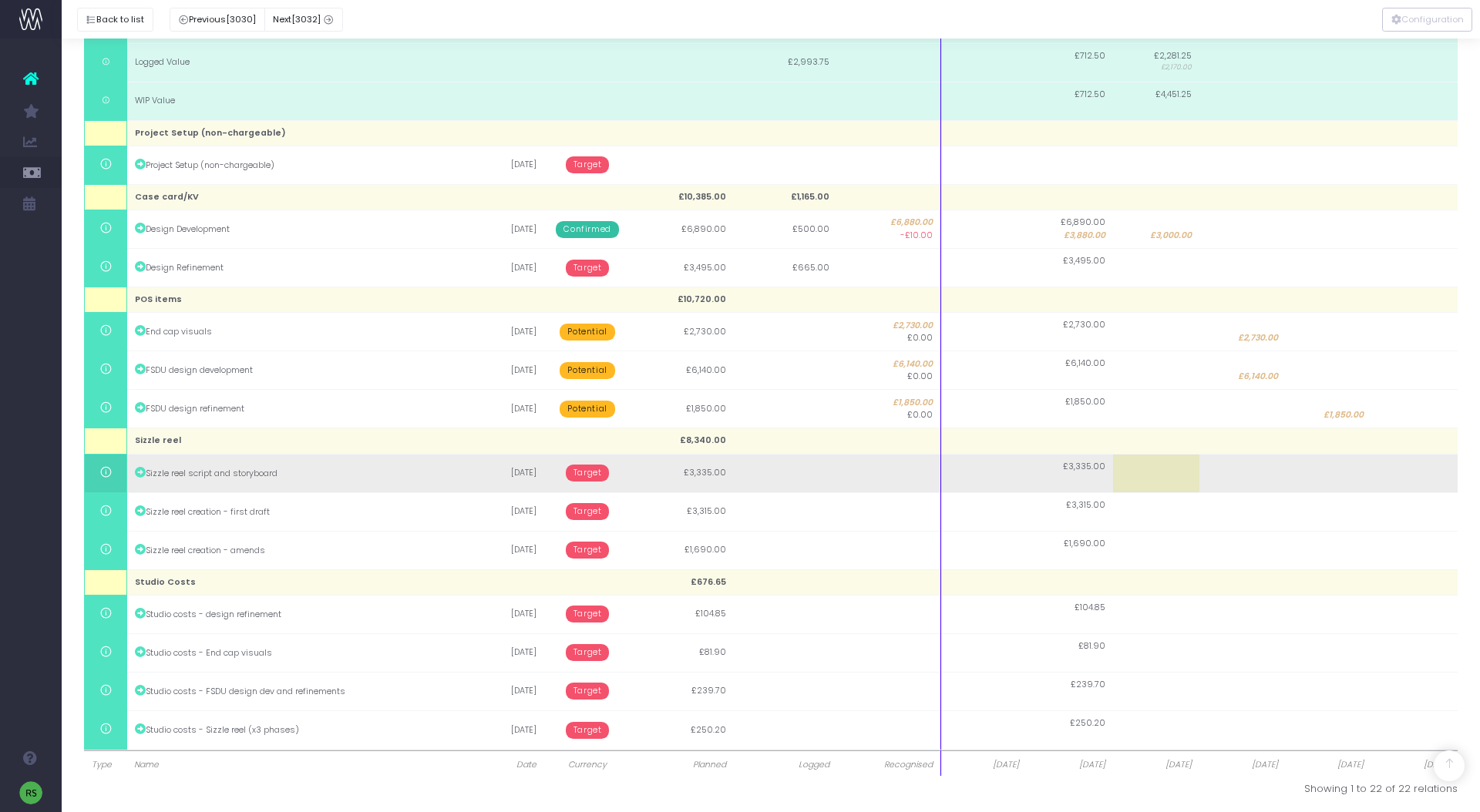
click at [1357, 475] on td at bounding box center [1329, 473] width 87 height 39
type input "3335"
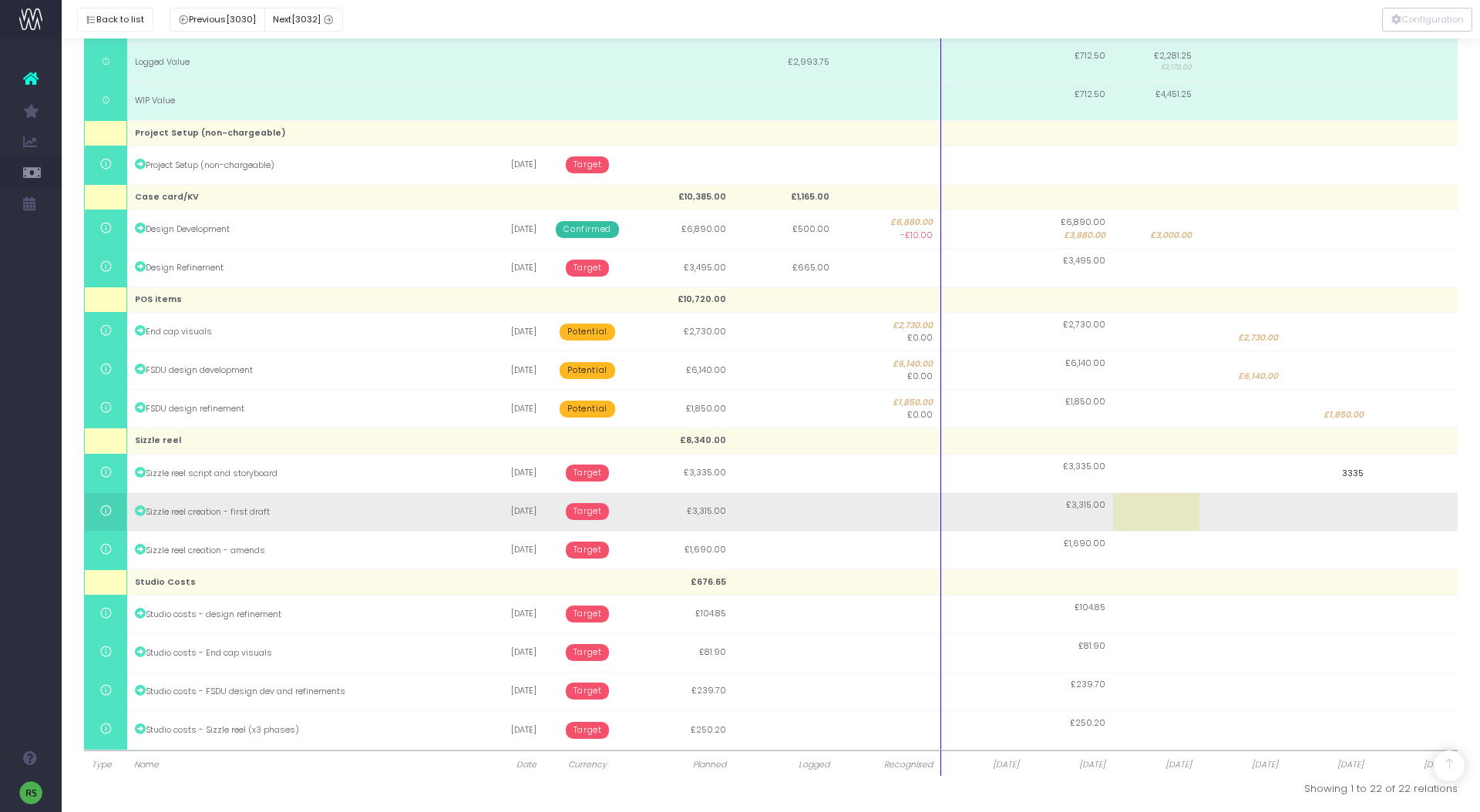
click at [1338, 455] on body "Oh my... this is bad. [PERSON_NAME] wasn't able to load this page. Please conta…" at bounding box center [740, 49] width 1480 height 812
click at [1355, 511] on td at bounding box center [1329, 512] width 87 height 39
type input "3315"
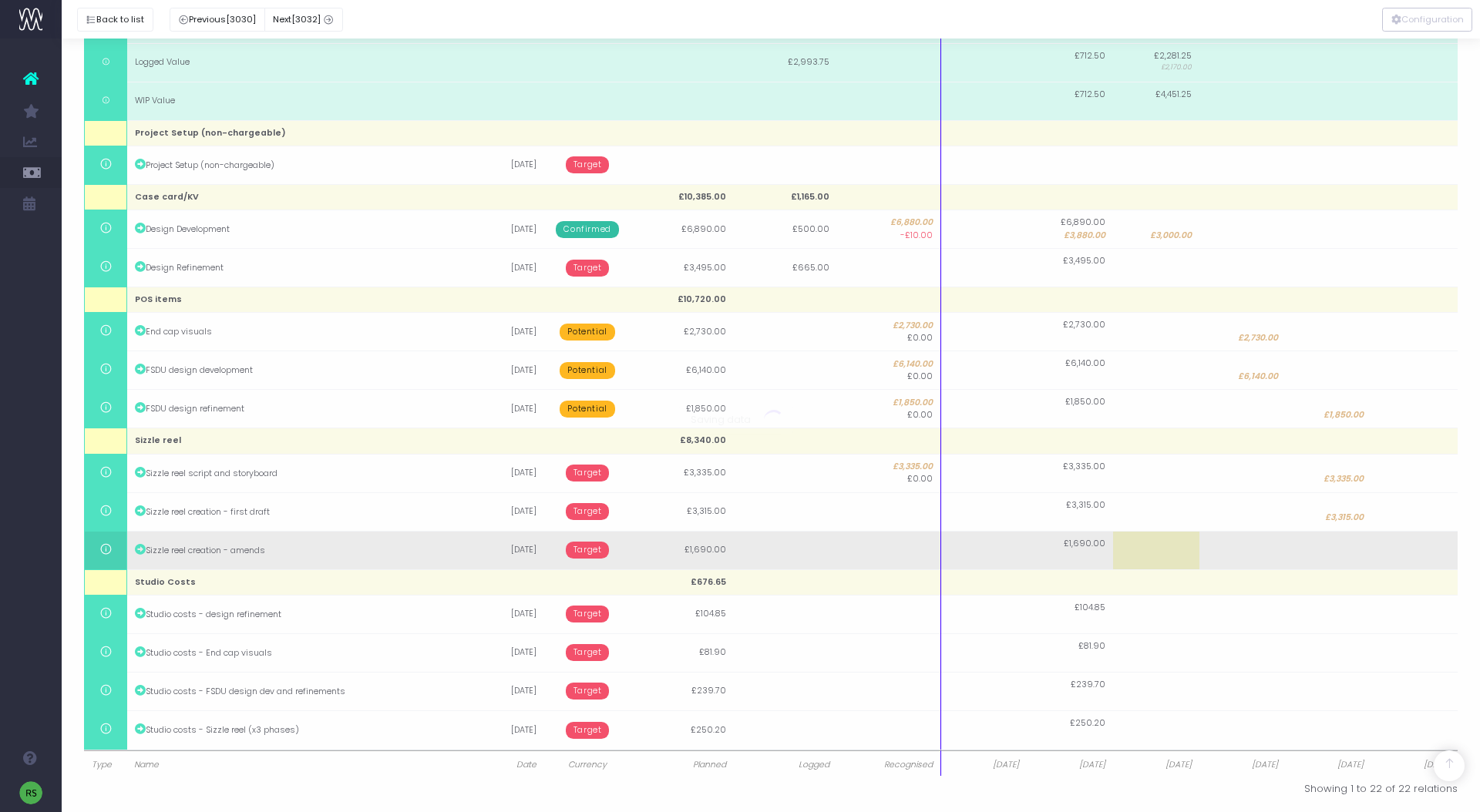
click at [1416, 455] on body "Oh my... this is bad. [PERSON_NAME] wasn't able to load this page. Please conta…" at bounding box center [740, 49] width 1480 height 812
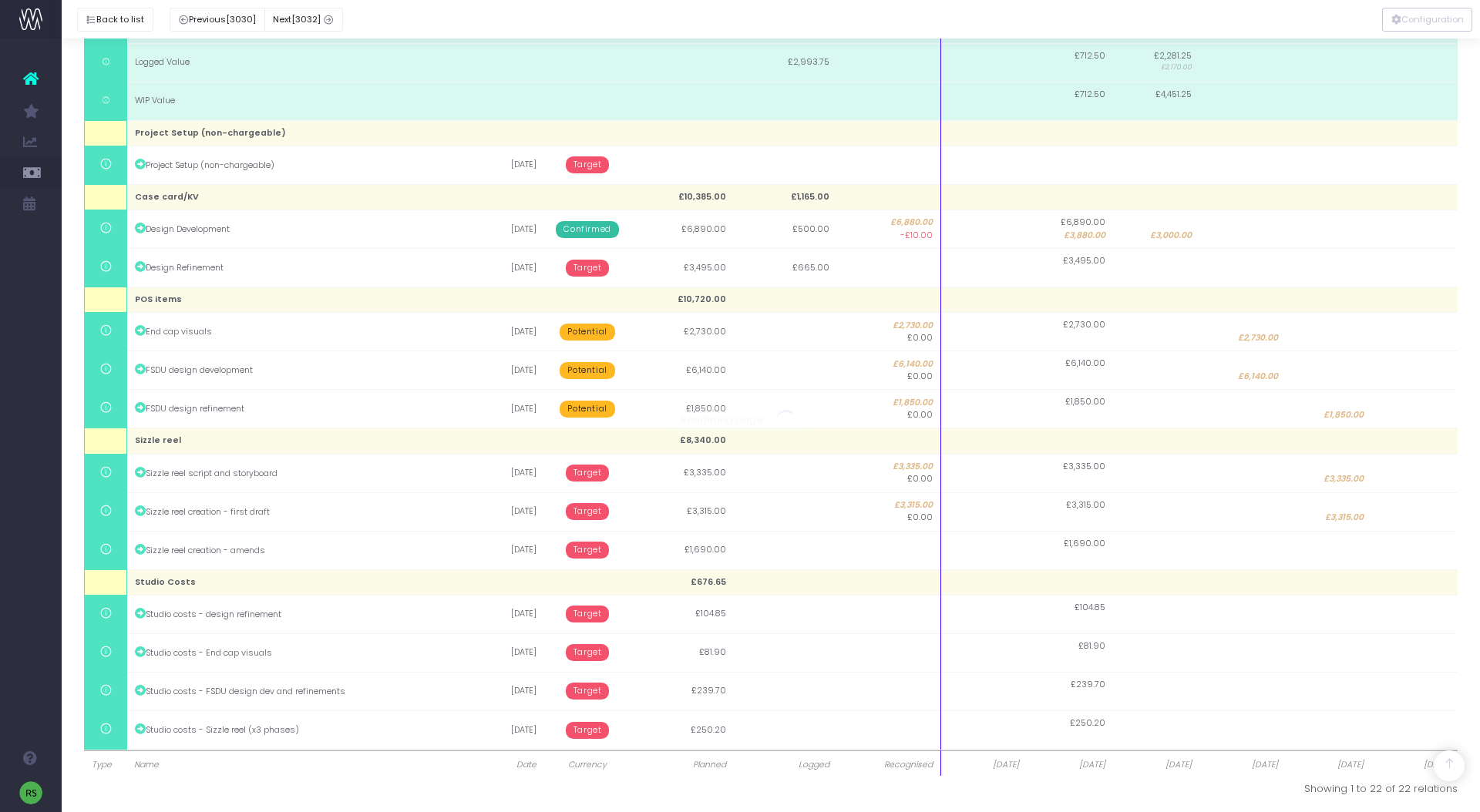
click at [1417, 550] on td at bounding box center [1415, 550] width 87 height 39
type input "1690"
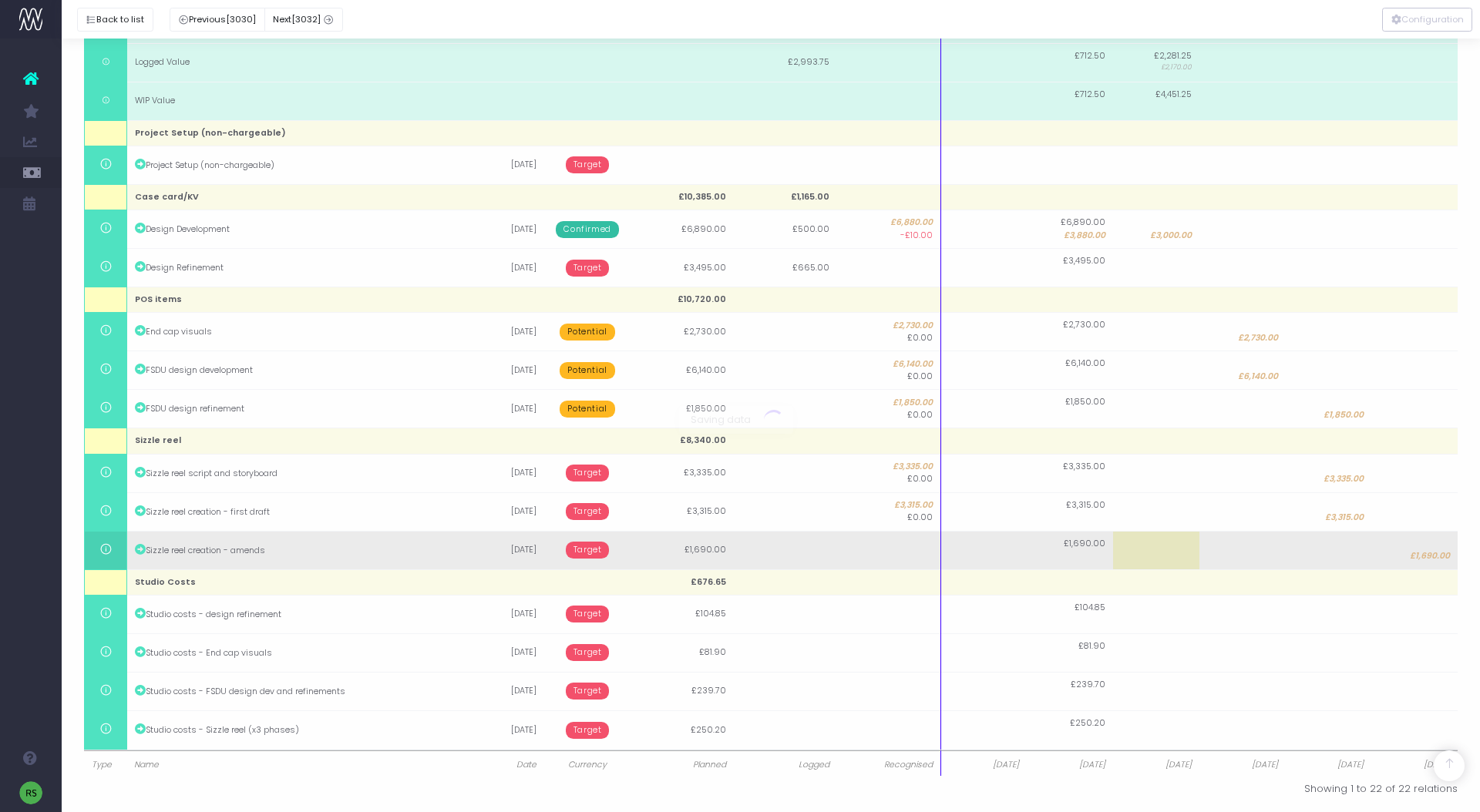
click at [1333, 455] on body "Oh my... this is bad. [PERSON_NAME] wasn't able to load this page. Please conta…" at bounding box center [740, 49] width 1480 height 812
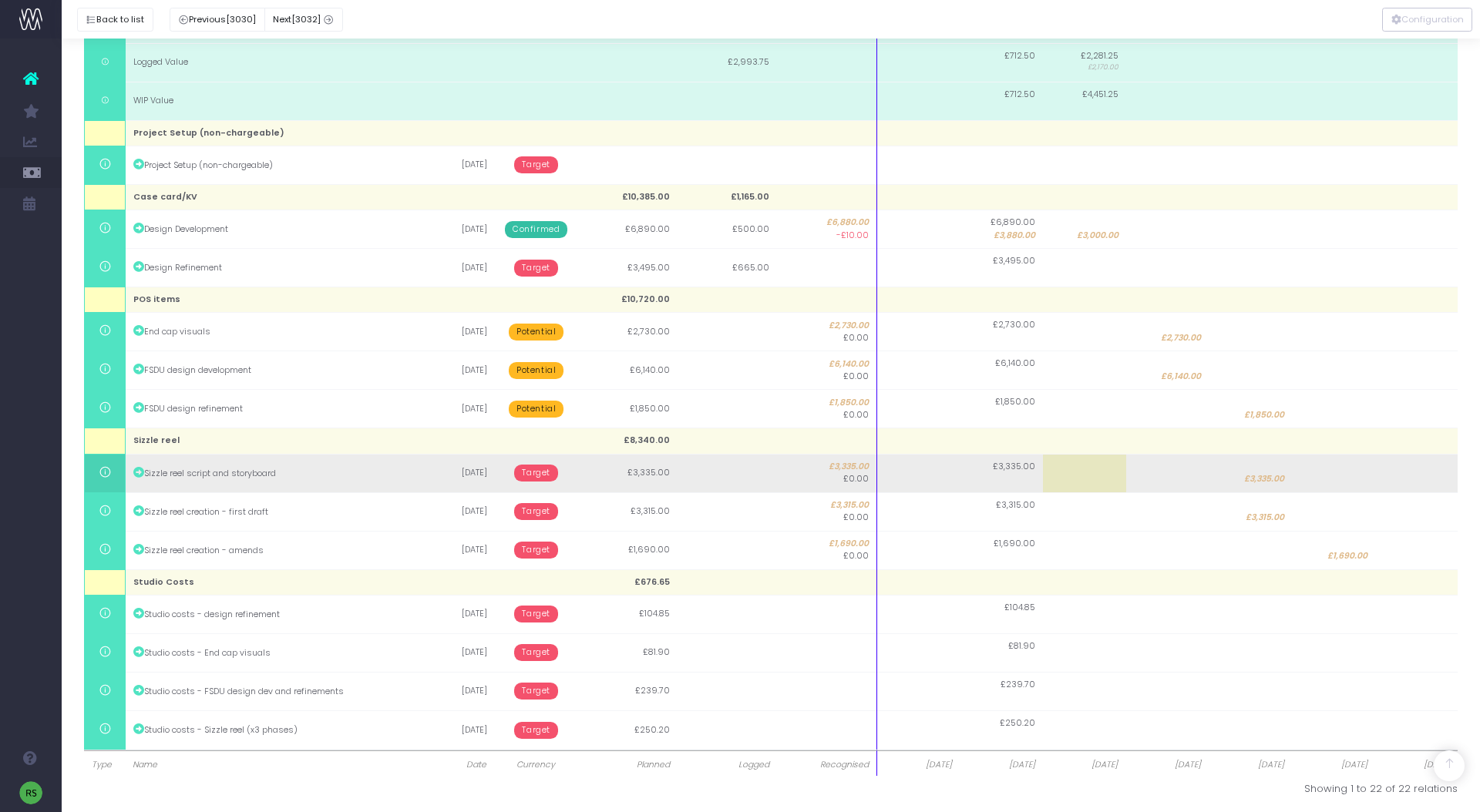
click at [544, 475] on span "Target" at bounding box center [536, 472] width 44 height 17
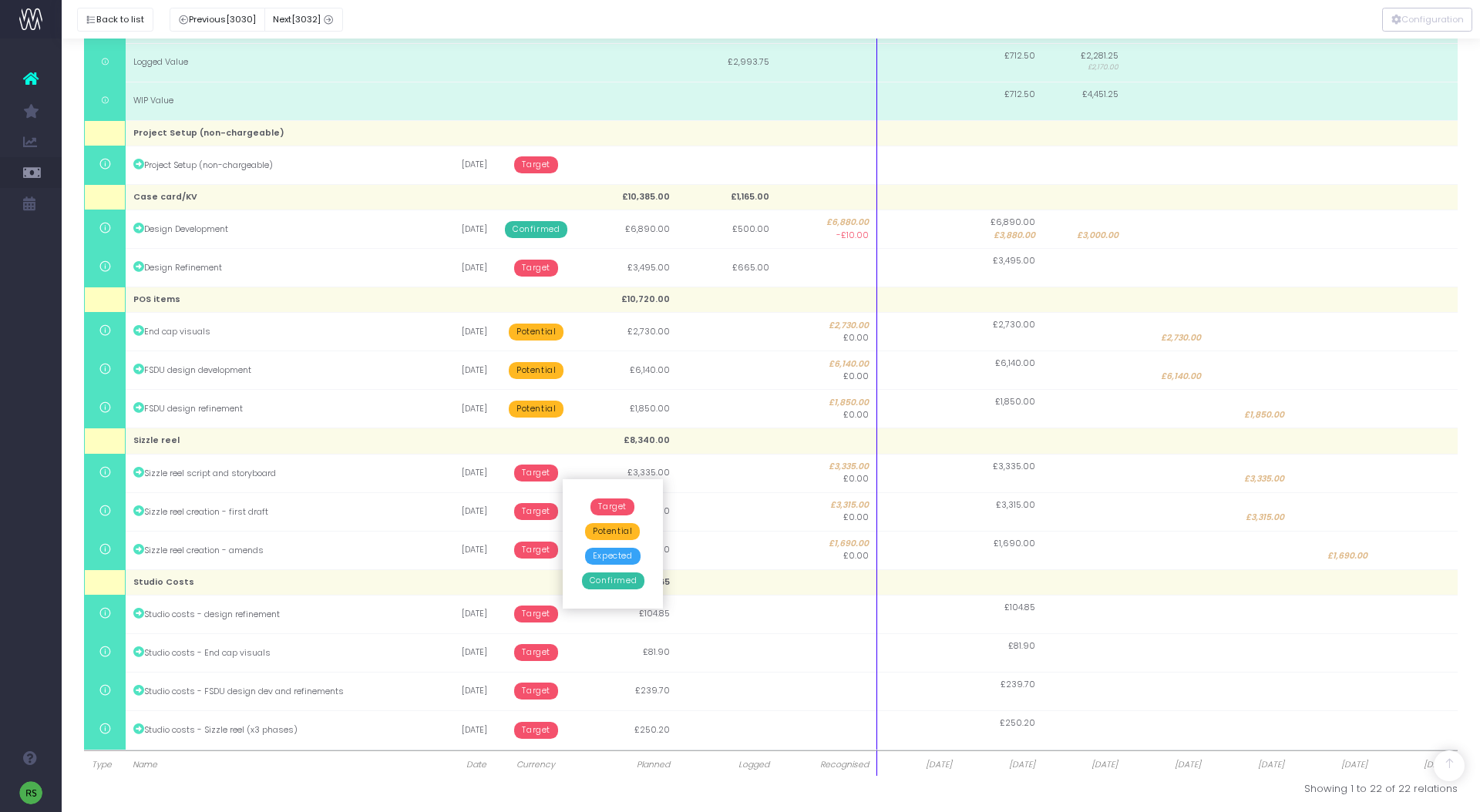
click at [600, 528] on span "Potential" at bounding box center [613, 531] width 55 height 17
click at [532, 508] on span "Target" at bounding box center [536, 511] width 44 height 17
click at [604, 561] on span "Potential" at bounding box center [613, 569] width 55 height 17
click at [536, 550] on span "Target" at bounding box center [536, 550] width 44 height 17
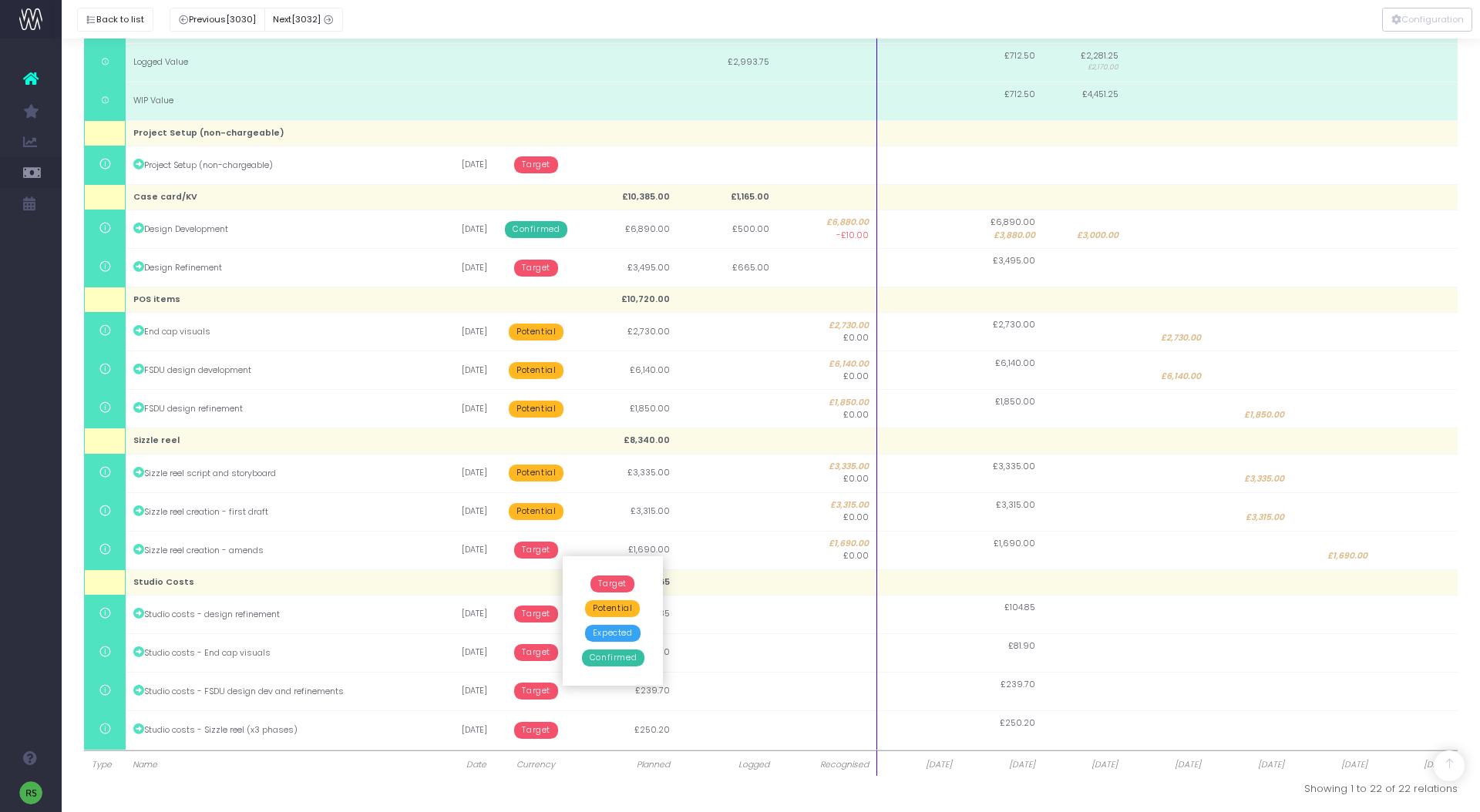
click at [612, 601] on span "Potential" at bounding box center [613, 608] width 55 height 17
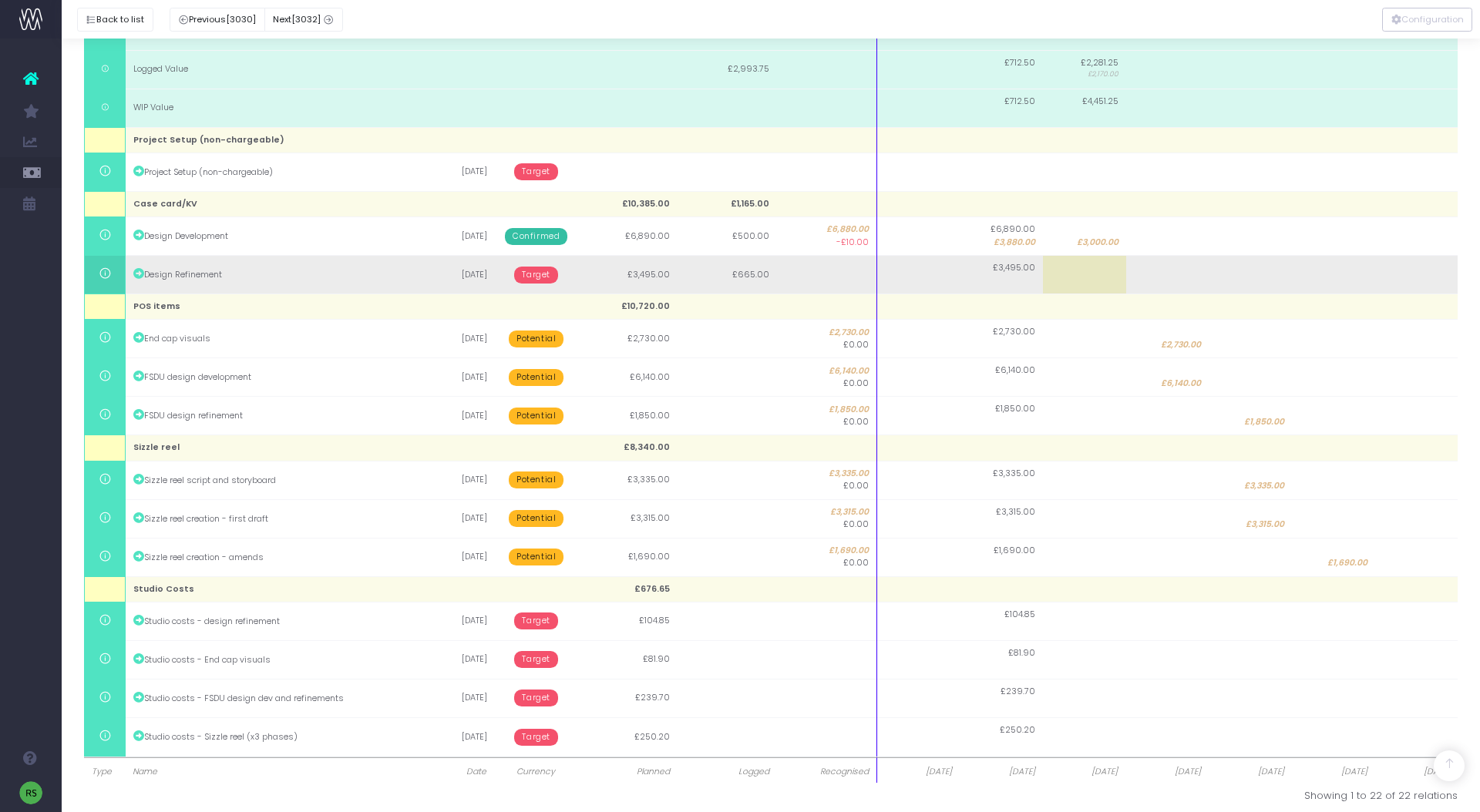
scroll to position [0, 0]
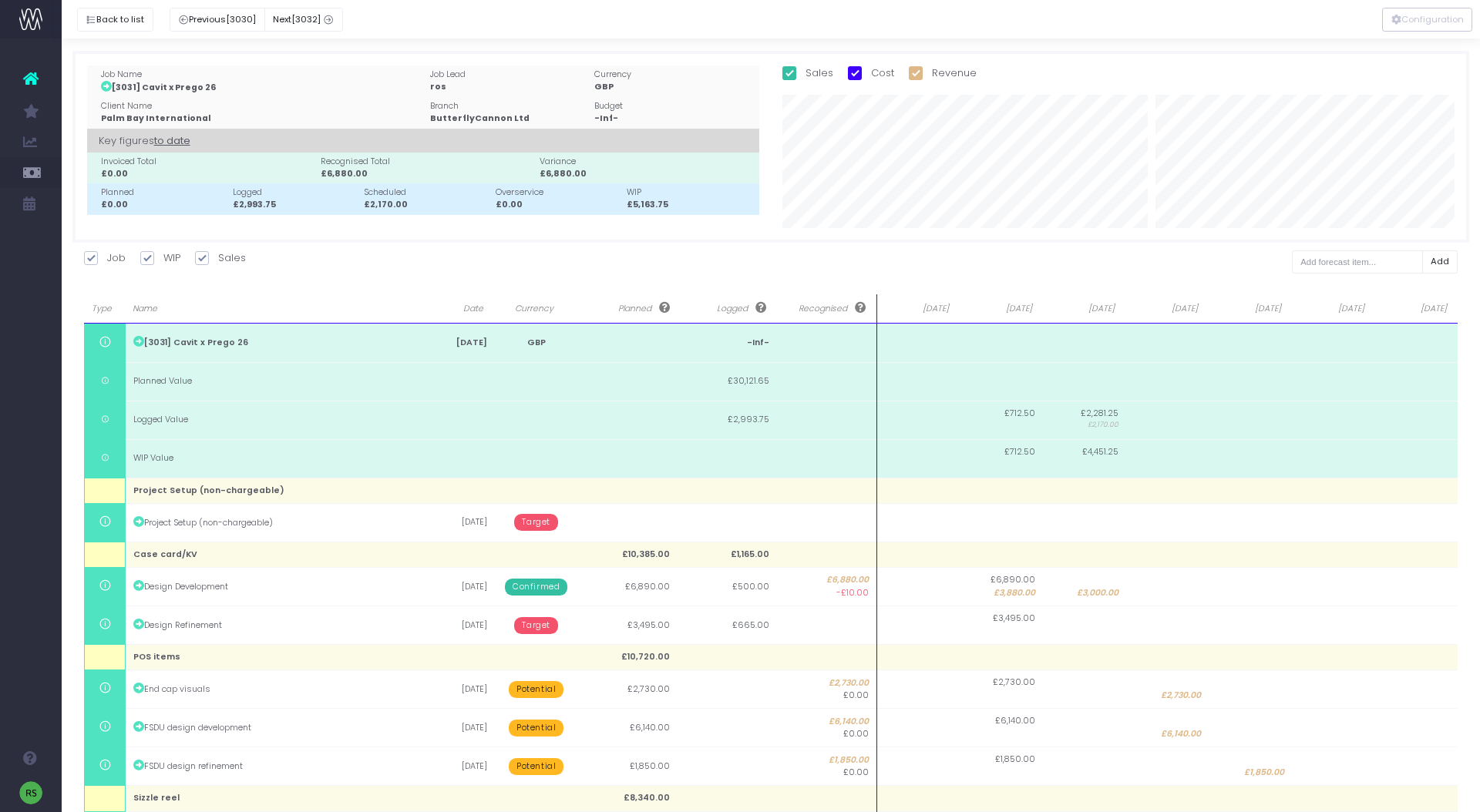
click at [96, 32] on div at bounding box center [771, 19] width 1418 height 39
click at [106, 25] on button "Back to list" at bounding box center [115, 19] width 76 height 24
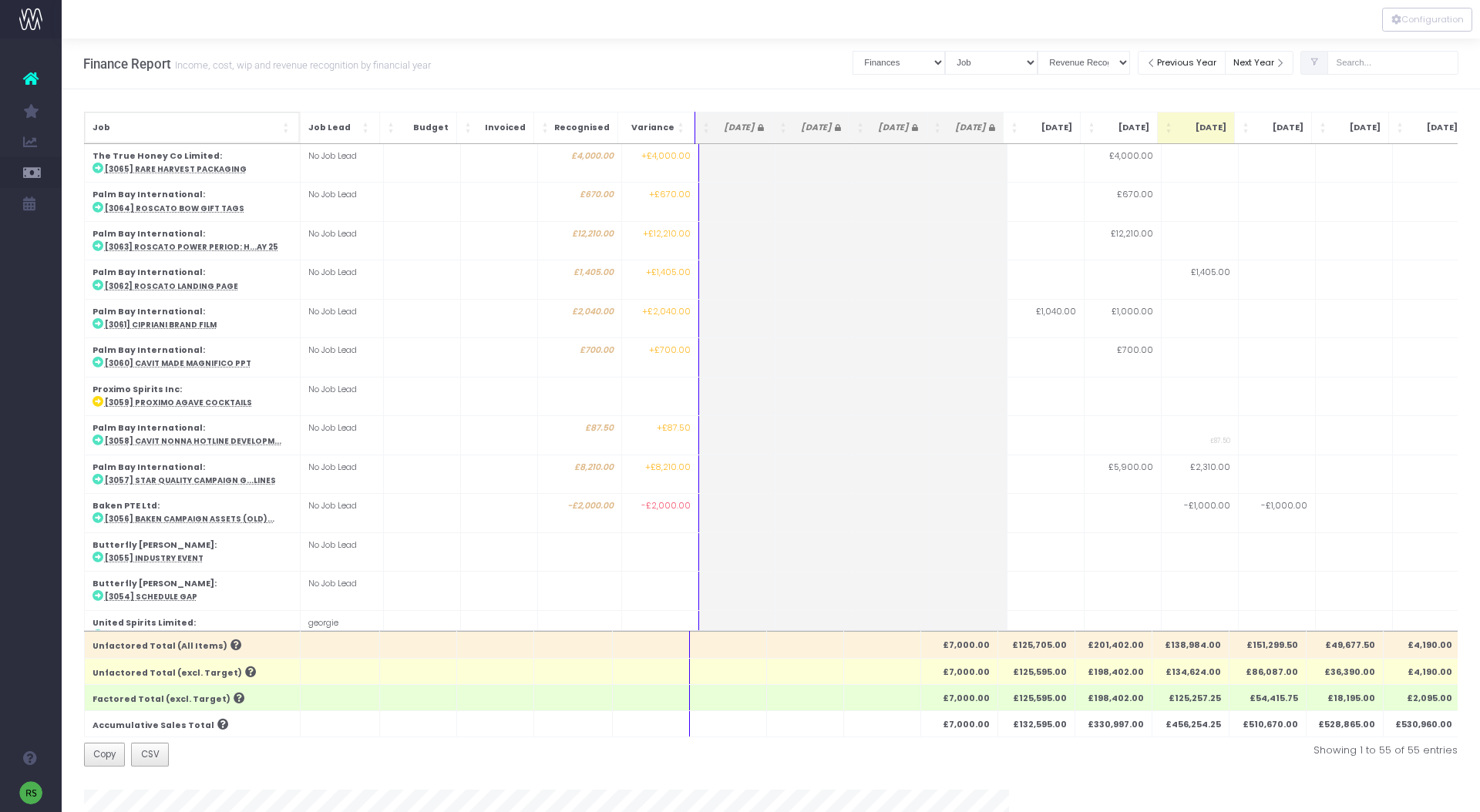
click at [183, 124] on span "Job" at bounding box center [186, 128] width 187 height 12
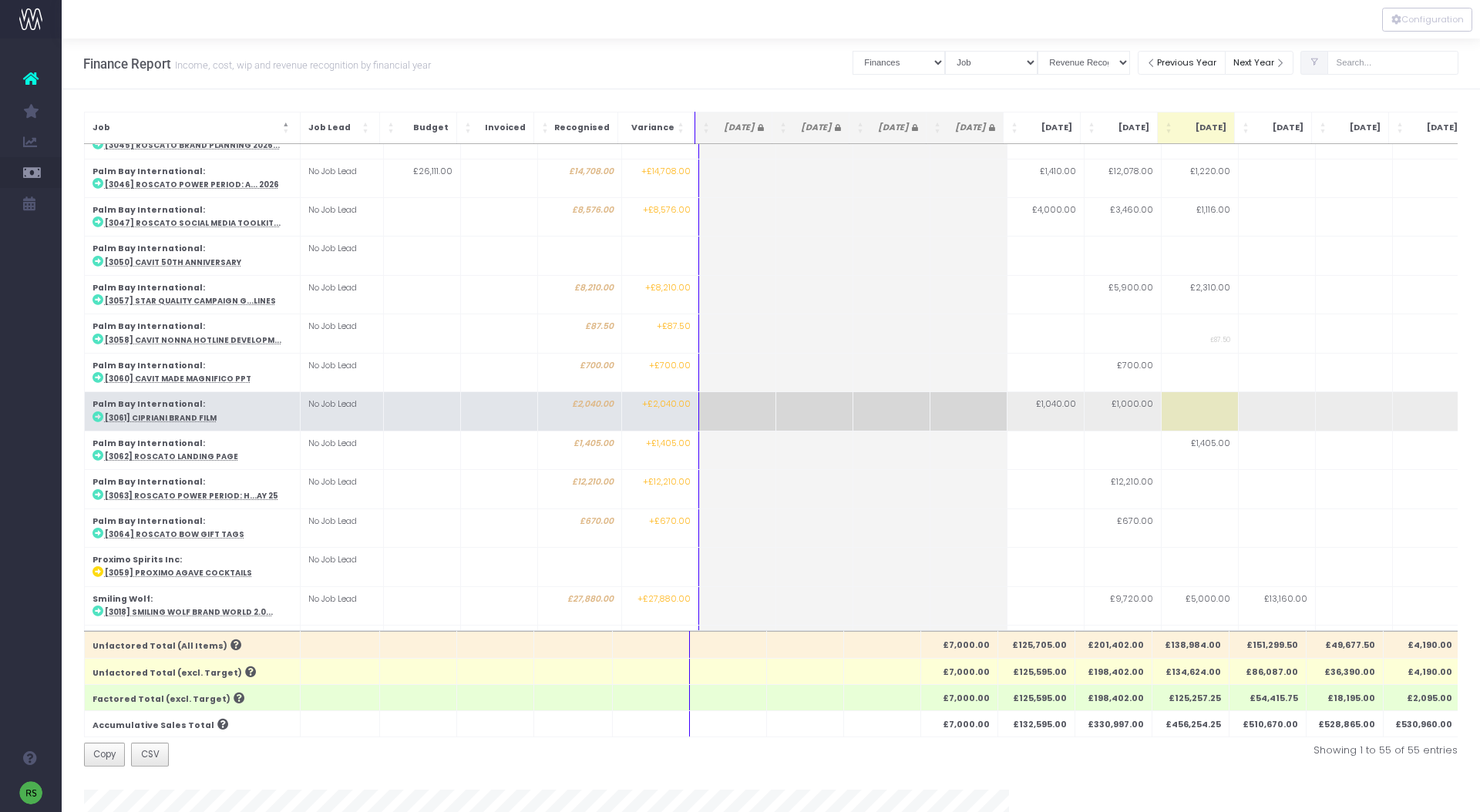
scroll to position [1652, 0]
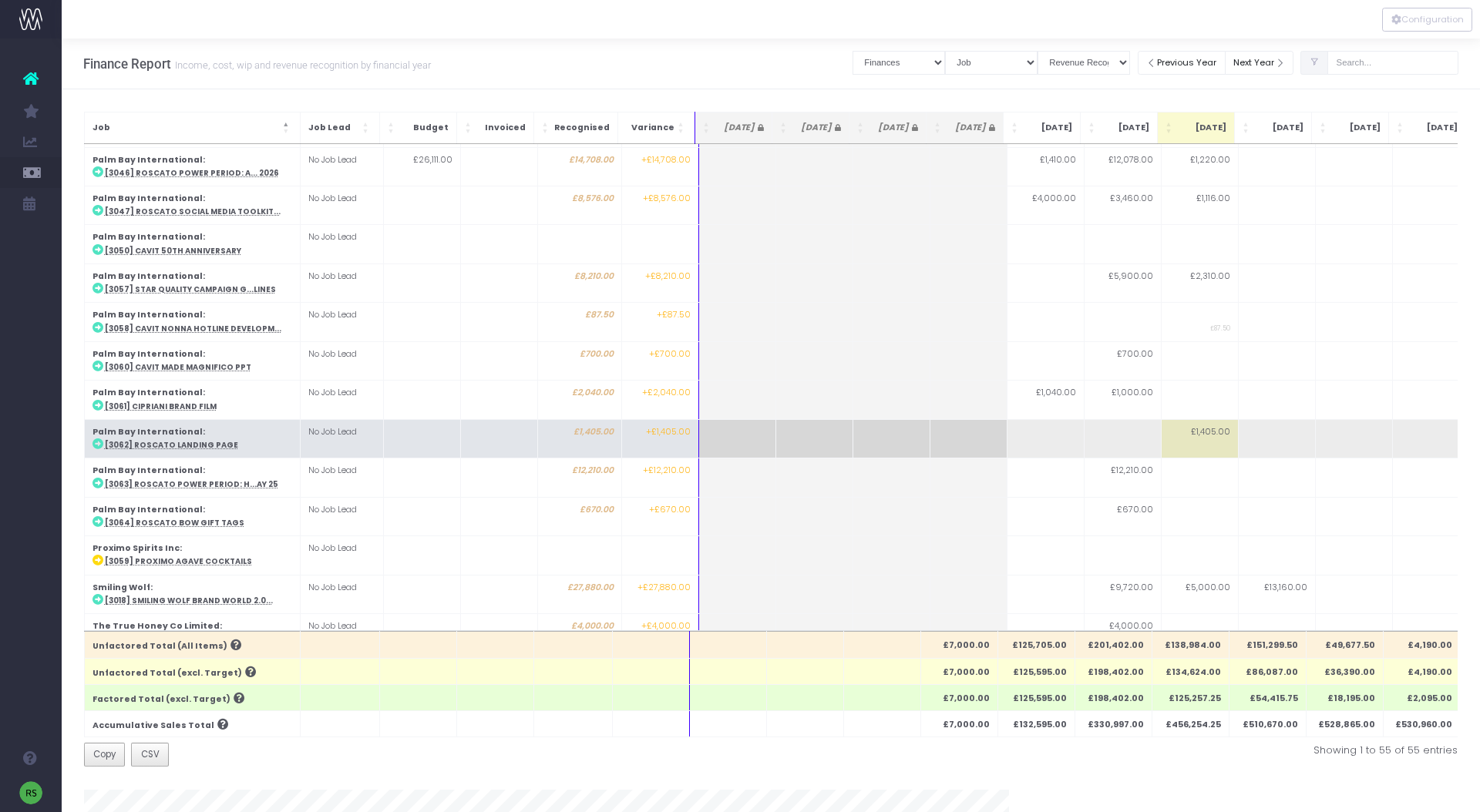
click at [208, 440] on abbr "[3062] Roscato landing page" at bounding box center [171, 444] width 133 height 10
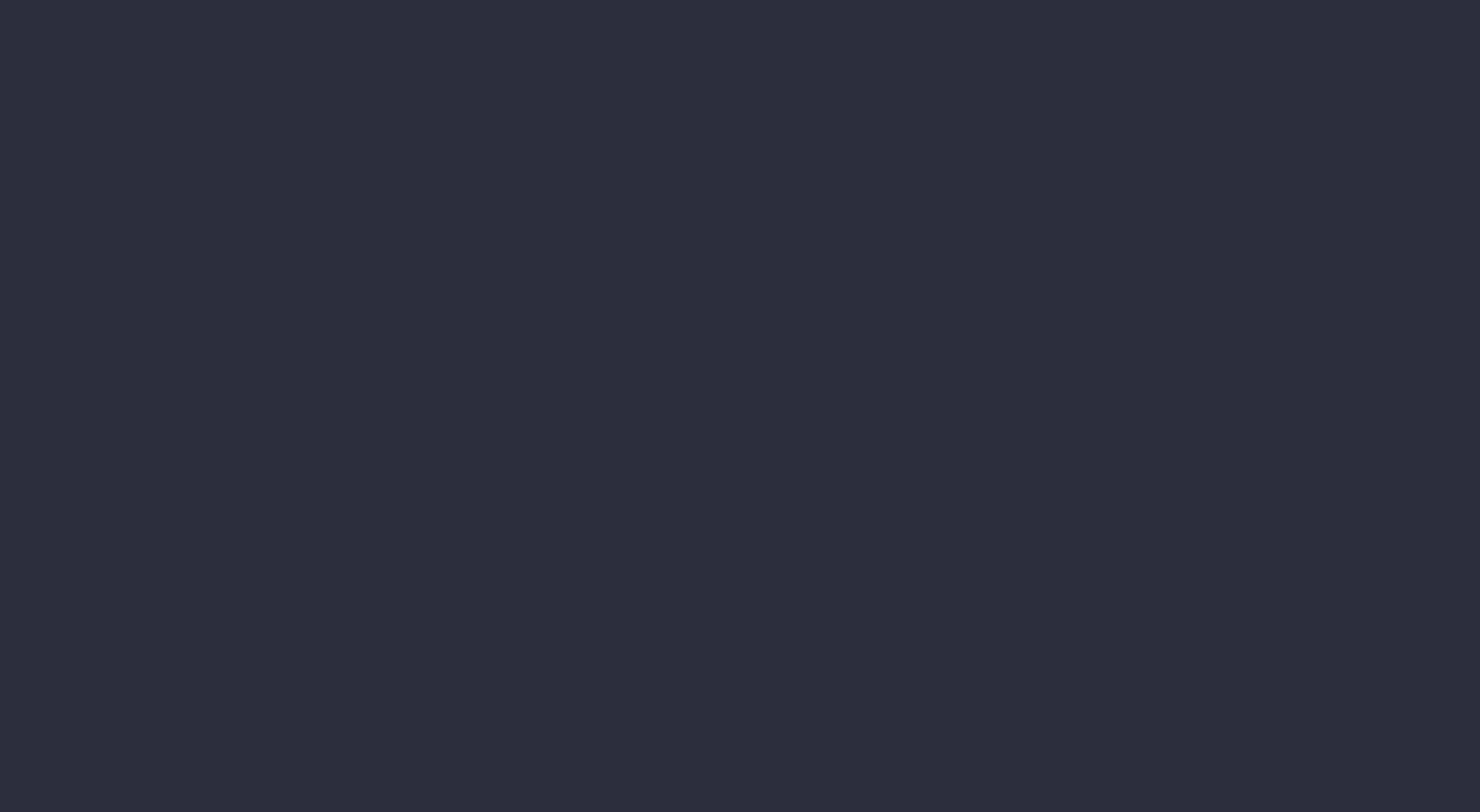
scroll to position [70, 0]
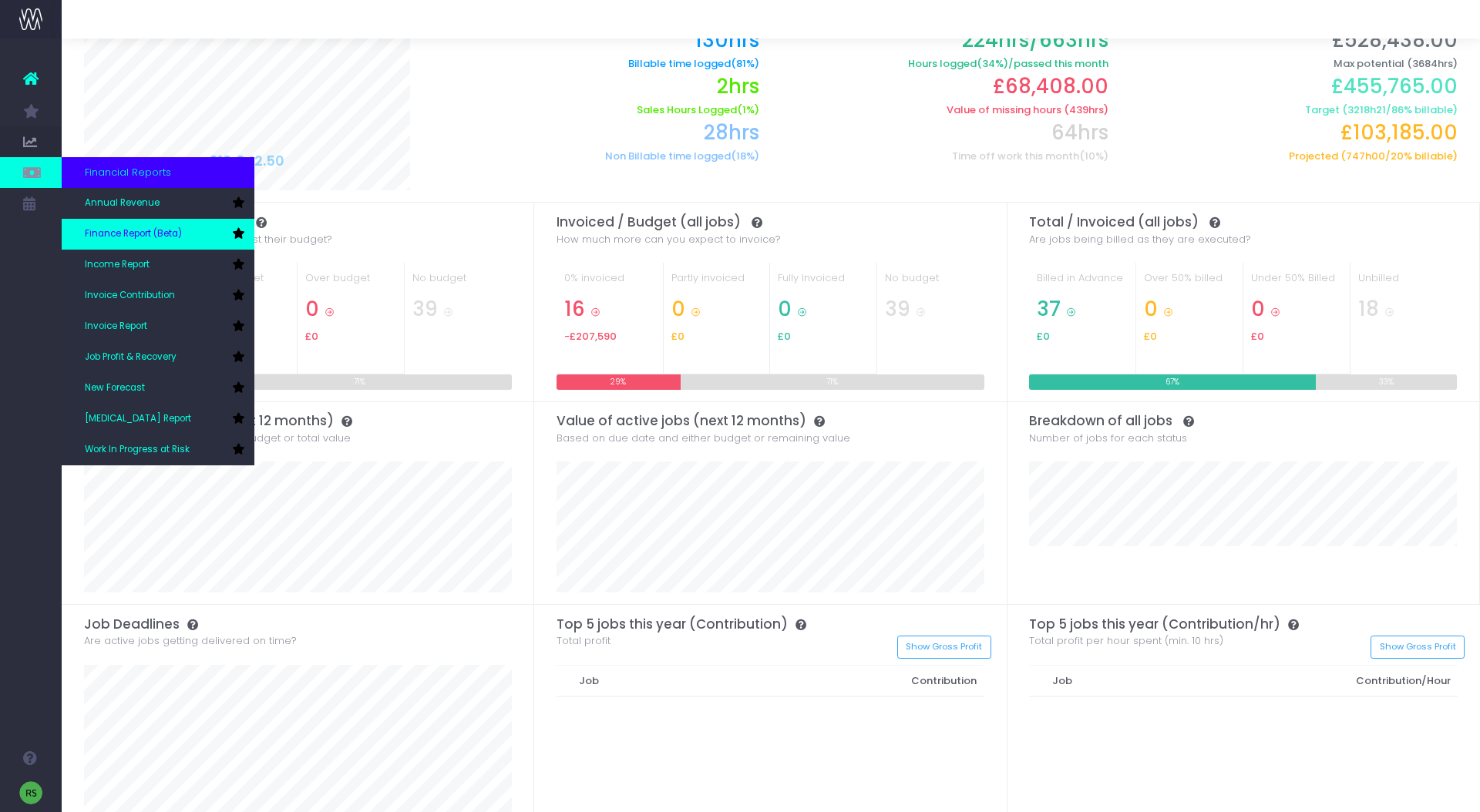
click at [140, 229] on span "Finance Report (Beta)" at bounding box center [133, 235] width 97 height 14
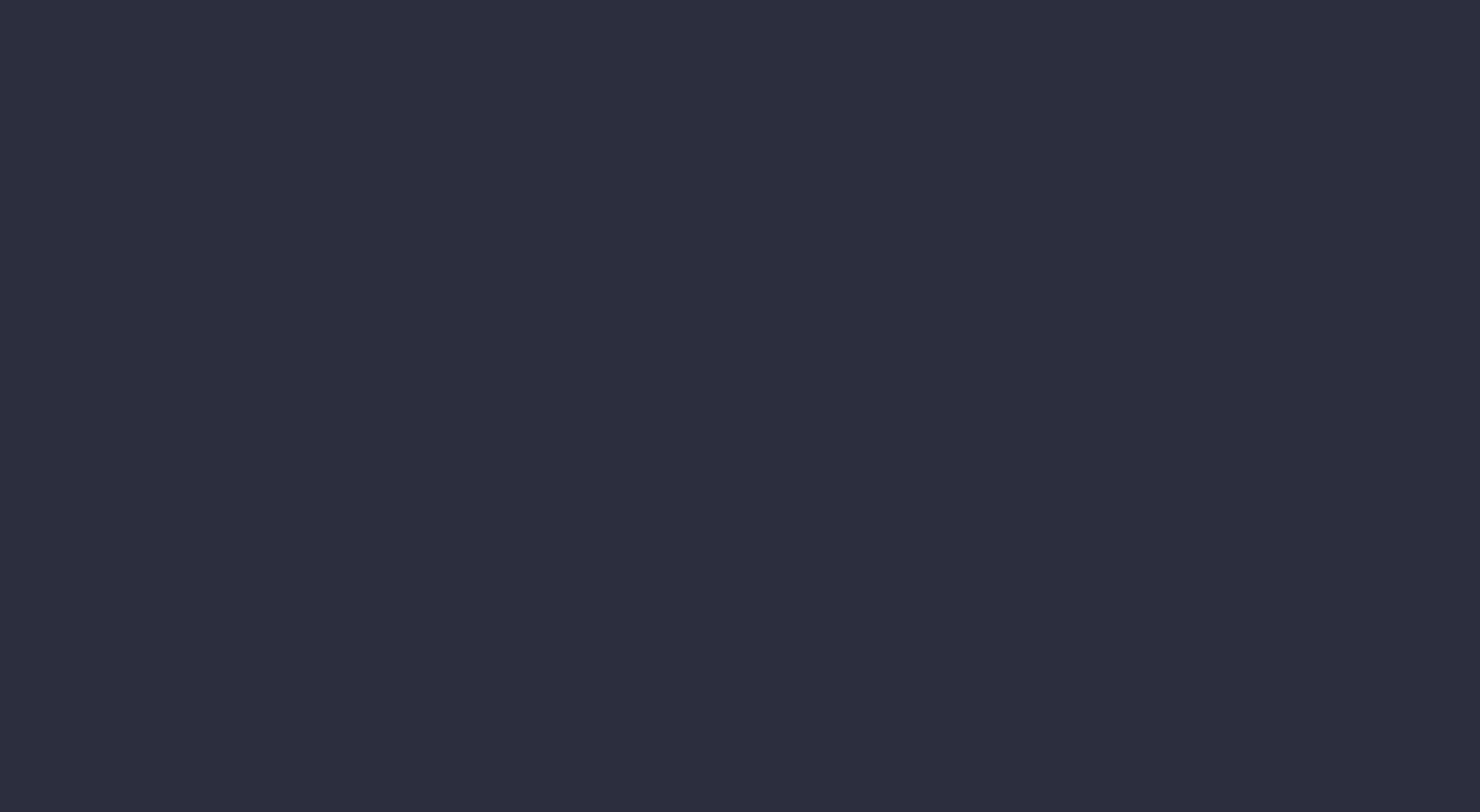
select select "finances"
select select "job"
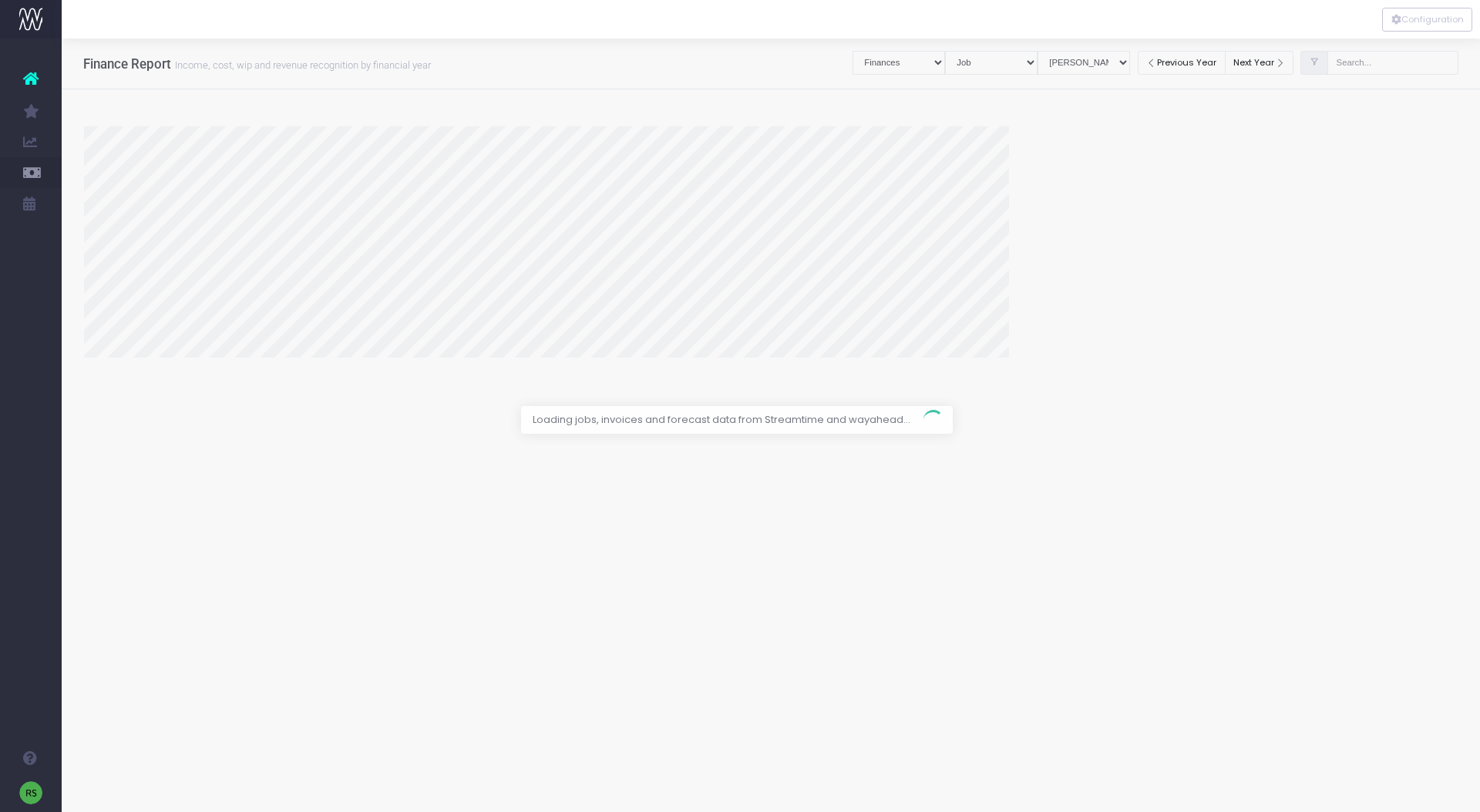
select select "revrec"
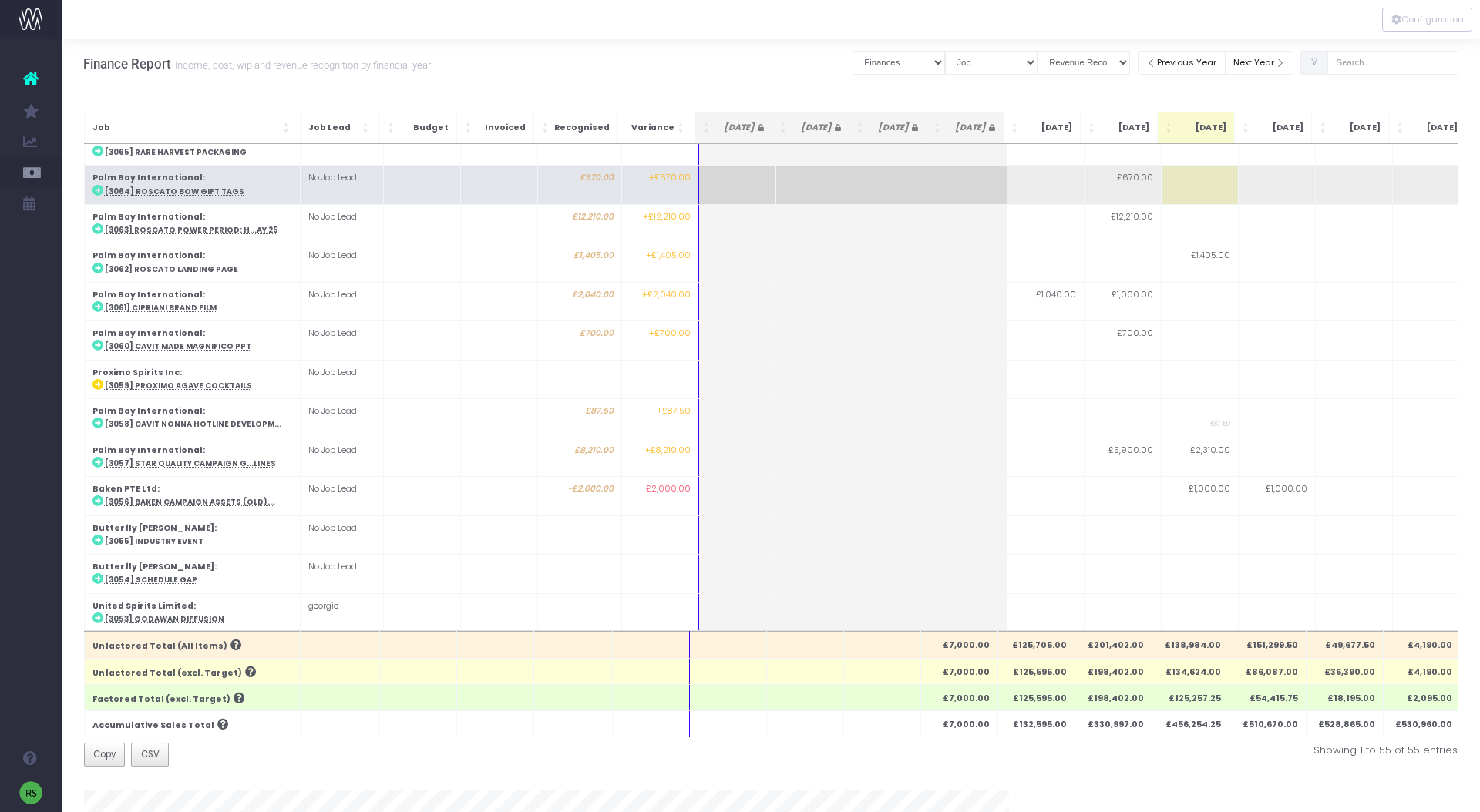
scroll to position [20, 0]
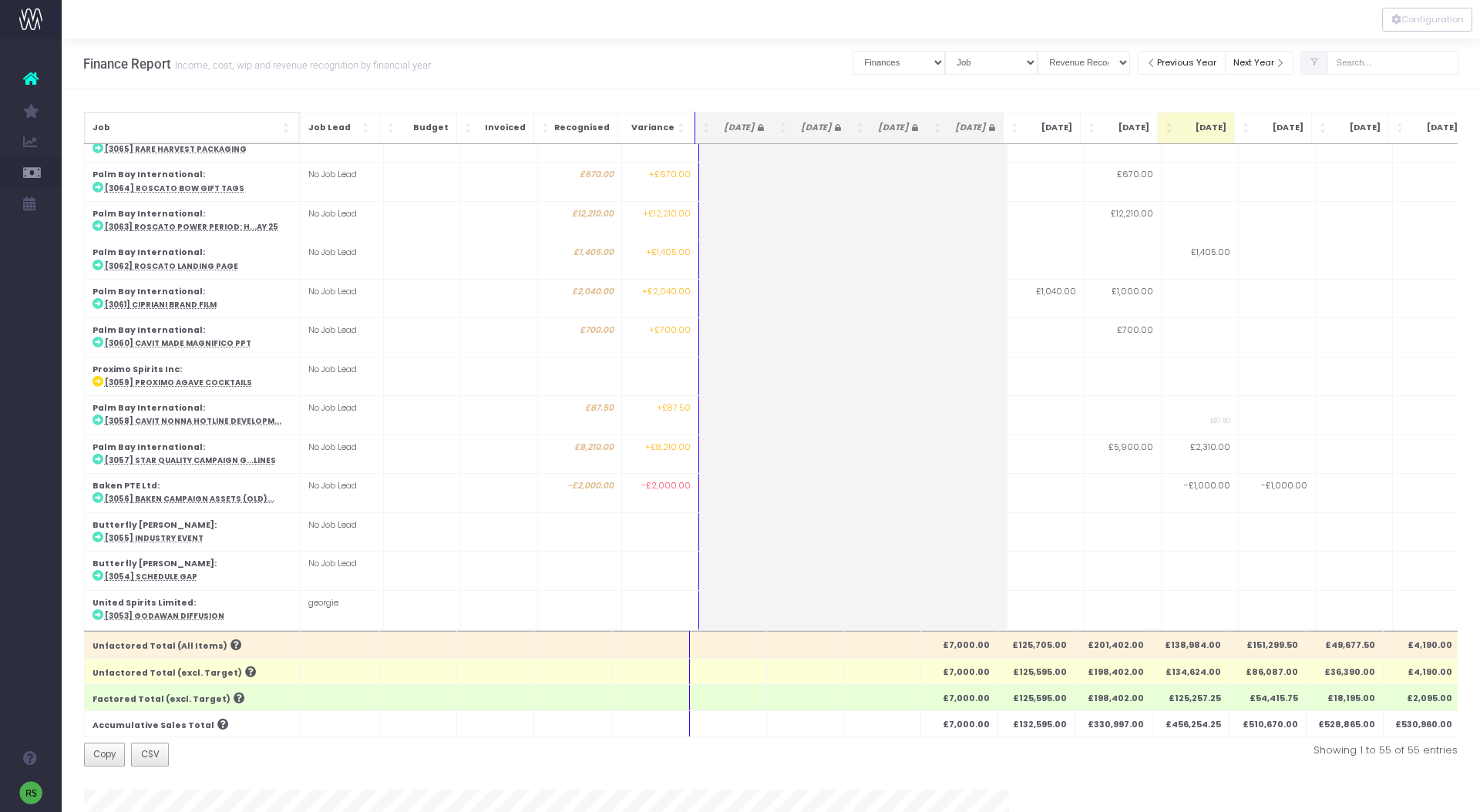
click at [160, 124] on span "Job" at bounding box center [186, 128] width 187 height 12
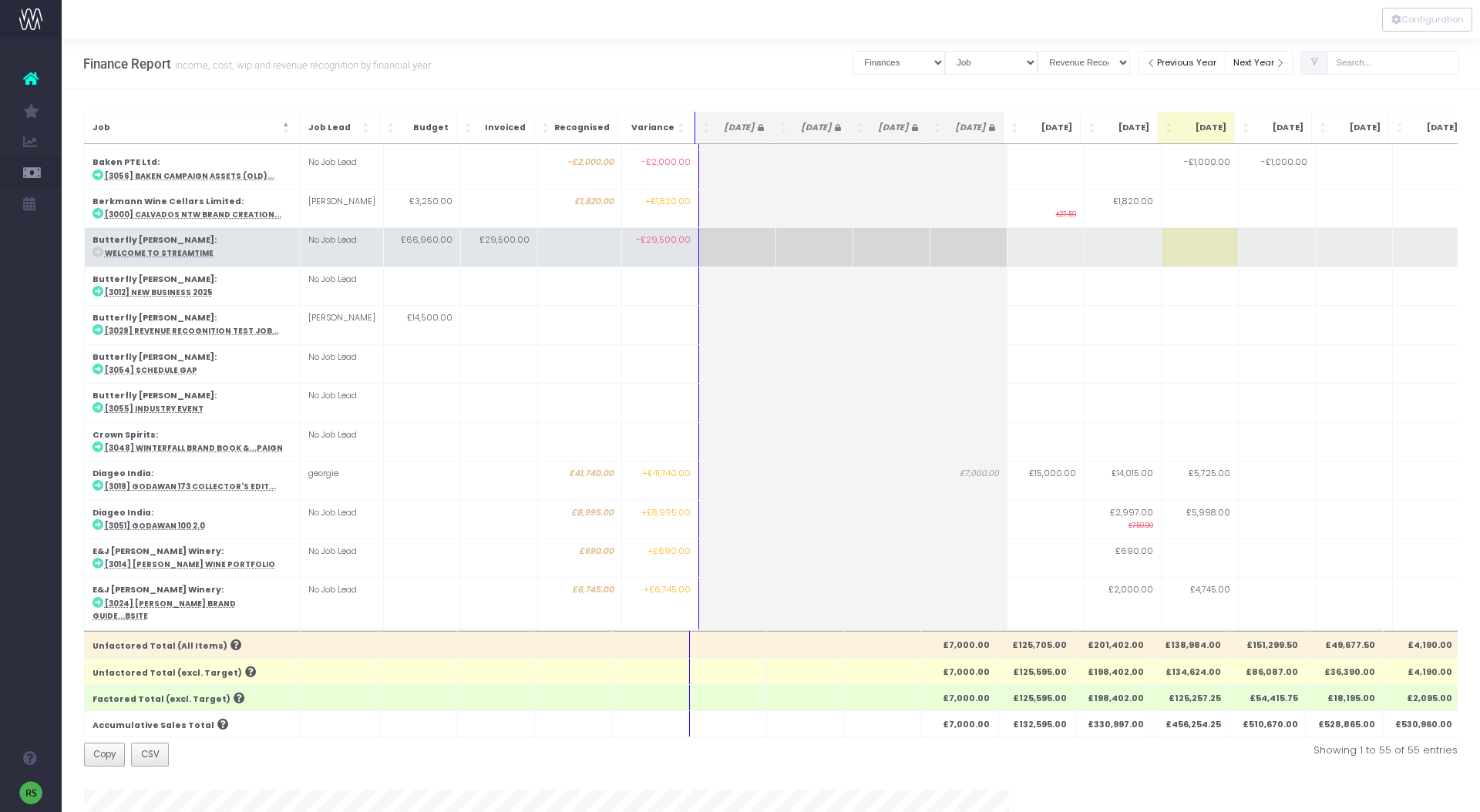
scroll to position [113, 0]
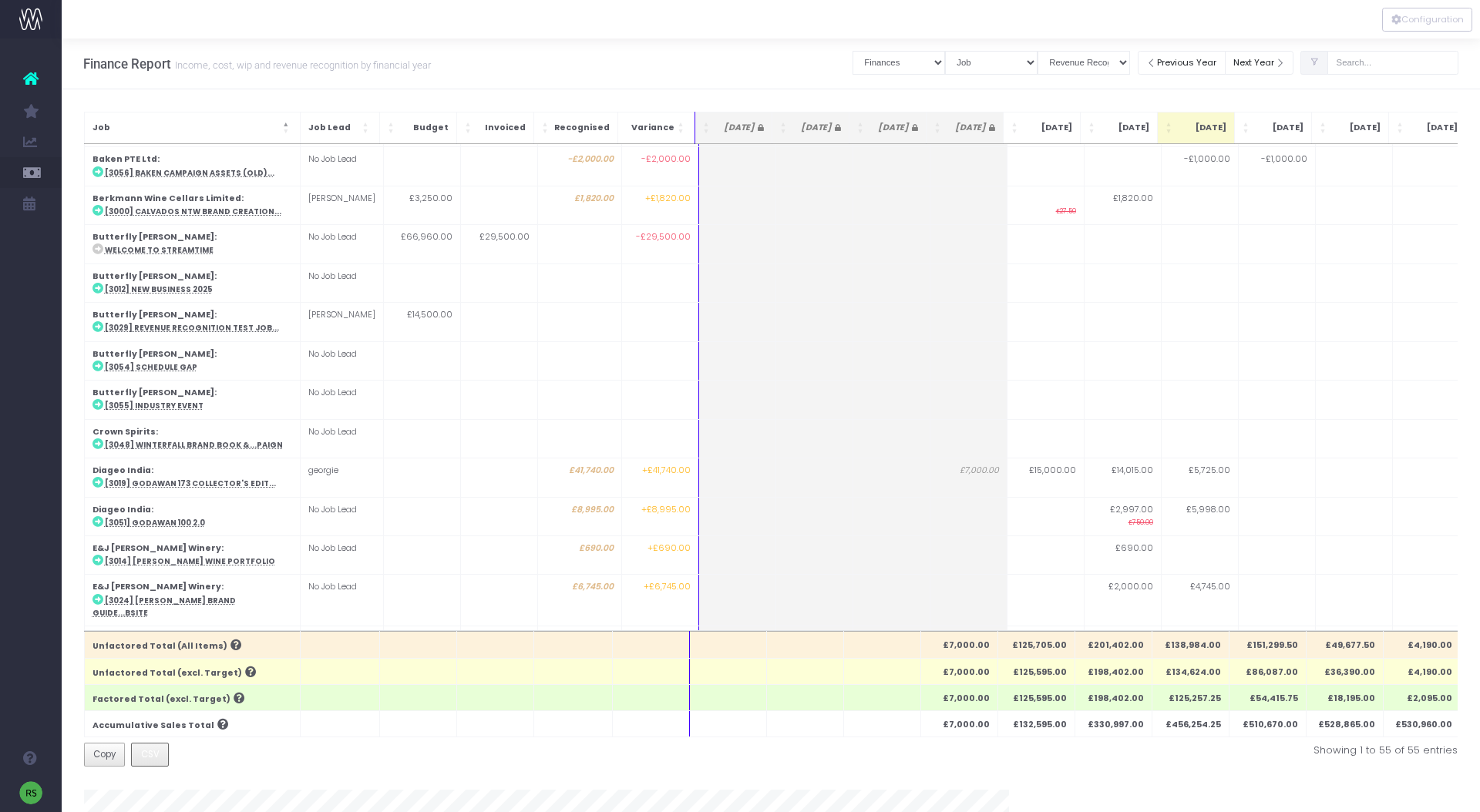
click at [151, 758] on span "CSV" at bounding box center [150, 755] width 19 height 14
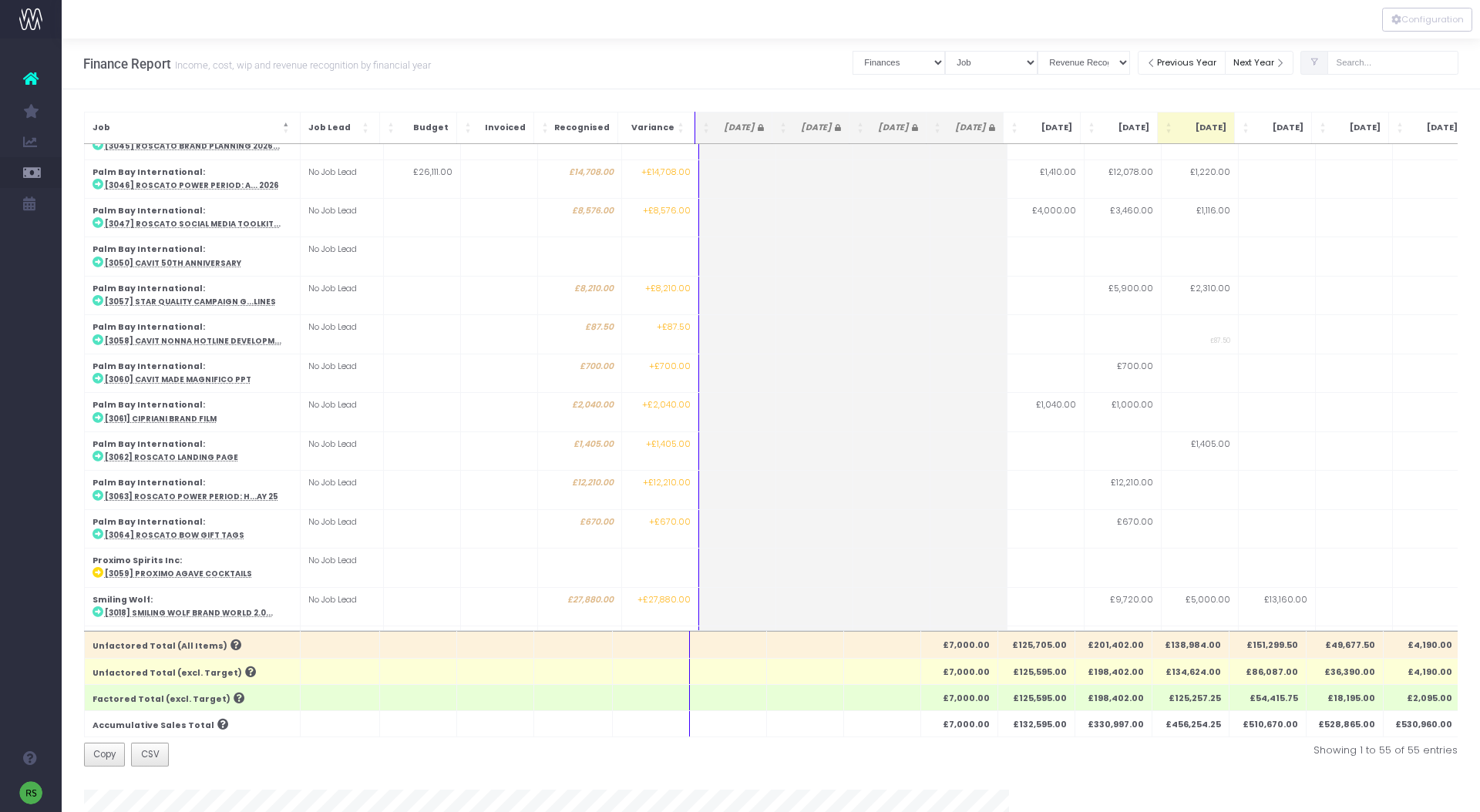
scroll to position [1652, 0]
